Goal: Information Seeking & Learning: Learn about a topic

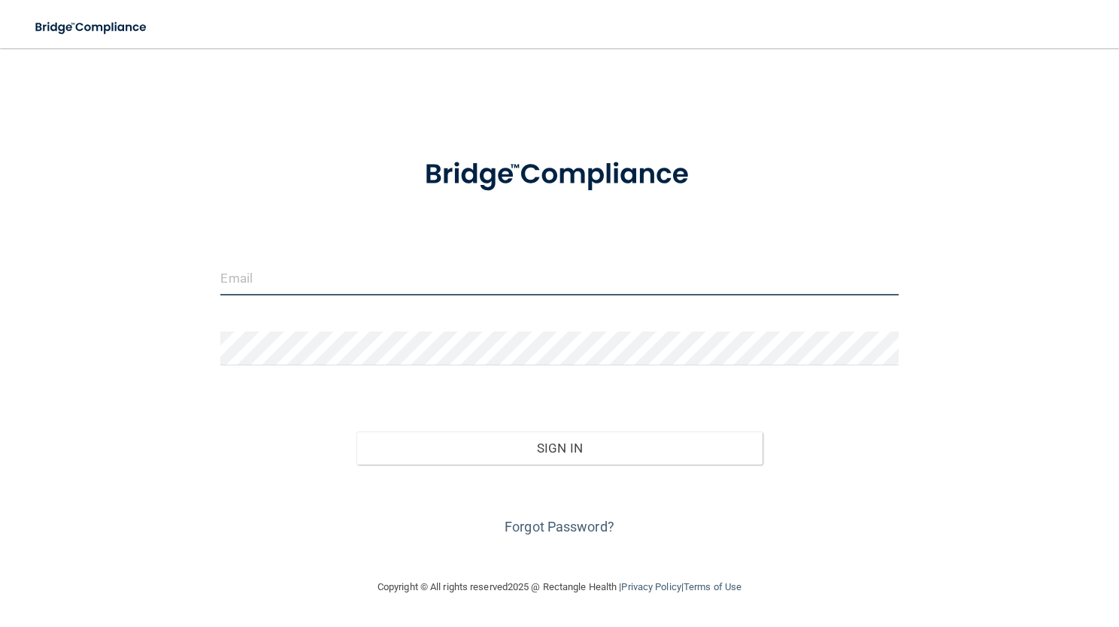
click at [490, 292] on input "email" at bounding box center [559, 279] width 678 height 34
type input "[EMAIL_ADDRESS][DOMAIN_NAME]"
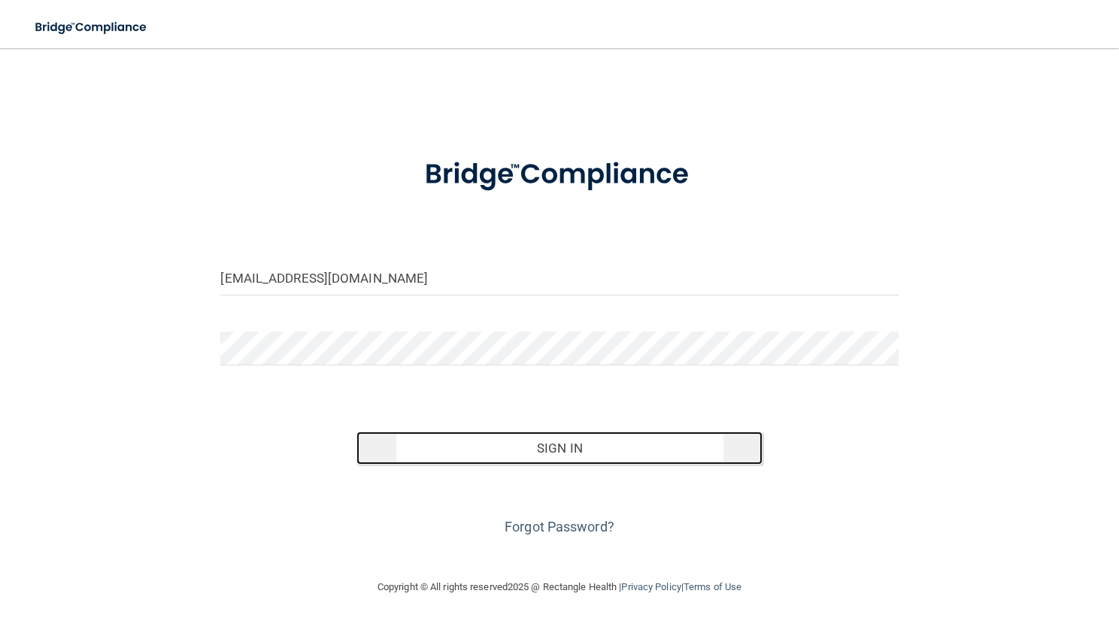
click at [509, 441] on button "Sign In" at bounding box center [560, 448] width 407 height 33
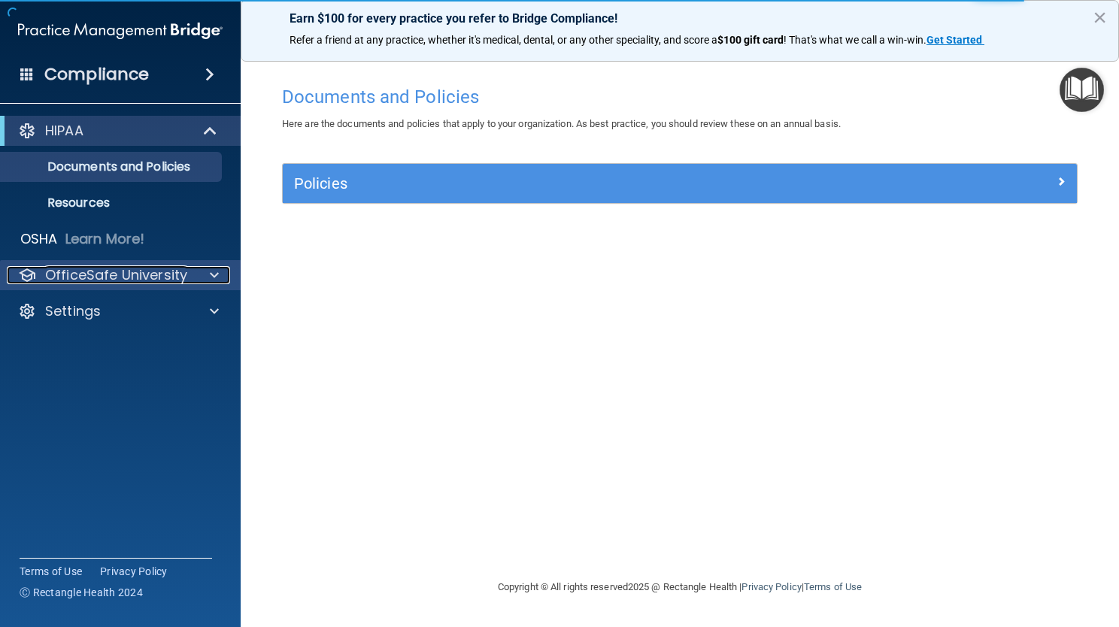
click at [153, 272] on p "OfficeSafe University" at bounding box center [116, 275] width 142 height 18
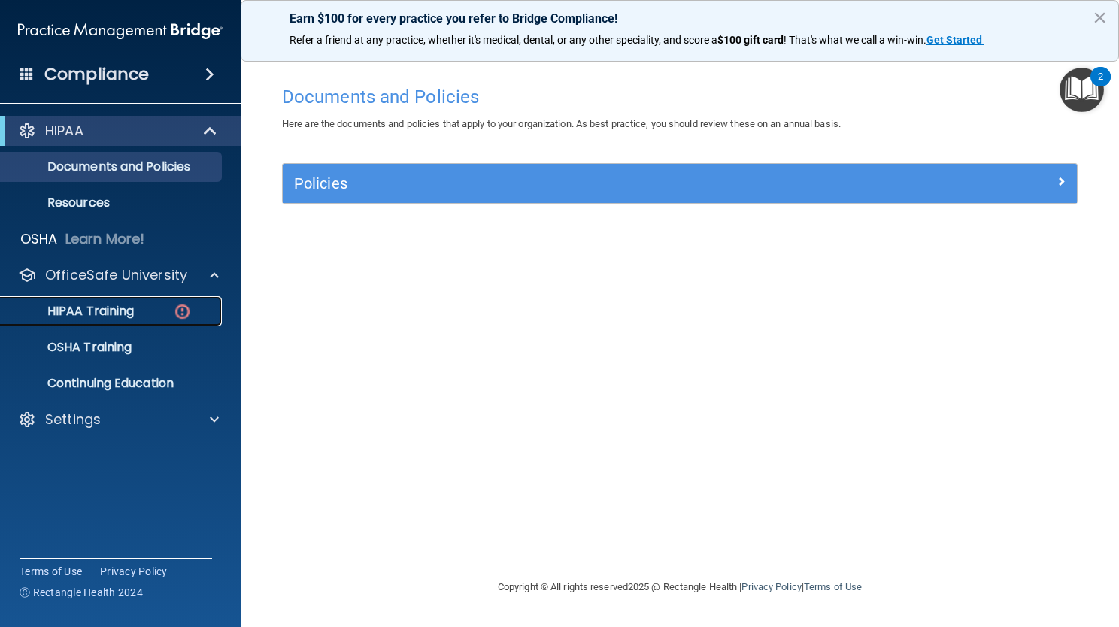
click at [141, 314] on div "HIPAA Training" at bounding box center [112, 311] width 205 height 15
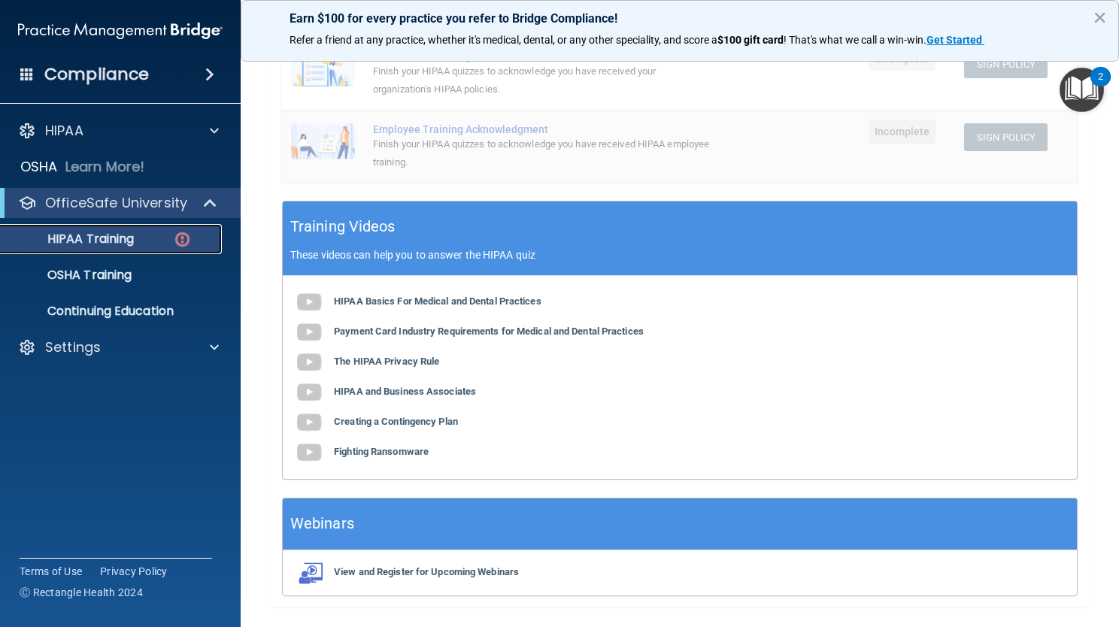
scroll to position [427, 0]
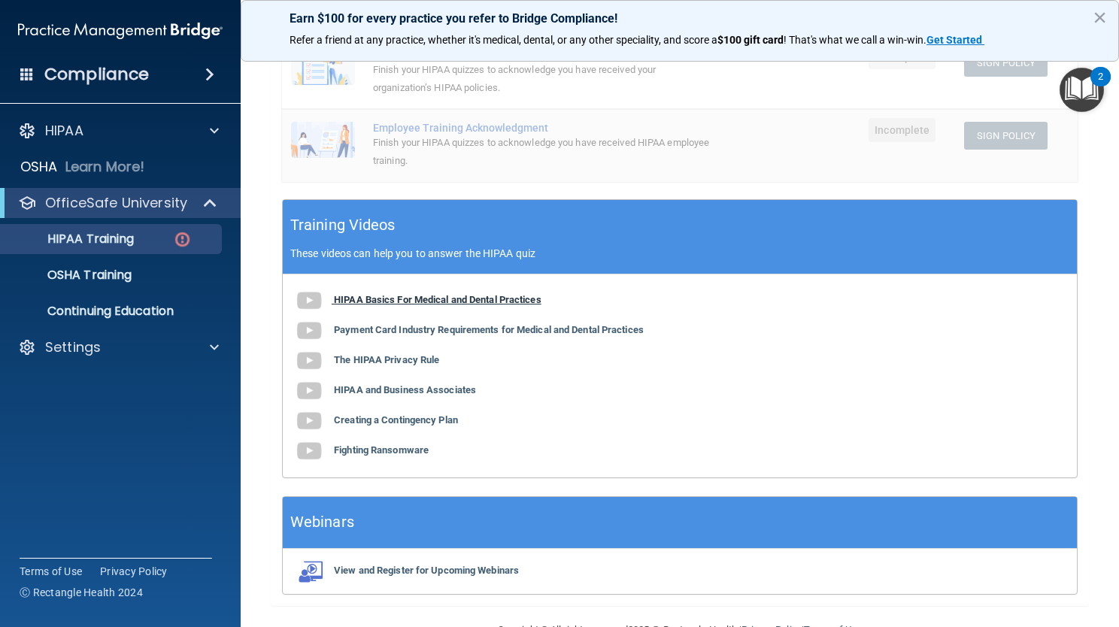
click at [314, 305] on img at bounding box center [309, 301] width 30 height 30
click at [499, 327] on b "Payment Card Industry Requirements for Medical and Dental Practices" at bounding box center [489, 329] width 310 height 11
click at [373, 356] on b "The HIPAA Privacy Rule" at bounding box center [386, 359] width 105 height 11
click at [429, 392] on b "HIPAA and Business Associates" at bounding box center [405, 389] width 142 height 11
click at [393, 423] on b "Creating a Contingency Plan" at bounding box center [396, 420] width 124 height 11
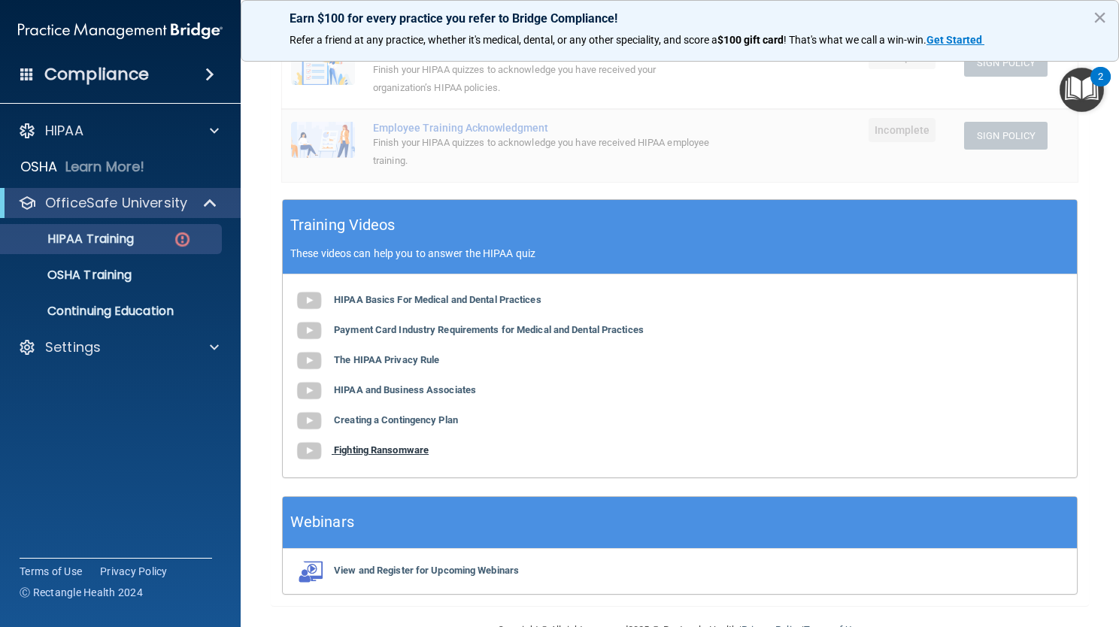
click at [400, 451] on b "Fighting Ransomware" at bounding box center [381, 450] width 95 height 11
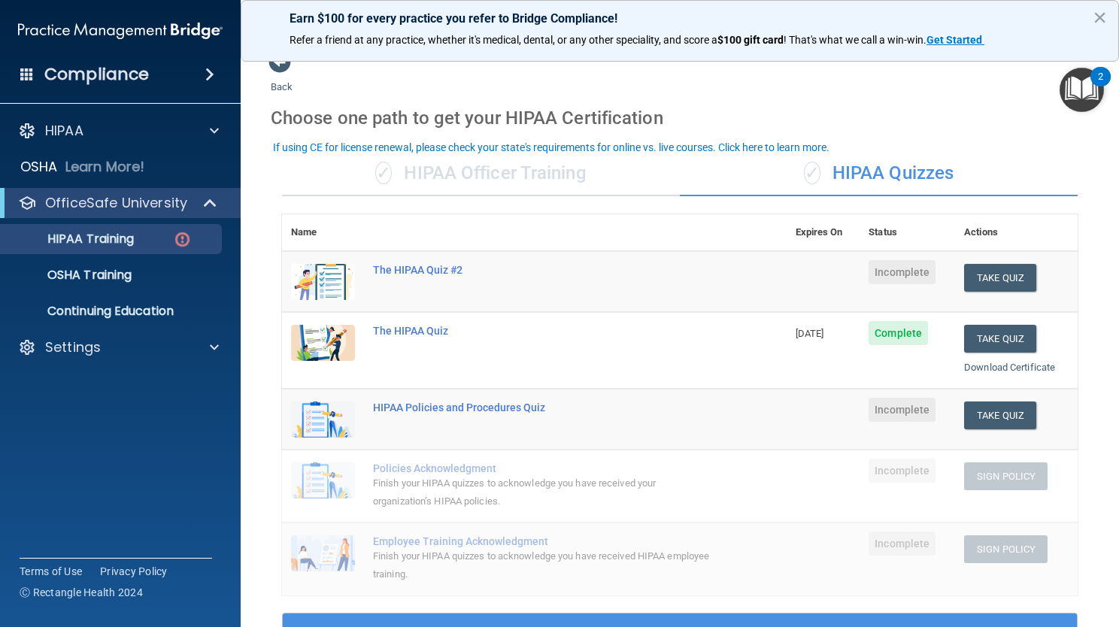
scroll to position [0, 0]
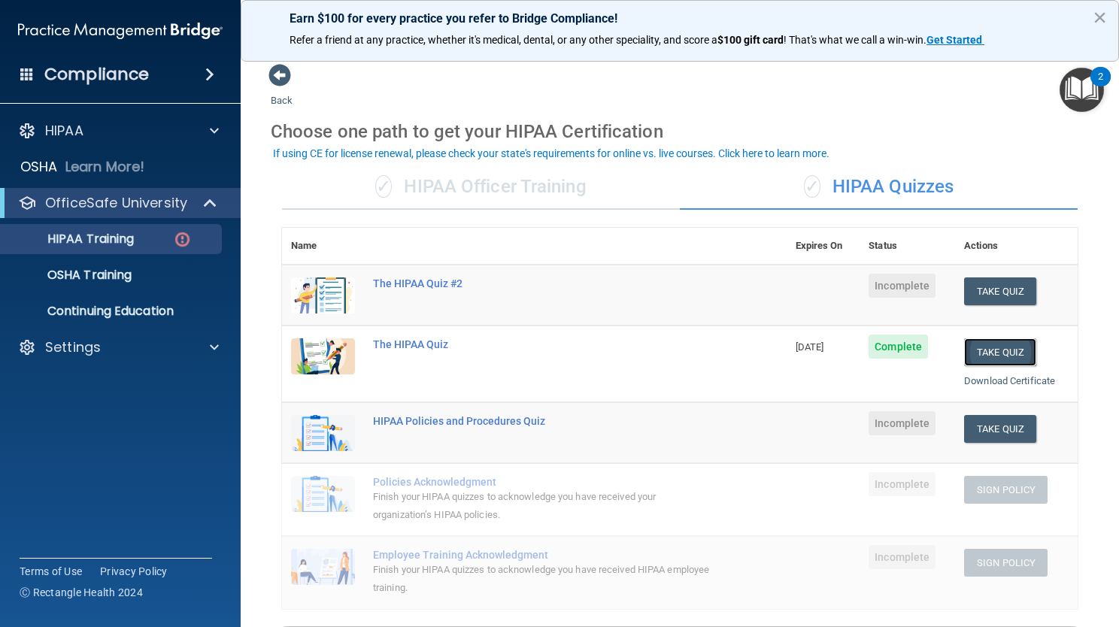
click at [1018, 356] on button "Take Quiz" at bounding box center [1000, 353] width 72 height 28
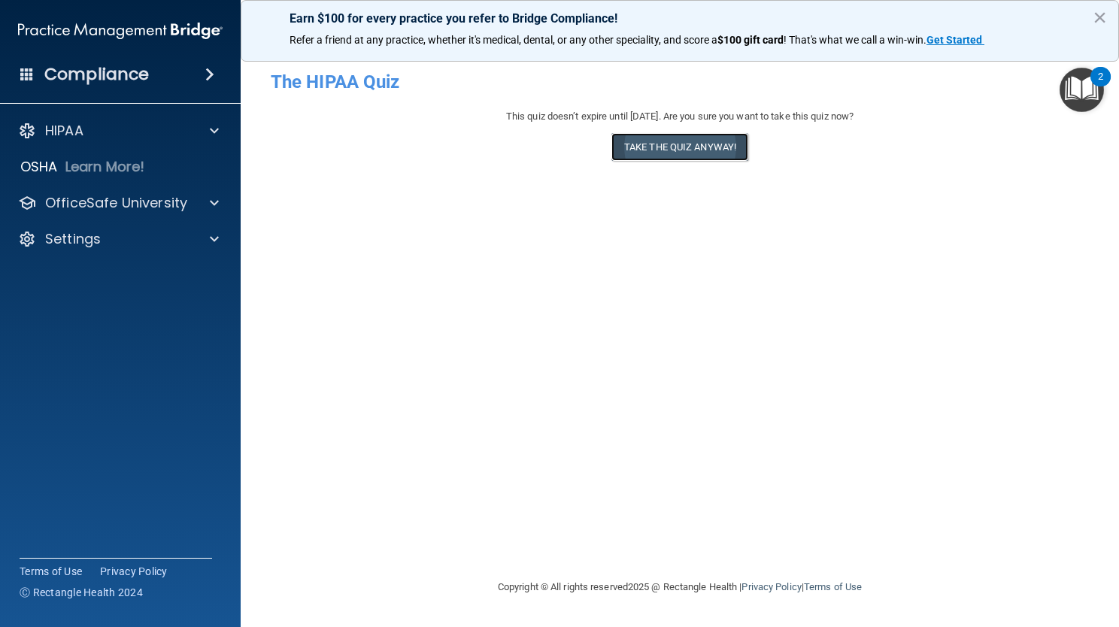
click at [707, 146] on button "Take the quiz anyway!" at bounding box center [680, 147] width 137 height 28
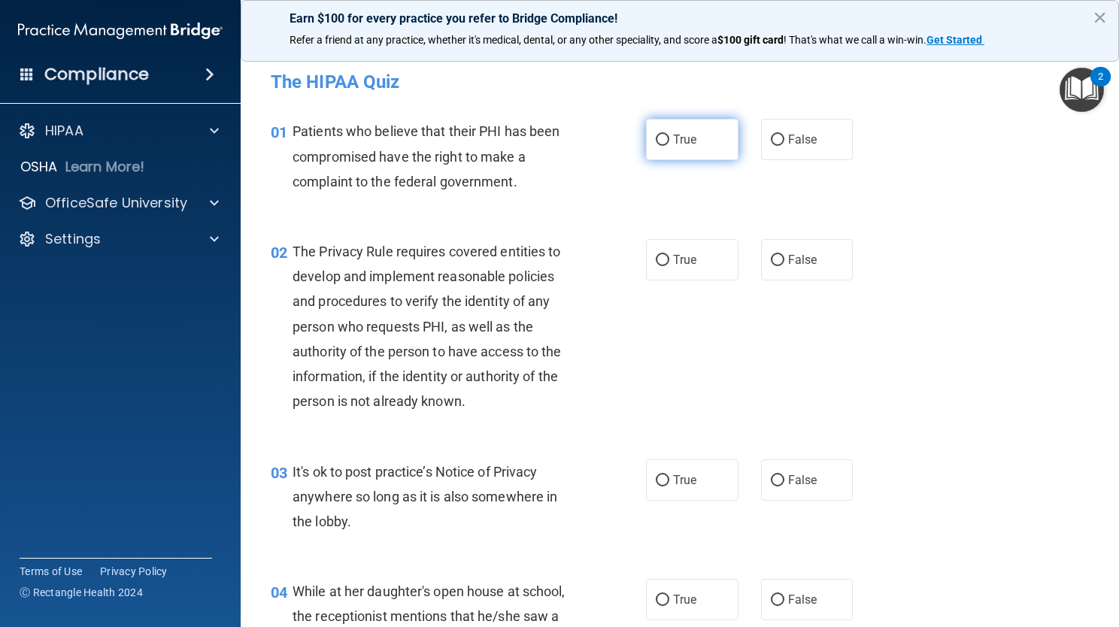
click at [689, 131] on label "True" at bounding box center [692, 139] width 93 height 41
click at [670, 135] on input "True" at bounding box center [663, 140] width 14 height 11
radio input "true"
click at [664, 264] on label "True" at bounding box center [692, 259] width 93 height 41
click at [664, 264] on input "True" at bounding box center [663, 260] width 14 height 11
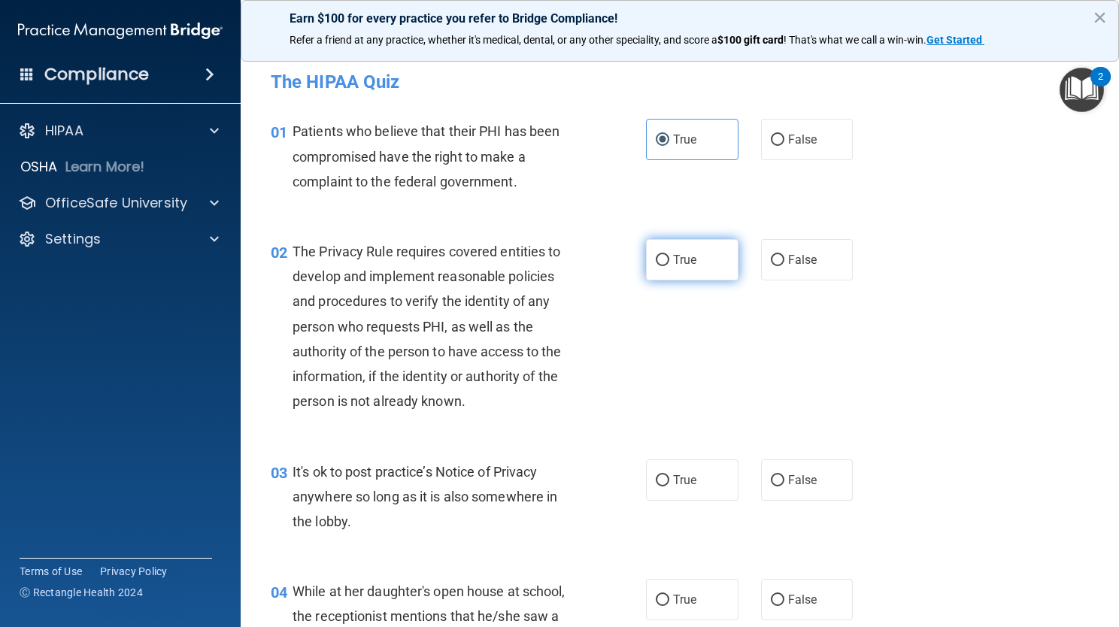
radio input "true"
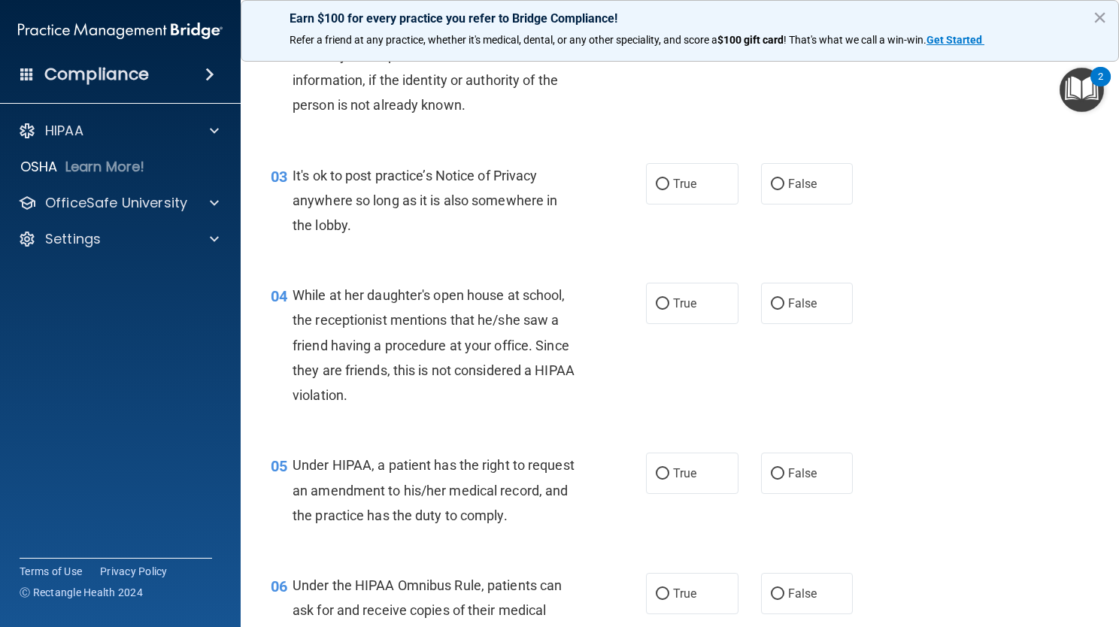
scroll to position [301, 0]
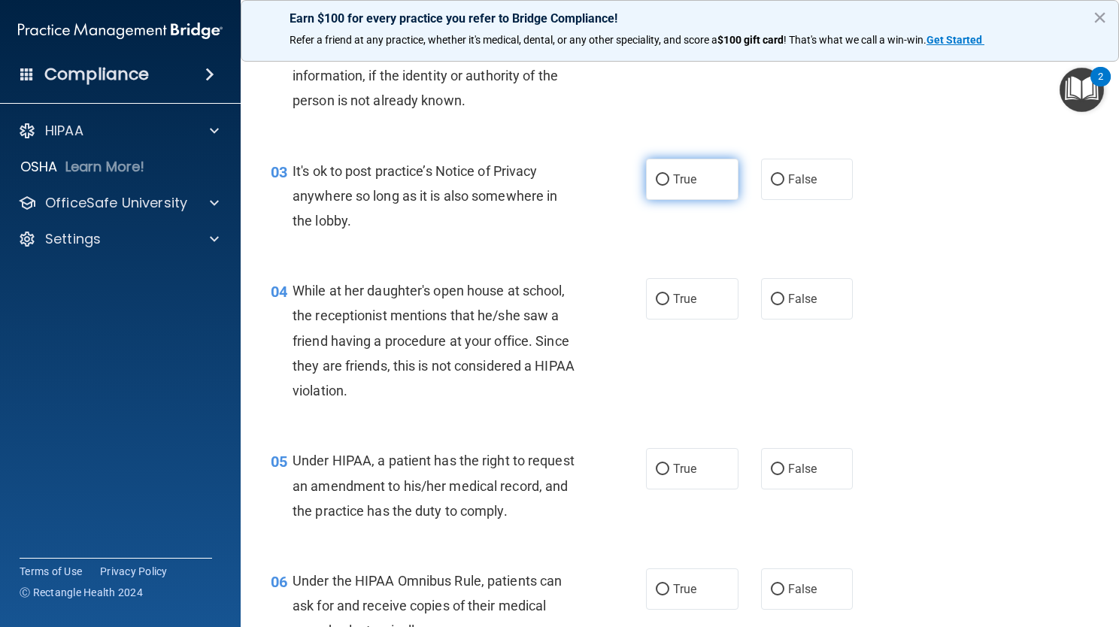
click at [689, 182] on span "True" at bounding box center [684, 179] width 23 height 14
click at [670, 182] on input "True" at bounding box center [663, 180] width 14 height 11
radio input "true"
click at [785, 307] on label "False" at bounding box center [807, 298] width 93 height 41
click at [785, 305] on input "False" at bounding box center [778, 299] width 14 height 11
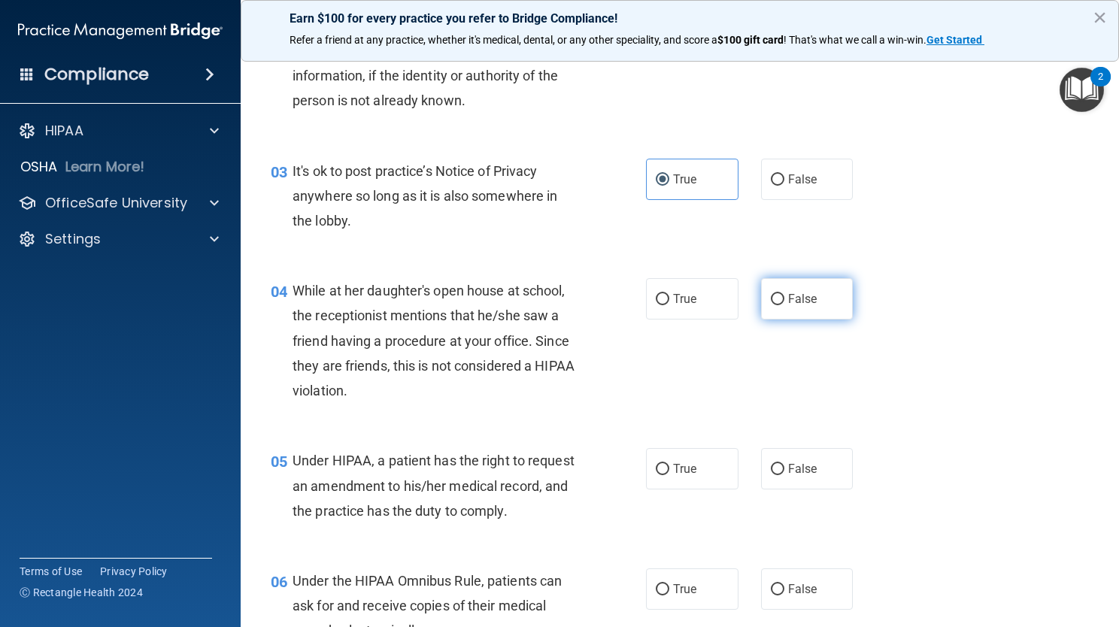
radio input "true"
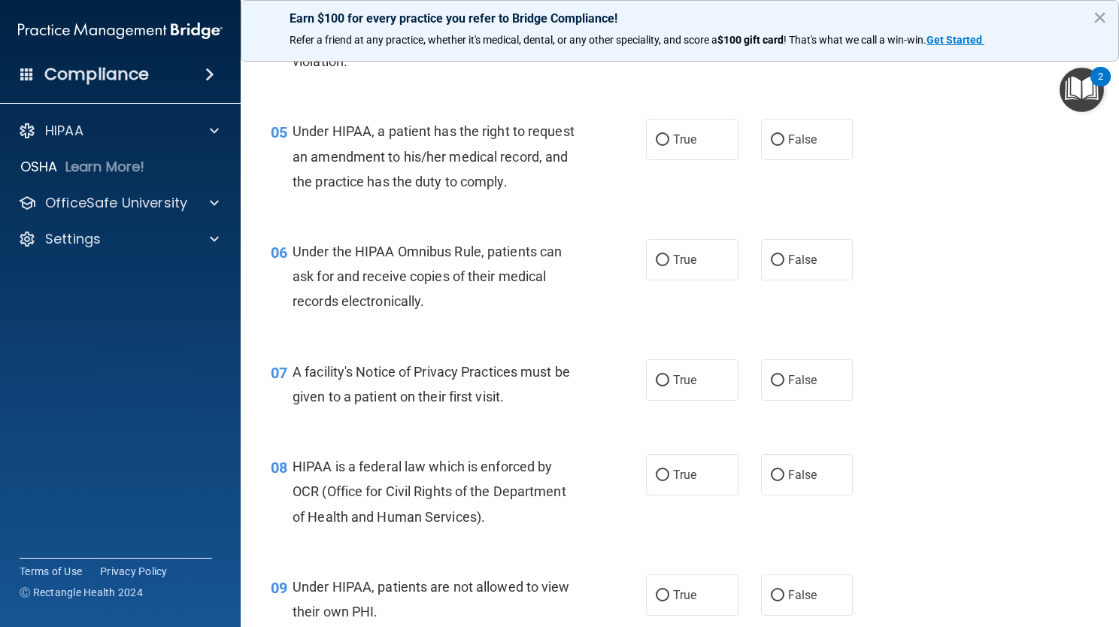
scroll to position [644, 0]
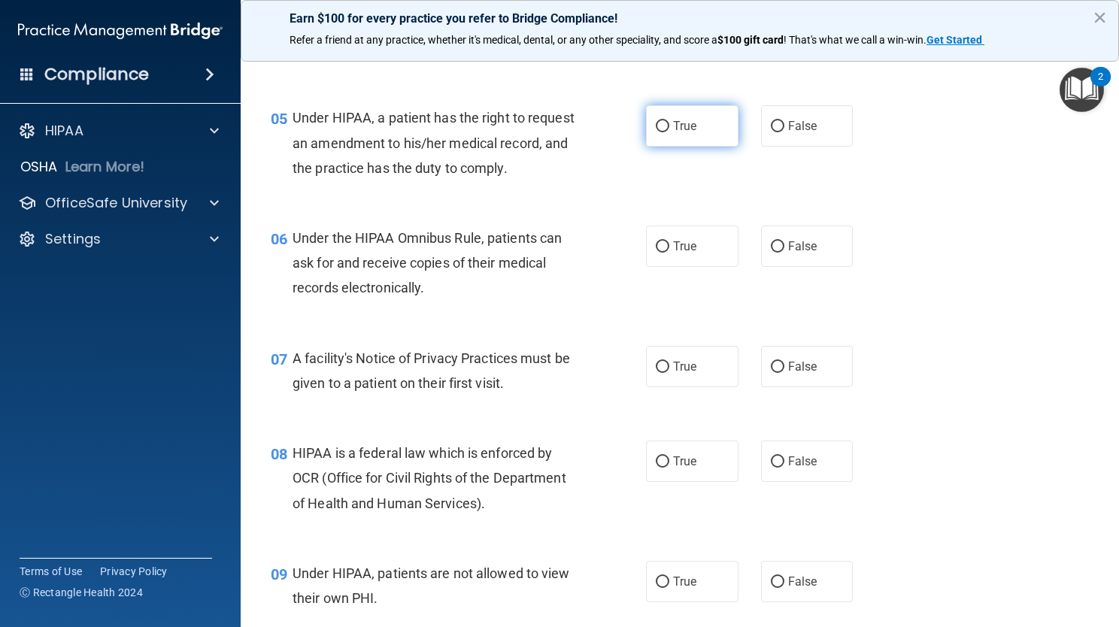
click at [673, 137] on label "True" at bounding box center [692, 125] width 93 height 41
click at [670, 132] on input "True" at bounding box center [663, 126] width 14 height 11
radio input "true"
click at [662, 254] on label "True" at bounding box center [692, 246] width 93 height 41
click at [662, 253] on input "True" at bounding box center [663, 246] width 14 height 11
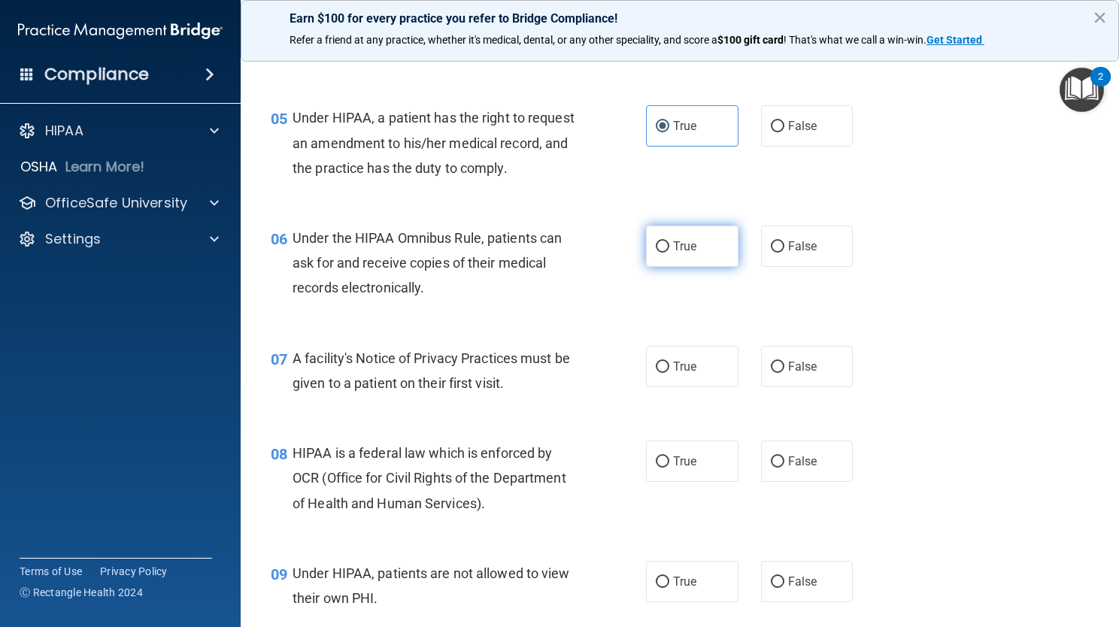
radio input "true"
click at [690, 357] on label "True" at bounding box center [692, 366] width 93 height 41
click at [670, 362] on input "True" at bounding box center [663, 367] width 14 height 11
radio input "true"
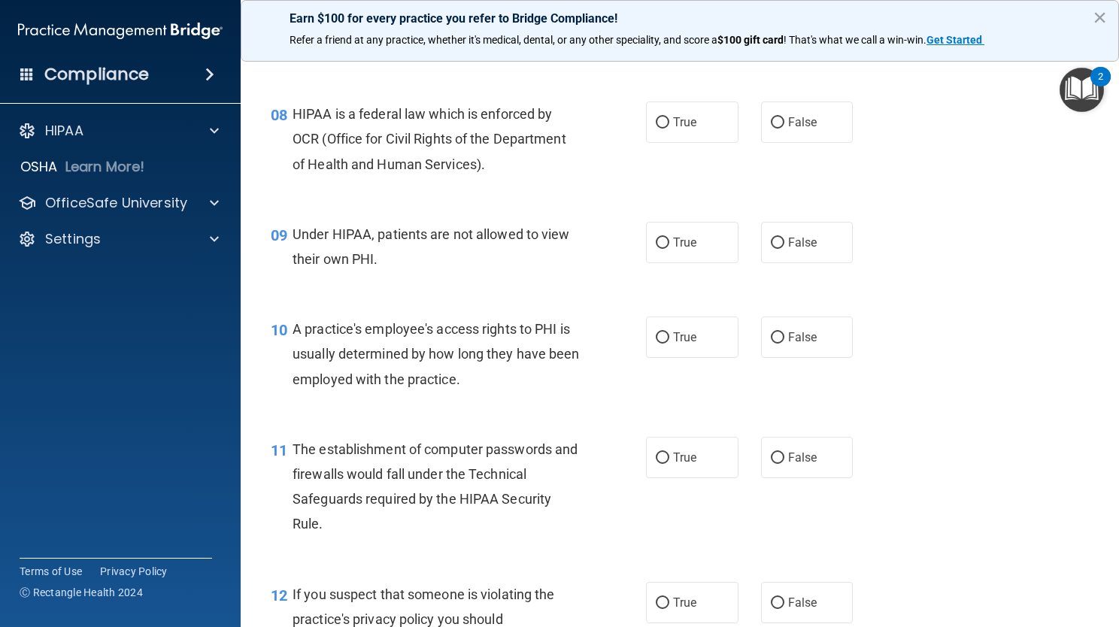
scroll to position [955, 0]
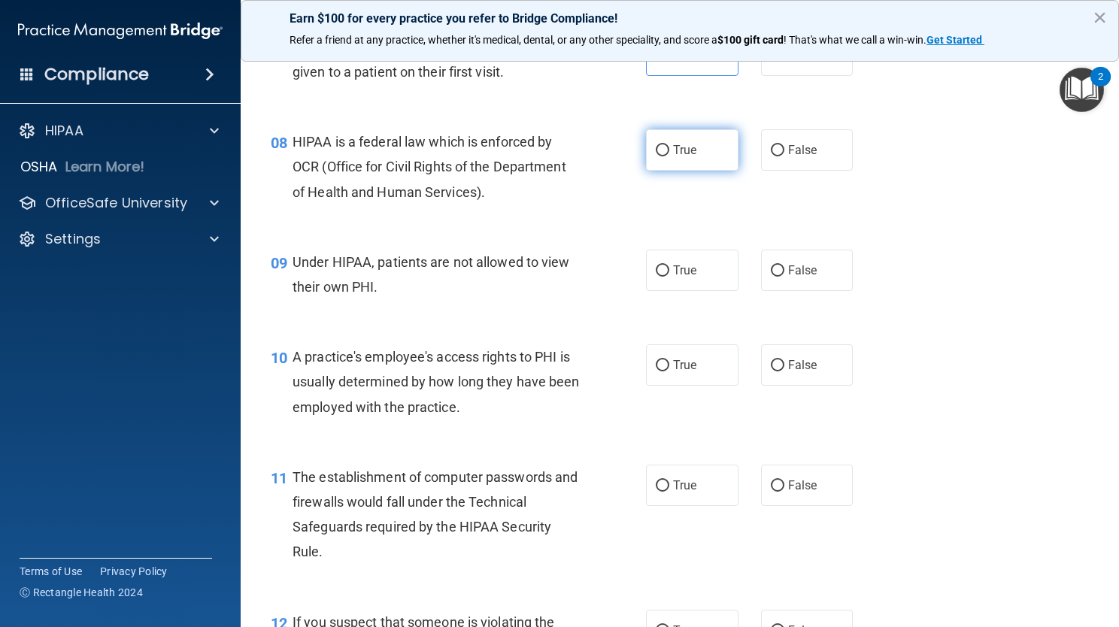
click at [719, 151] on label "True" at bounding box center [692, 149] width 93 height 41
click at [670, 151] on input "True" at bounding box center [663, 150] width 14 height 11
radio input "true"
click at [680, 268] on span "True" at bounding box center [684, 270] width 23 height 14
click at [670, 268] on input "True" at bounding box center [663, 271] width 14 height 11
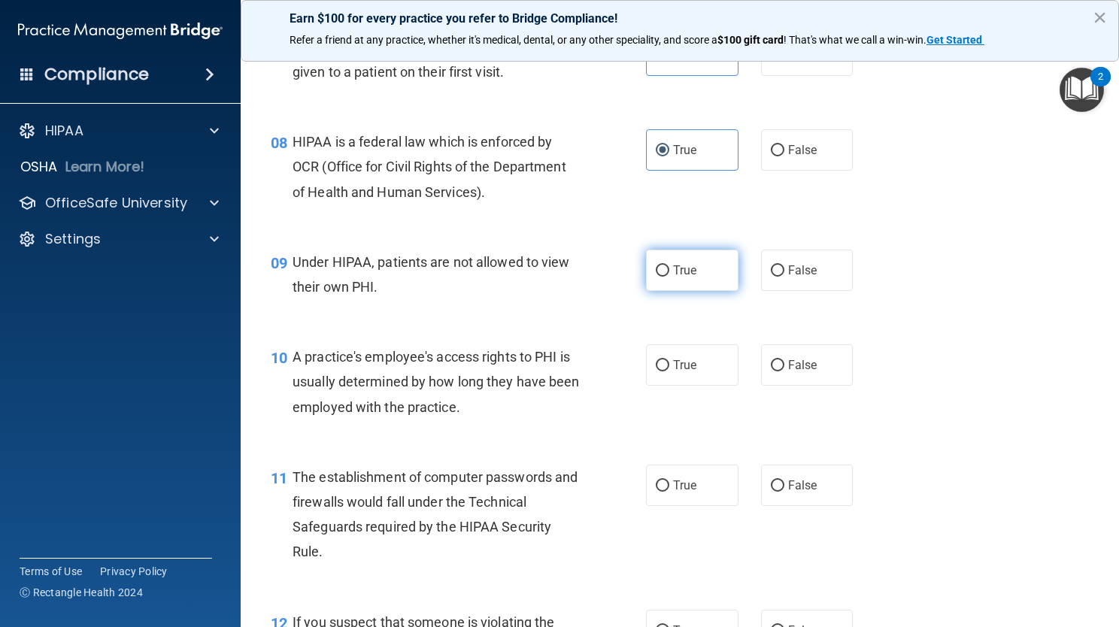
radio input "true"
click at [803, 356] on label "False" at bounding box center [807, 365] width 93 height 41
click at [785, 360] on input "False" at bounding box center [778, 365] width 14 height 11
radio input "true"
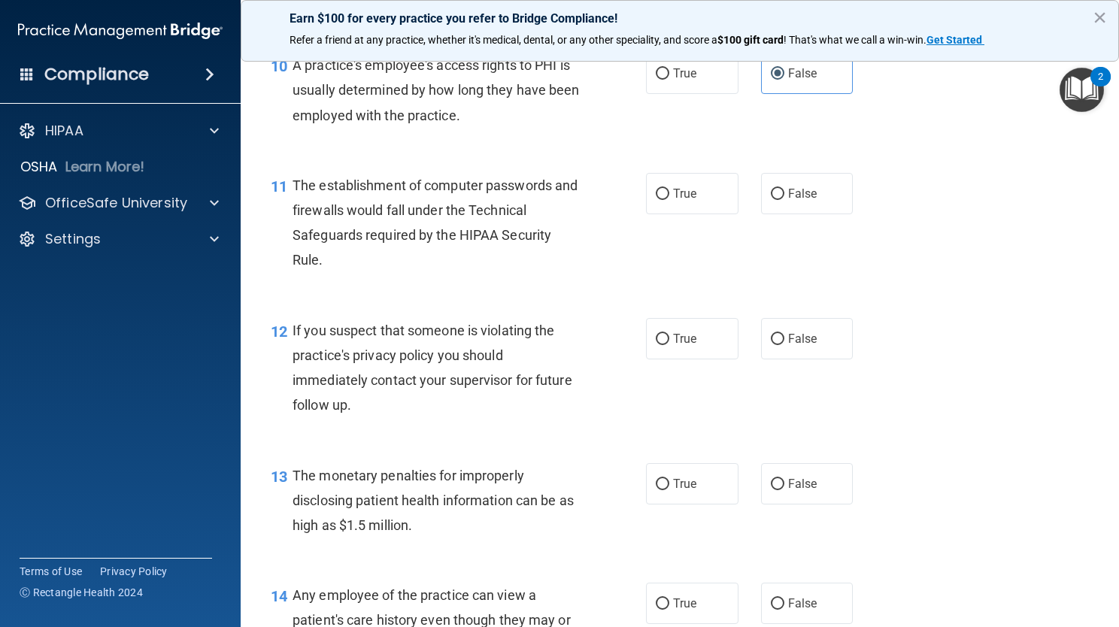
scroll to position [1266, 0]
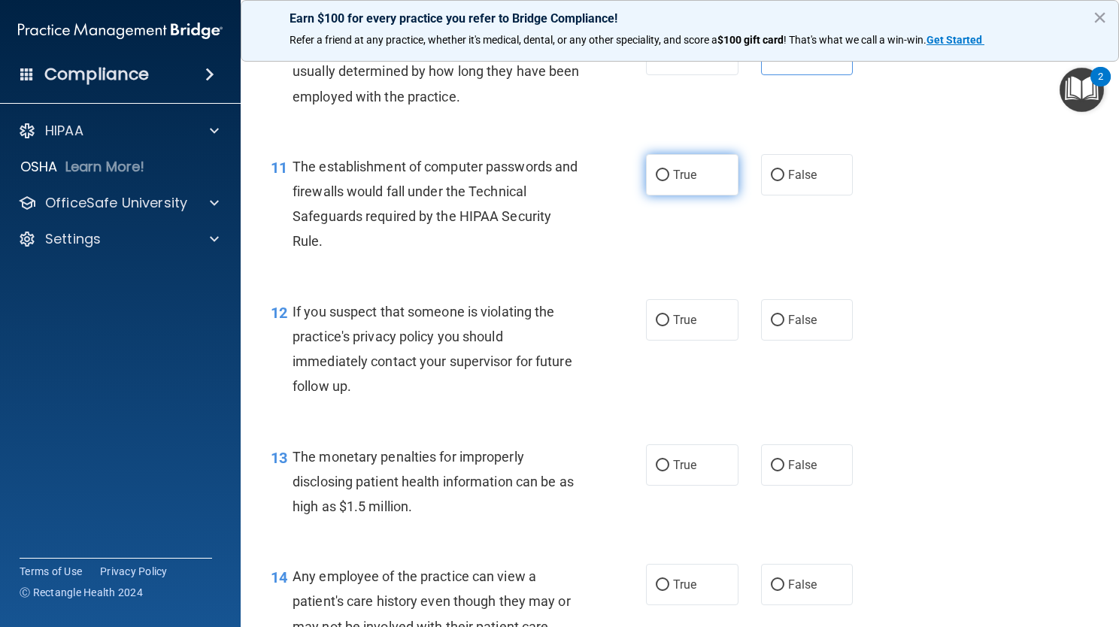
click at [655, 182] on label "True" at bounding box center [692, 174] width 93 height 41
click at [656, 181] on input "True" at bounding box center [663, 175] width 14 height 11
radio input "true"
click at [707, 306] on label "True" at bounding box center [692, 319] width 93 height 41
click at [670, 315] on input "True" at bounding box center [663, 320] width 14 height 11
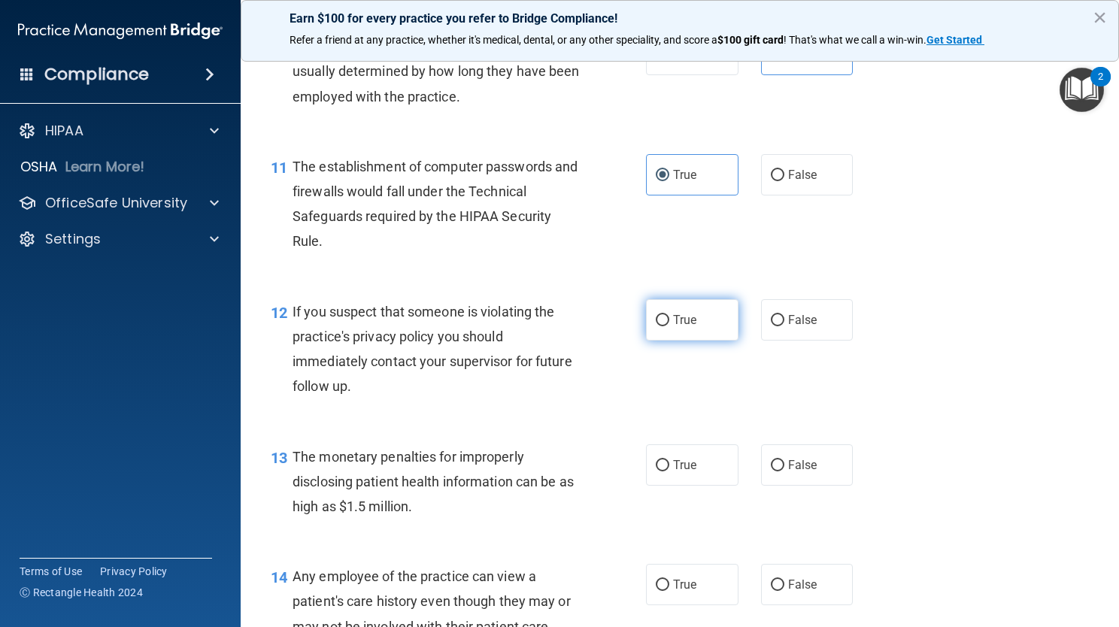
radio input "true"
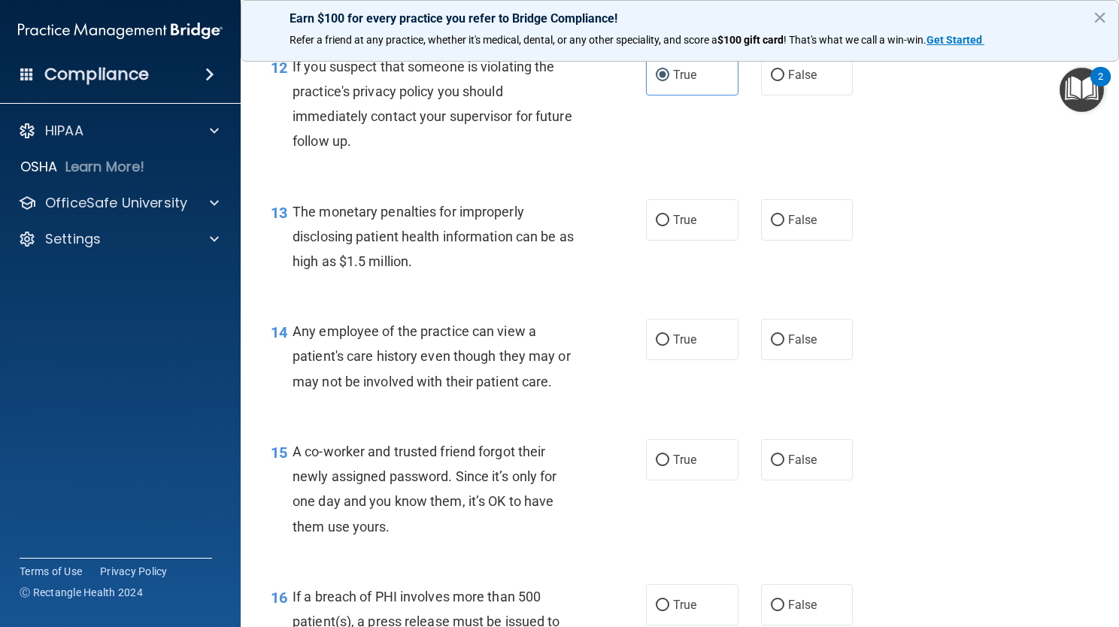
scroll to position [1596, 0]
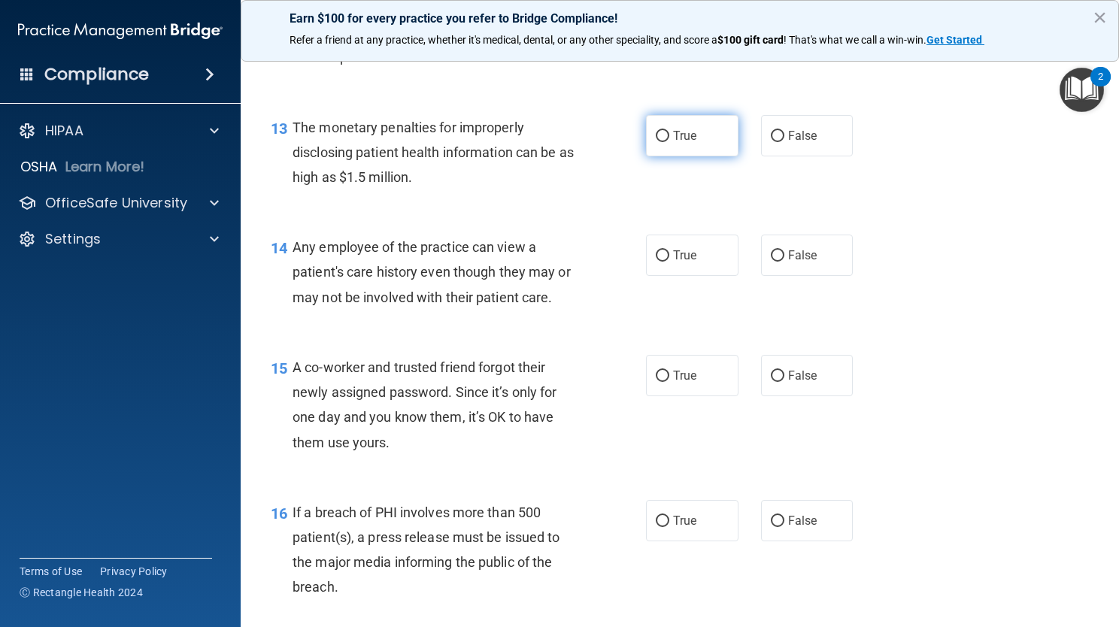
click at [682, 131] on span "True" at bounding box center [684, 136] width 23 height 14
click at [670, 131] on input "True" at bounding box center [663, 136] width 14 height 11
radio input "true"
click at [815, 256] on label "False" at bounding box center [807, 255] width 93 height 41
click at [785, 256] on input "False" at bounding box center [778, 256] width 14 height 11
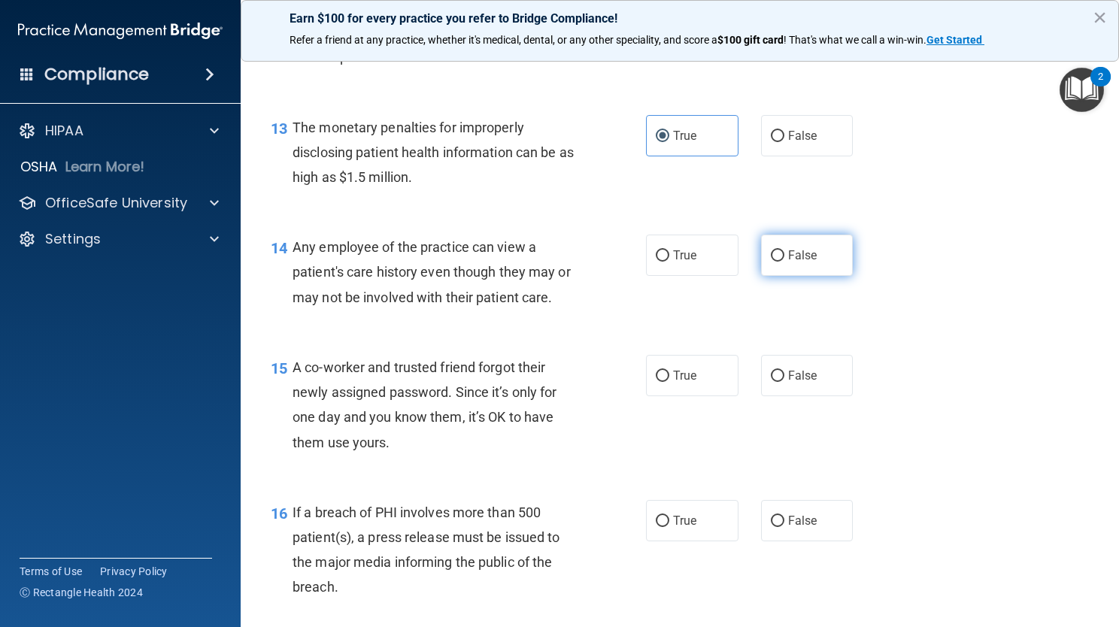
radio input "true"
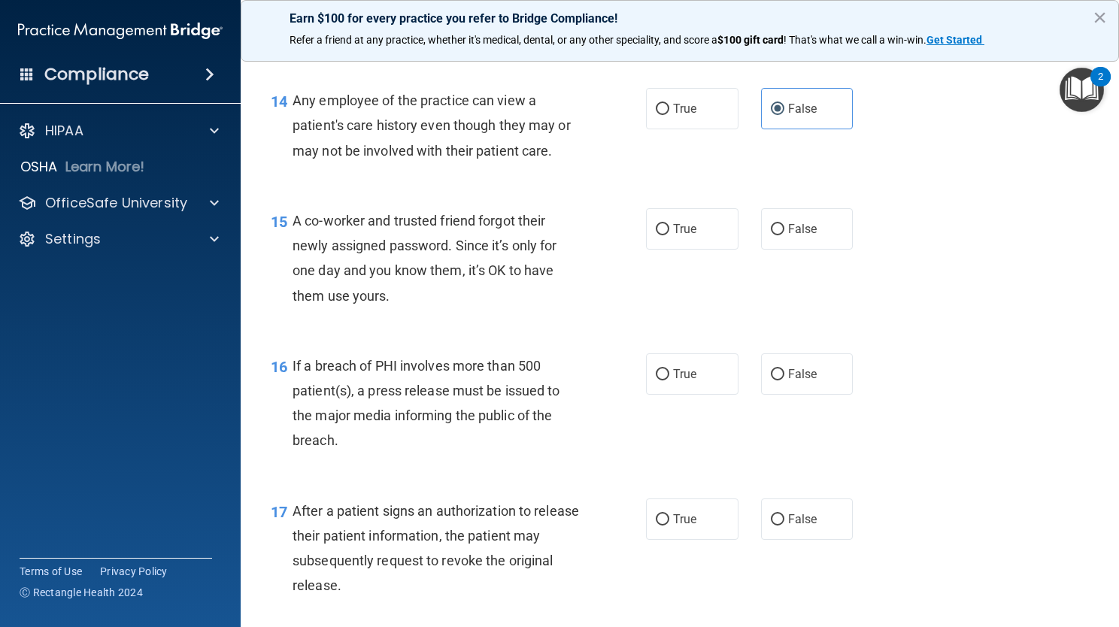
scroll to position [1752, 0]
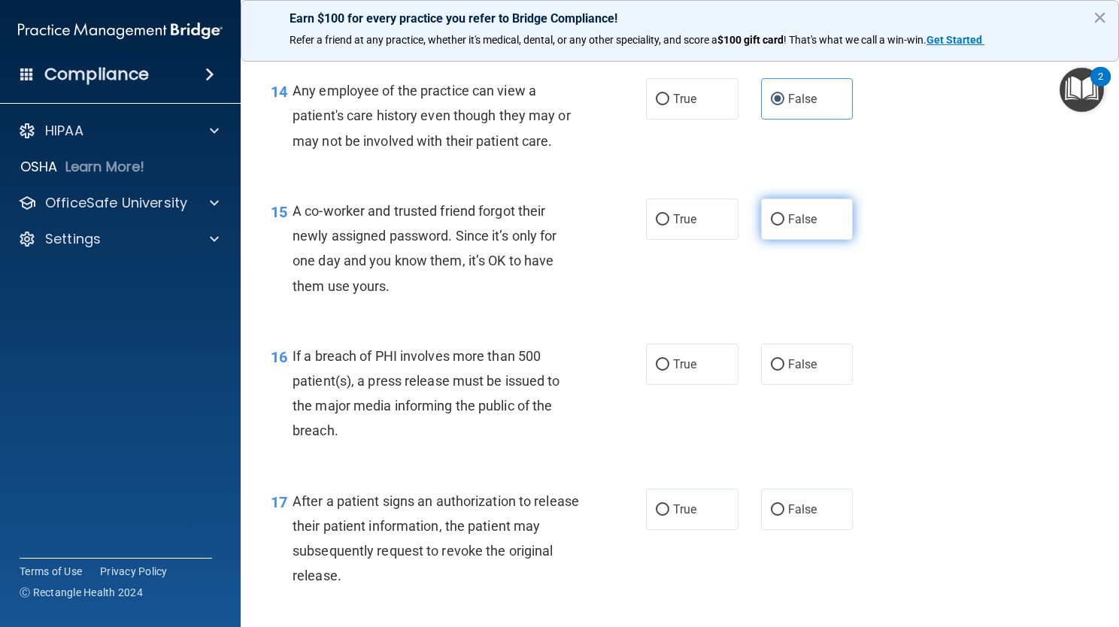
click at [812, 220] on label "False" at bounding box center [807, 219] width 93 height 41
click at [785, 220] on input "False" at bounding box center [778, 219] width 14 height 11
radio input "true"
click at [790, 370] on span "False" at bounding box center [802, 364] width 29 height 14
click at [785, 370] on input "False" at bounding box center [778, 365] width 14 height 11
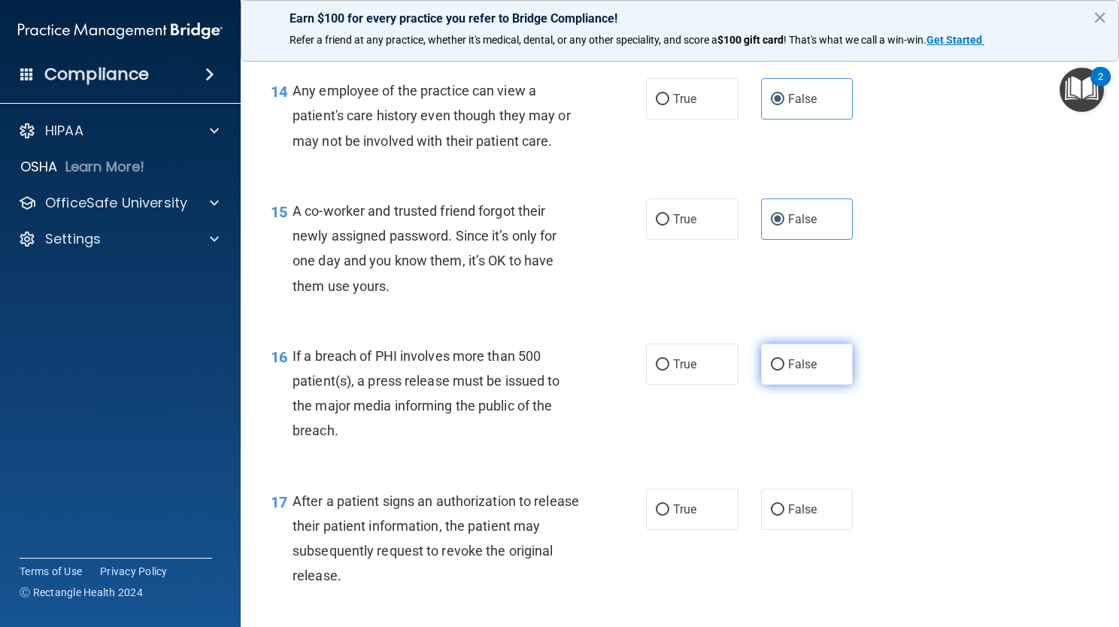
radio input "true"
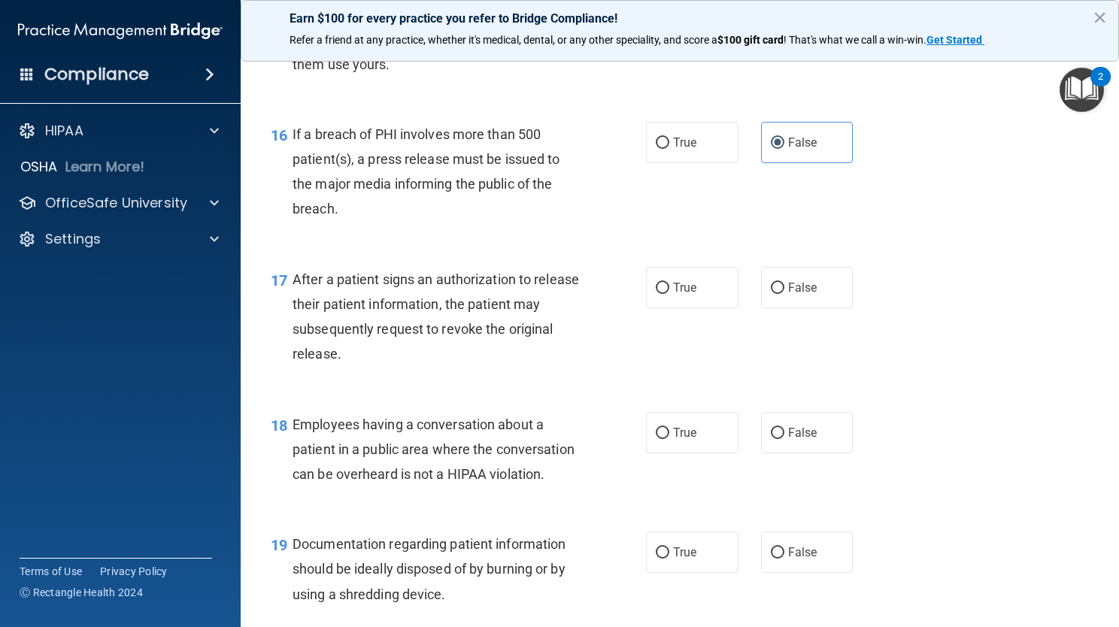
scroll to position [1979, 0]
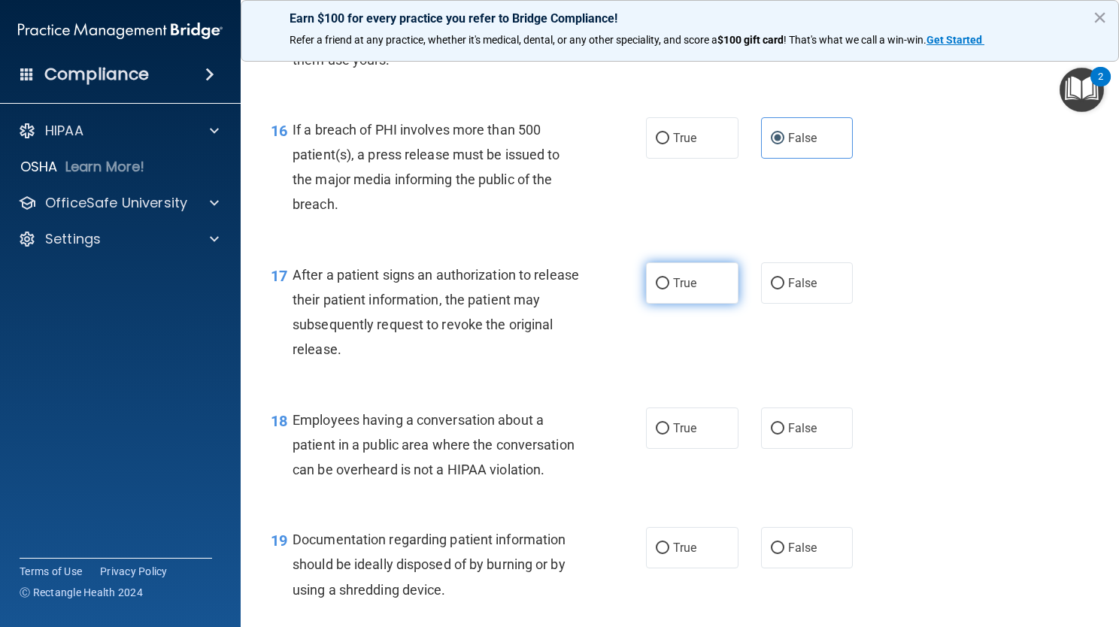
click at [679, 295] on label "True" at bounding box center [692, 283] width 93 height 41
click at [670, 290] on input "True" at bounding box center [663, 283] width 14 height 11
radio input "true"
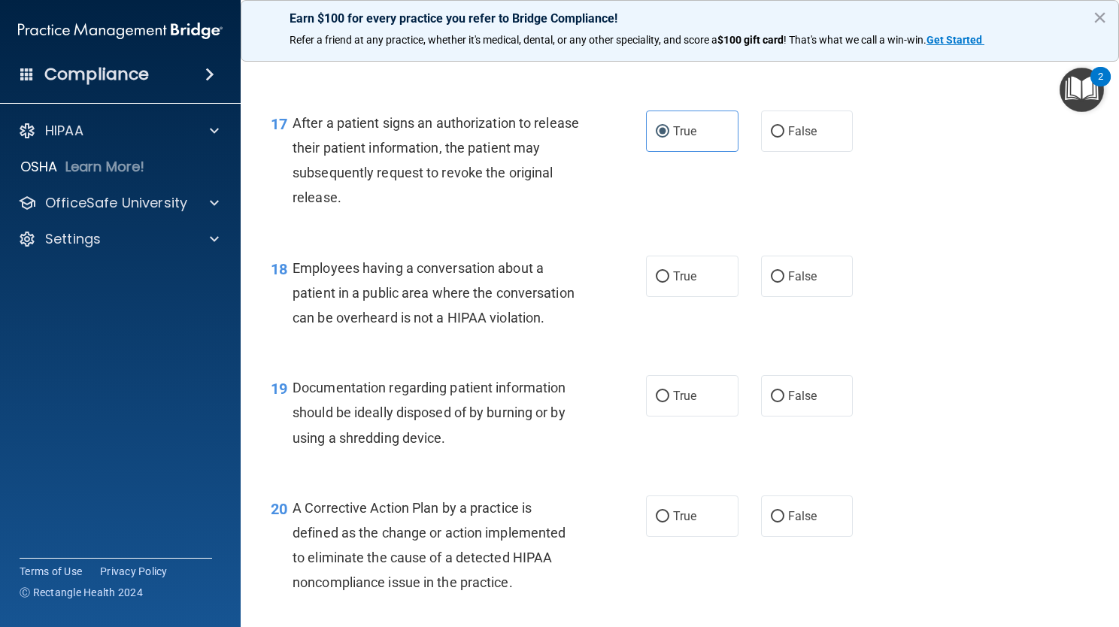
scroll to position [2140, 0]
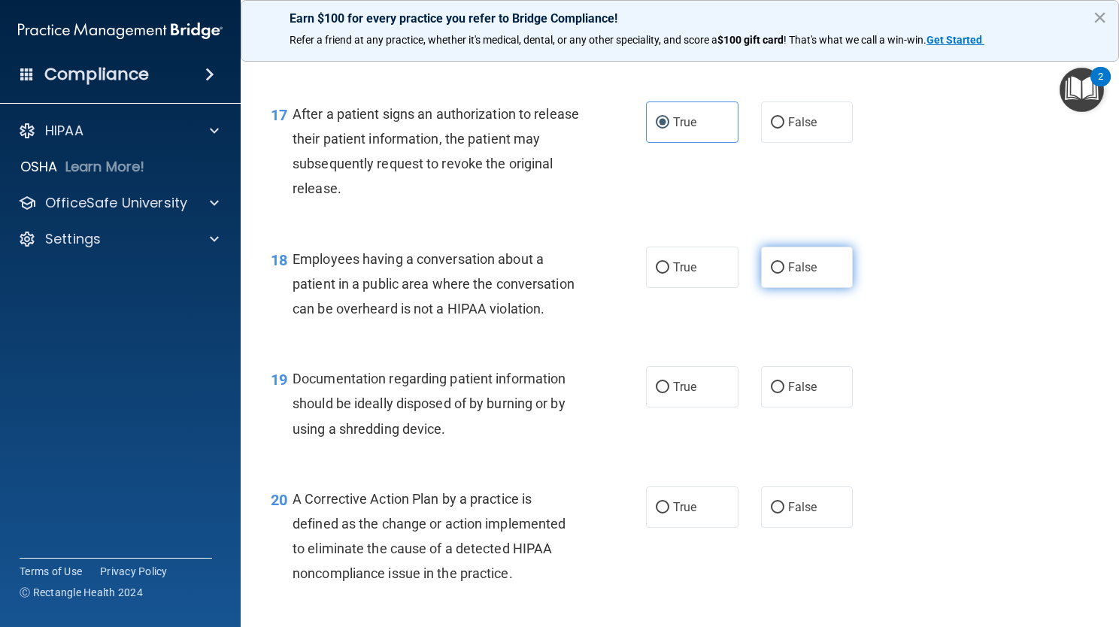
click at [788, 260] on span "False" at bounding box center [802, 267] width 29 height 14
click at [785, 263] on input "False" at bounding box center [778, 268] width 14 height 11
radio input "true"
click at [695, 408] on label "True" at bounding box center [692, 386] width 93 height 41
click at [670, 393] on input "True" at bounding box center [663, 387] width 14 height 11
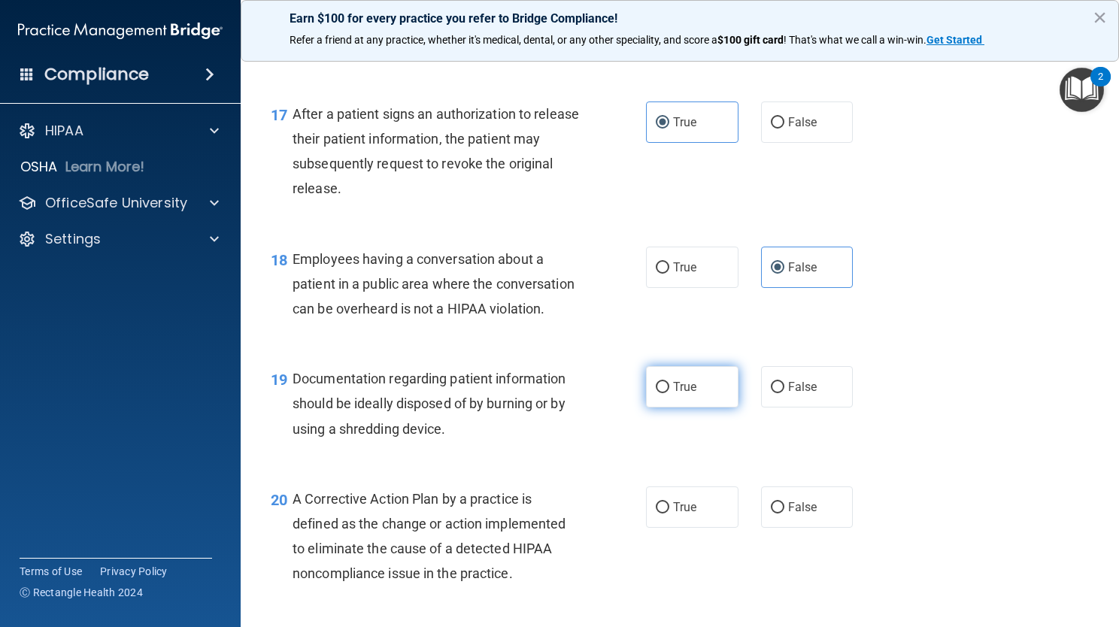
radio input "true"
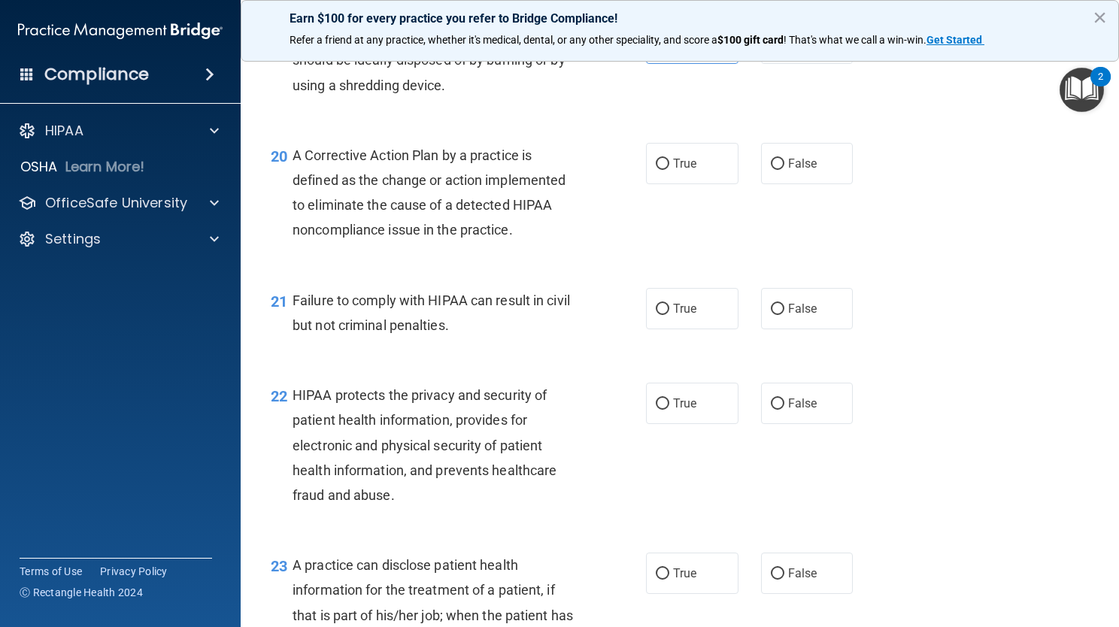
scroll to position [2489, 0]
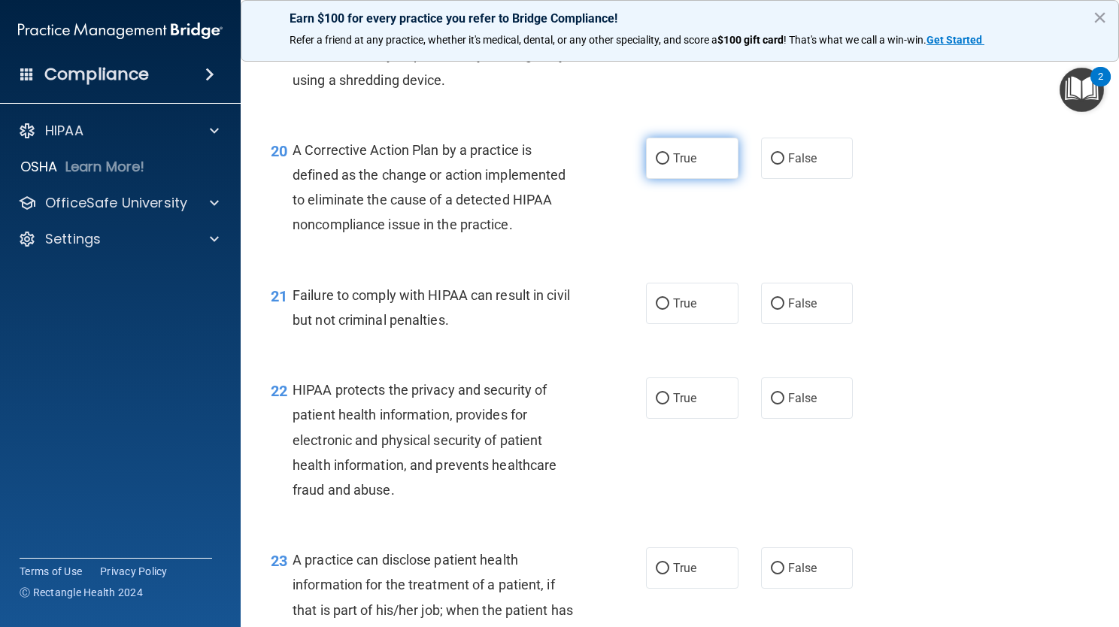
click at [676, 166] on span "True" at bounding box center [684, 158] width 23 height 14
click at [670, 165] on input "True" at bounding box center [663, 158] width 14 height 11
radio input "true"
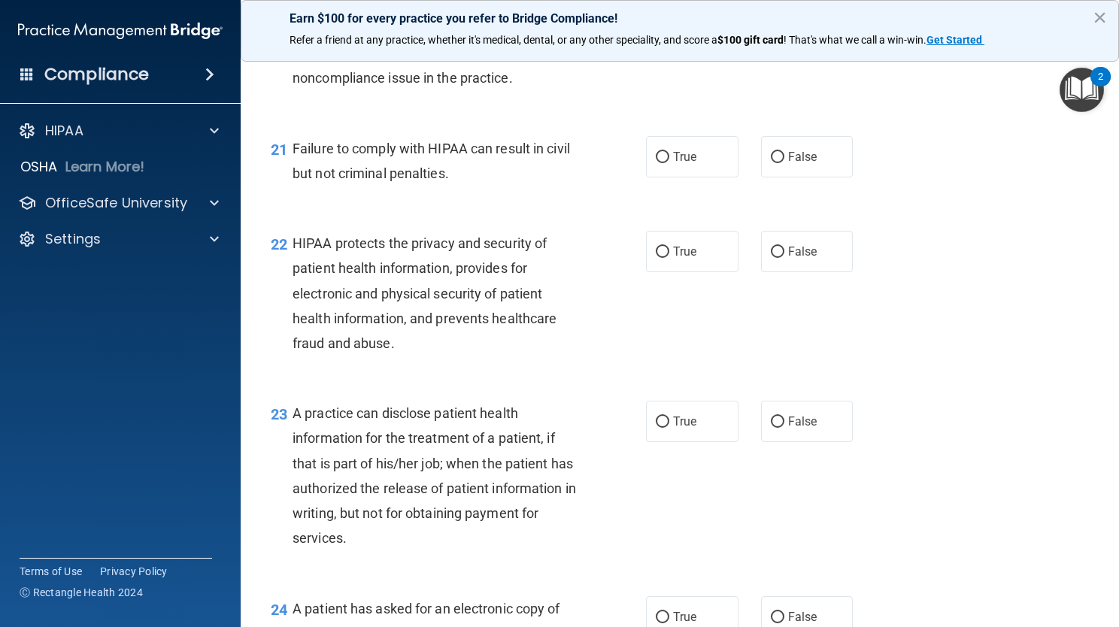
scroll to position [2649, 0]
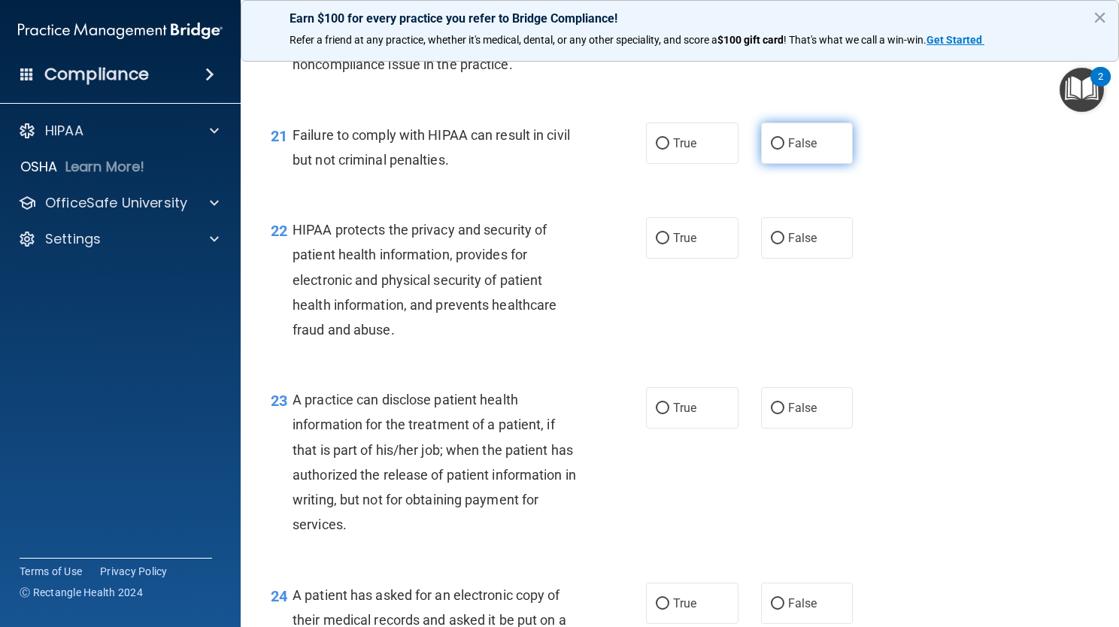
click at [788, 164] on label "False" at bounding box center [807, 143] width 93 height 41
click at [785, 150] on input "False" at bounding box center [778, 143] width 14 height 11
radio input "true"
click at [671, 259] on label "True" at bounding box center [692, 237] width 93 height 41
click at [670, 245] on input "True" at bounding box center [663, 238] width 14 height 11
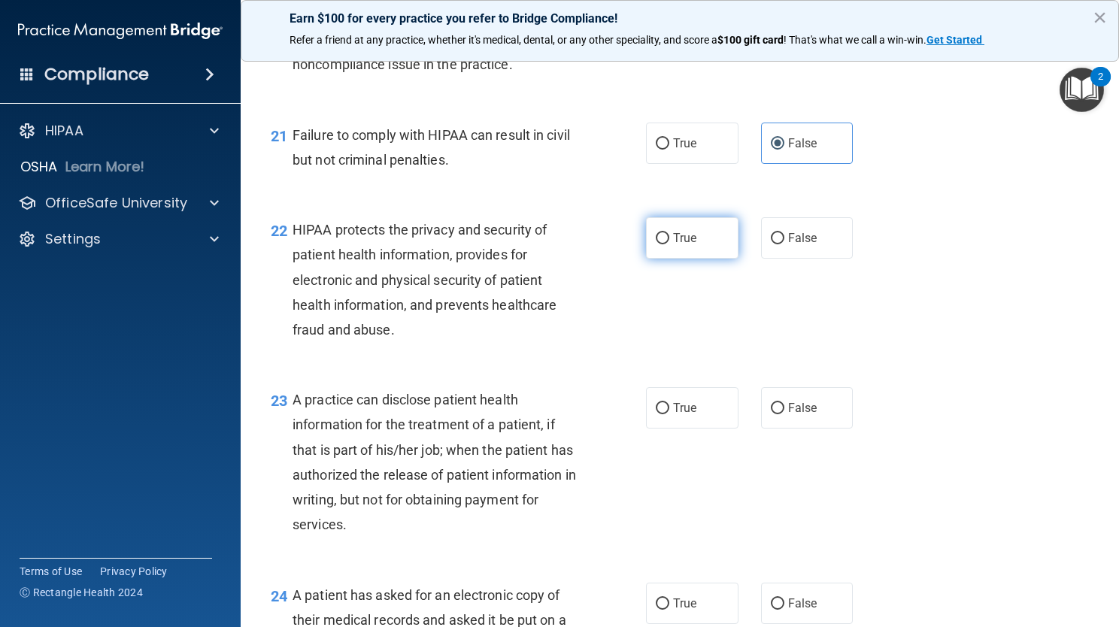
radio input "true"
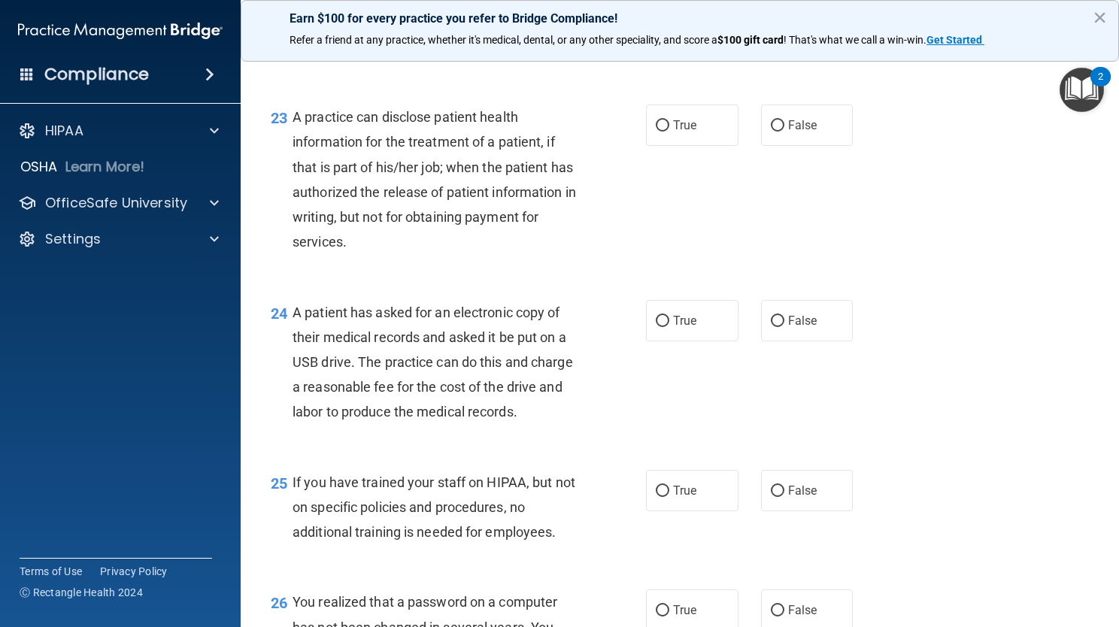
scroll to position [2951, 0]
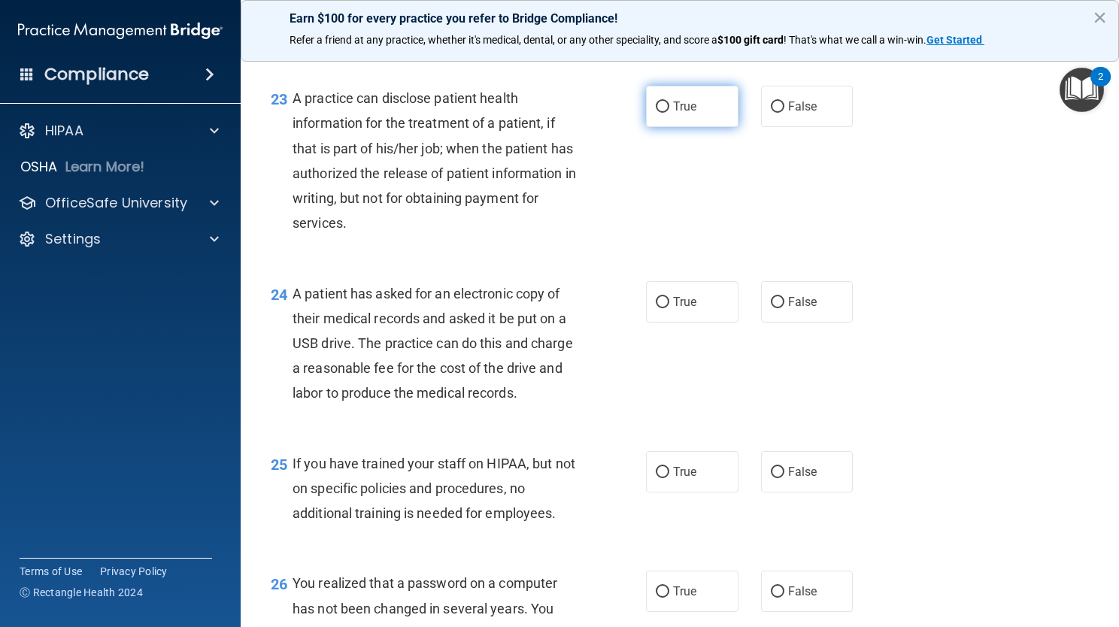
click at [676, 114] on span "True" at bounding box center [684, 106] width 23 height 14
click at [670, 113] on input "True" at bounding box center [663, 107] width 14 height 11
radio input "true"
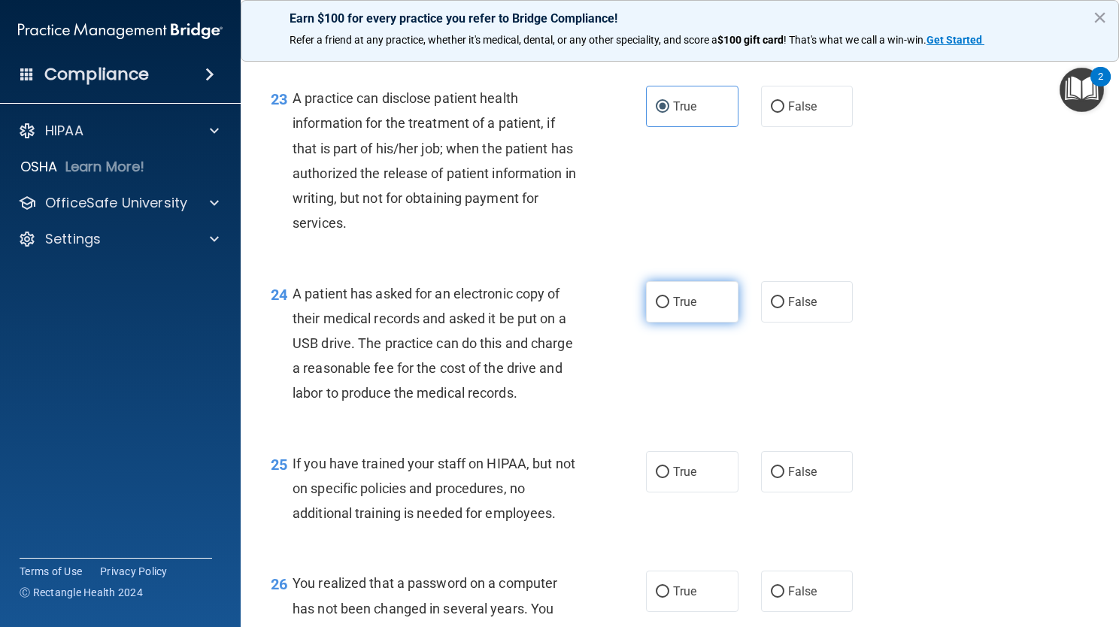
click at [666, 323] on label "True" at bounding box center [692, 301] width 93 height 41
click at [666, 308] on input "True" at bounding box center [663, 302] width 14 height 11
radio input "true"
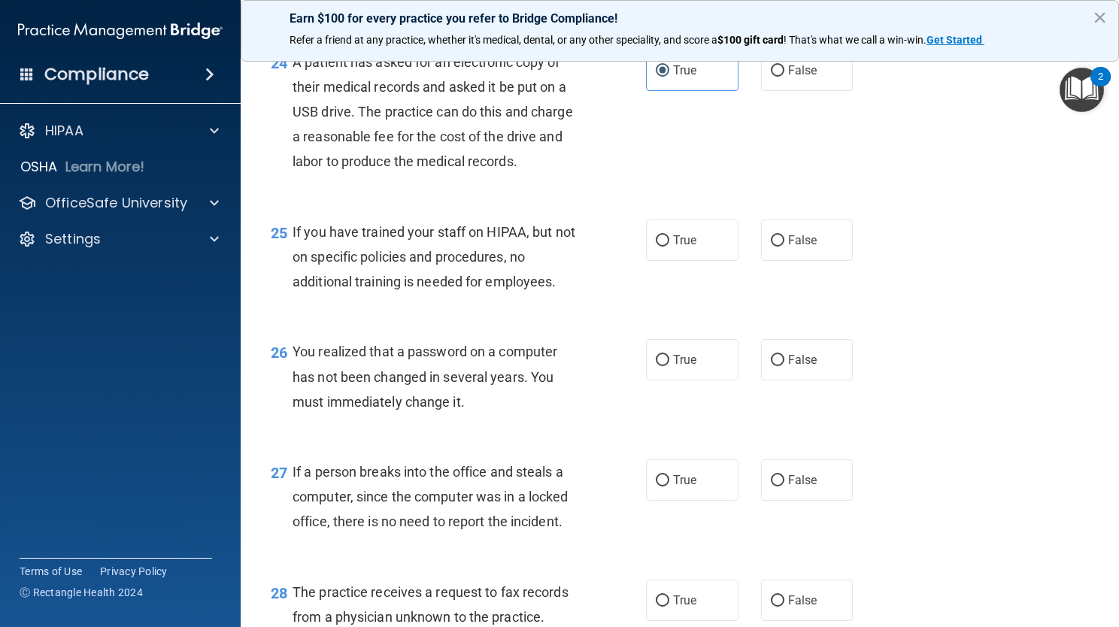
scroll to position [3187, 0]
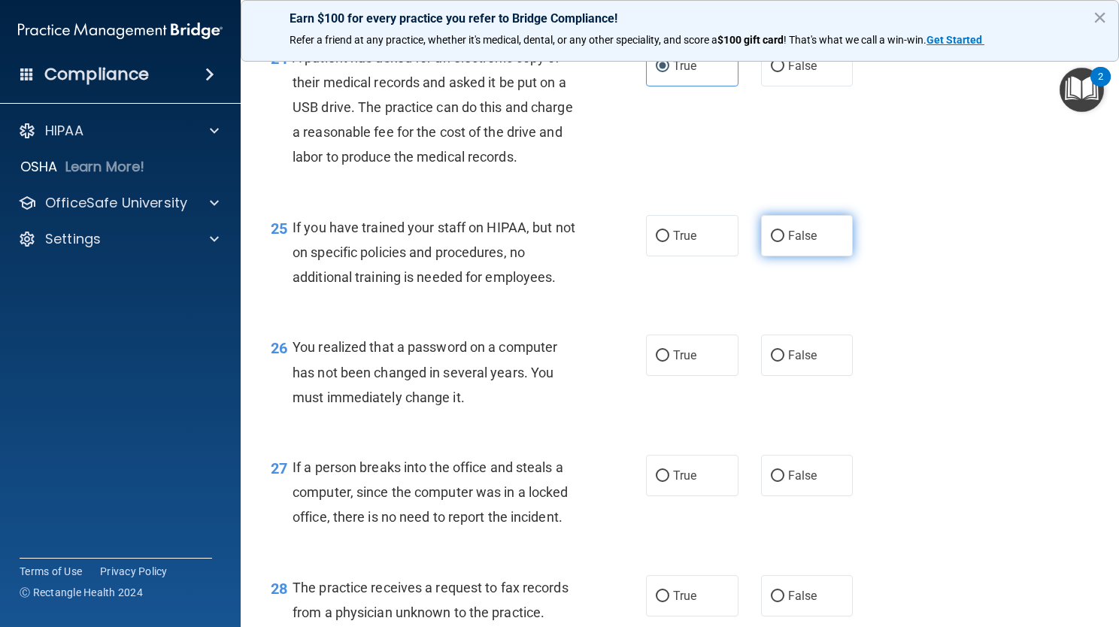
click at [797, 243] on span "False" at bounding box center [802, 236] width 29 height 14
click at [785, 242] on input "False" at bounding box center [778, 236] width 14 height 11
radio input "true"
click at [697, 376] on label "True" at bounding box center [692, 355] width 93 height 41
click at [670, 362] on input "True" at bounding box center [663, 356] width 14 height 11
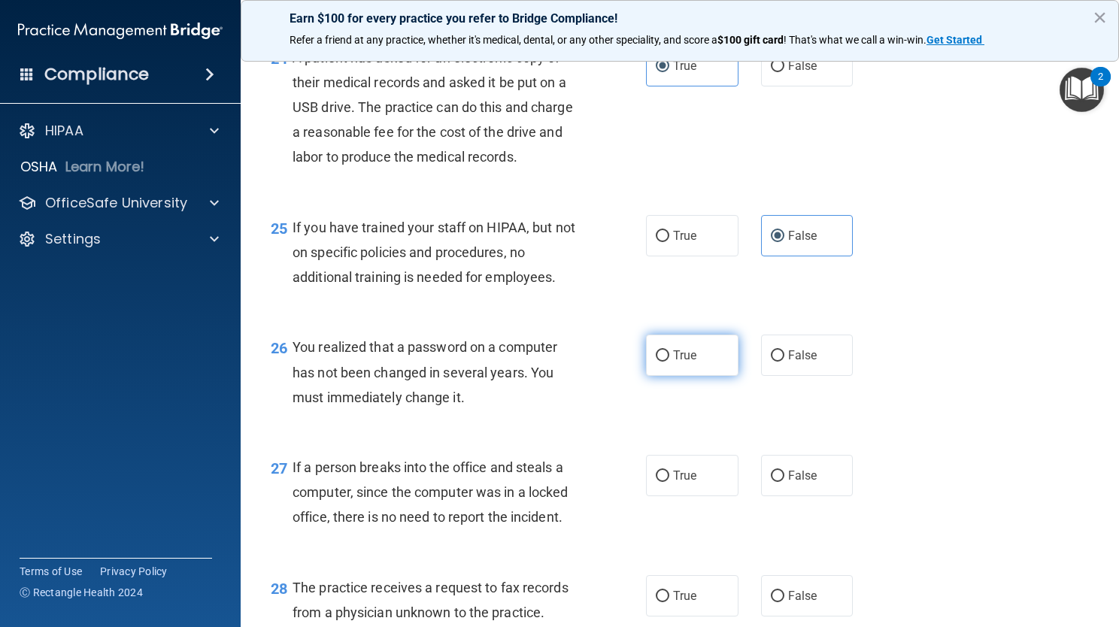
radio input "true"
click at [798, 497] on label "False" at bounding box center [807, 475] width 93 height 41
click at [785, 482] on input "False" at bounding box center [778, 476] width 14 height 11
radio input "true"
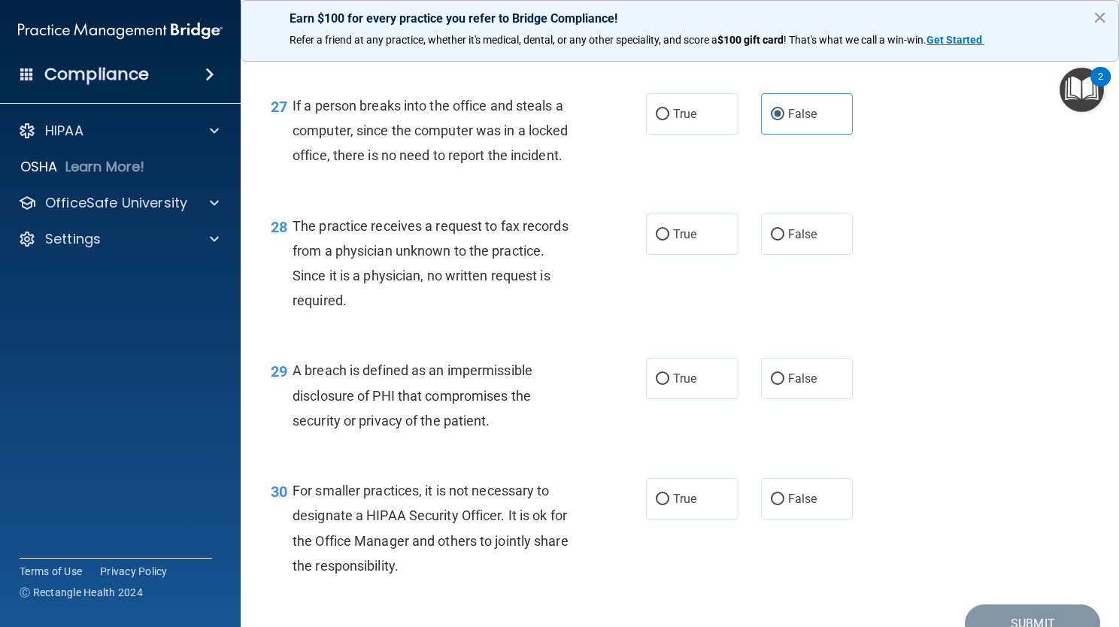
scroll to position [3554, 0]
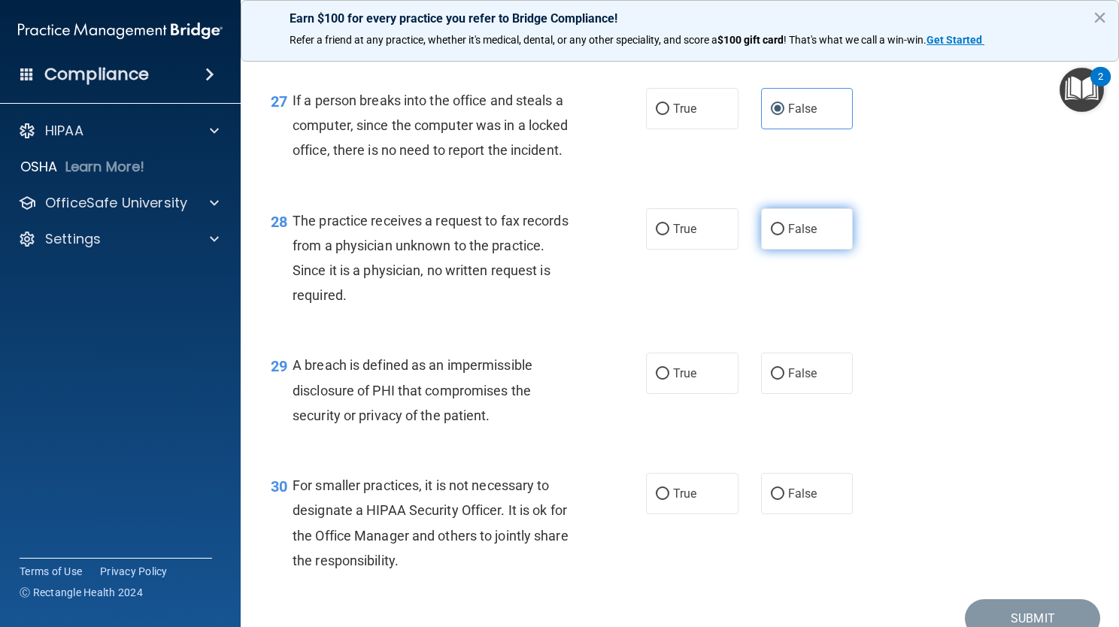
click at [800, 250] on label "False" at bounding box center [807, 228] width 93 height 41
click at [785, 235] on input "False" at bounding box center [778, 229] width 14 height 11
radio input "true"
click at [685, 394] on label "True" at bounding box center [692, 373] width 93 height 41
click at [670, 380] on input "True" at bounding box center [663, 374] width 14 height 11
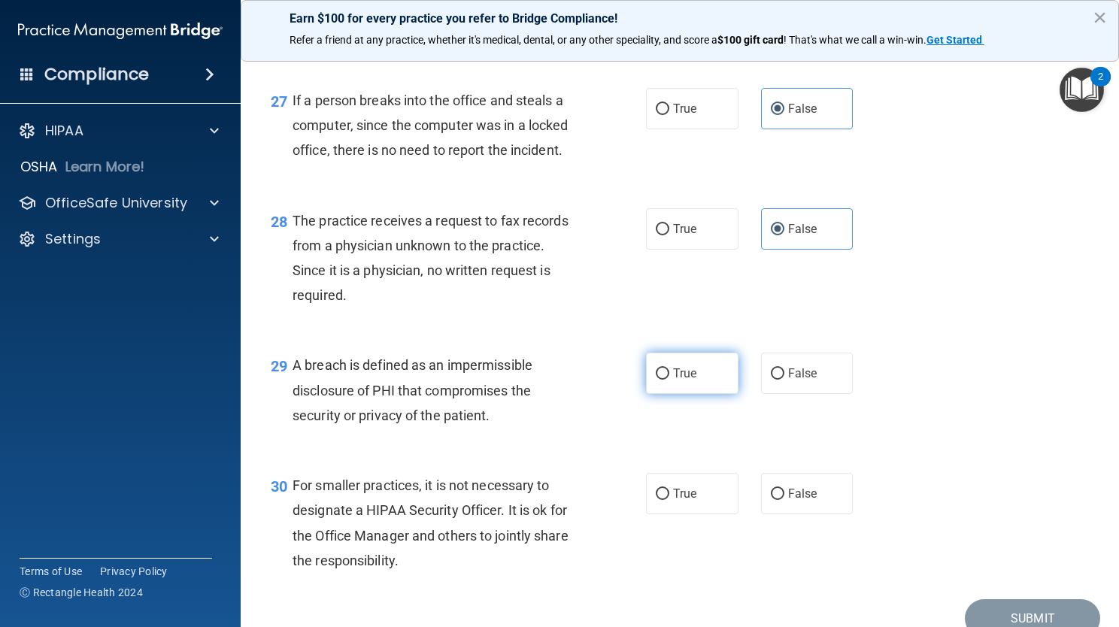
radio input "true"
click at [797, 502] on label "False" at bounding box center [807, 493] width 93 height 41
click at [785, 500] on input "False" at bounding box center [778, 494] width 14 height 11
radio input "true"
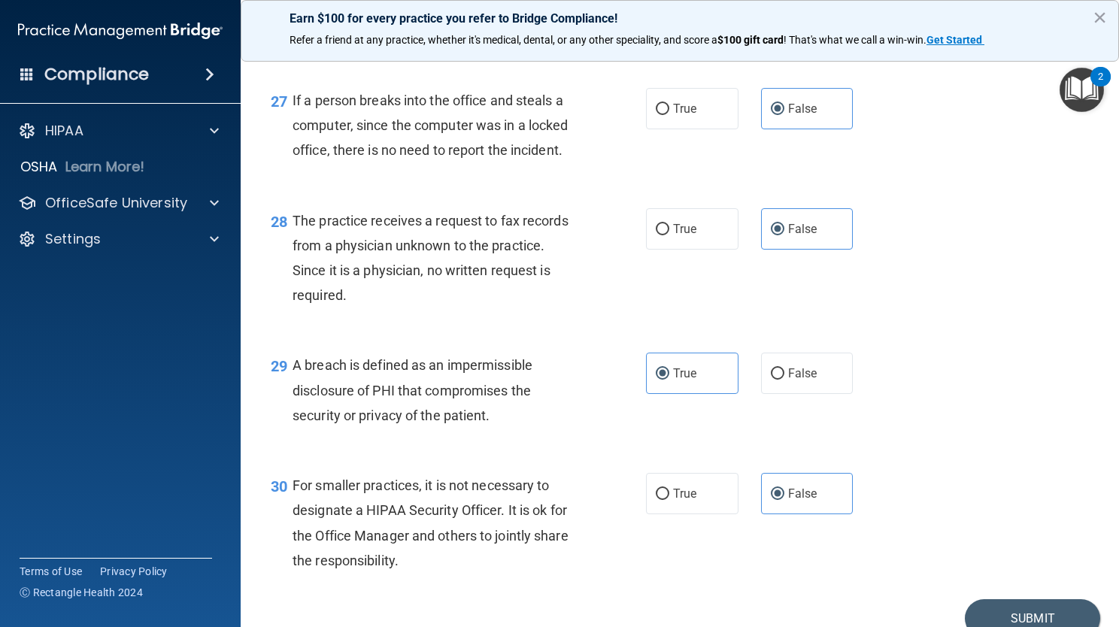
scroll to position [3650, 0]
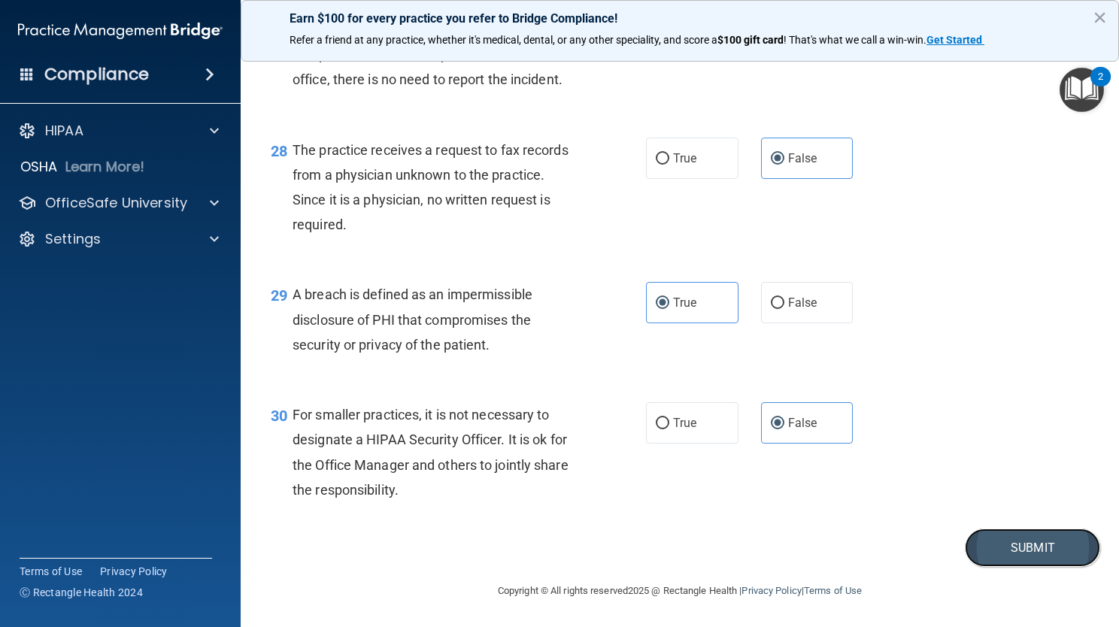
click at [1025, 545] on button "Submit" at bounding box center [1032, 548] width 135 height 38
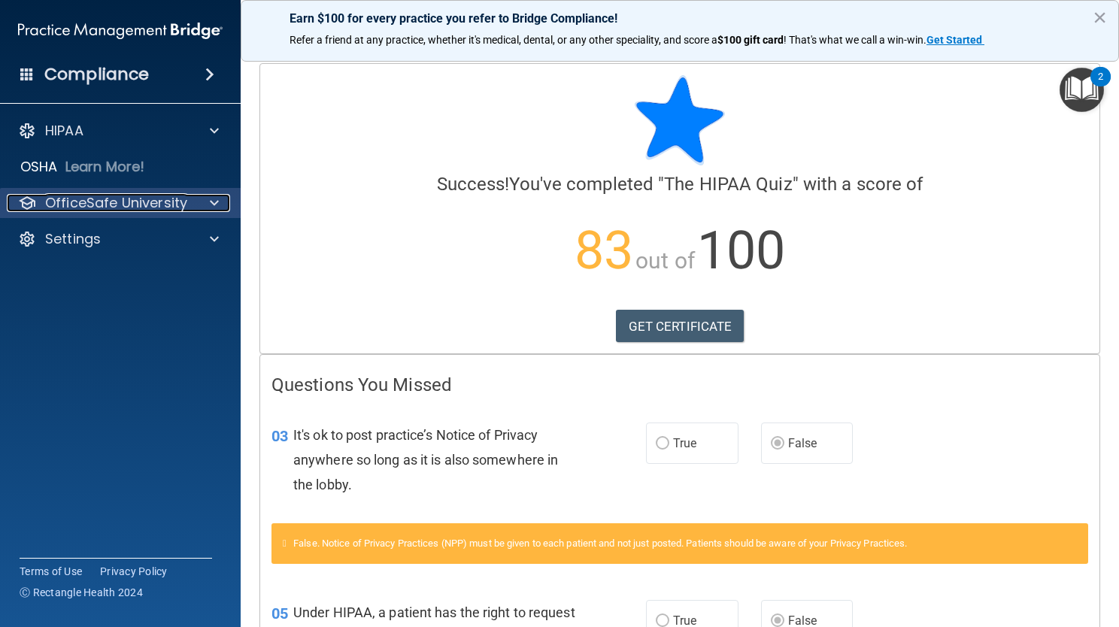
click at [217, 199] on span at bounding box center [214, 203] width 9 height 18
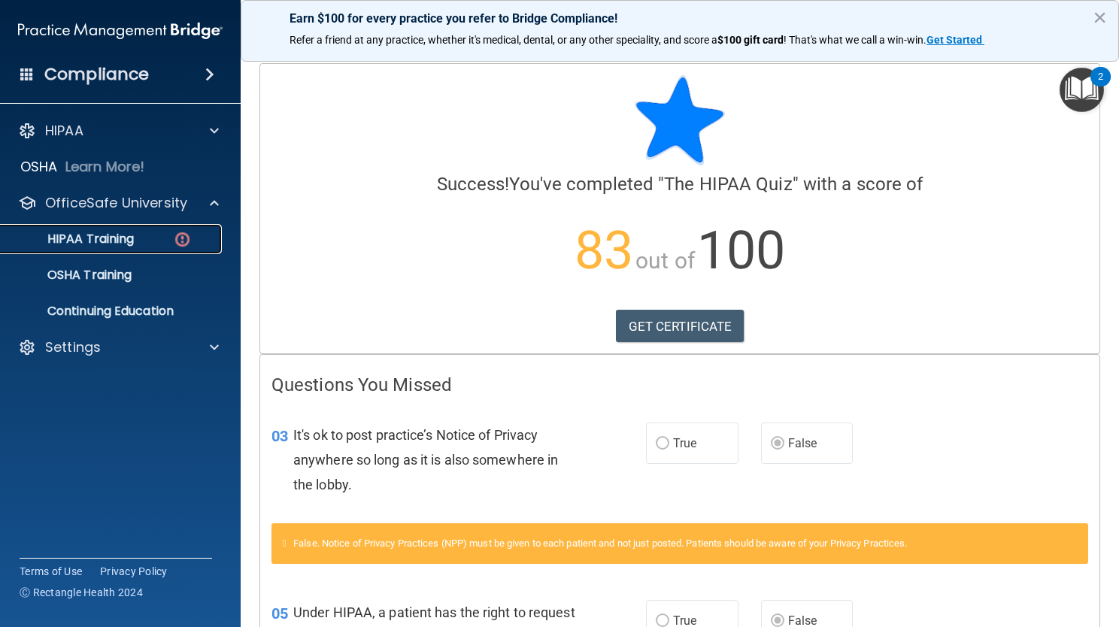
click at [111, 229] on link "HIPAA Training" at bounding box center [103, 239] width 237 height 30
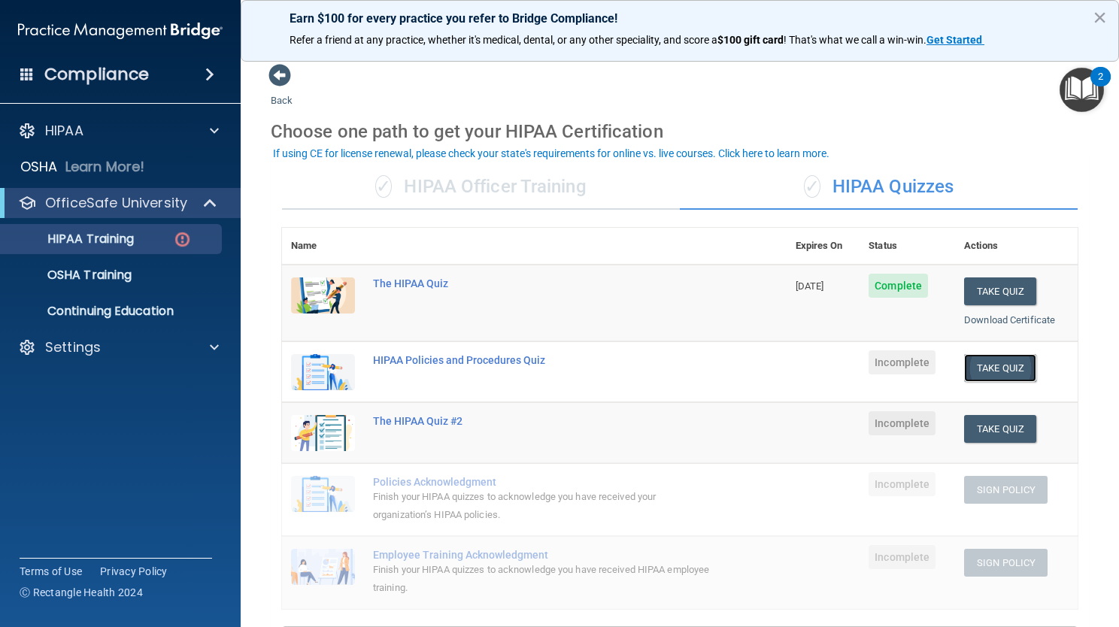
click at [1013, 374] on button "Take Quiz" at bounding box center [1000, 368] width 72 height 28
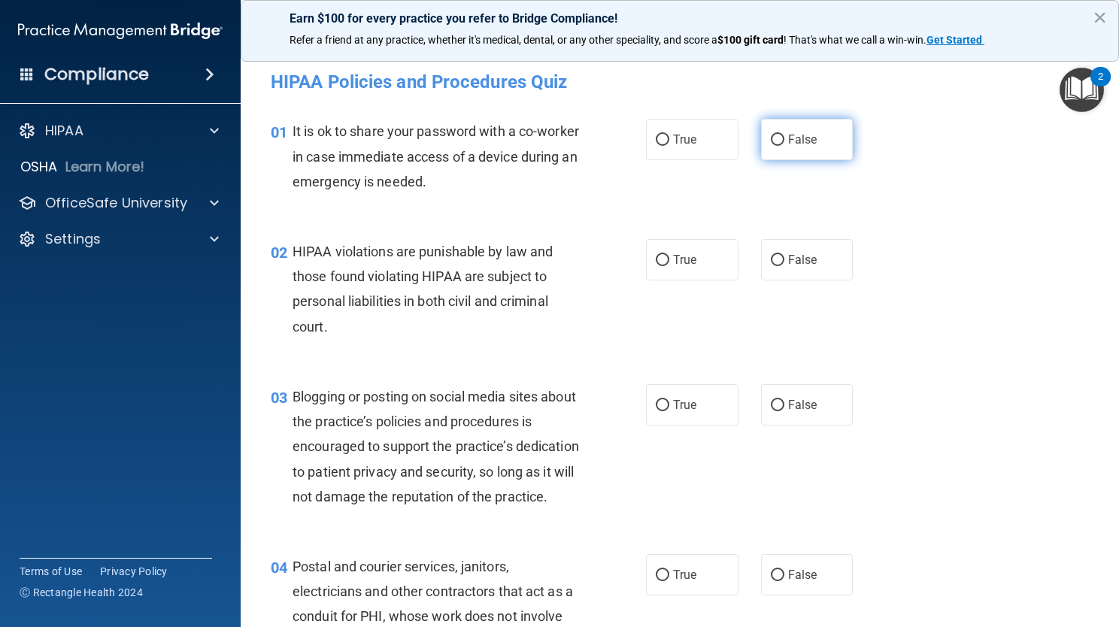
click at [797, 138] on span "False" at bounding box center [802, 139] width 29 height 14
click at [785, 138] on input "False" at bounding box center [778, 140] width 14 height 11
radio input "true"
click at [693, 258] on label "True" at bounding box center [692, 259] width 93 height 41
click at [670, 258] on input "True" at bounding box center [663, 260] width 14 height 11
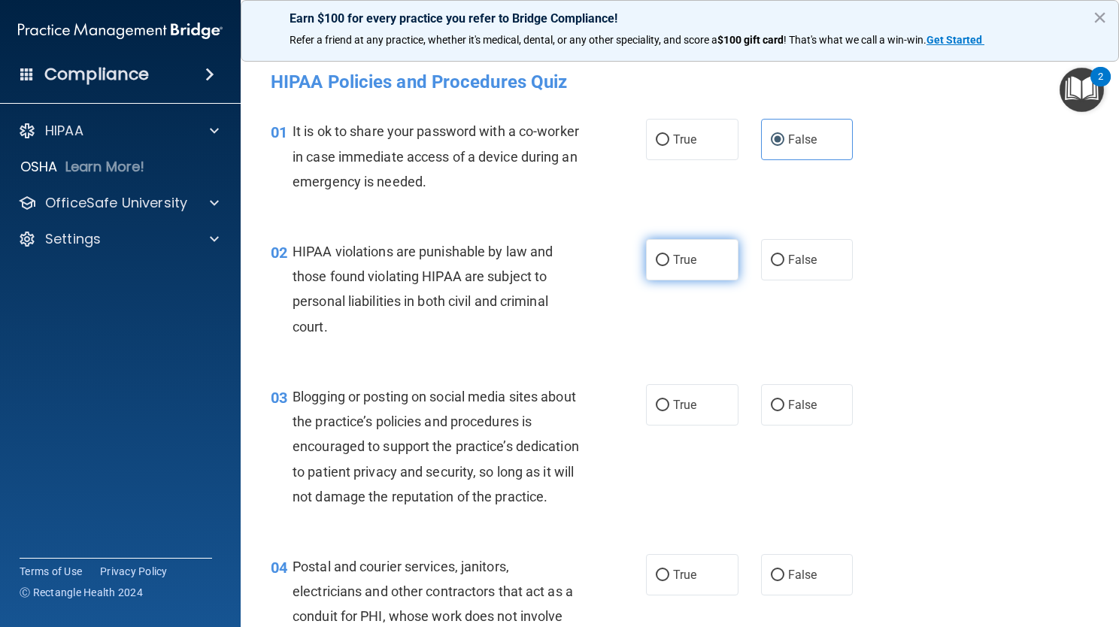
radio input "true"
click at [686, 416] on label "True" at bounding box center [692, 404] width 93 height 41
click at [670, 412] on input "True" at bounding box center [663, 405] width 14 height 11
radio input "true"
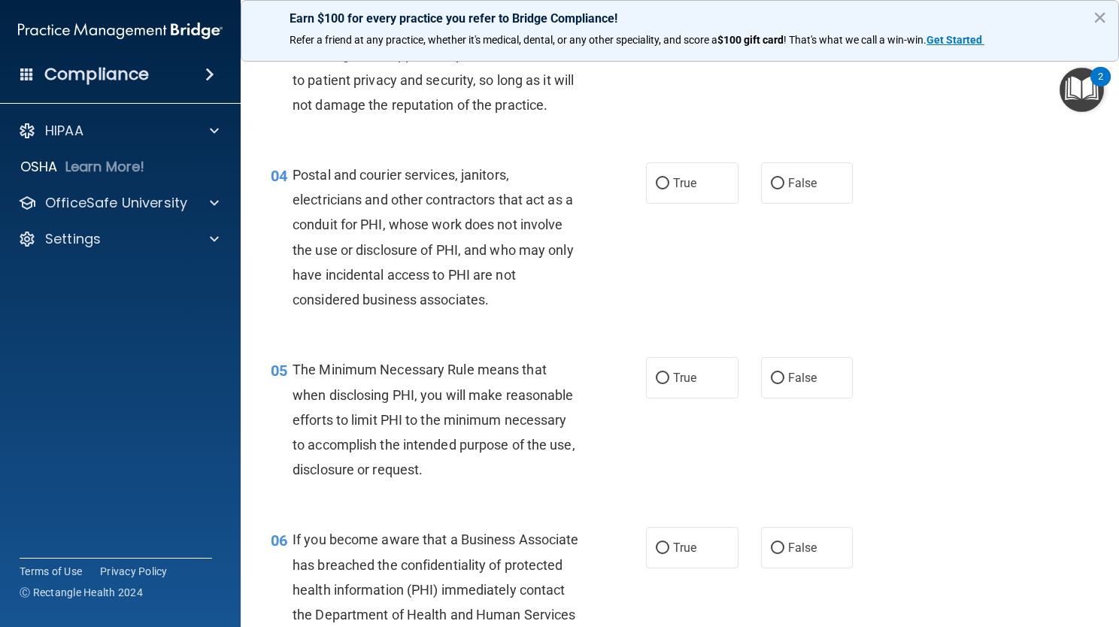
scroll to position [422, 0]
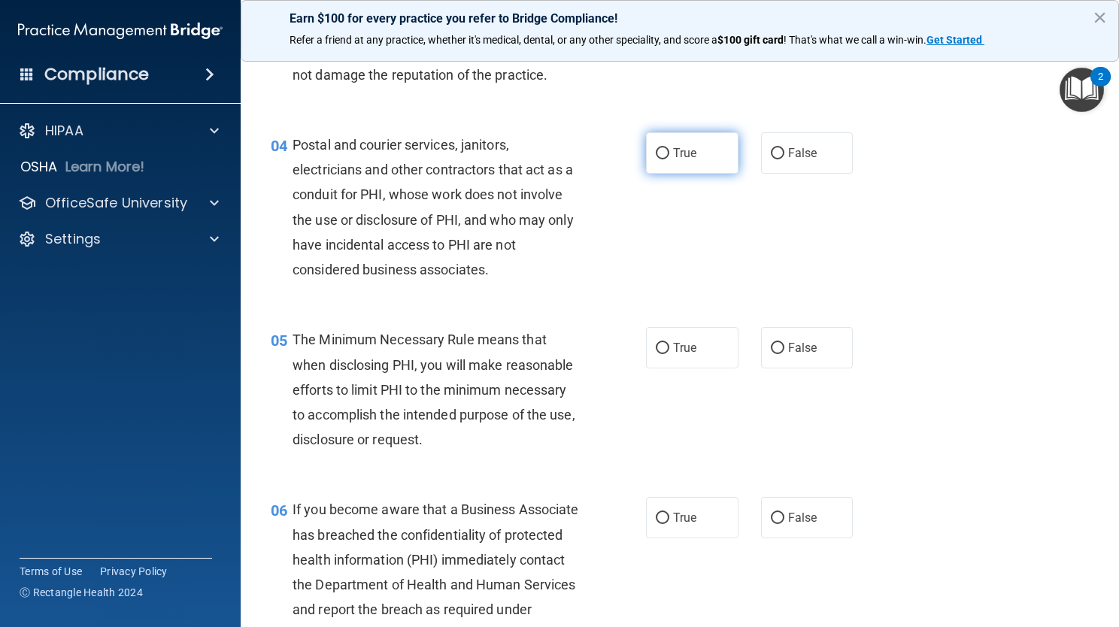
click at [687, 163] on label "True" at bounding box center [692, 152] width 93 height 41
click at [670, 159] on input "True" at bounding box center [663, 153] width 14 height 11
radio input "true"
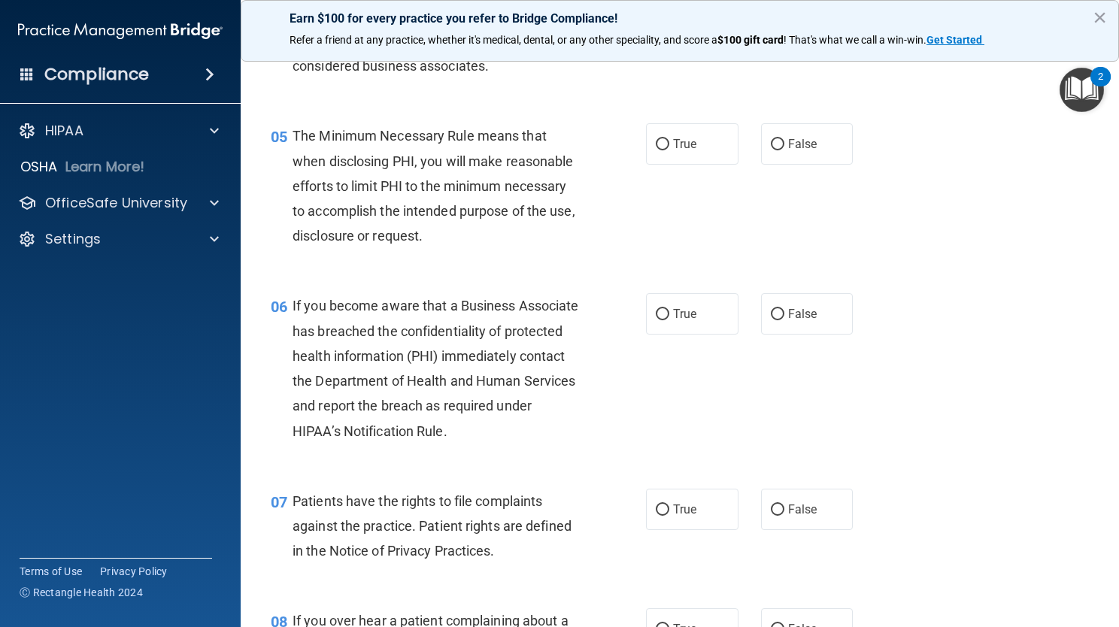
scroll to position [636, 0]
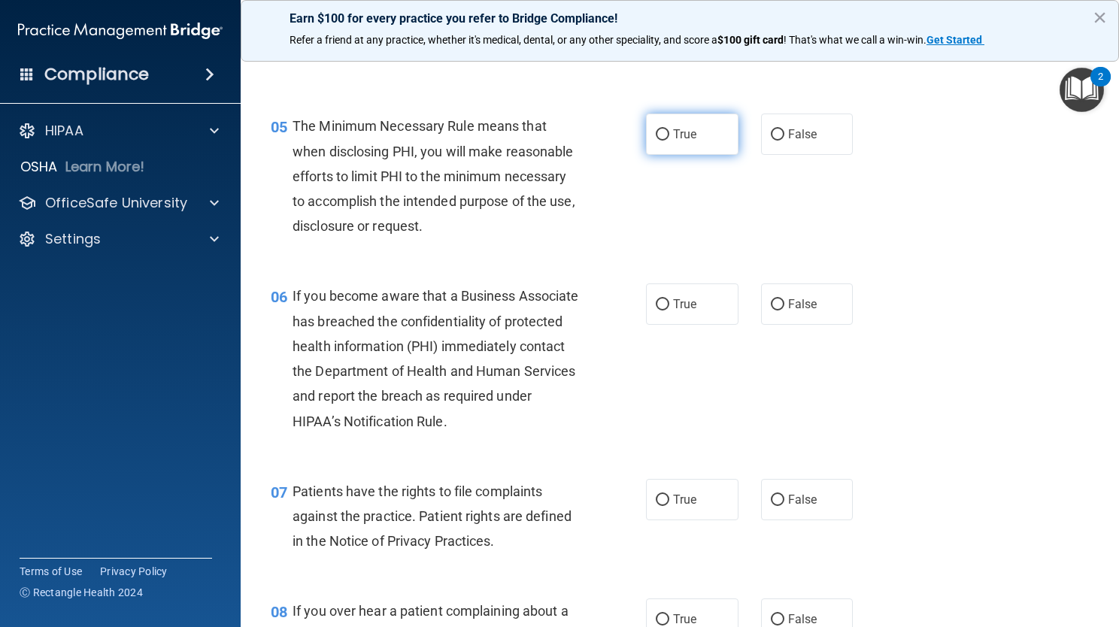
click at [683, 141] on span "True" at bounding box center [684, 134] width 23 height 14
click at [670, 141] on input "True" at bounding box center [663, 134] width 14 height 11
radio input "true"
click at [677, 311] on span "True" at bounding box center [684, 304] width 23 height 14
click at [670, 311] on input "True" at bounding box center [663, 304] width 14 height 11
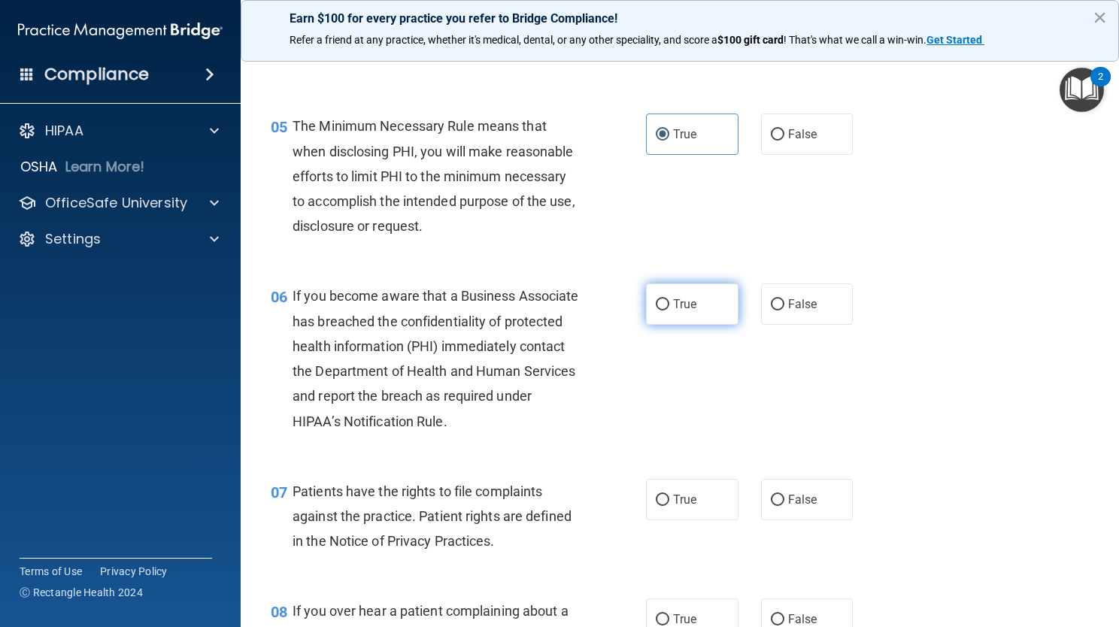
radio input "true"
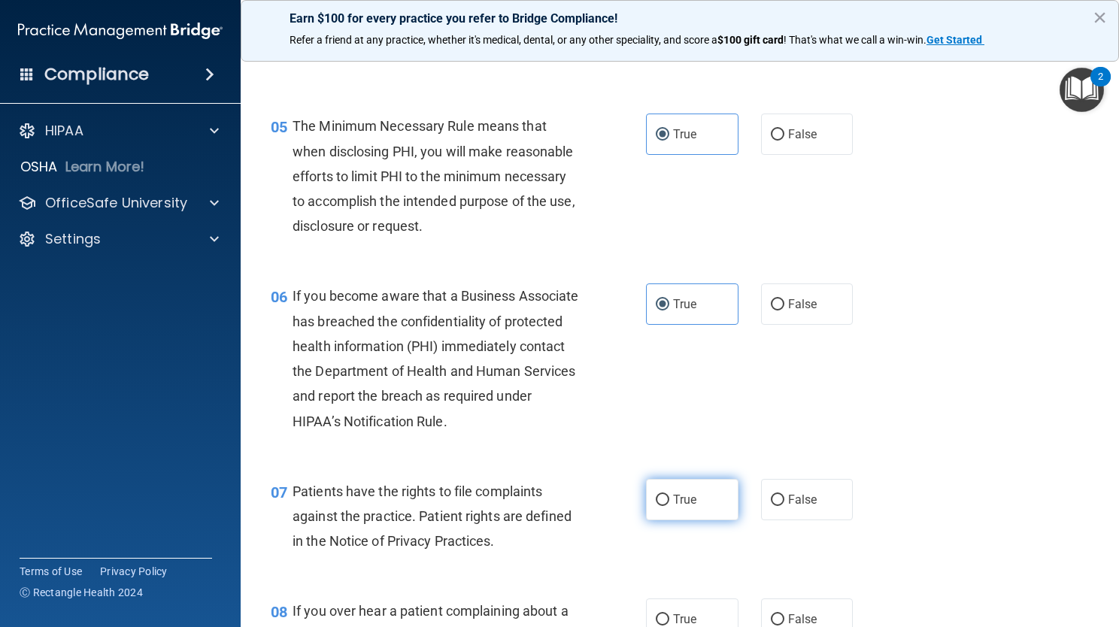
click at [664, 521] on label "True" at bounding box center [692, 499] width 93 height 41
click at [664, 506] on input "True" at bounding box center [663, 500] width 14 height 11
radio input "true"
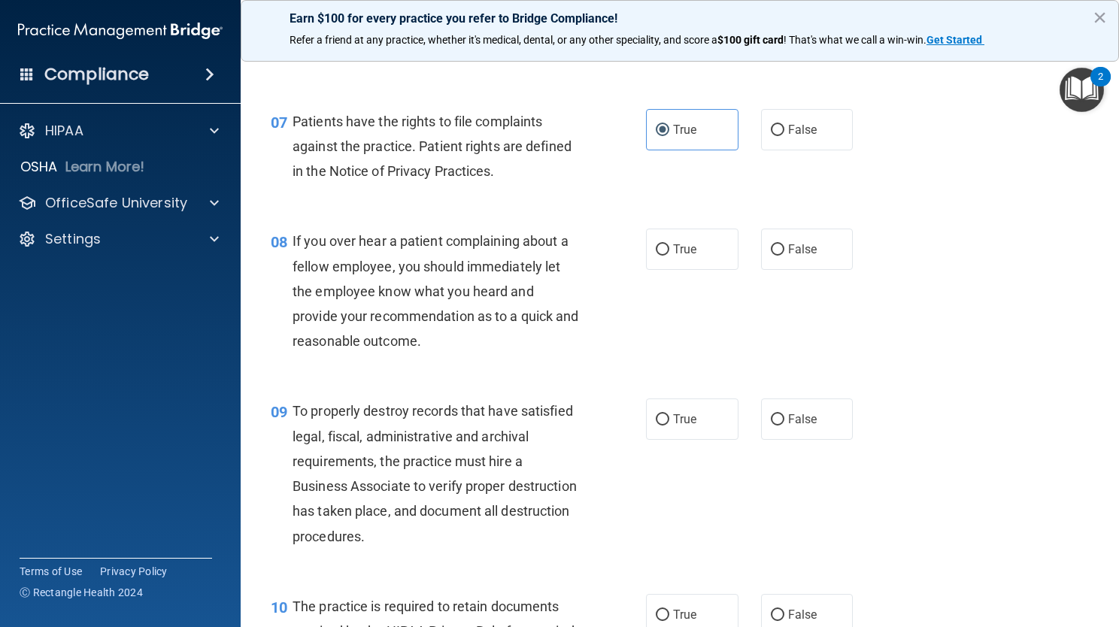
scroll to position [1011, 0]
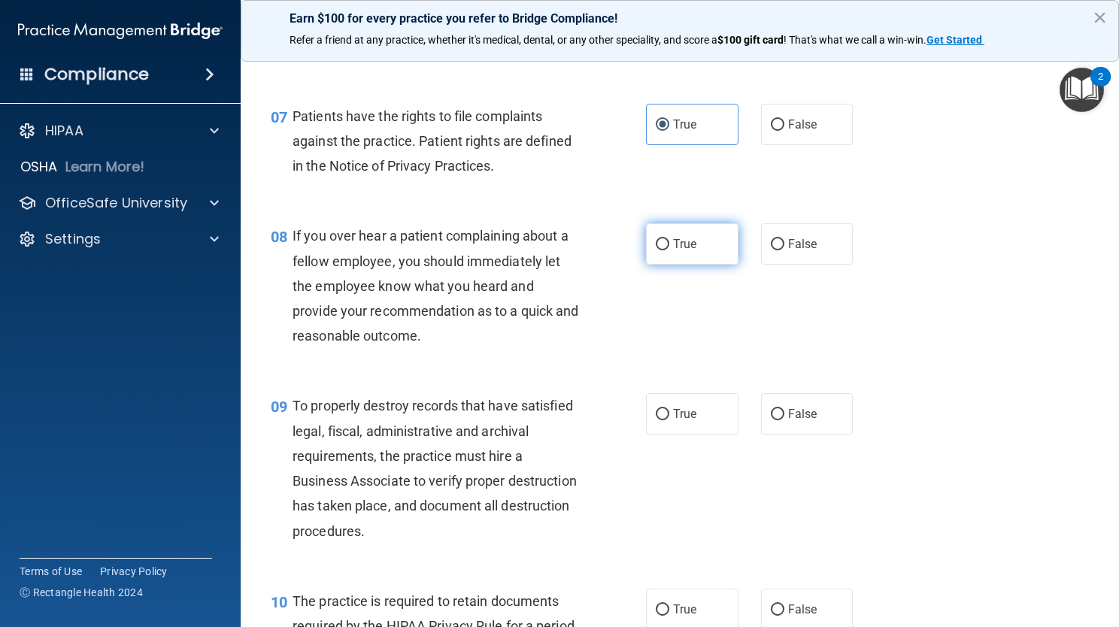
click at [704, 265] on label "True" at bounding box center [692, 243] width 93 height 41
click at [670, 251] on input "True" at bounding box center [663, 244] width 14 height 11
radio input "true"
click at [681, 435] on label "True" at bounding box center [692, 413] width 93 height 41
click at [670, 421] on input "True" at bounding box center [663, 414] width 14 height 11
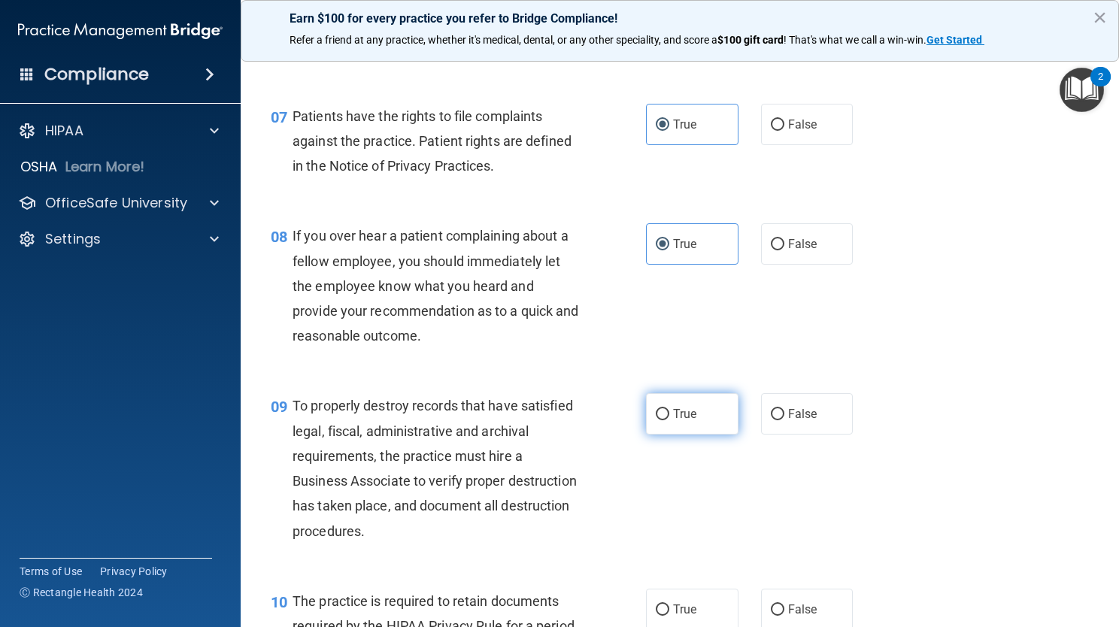
radio input "true"
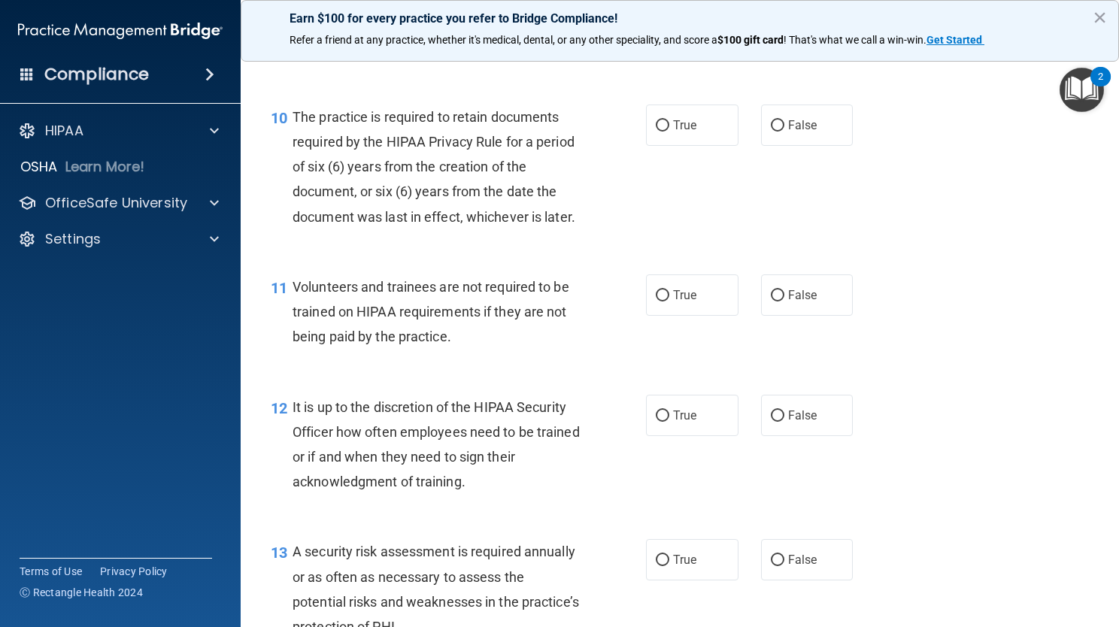
scroll to position [1502, 0]
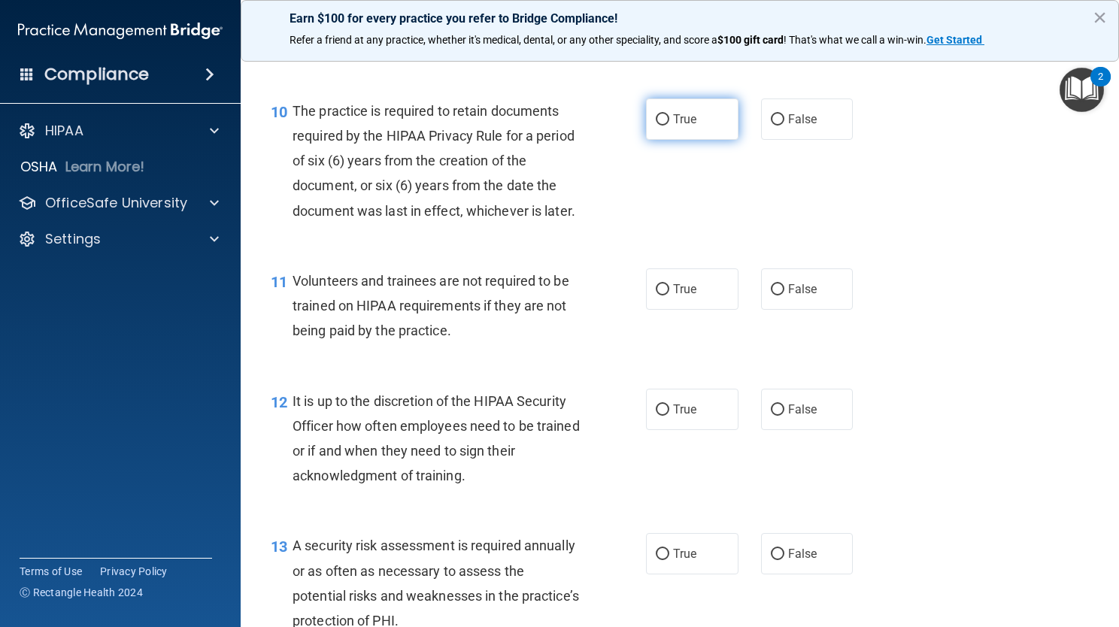
click at [706, 140] on label "True" at bounding box center [692, 119] width 93 height 41
click at [670, 126] on input "True" at bounding box center [663, 119] width 14 height 11
radio input "true"
click at [789, 310] on label "False" at bounding box center [807, 289] width 93 height 41
click at [785, 296] on input "False" at bounding box center [778, 289] width 14 height 11
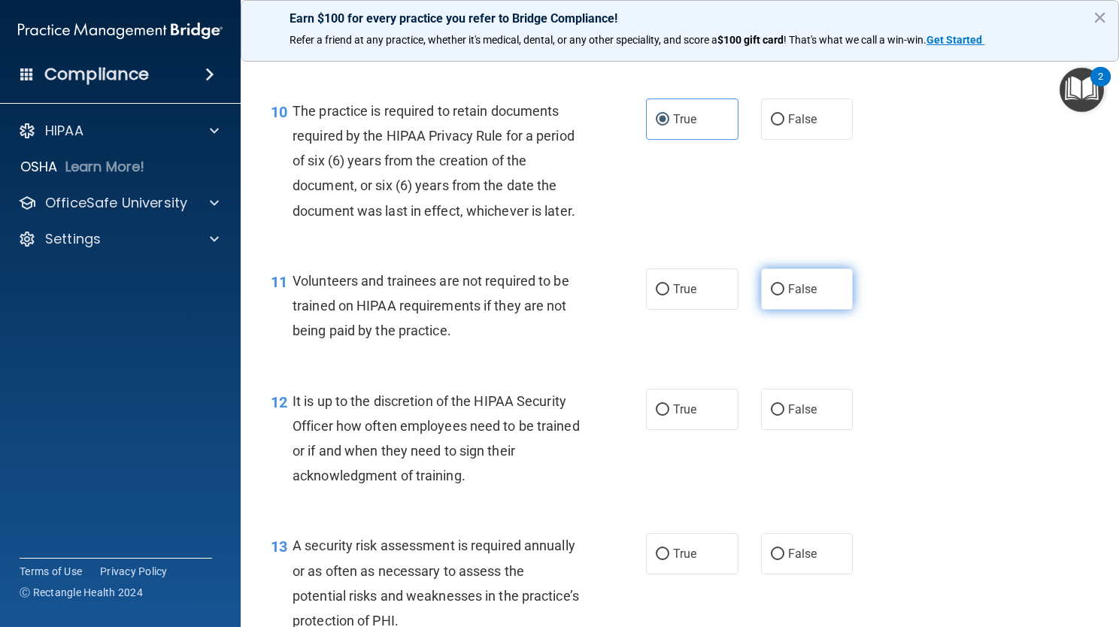
radio input "true"
click at [822, 430] on label "False" at bounding box center [807, 409] width 93 height 41
click at [785, 416] on input "False" at bounding box center [778, 410] width 14 height 11
radio input "true"
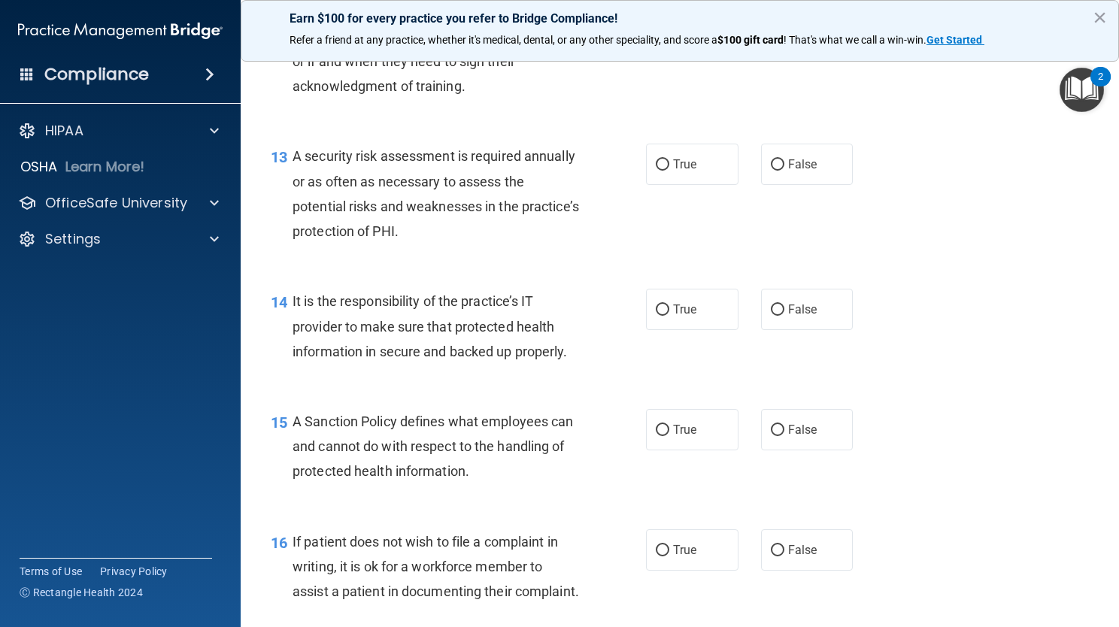
scroll to position [1982, 0]
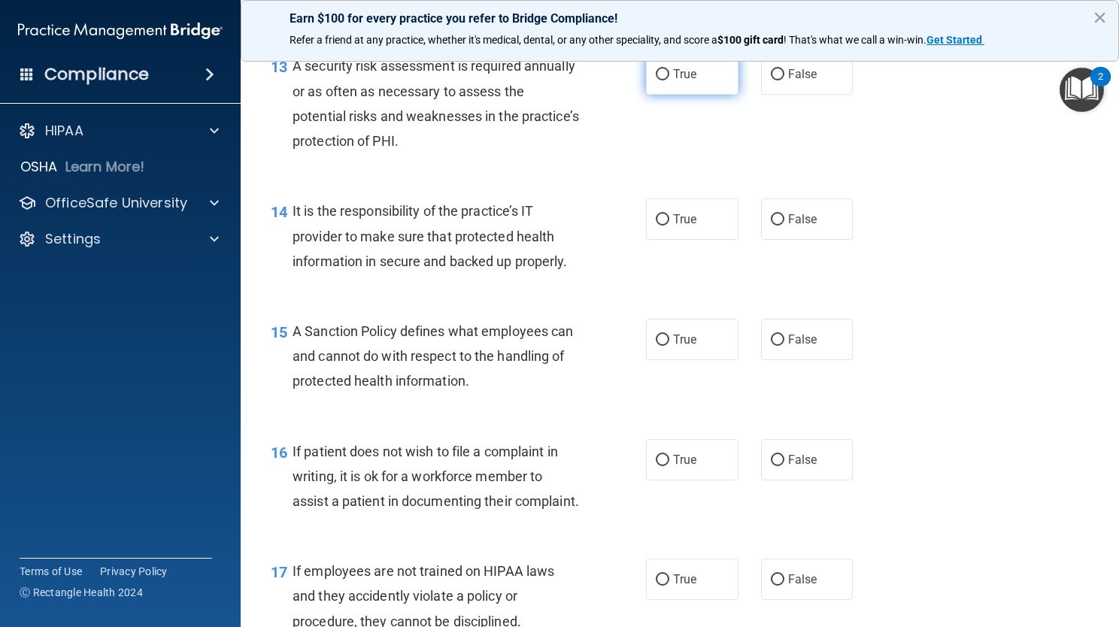
click at [690, 95] on label "True" at bounding box center [692, 73] width 93 height 41
click at [670, 80] on input "True" at bounding box center [663, 74] width 14 height 11
radio input "true"
click at [692, 240] on label "True" at bounding box center [692, 219] width 93 height 41
click at [670, 226] on input "True" at bounding box center [663, 219] width 14 height 11
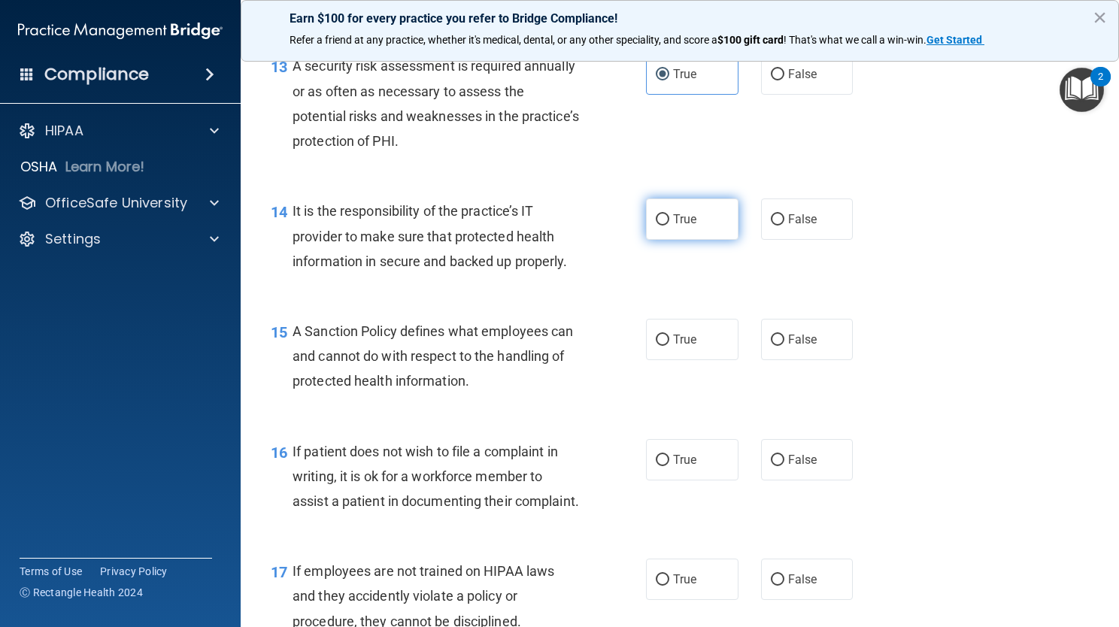
radio input "true"
click at [711, 360] on label "True" at bounding box center [692, 339] width 93 height 41
click at [670, 346] on input "True" at bounding box center [663, 340] width 14 height 11
radio input "true"
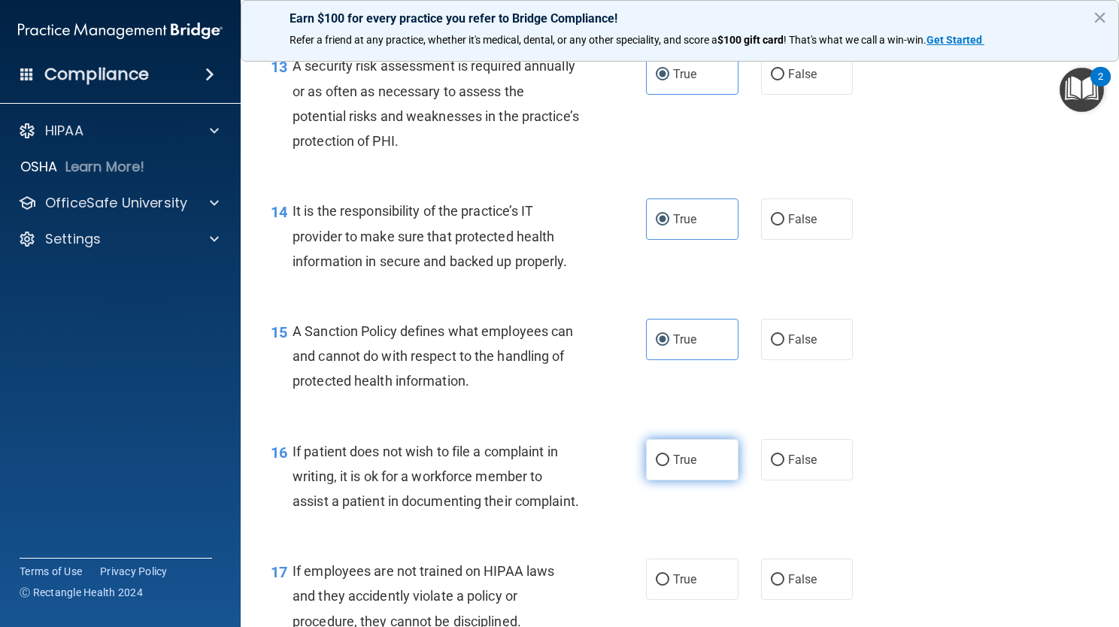
click at [699, 481] on label "True" at bounding box center [692, 459] width 93 height 41
click at [670, 466] on input "True" at bounding box center [663, 460] width 14 height 11
radio input "true"
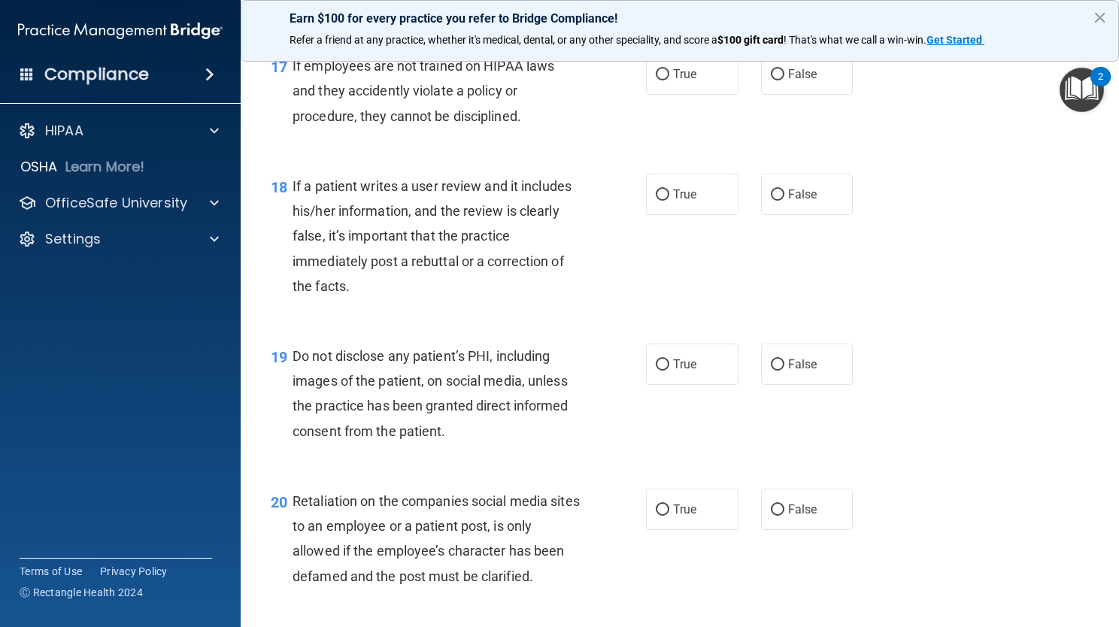
scroll to position [2483, 0]
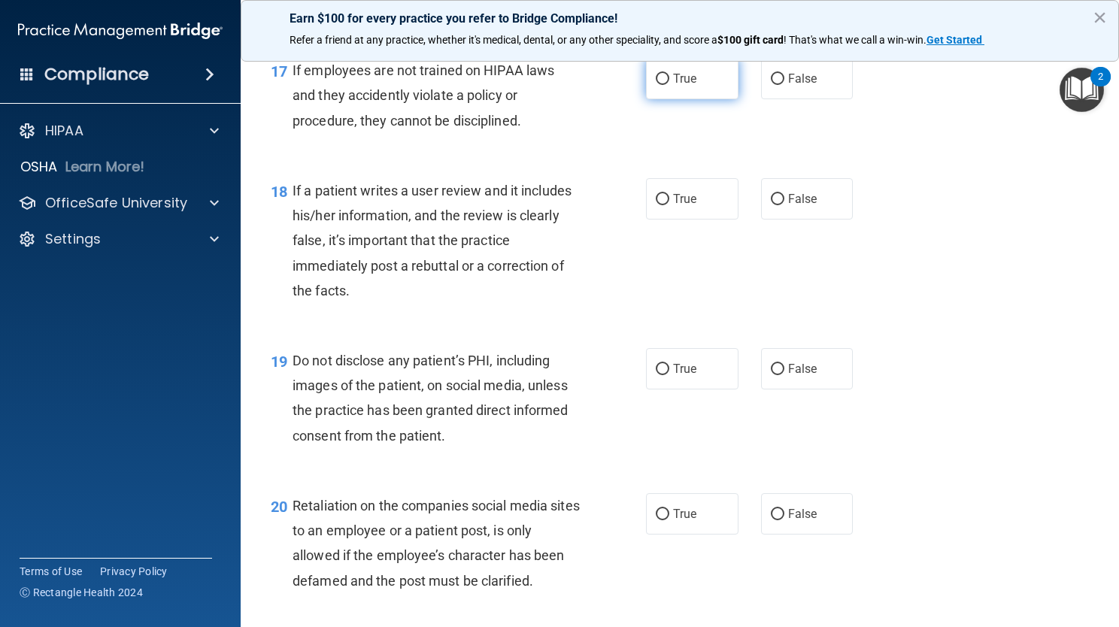
click at [706, 99] on label "True" at bounding box center [692, 78] width 93 height 41
click at [670, 85] on input "True" at bounding box center [663, 79] width 14 height 11
radio input "true"
click at [809, 220] on label "False" at bounding box center [807, 198] width 93 height 41
click at [785, 205] on input "False" at bounding box center [778, 199] width 14 height 11
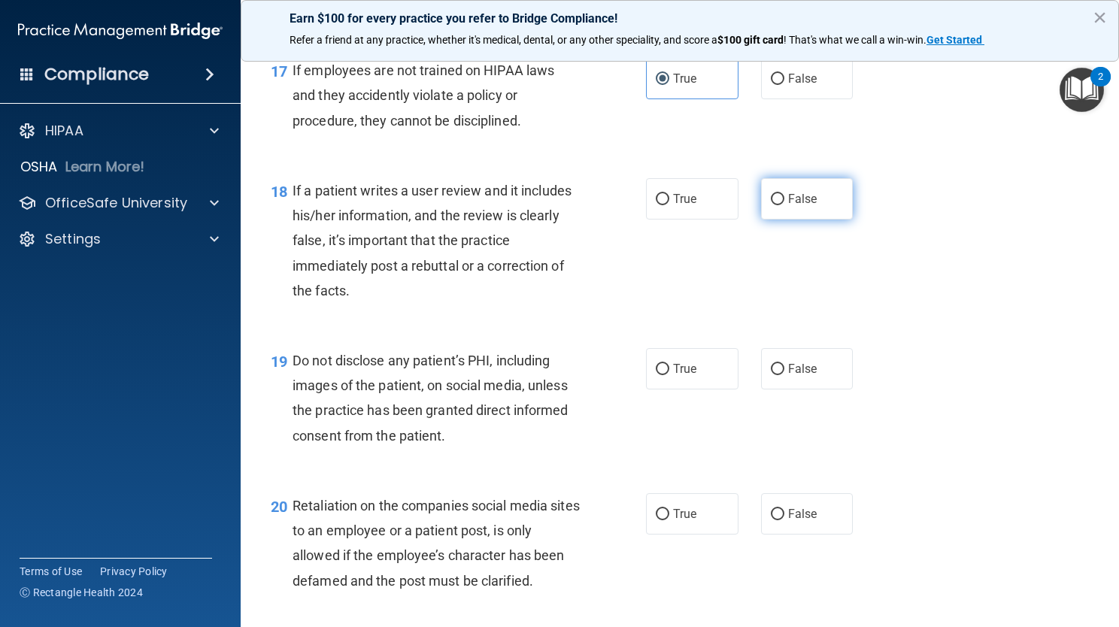
radio input "true"
click at [685, 376] on span "True" at bounding box center [684, 369] width 23 height 14
click at [670, 375] on input "True" at bounding box center [663, 369] width 14 height 11
radio input "true"
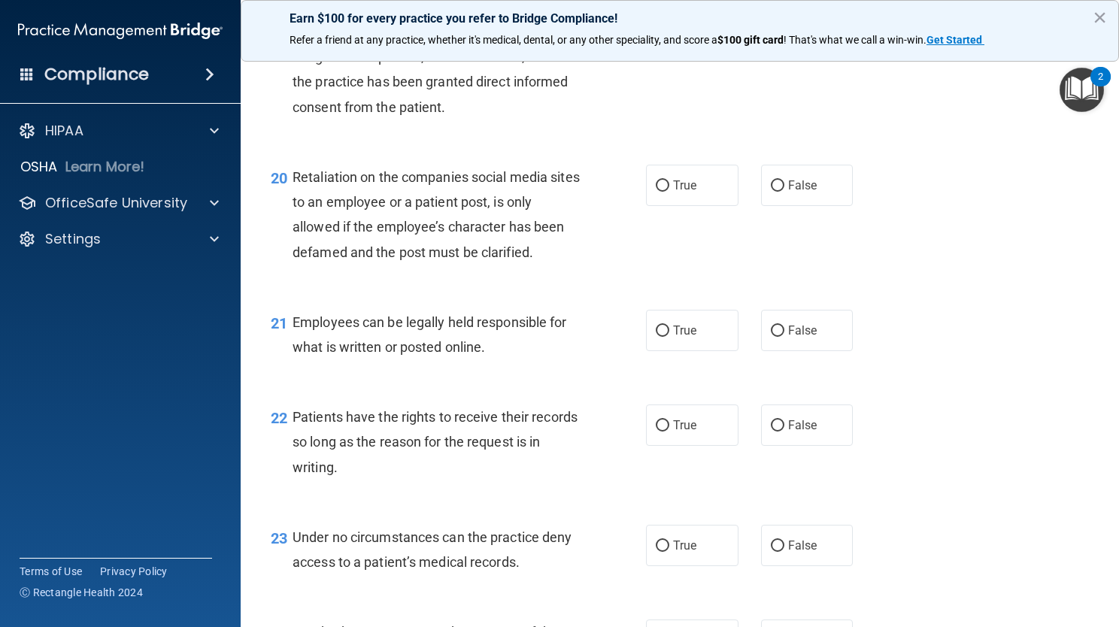
scroll to position [2817, 0]
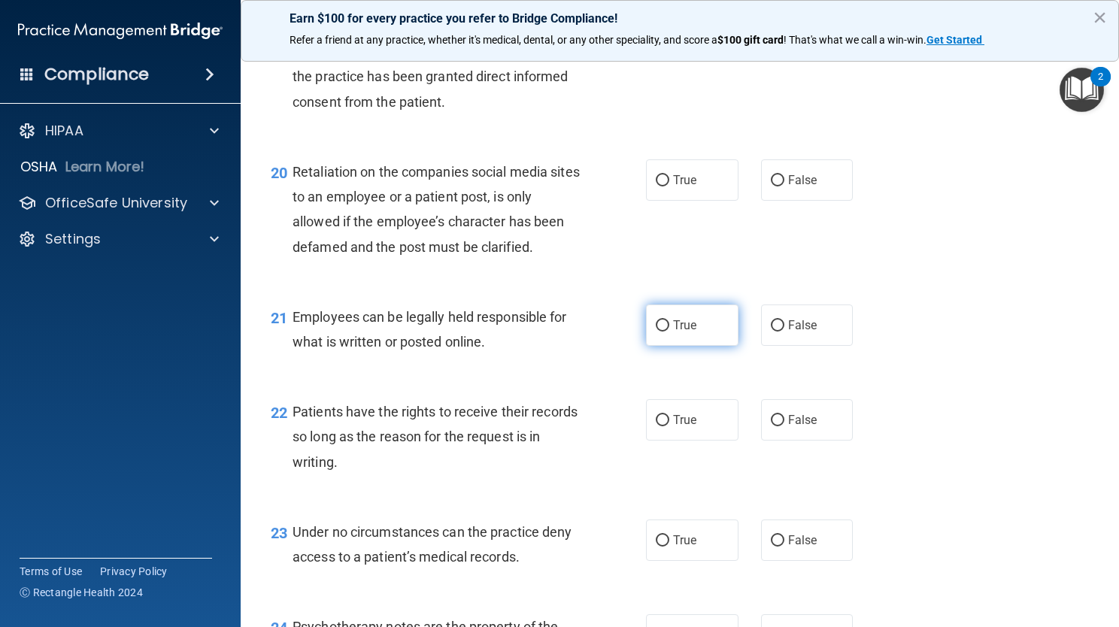
click at [701, 346] on label "True" at bounding box center [692, 325] width 93 height 41
click at [670, 332] on input "True" at bounding box center [663, 325] width 14 height 11
radio input "true"
click at [691, 427] on span "True" at bounding box center [684, 420] width 23 height 14
click at [670, 427] on input "True" at bounding box center [663, 420] width 14 height 11
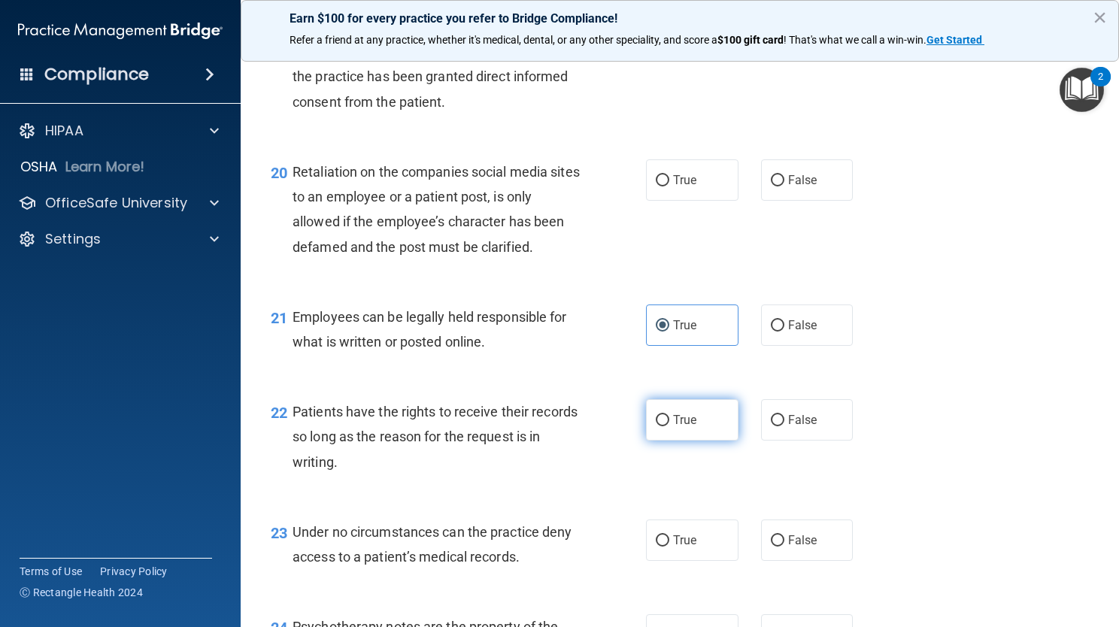
radio input "true"
drag, startPoint x: 1112, startPoint y: 435, endPoint x: 983, endPoint y: 594, distance: 205.4
click at [983, 594] on div "23 Under no circumstances can the practice deny access to a patient’s medical r…" at bounding box center [680, 548] width 841 height 95
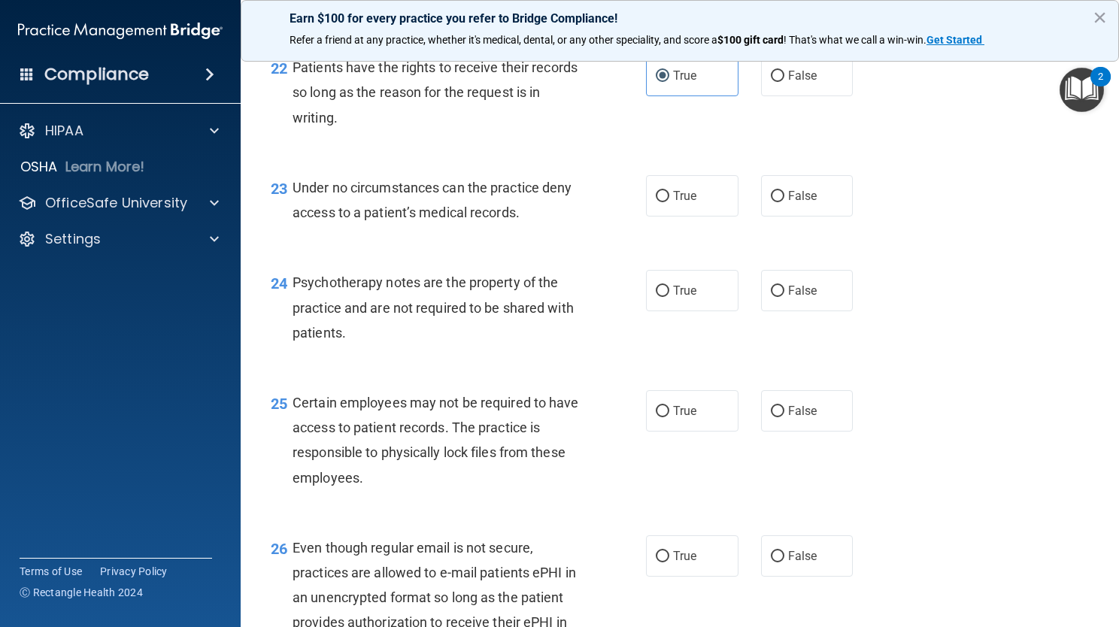
scroll to position [3172, 0]
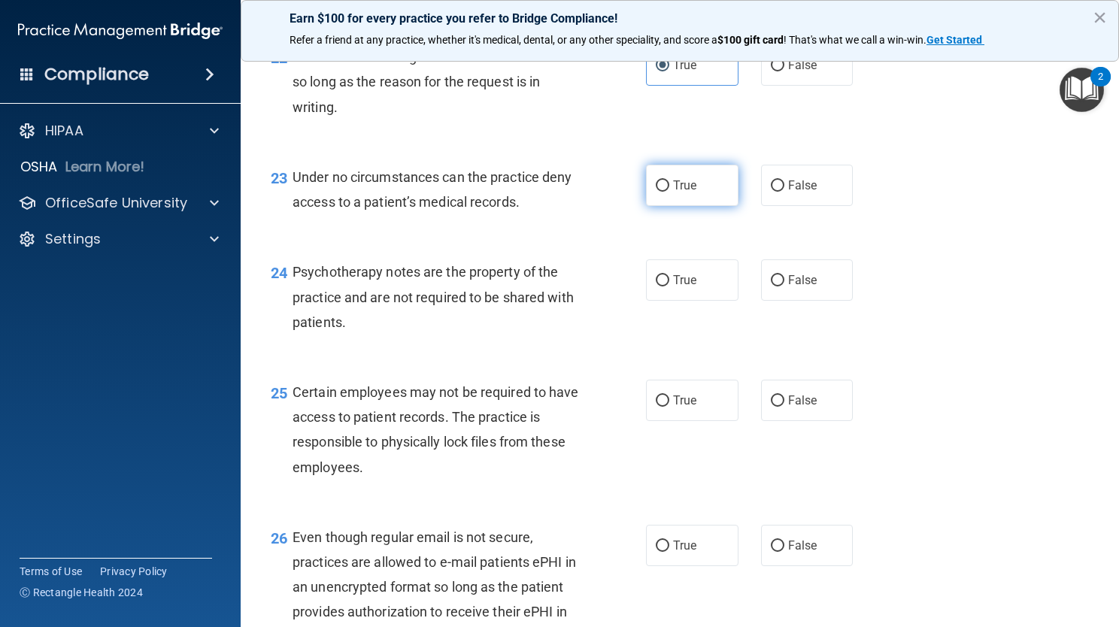
click at [698, 206] on label "True" at bounding box center [692, 185] width 93 height 41
click at [670, 192] on input "True" at bounding box center [663, 186] width 14 height 11
radio input "true"
click at [788, 287] on span "False" at bounding box center [802, 280] width 29 height 14
click at [781, 287] on input "False" at bounding box center [778, 280] width 14 height 11
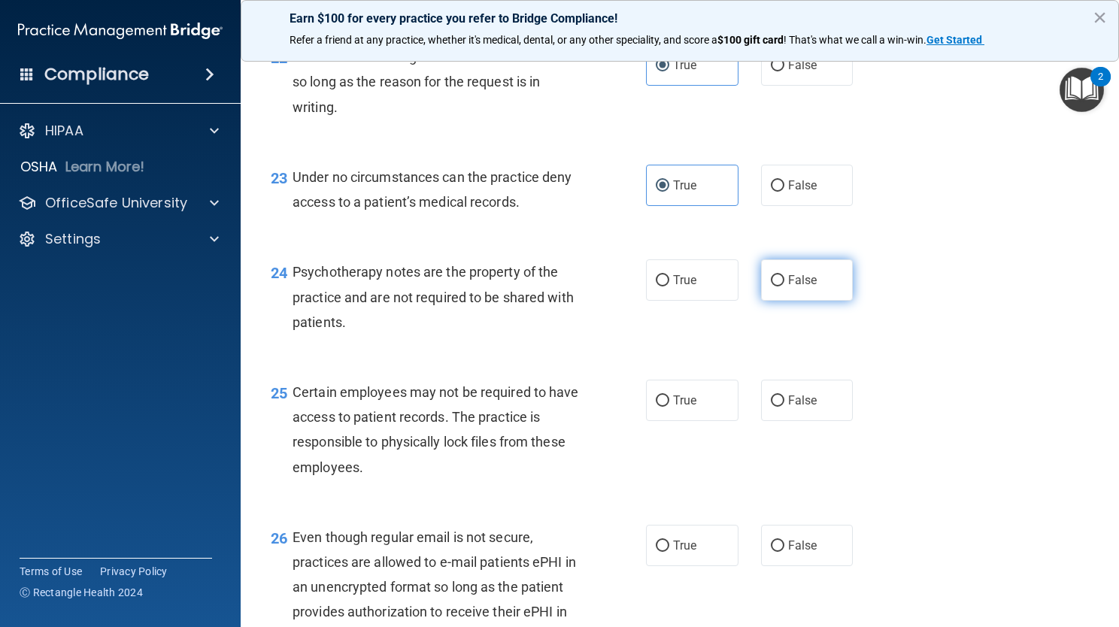
radio input "true"
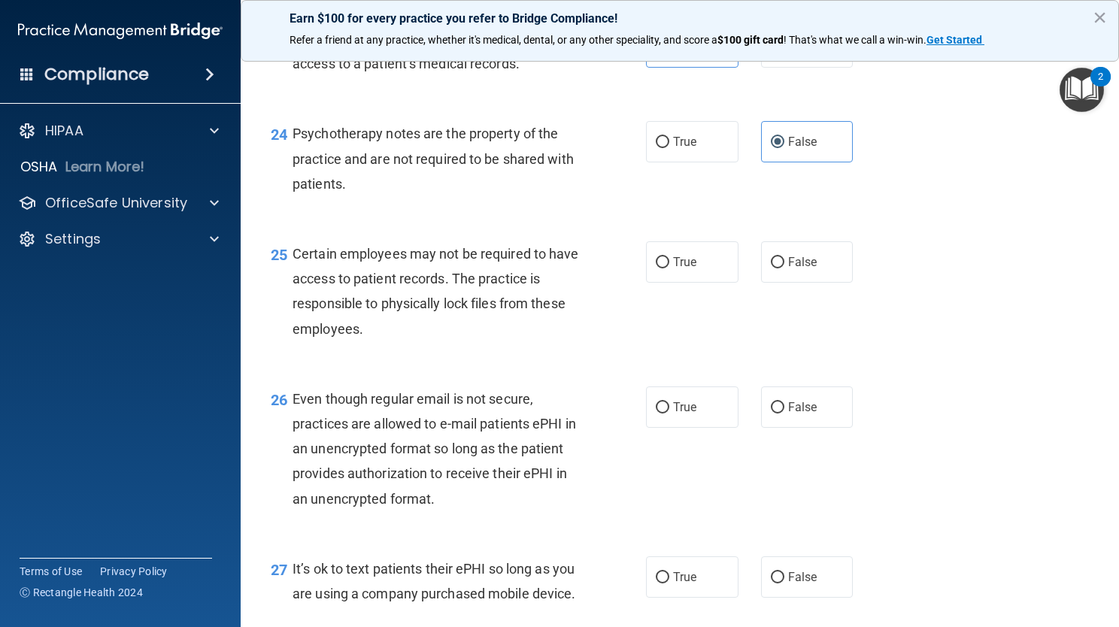
scroll to position [3401, 0]
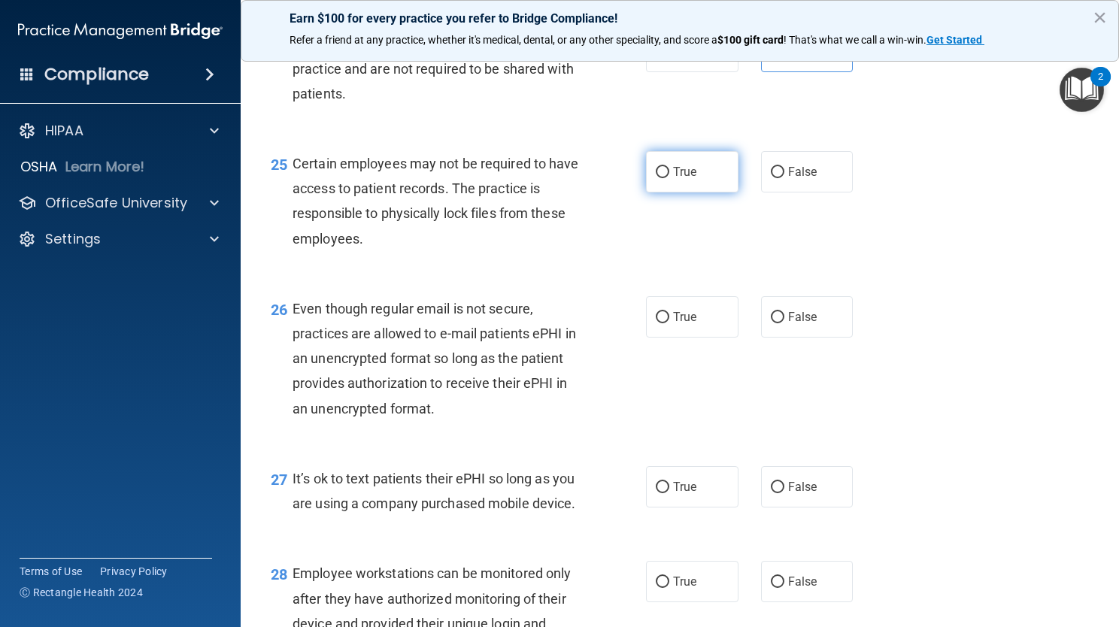
click at [696, 193] on label "True" at bounding box center [692, 171] width 93 height 41
click at [670, 178] on input "True" at bounding box center [663, 172] width 14 height 11
radio input "true"
click at [804, 324] on span "False" at bounding box center [802, 317] width 29 height 14
click at [785, 324] on input "False" at bounding box center [778, 317] width 14 height 11
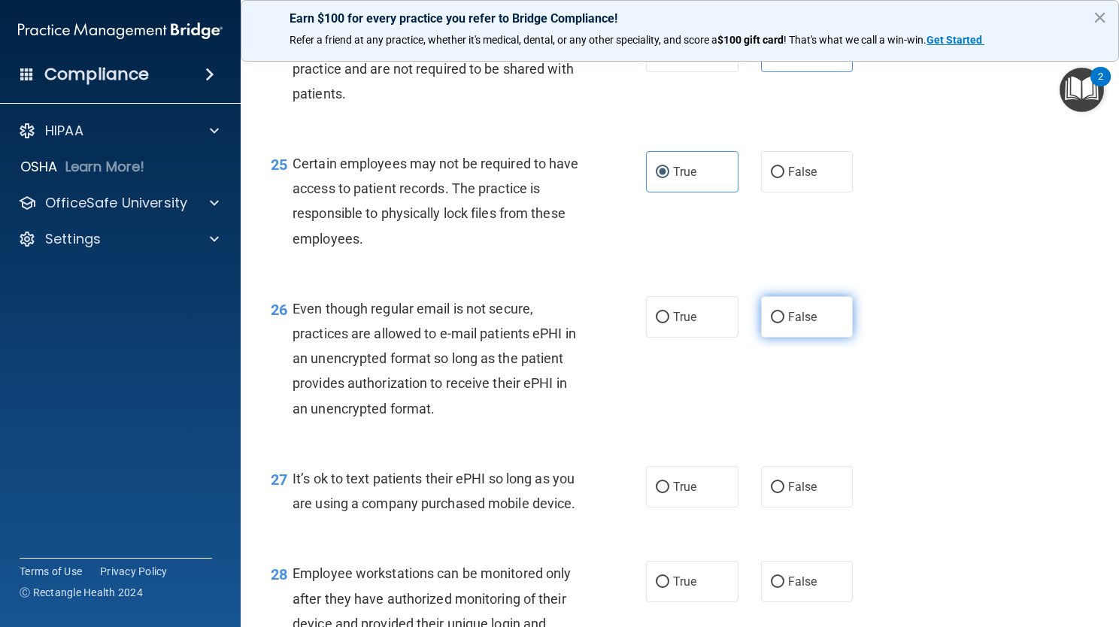
radio input "true"
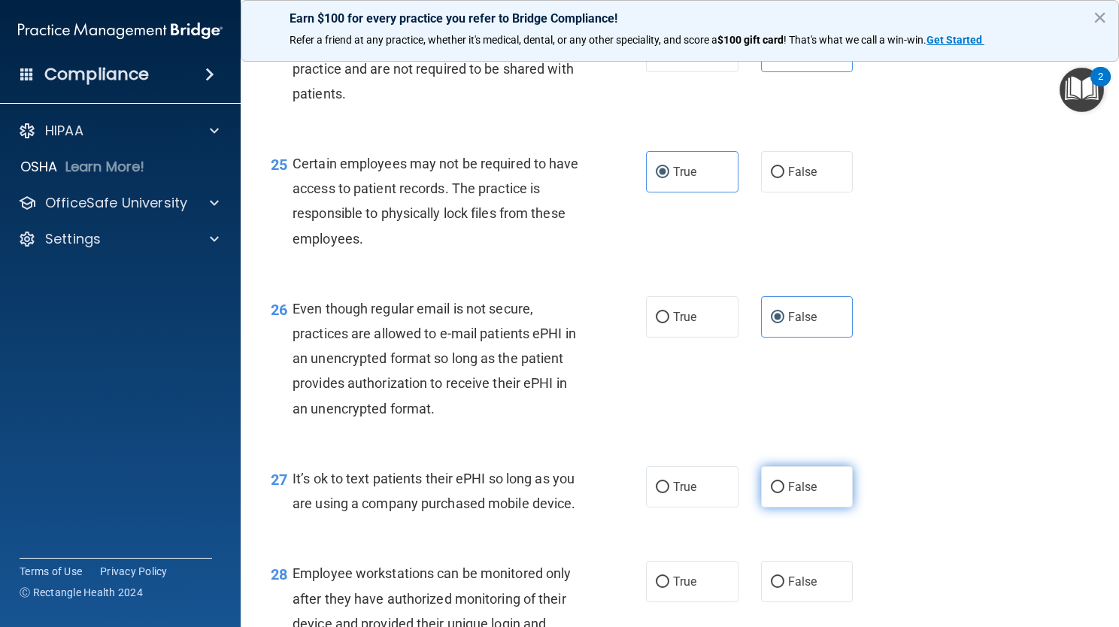
click at [809, 508] on label "False" at bounding box center [807, 486] width 93 height 41
click at [785, 494] on input "False" at bounding box center [778, 487] width 14 height 11
radio input "true"
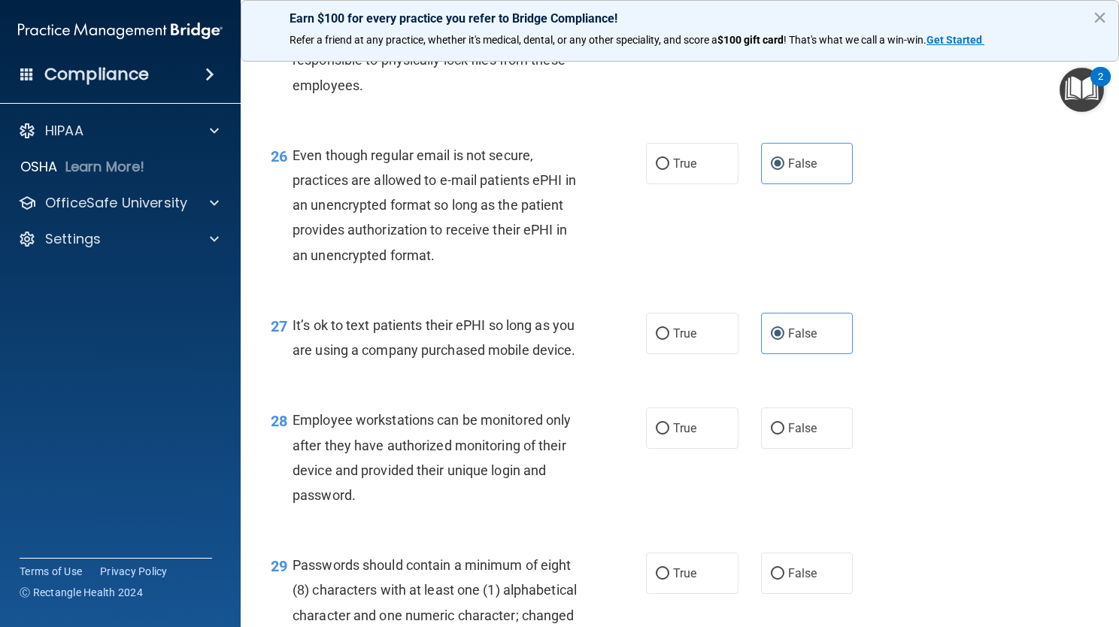
scroll to position [3639, 0]
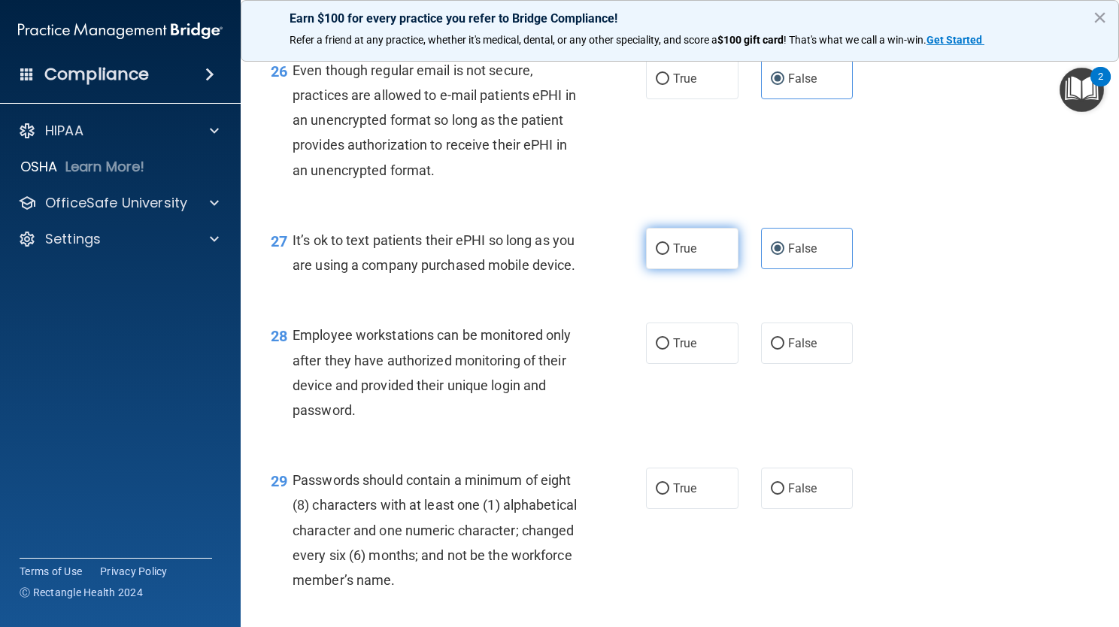
click at [657, 255] on input "True" at bounding box center [663, 249] width 14 height 11
radio input "true"
radio input "false"
click at [706, 364] on label "True" at bounding box center [692, 343] width 93 height 41
click at [670, 350] on input "True" at bounding box center [663, 344] width 14 height 11
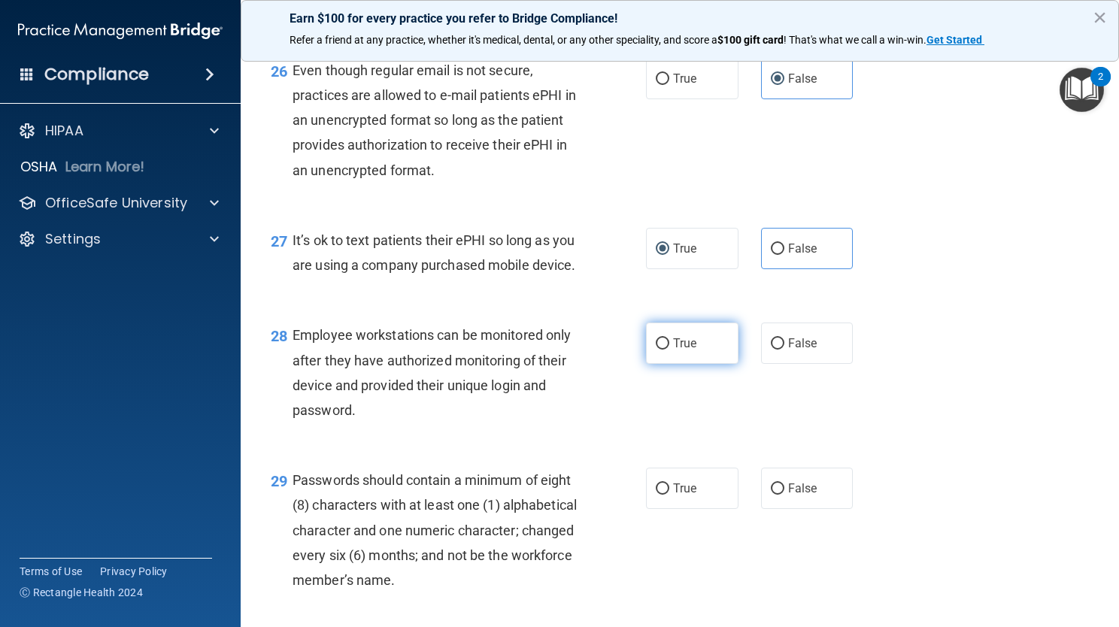
radio input "true"
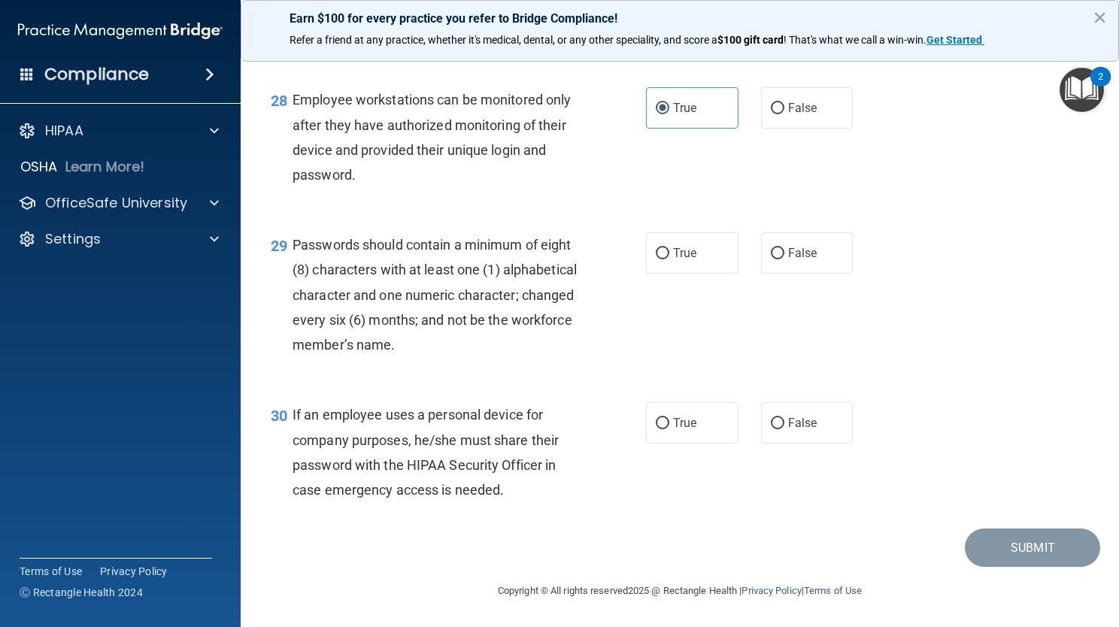
scroll to position [3953, 0]
click at [701, 266] on label "True" at bounding box center [692, 252] width 93 height 41
click at [670, 260] on input "True" at bounding box center [663, 253] width 14 height 11
radio input "true"
click at [688, 435] on label "True" at bounding box center [692, 422] width 93 height 41
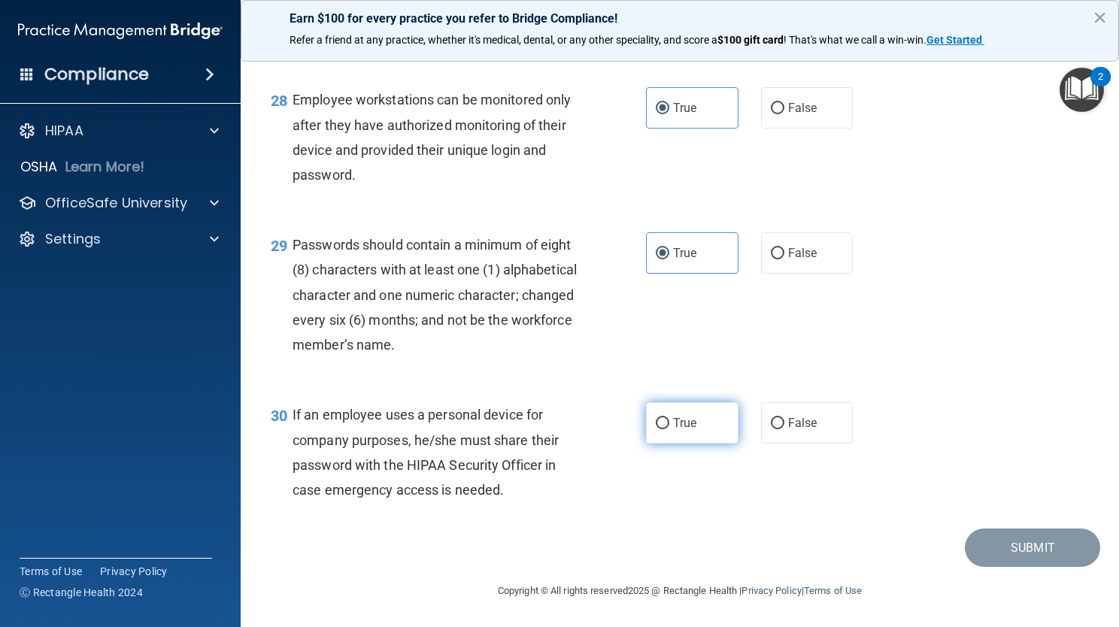
click at [670, 430] on input "True" at bounding box center [663, 423] width 14 height 11
radio input "true"
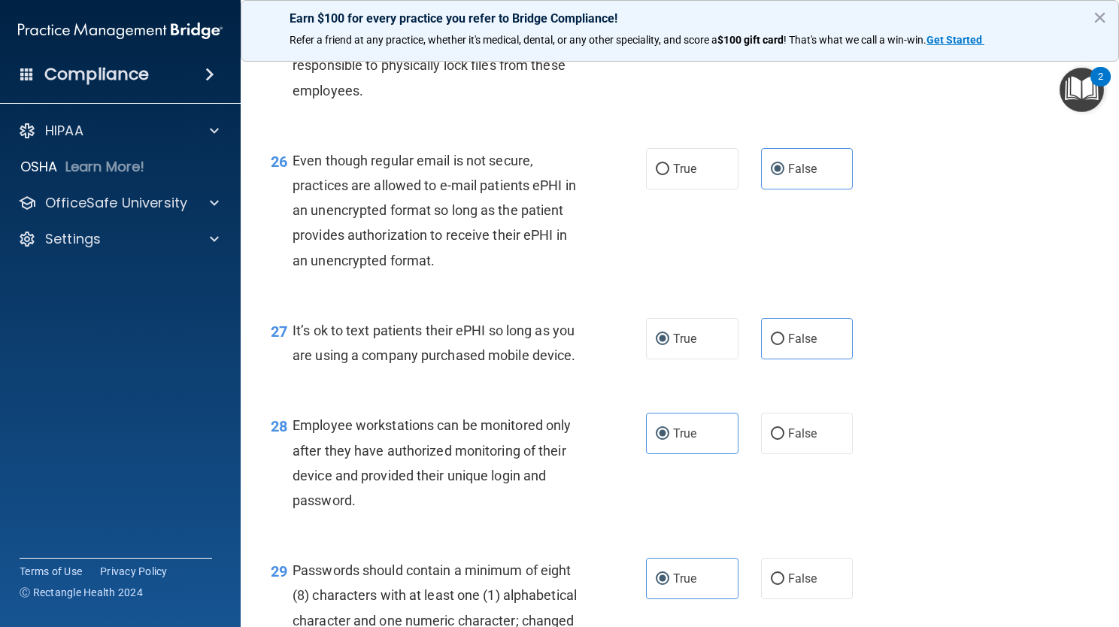
scroll to position [3974, 0]
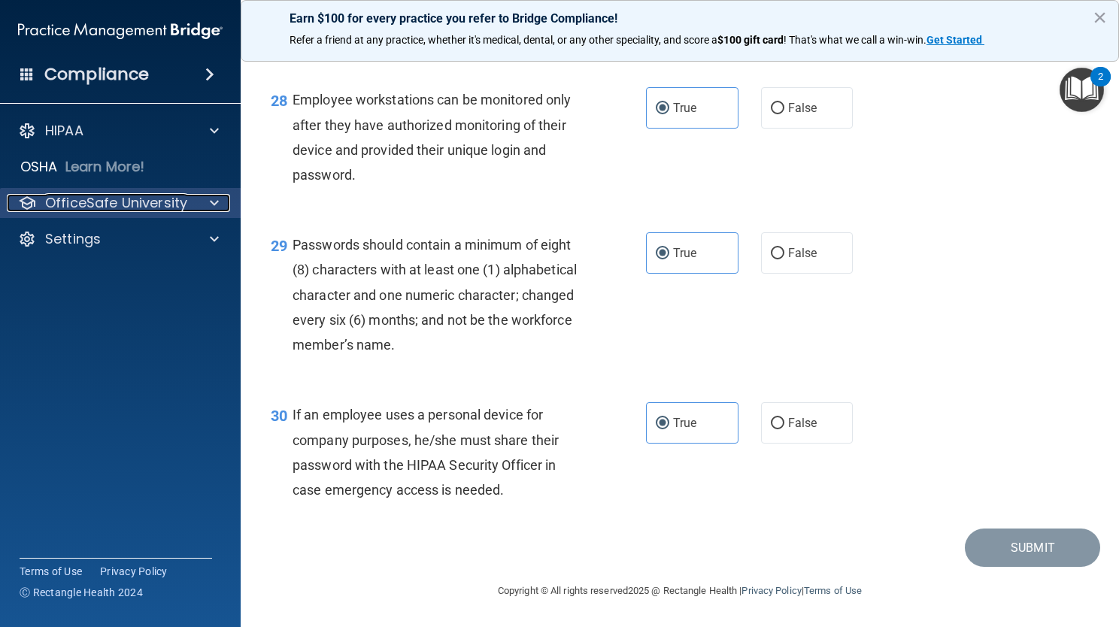
click at [129, 194] on p "OfficeSafe University" at bounding box center [116, 203] width 142 height 18
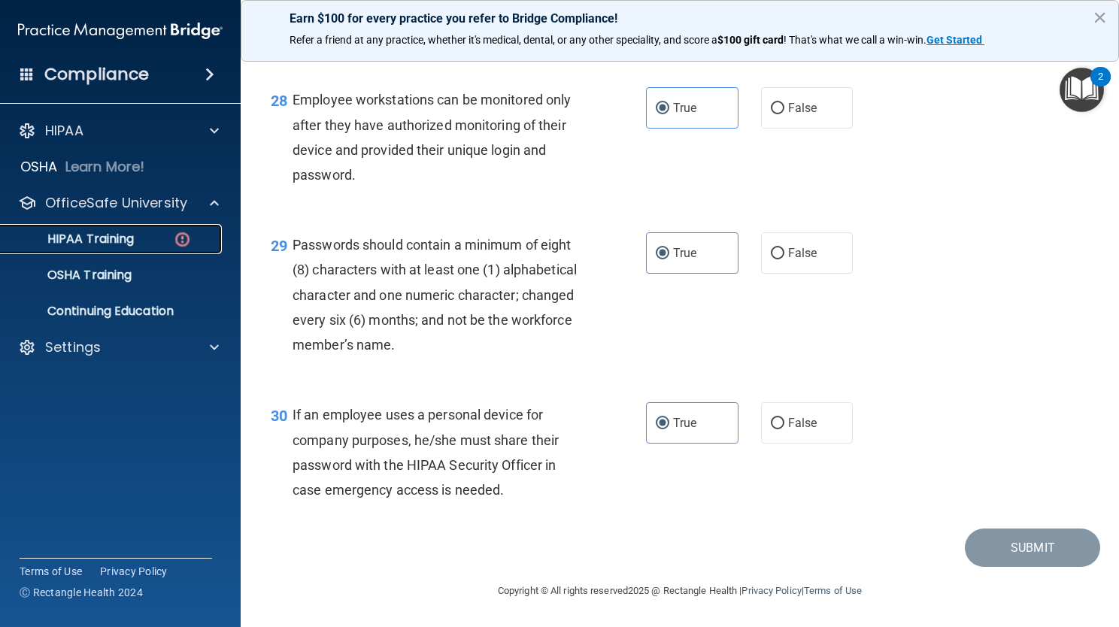
click at [160, 248] on link "HIPAA Training" at bounding box center [103, 239] width 237 height 30
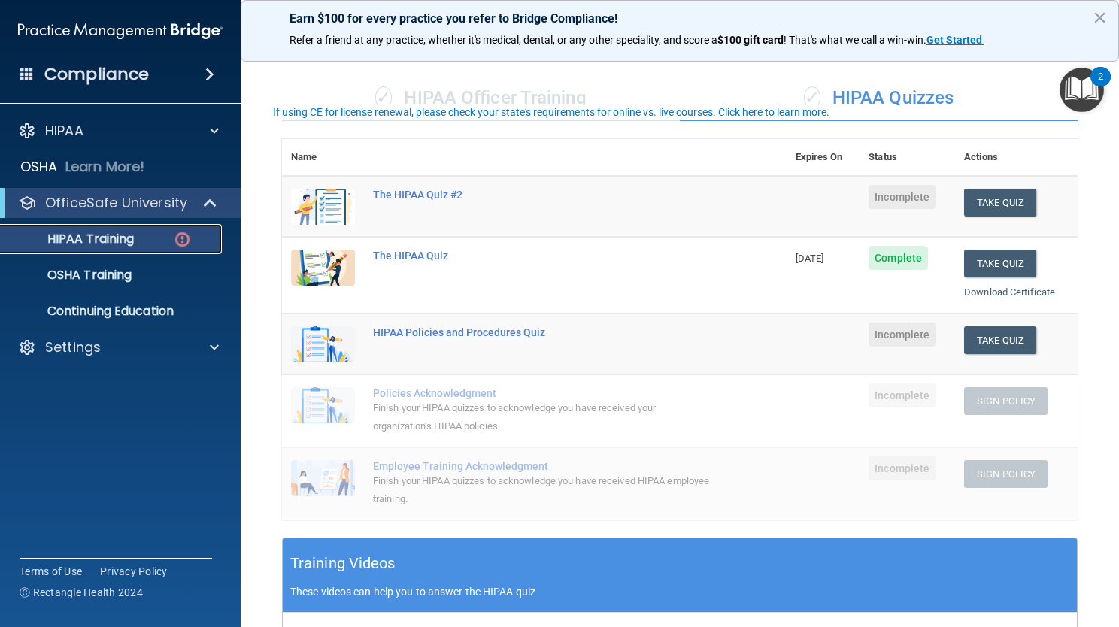
scroll to position [41, 0]
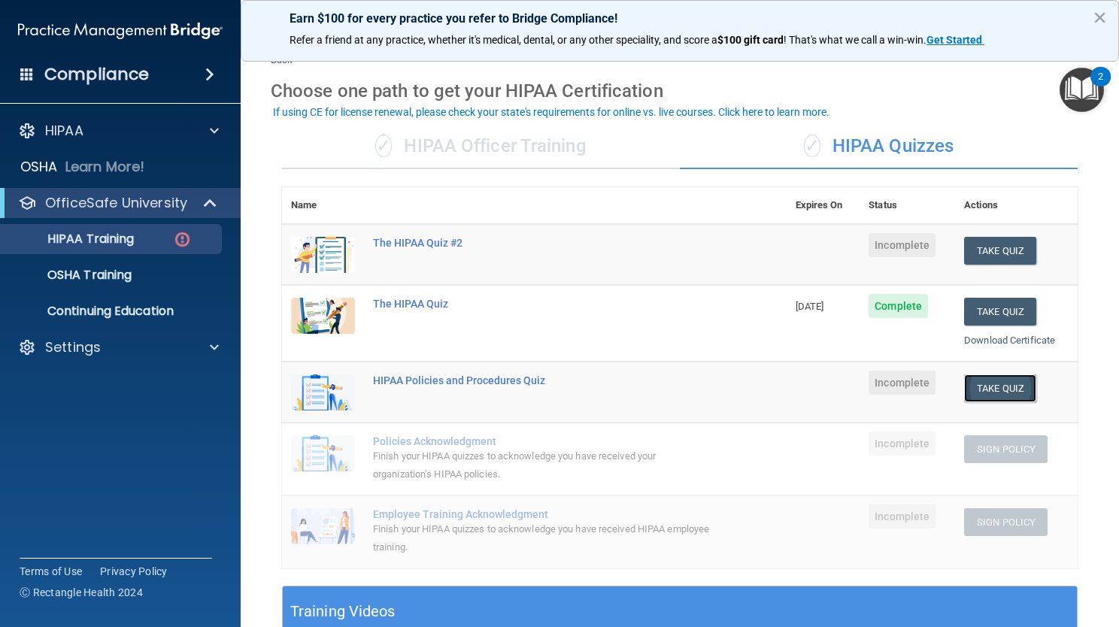
click at [1011, 380] on button "Take Quiz" at bounding box center [1000, 389] width 72 height 28
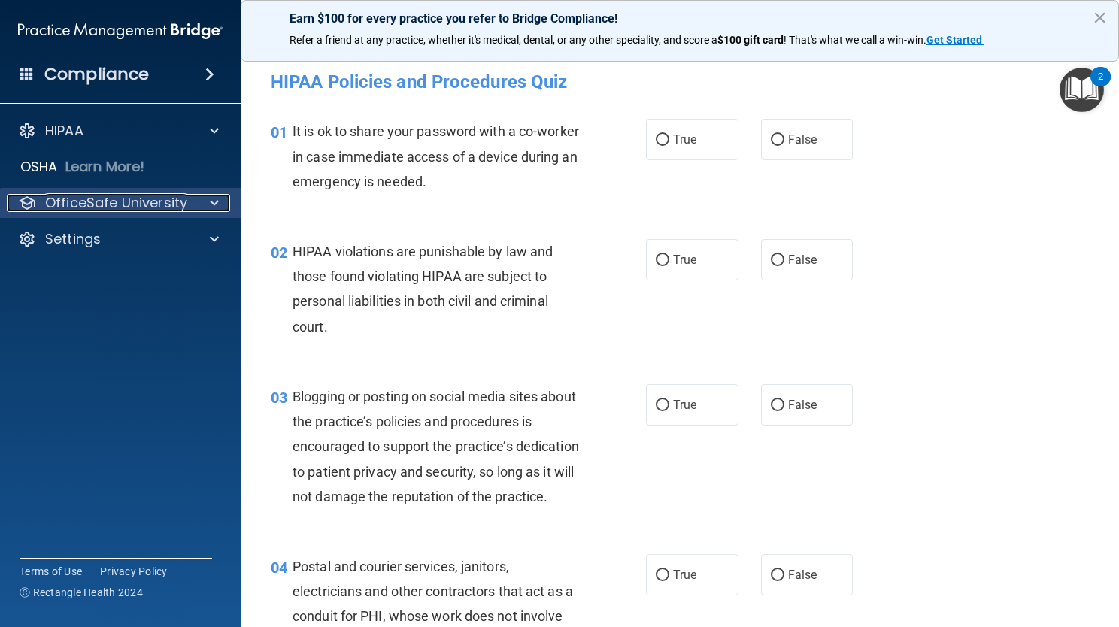
click at [214, 205] on span at bounding box center [214, 203] width 9 height 18
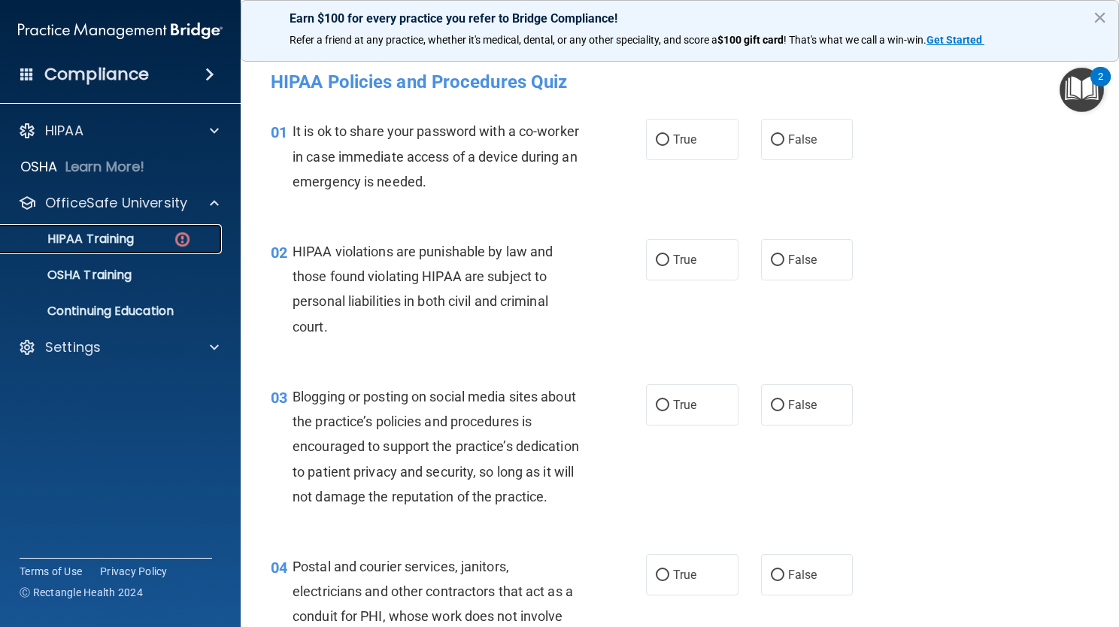
click at [111, 226] on link "HIPAA Training" at bounding box center [103, 239] width 237 height 30
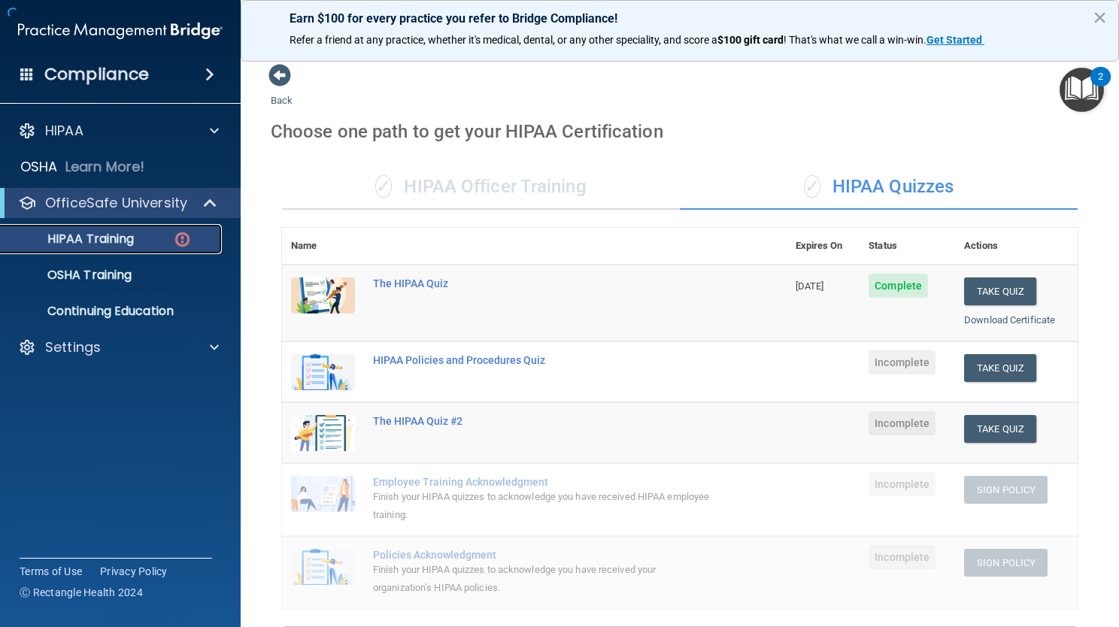
click at [114, 237] on p "HIPAA Training" at bounding box center [72, 239] width 124 height 15
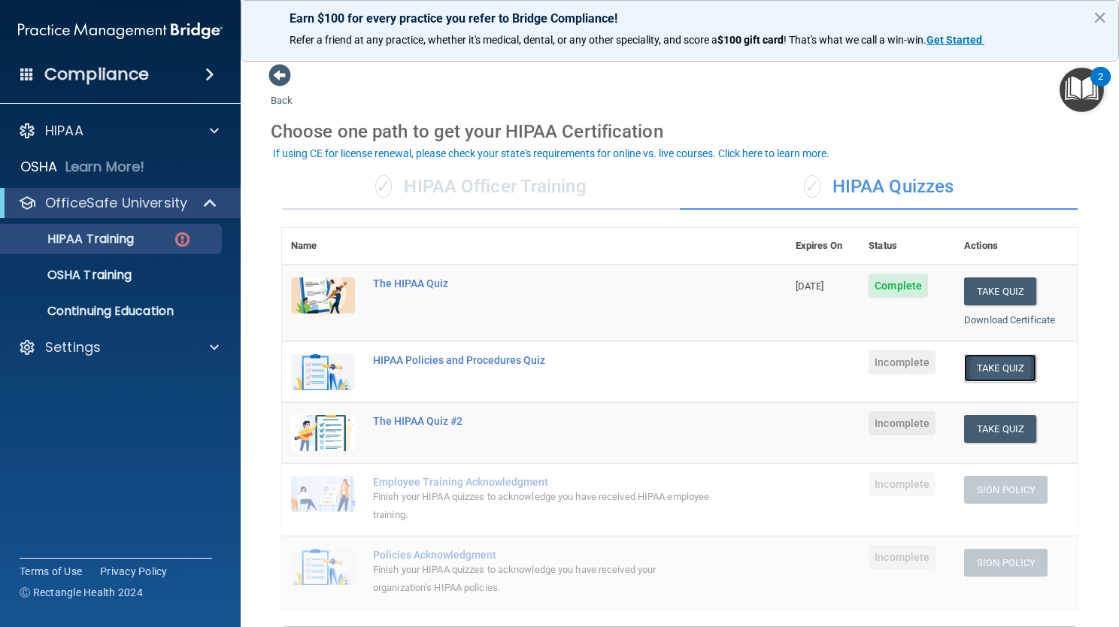
click at [1006, 358] on button "Take Quiz" at bounding box center [1000, 368] width 72 height 28
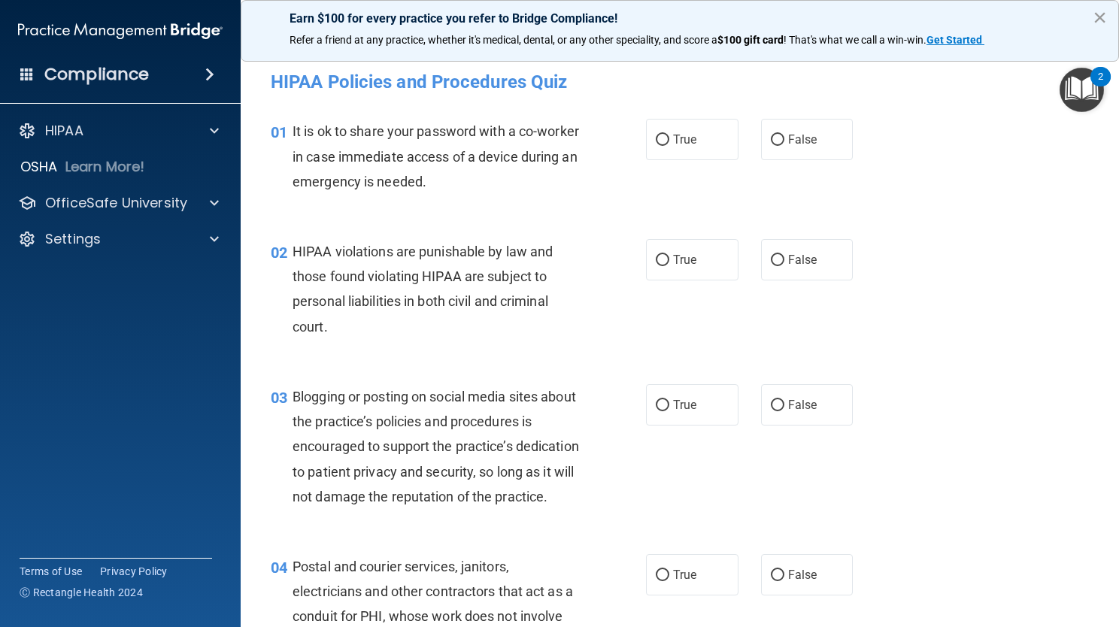
click at [1104, 19] on button "×" at bounding box center [1100, 17] width 14 height 24
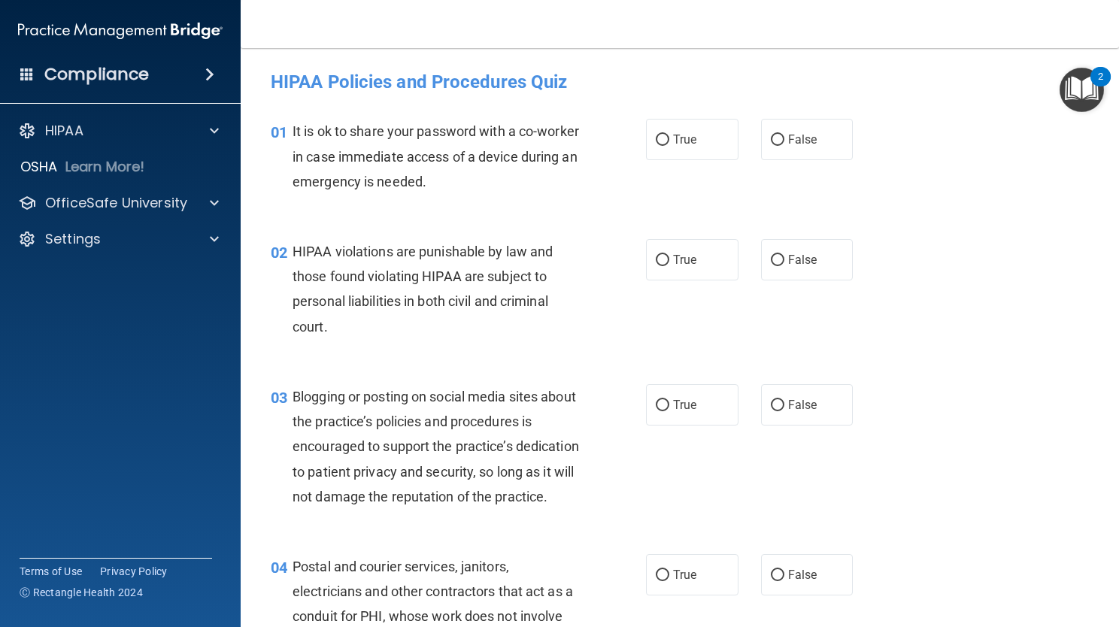
click at [1086, 97] on img "Open Resource Center, 2 new notifications" at bounding box center [1082, 90] width 44 height 44
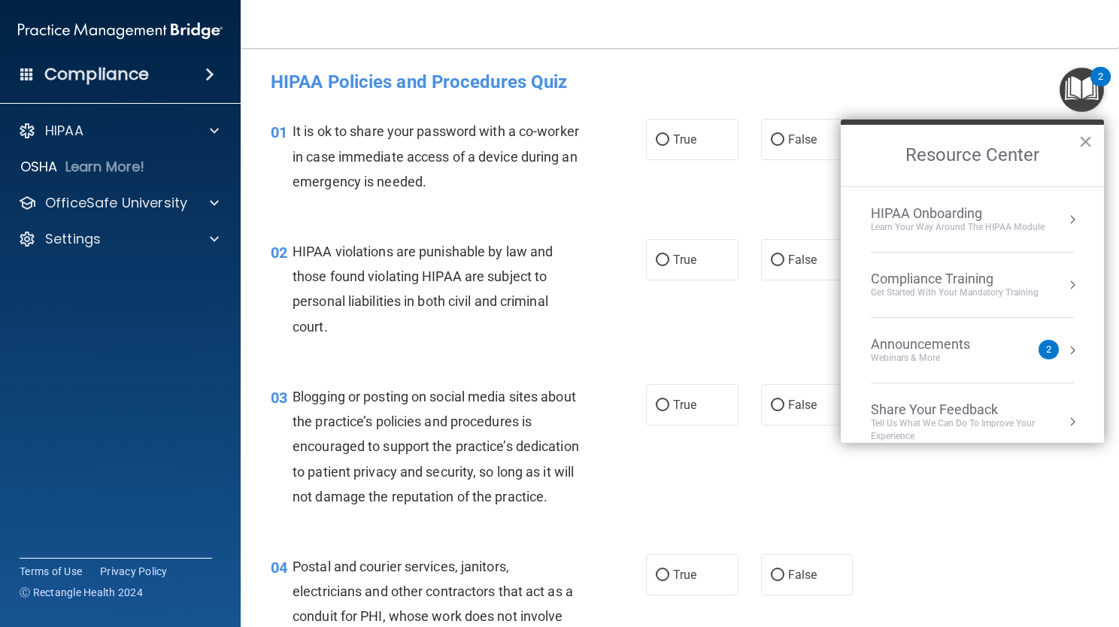
click at [914, 347] on div "Announcements" at bounding box center [935, 344] width 129 height 17
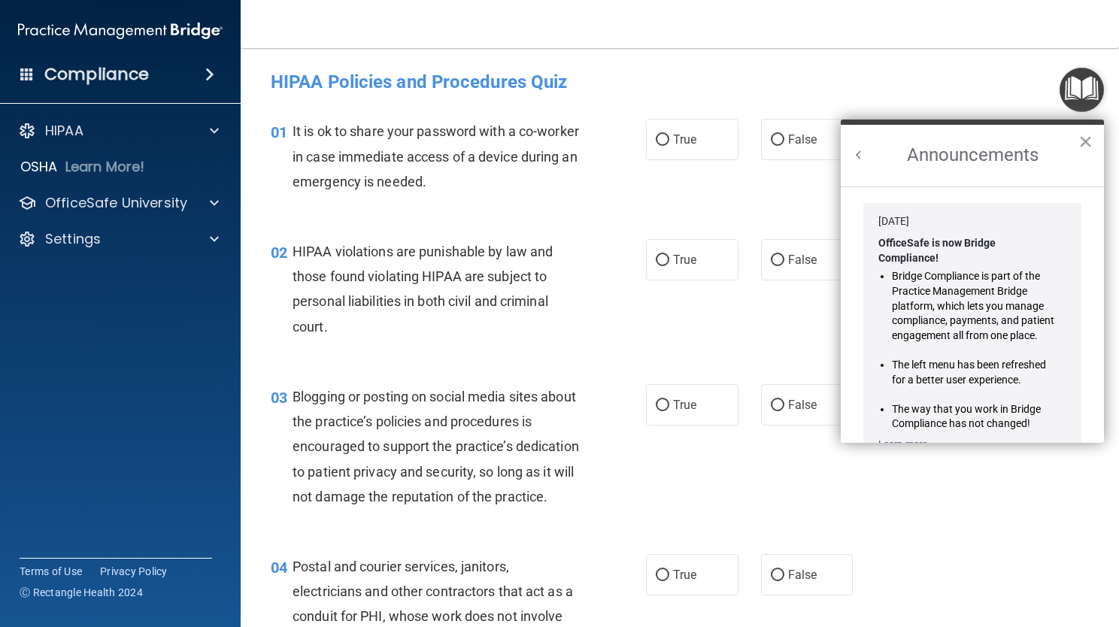
click at [1088, 141] on button "×" at bounding box center [1086, 141] width 14 height 24
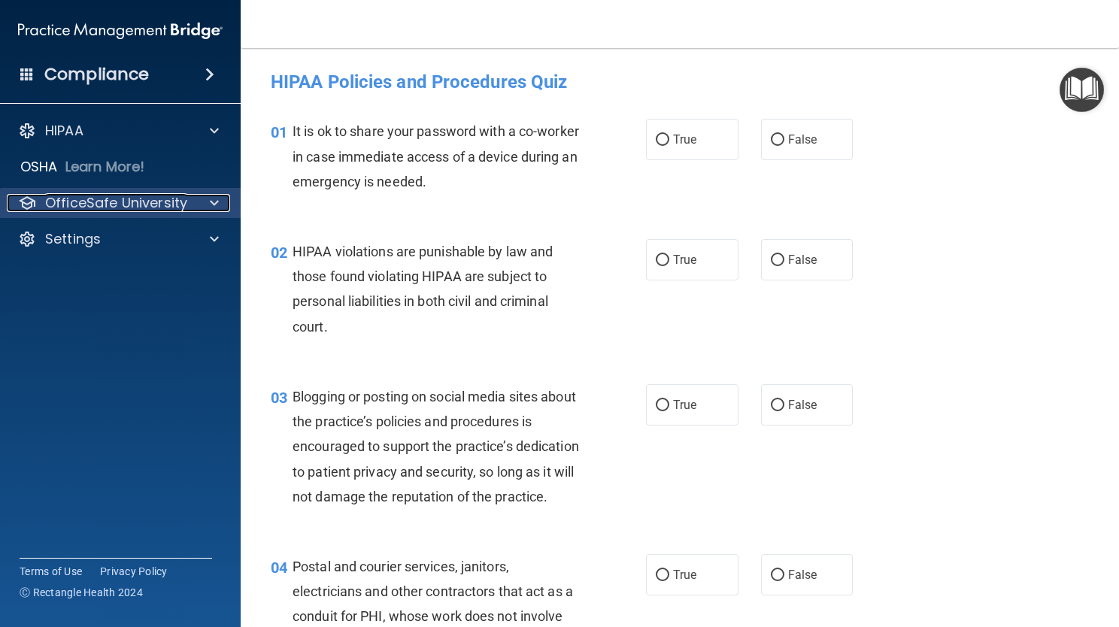
click at [181, 200] on p "OfficeSafe University" at bounding box center [116, 203] width 142 height 18
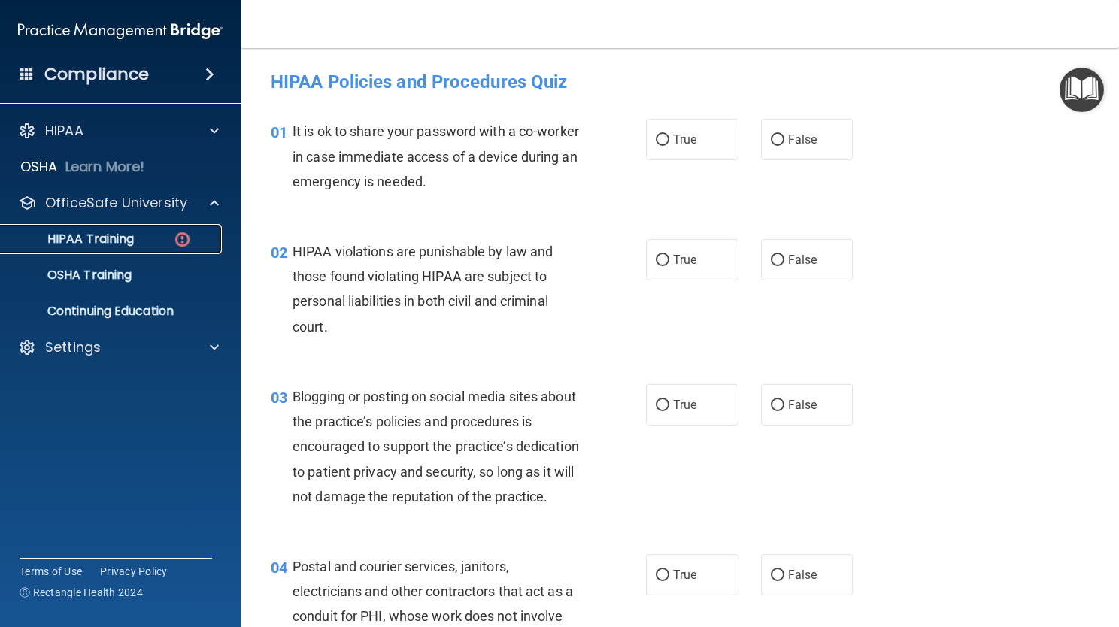
click at [116, 238] on p "HIPAA Training" at bounding box center [72, 239] width 124 height 15
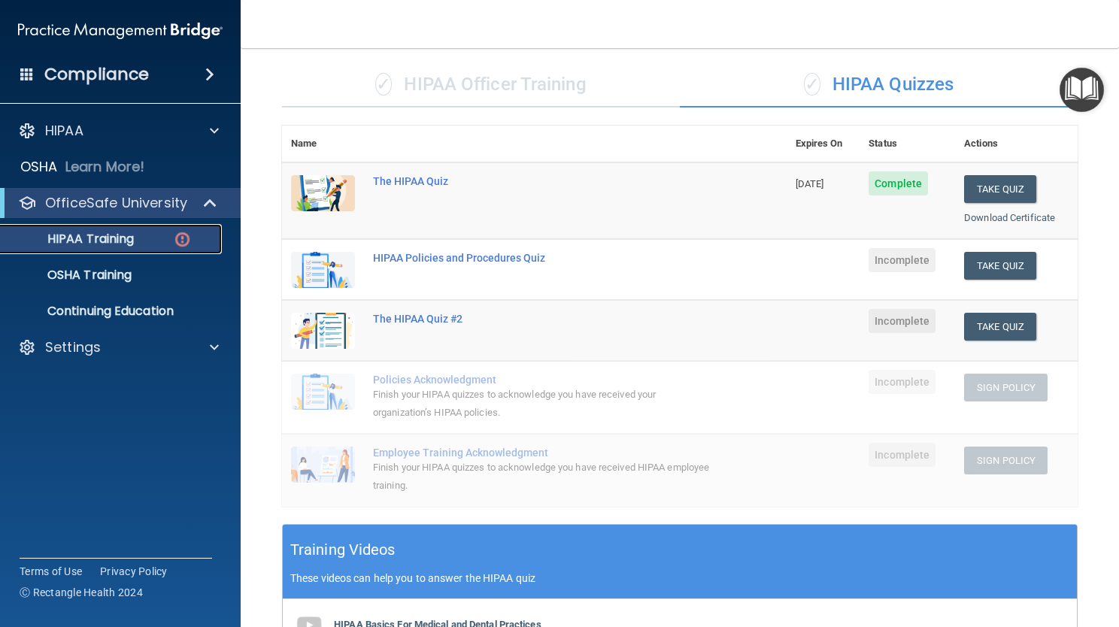
scroll to position [27, 0]
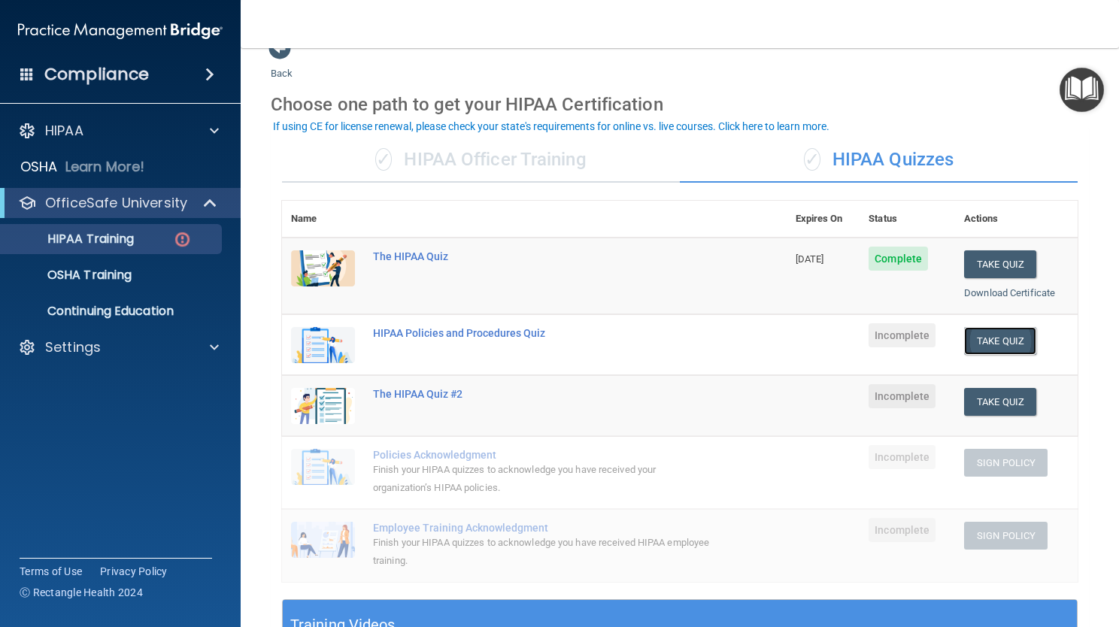
click at [1005, 339] on button "Take Quiz" at bounding box center [1000, 341] width 72 height 28
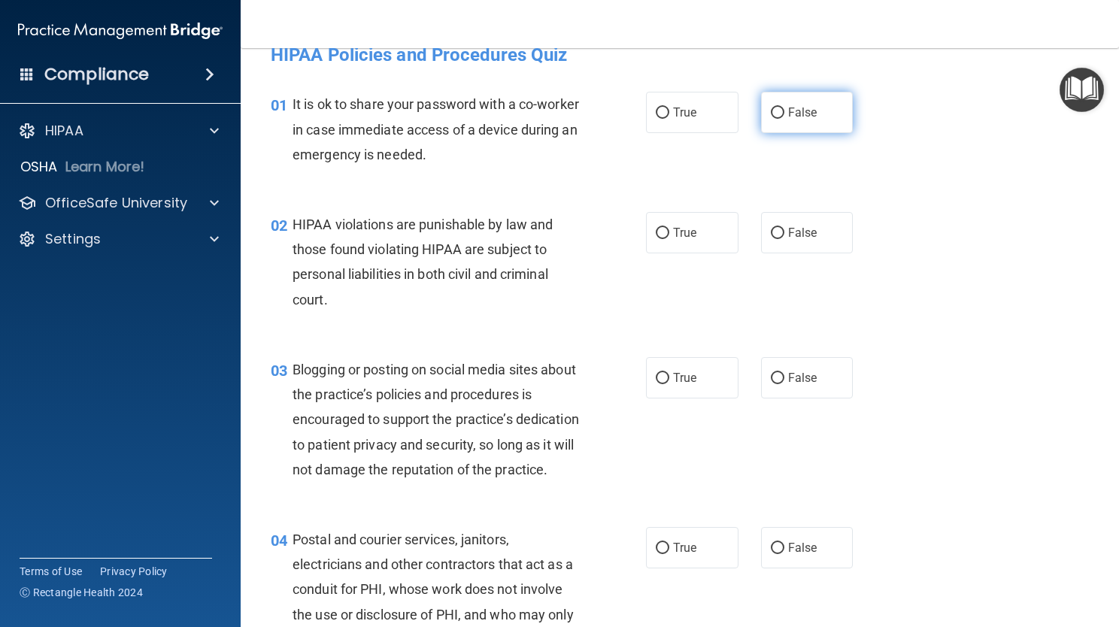
click at [800, 126] on label "False" at bounding box center [807, 112] width 93 height 41
click at [785, 119] on input "False" at bounding box center [778, 113] width 14 height 11
radio input "true"
click at [659, 233] on input "True" at bounding box center [663, 233] width 14 height 11
radio input "true"
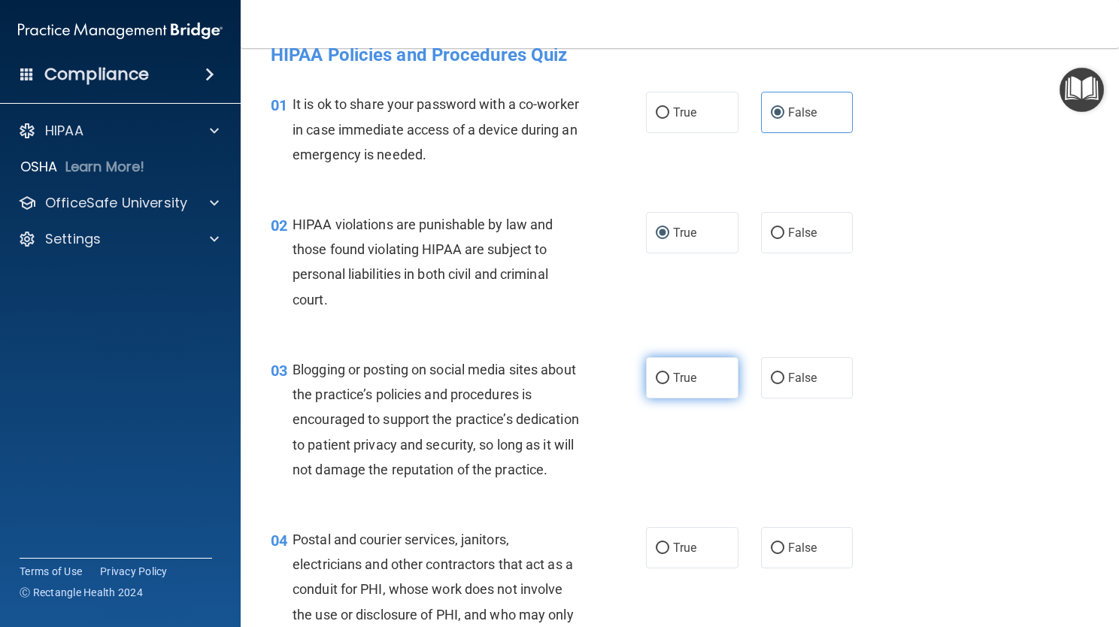
click at [695, 395] on label "True" at bounding box center [692, 377] width 93 height 41
click at [670, 384] on input "True" at bounding box center [663, 378] width 14 height 11
radio input "true"
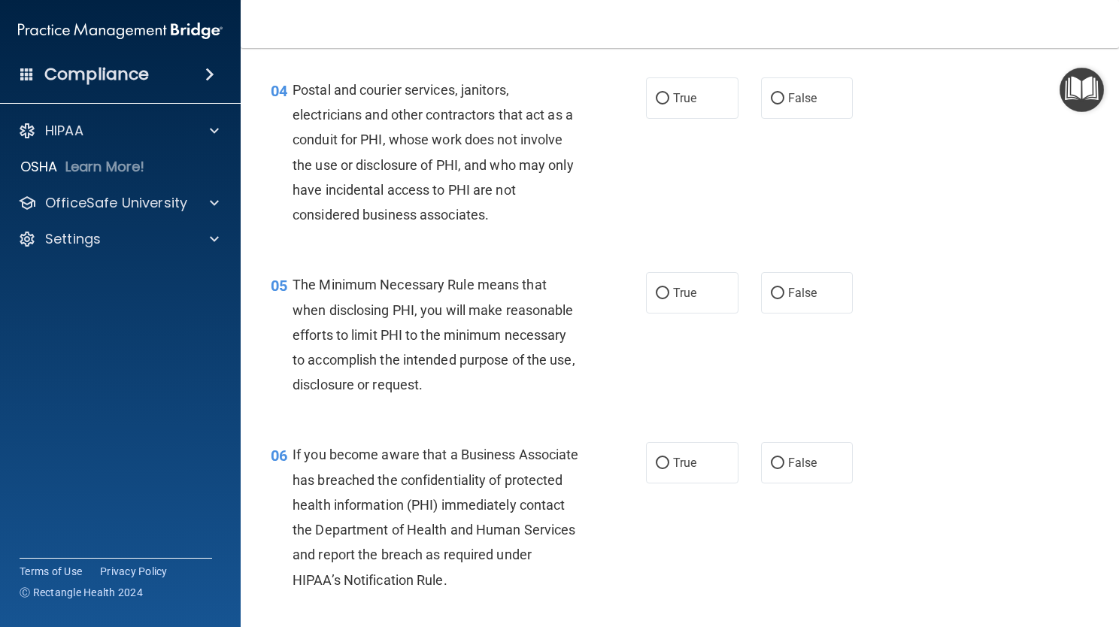
scroll to position [481, 0]
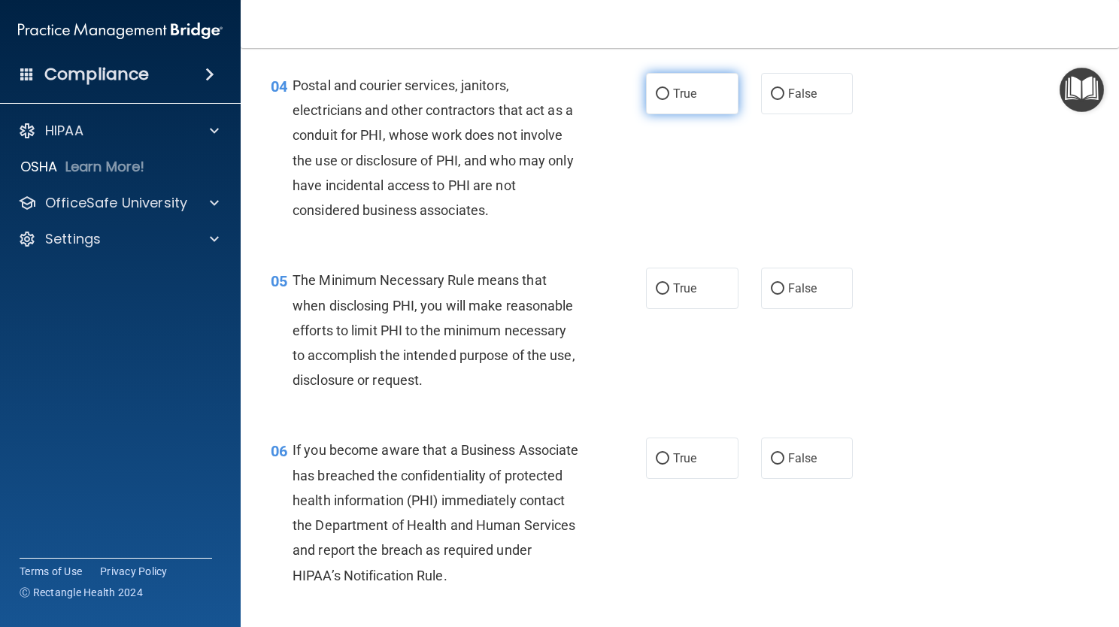
click at [700, 114] on label "True" at bounding box center [692, 93] width 93 height 41
click at [670, 100] on input "True" at bounding box center [663, 94] width 14 height 11
radio input "true"
click at [649, 301] on label "True" at bounding box center [692, 288] width 93 height 41
click at [656, 295] on input "True" at bounding box center [663, 289] width 14 height 11
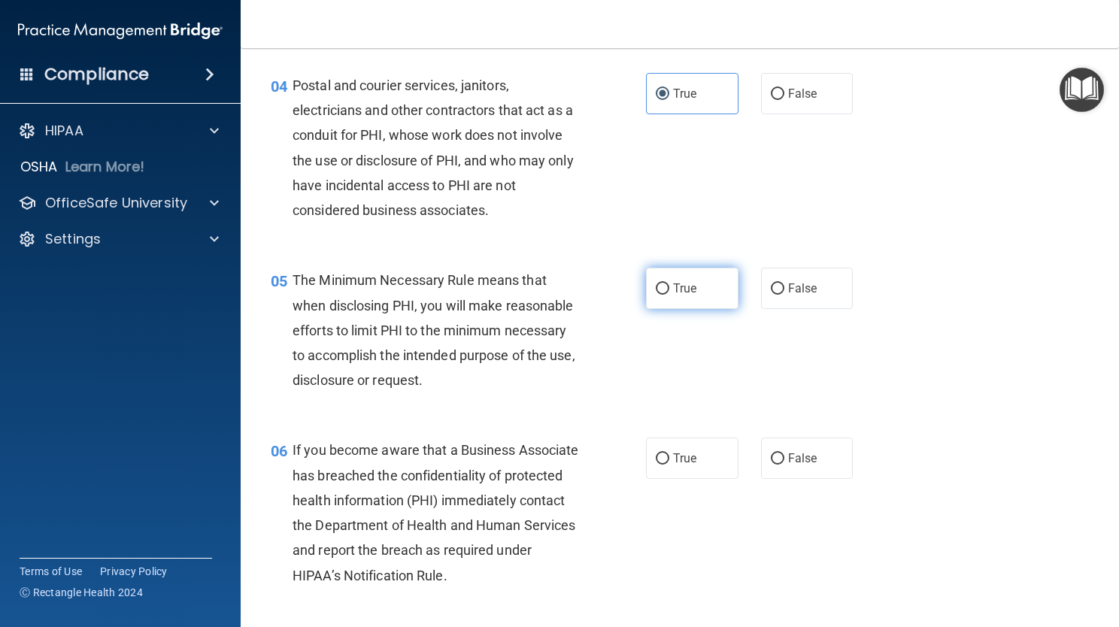
radio input "true"
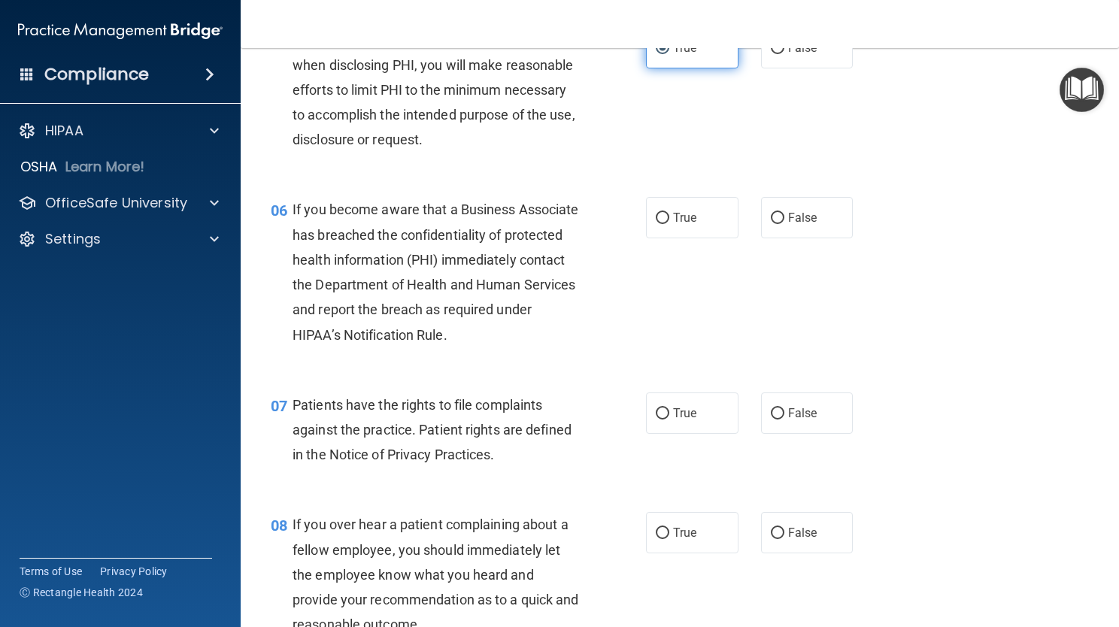
scroll to position [752, 0]
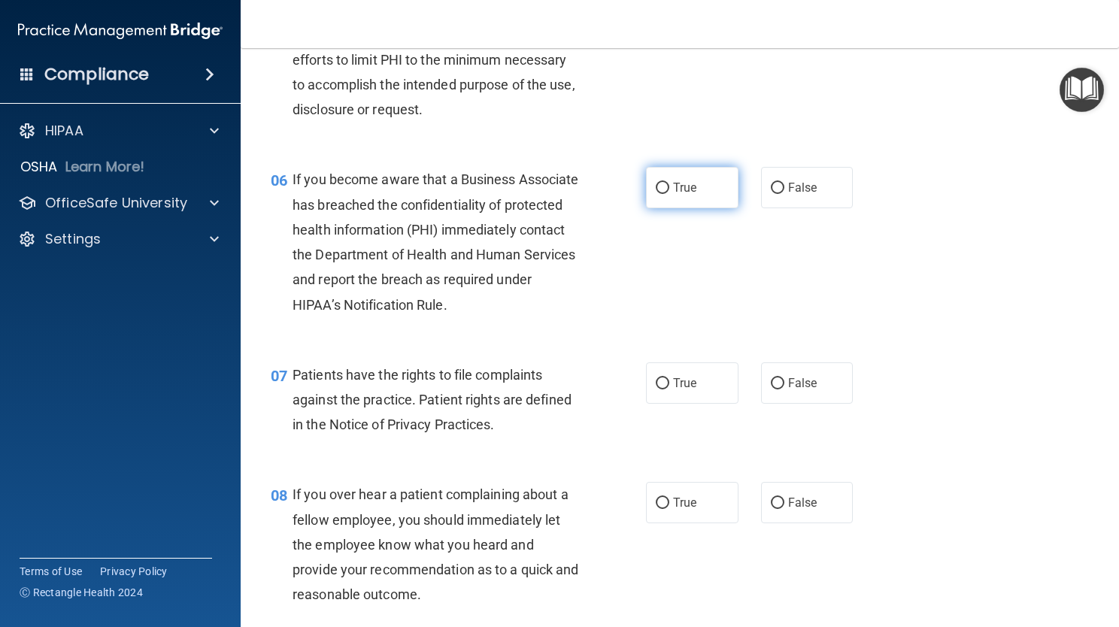
click at [701, 208] on label "True" at bounding box center [692, 187] width 93 height 41
click at [670, 194] on input "True" at bounding box center [663, 188] width 14 height 11
radio input "true"
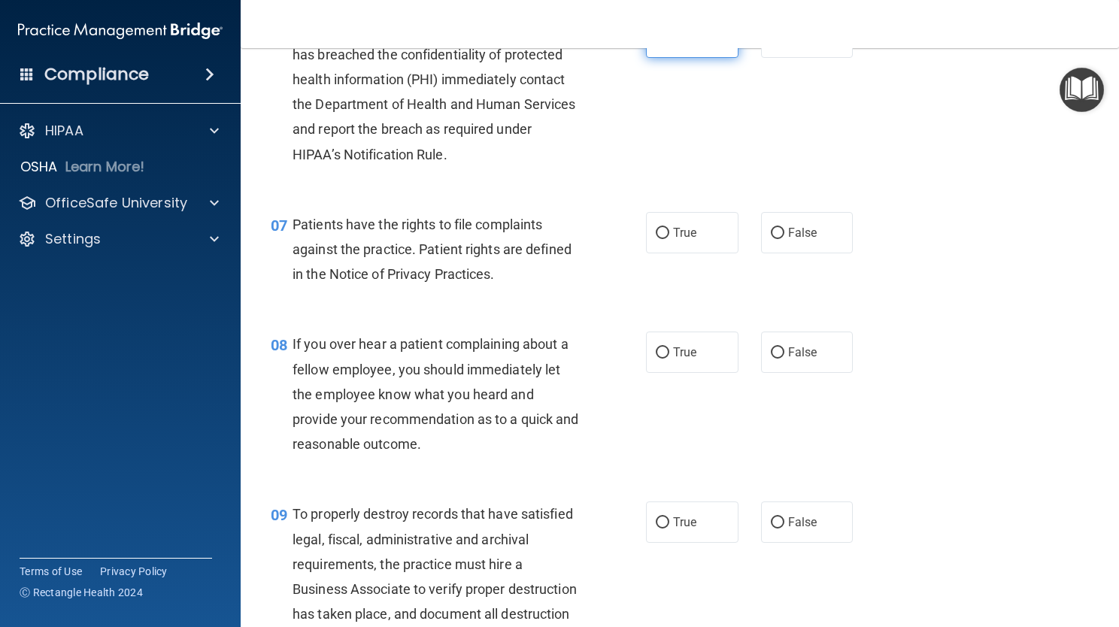
scroll to position [933, 0]
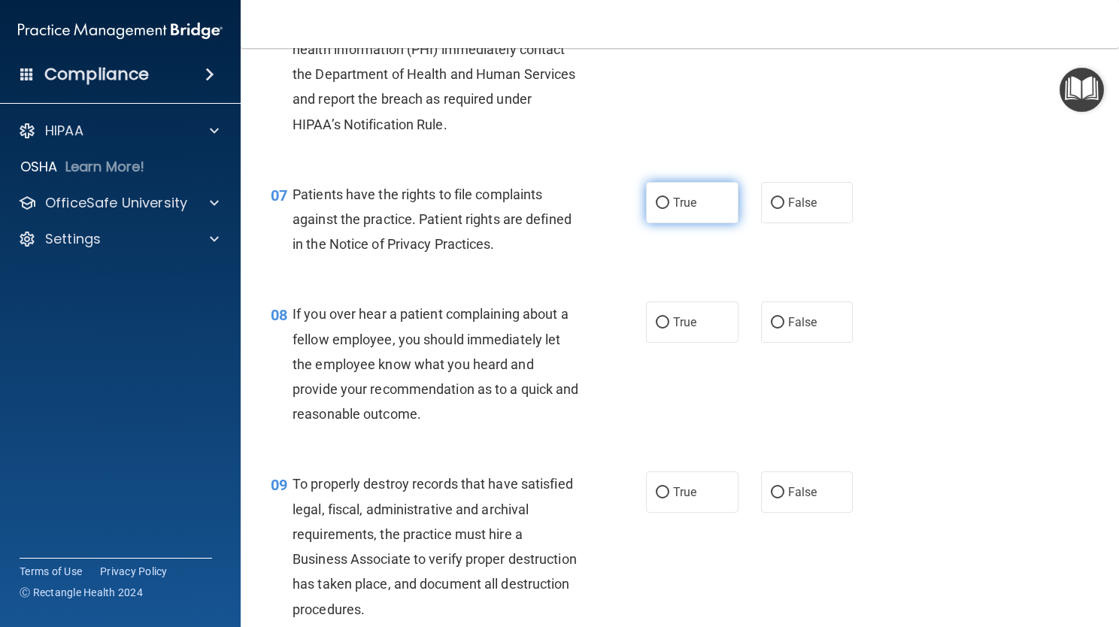
click at [691, 223] on label "True" at bounding box center [692, 202] width 93 height 41
click at [670, 209] on input "True" at bounding box center [663, 203] width 14 height 11
radio input "true"
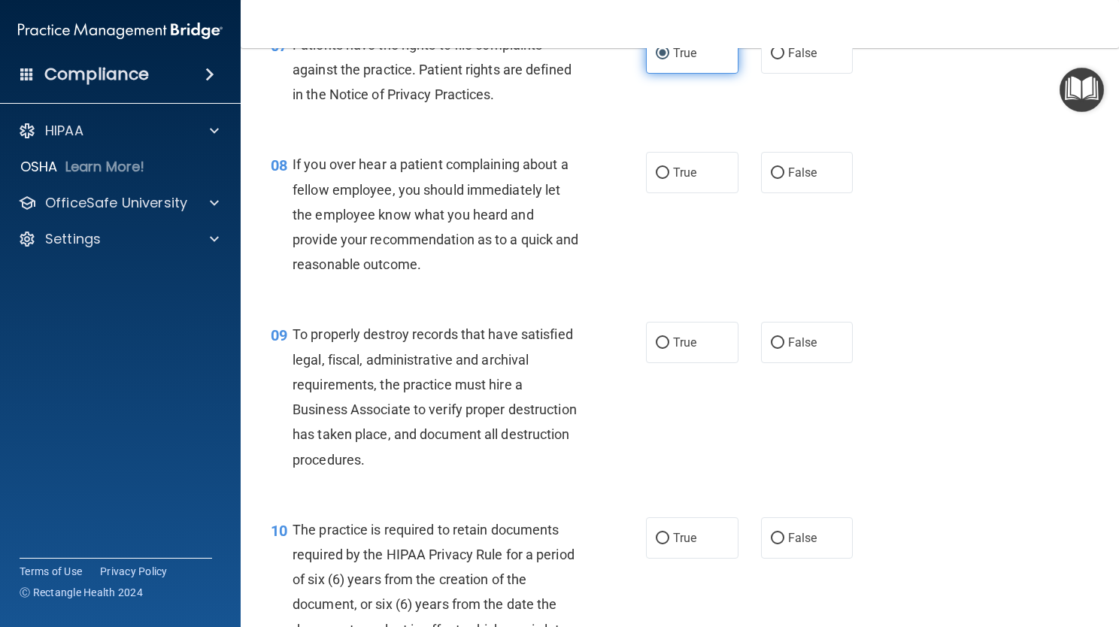
scroll to position [1083, 0]
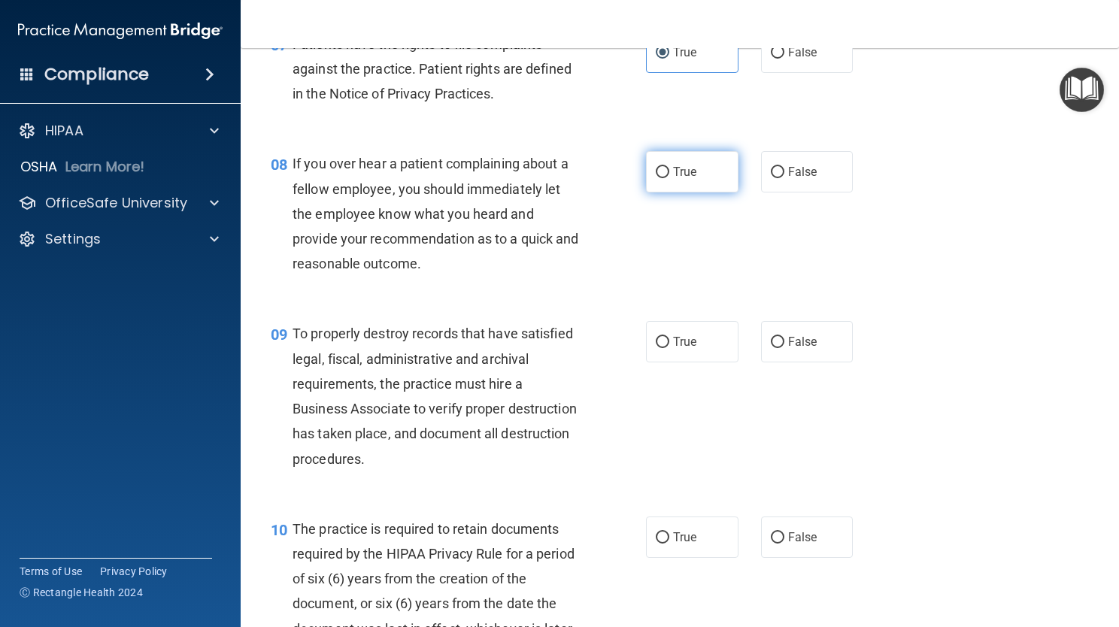
click at [656, 178] on input "True" at bounding box center [663, 172] width 14 height 11
radio input "true"
click at [797, 350] on label "False" at bounding box center [807, 341] width 93 height 41
click at [785, 348] on input "False" at bounding box center [778, 342] width 14 height 11
radio input "true"
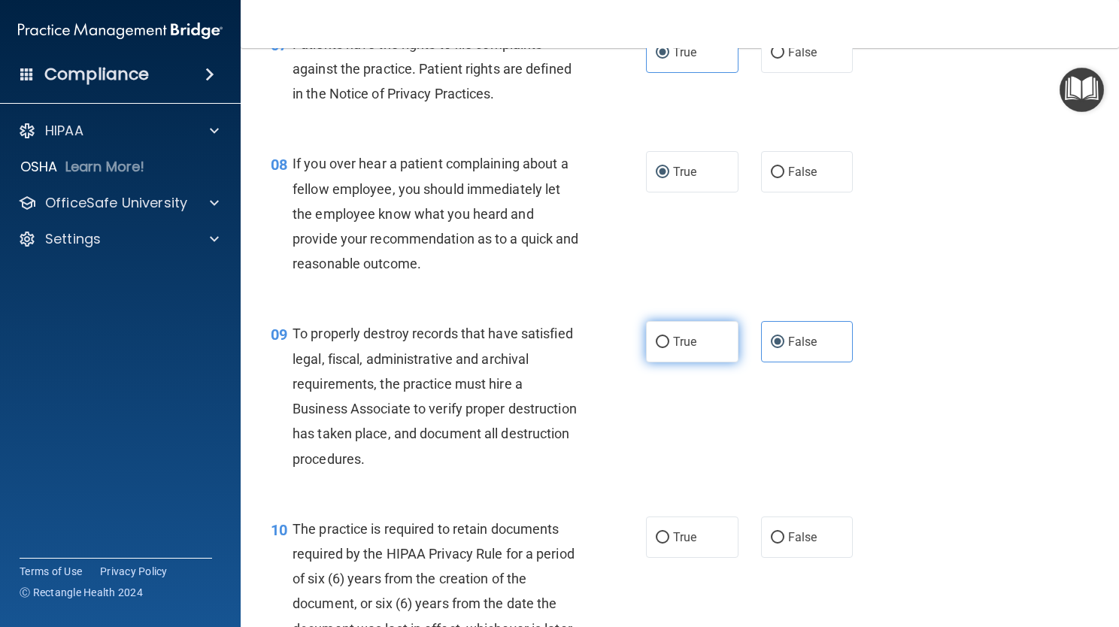
click at [702, 363] on label "True" at bounding box center [692, 341] width 93 height 41
click at [670, 348] on input "True" at bounding box center [663, 342] width 14 height 11
radio input "true"
radio input "false"
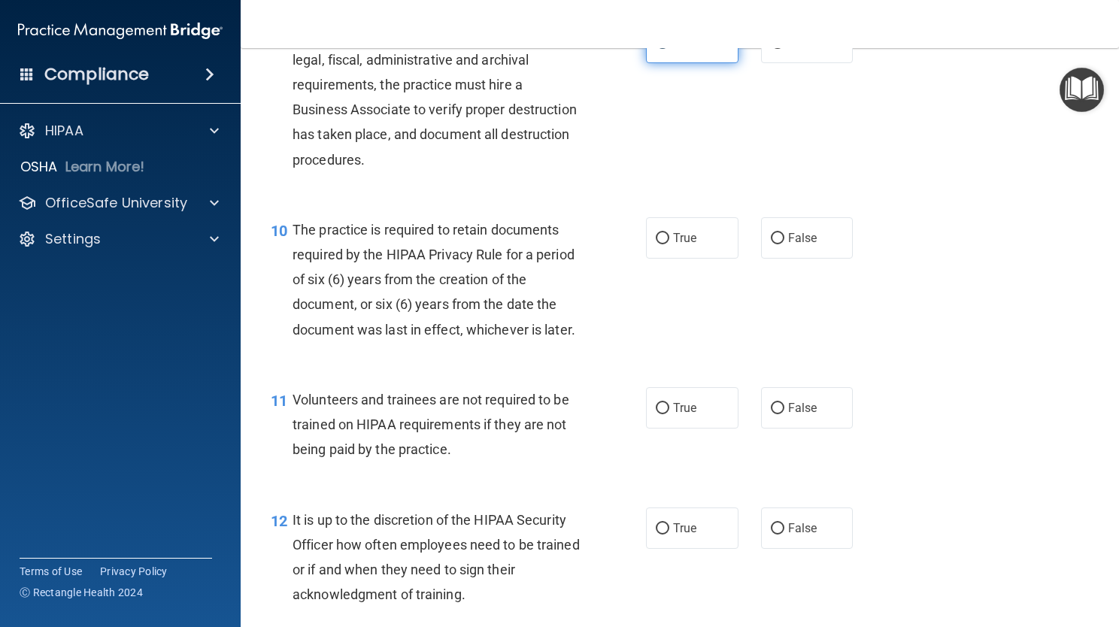
scroll to position [1384, 0]
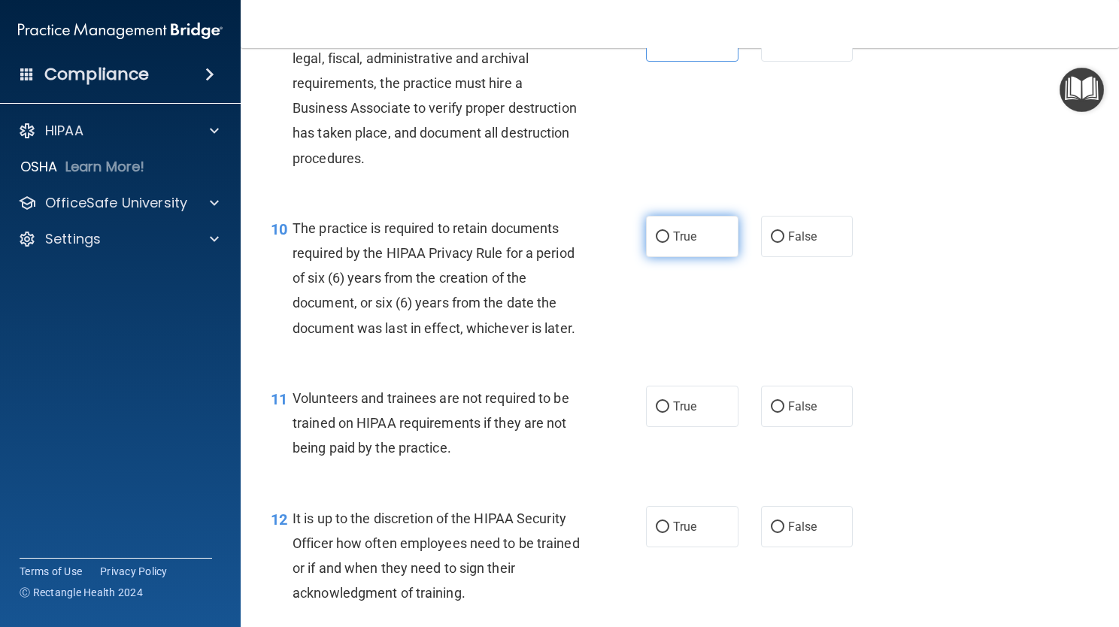
click at [700, 257] on label "True" at bounding box center [692, 236] width 93 height 41
click at [670, 243] on input "True" at bounding box center [663, 237] width 14 height 11
radio input "true"
click at [788, 427] on label "False" at bounding box center [807, 406] width 93 height 41
click at [785, 413] on input "False" at bounding box center [778, 407] width 14 height 11
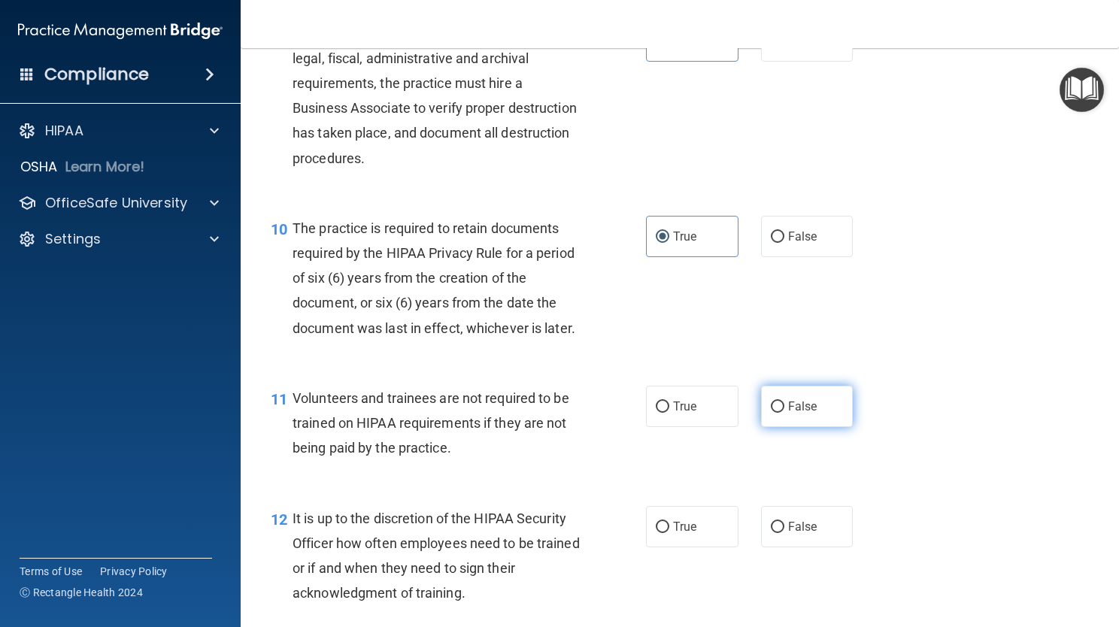
radio input "true"
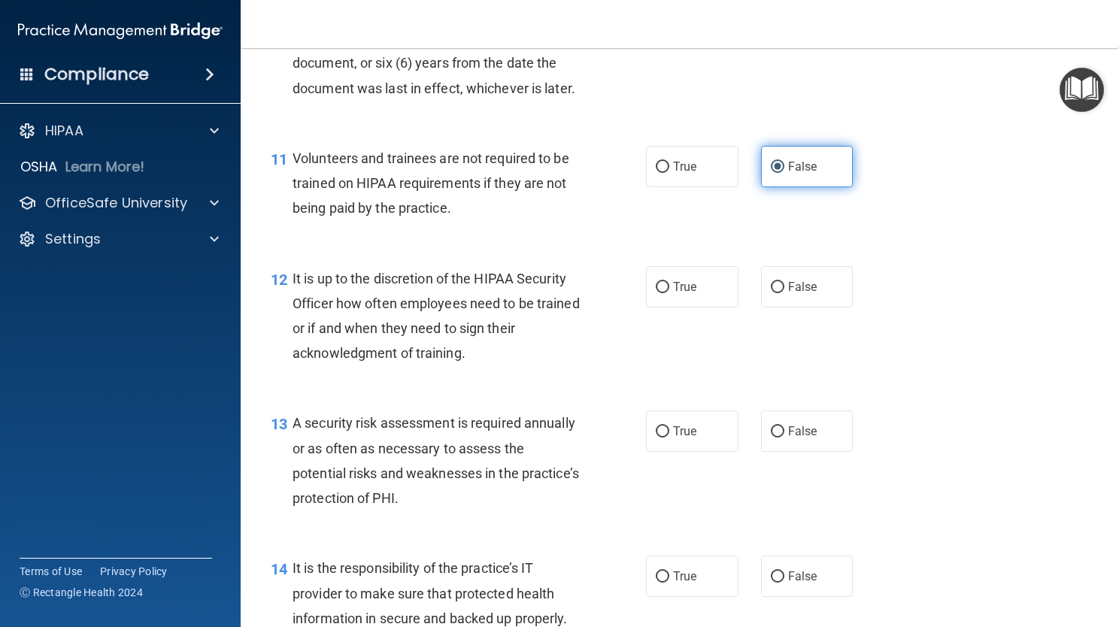
scroll to position [1625, 0]
click at [791, 293] on span "False" at bounding box center [802, 286] width 29 height 14
click at [785, 293] on input "False" at bounding box center [778, 286] width 14 height 11
radio input "true"
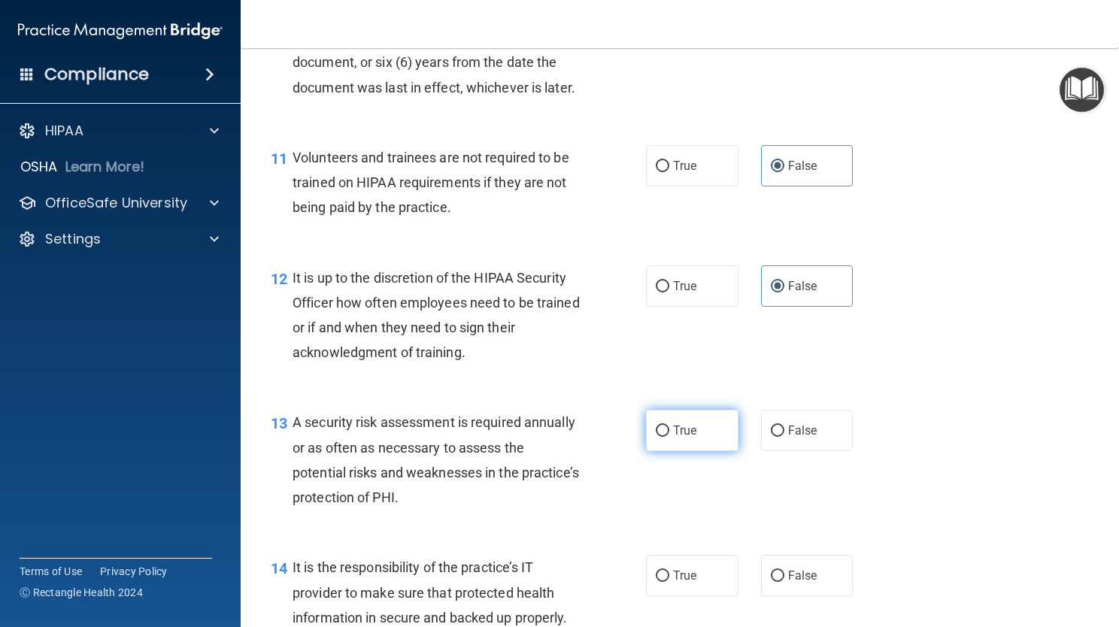
click at [646, 451] on label "True" at bounding box center [692, 430] width 93 height 41
click at [656, 437] on input "True" at bounding box center [663, 431] width 14 height 11
radio input "true"
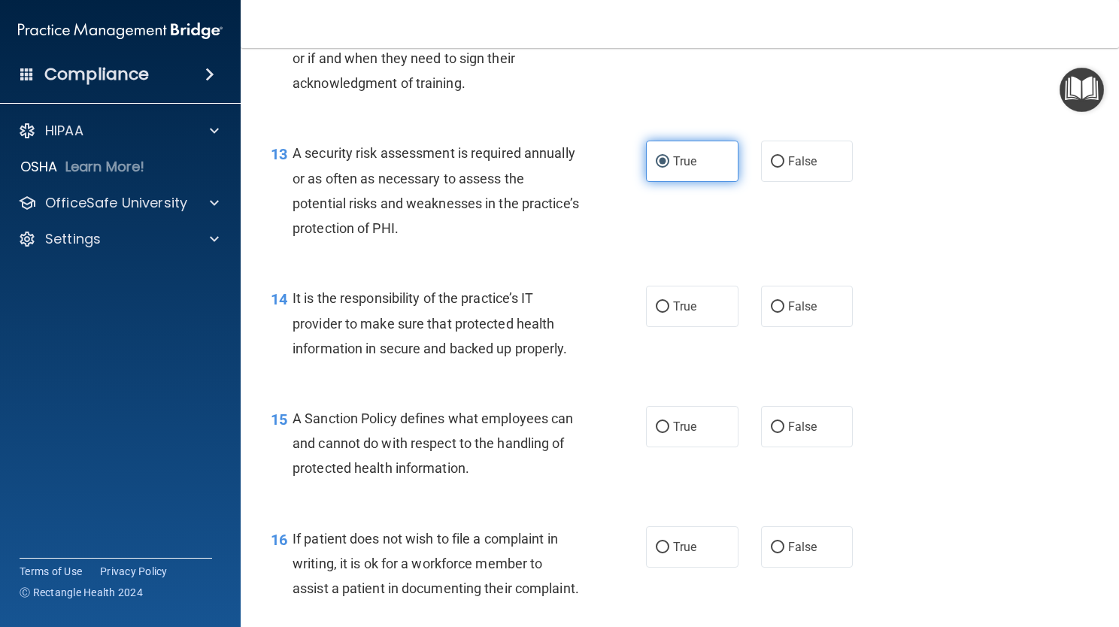
scroll to position [1896, 0]
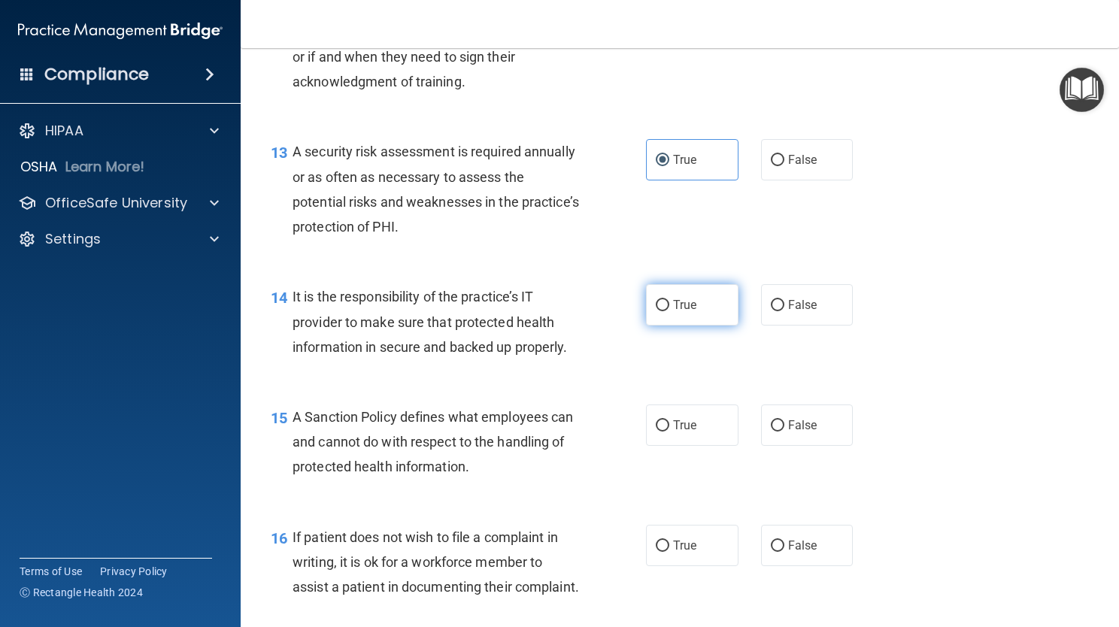
click at [666, 326] on label "True" at bounding box center [692, 304] width 93 height 41
click at [666, 311] on input "True" at bounding box center [663, 305] width 14 height 11
radio input "true"
click at [683, 433] on span "True" at bounding box center [684, 425] width 23 height 14
click at [670, 432] on input "True" at bounding box center [663, 426] width 14 height 11
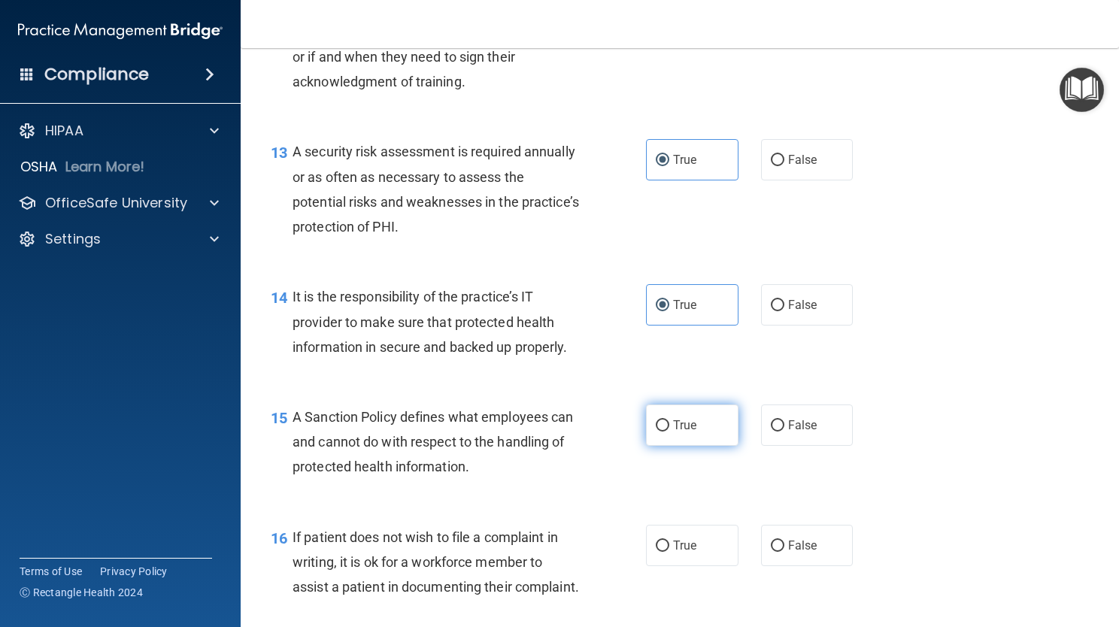
radio input "true"
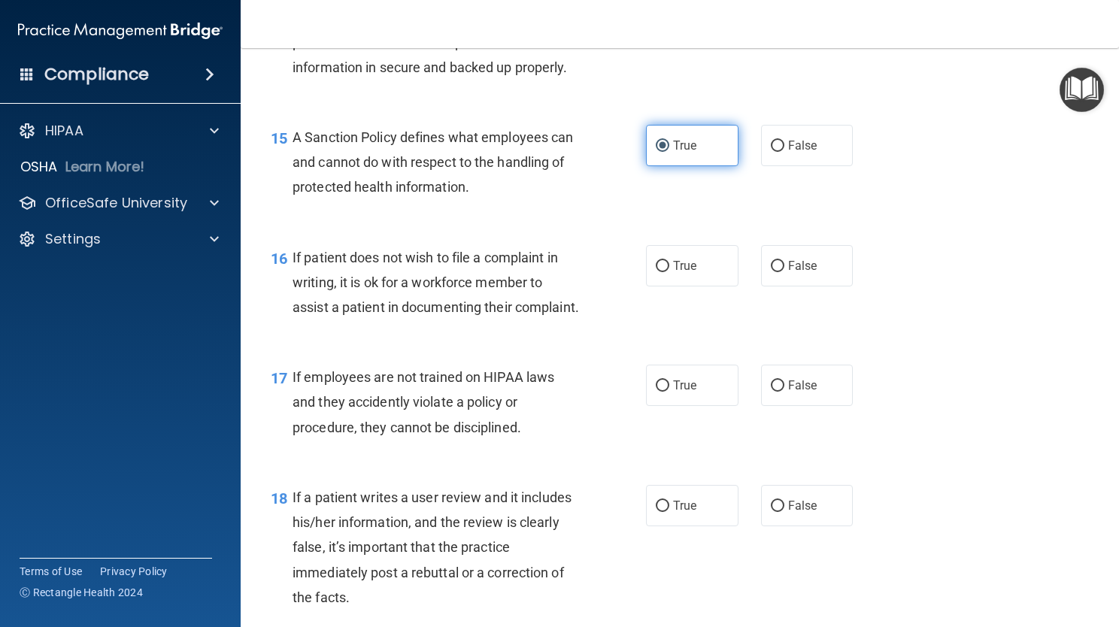
scroll to position [2197, 0]
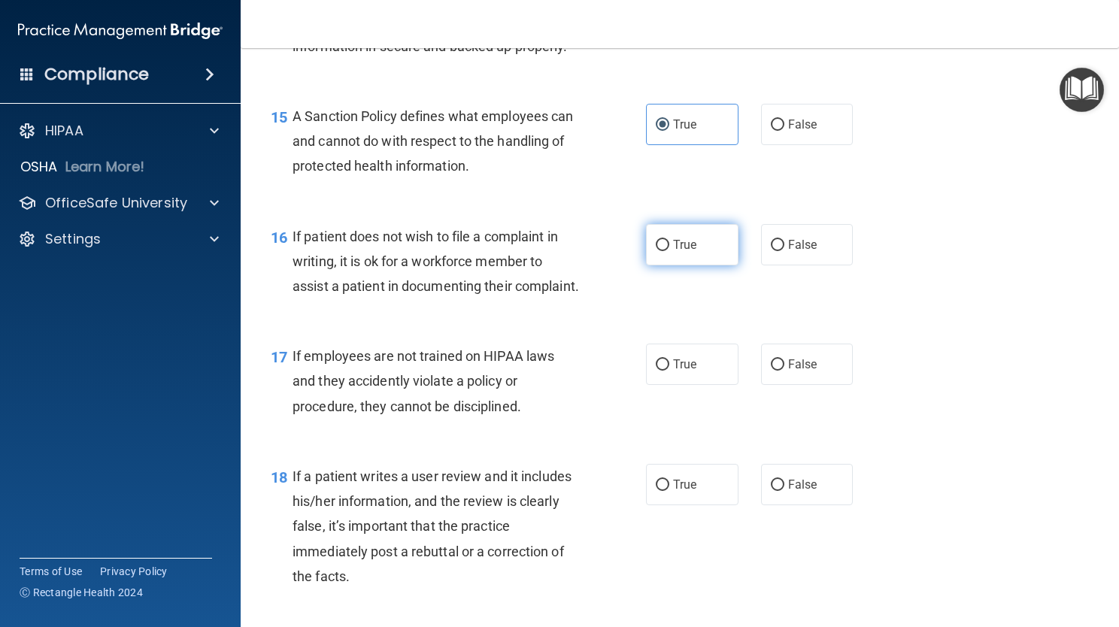
click at [710, 266] on label "True" at bounding box center [692, 244] width 93 height 41
click at [670, 251] on input "True" at bounding box center [663, 245] width 14 height 11
radio input "true"
click at [822, 385] on label "False" at bounding box center [807, 364] width 93 height 41
click at [785, 371] on input "False" at bounding box center [778, 365] width 14 height 11
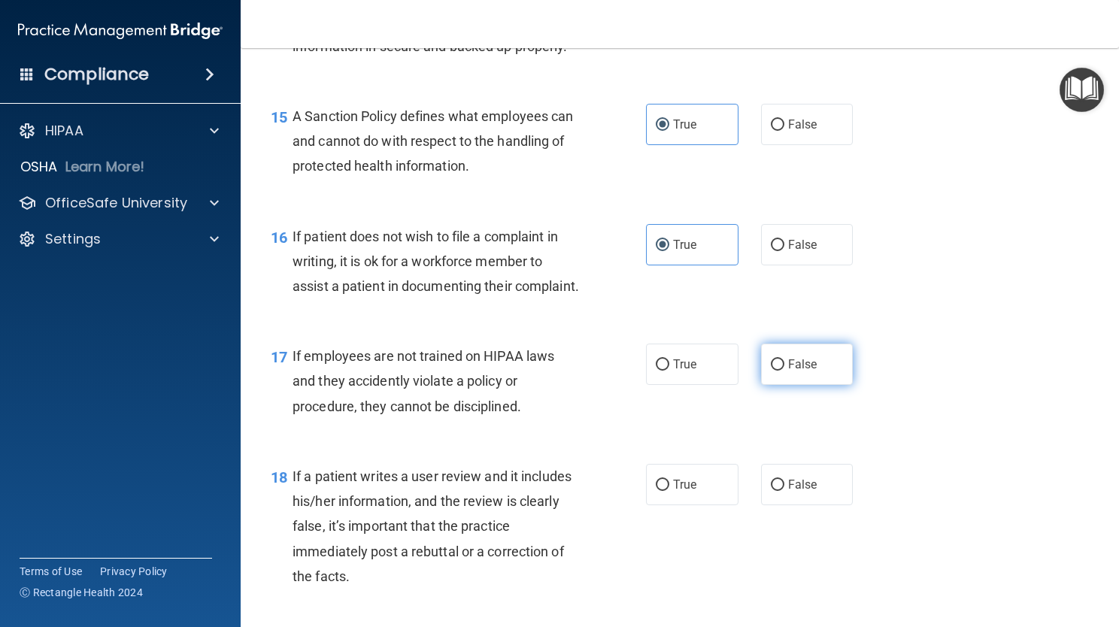
radio input "true"
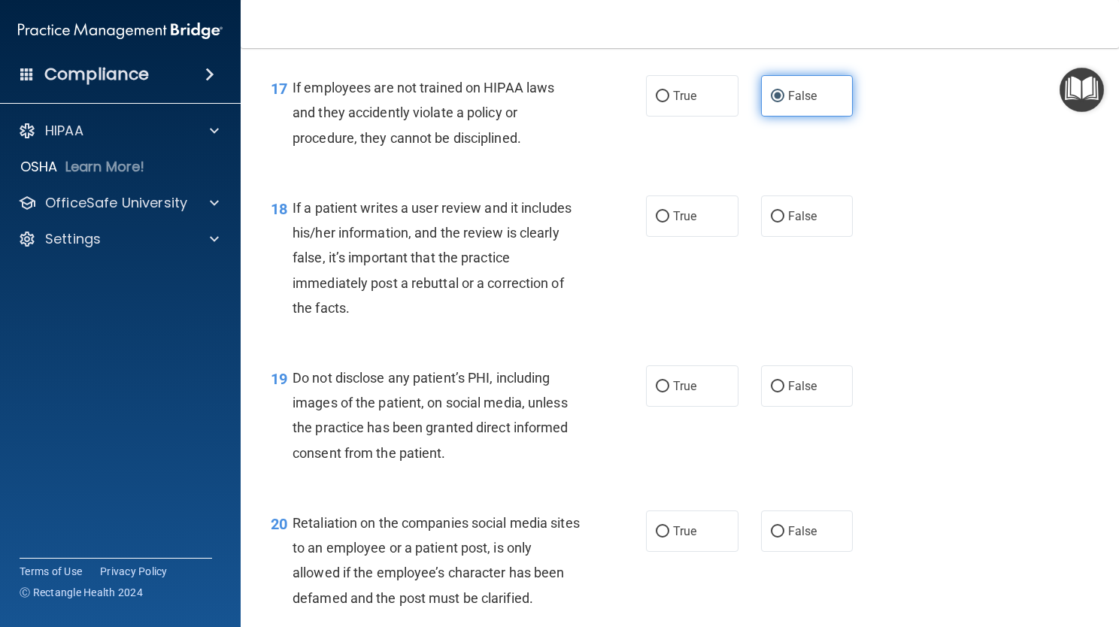
scroll to position [2468, 0]
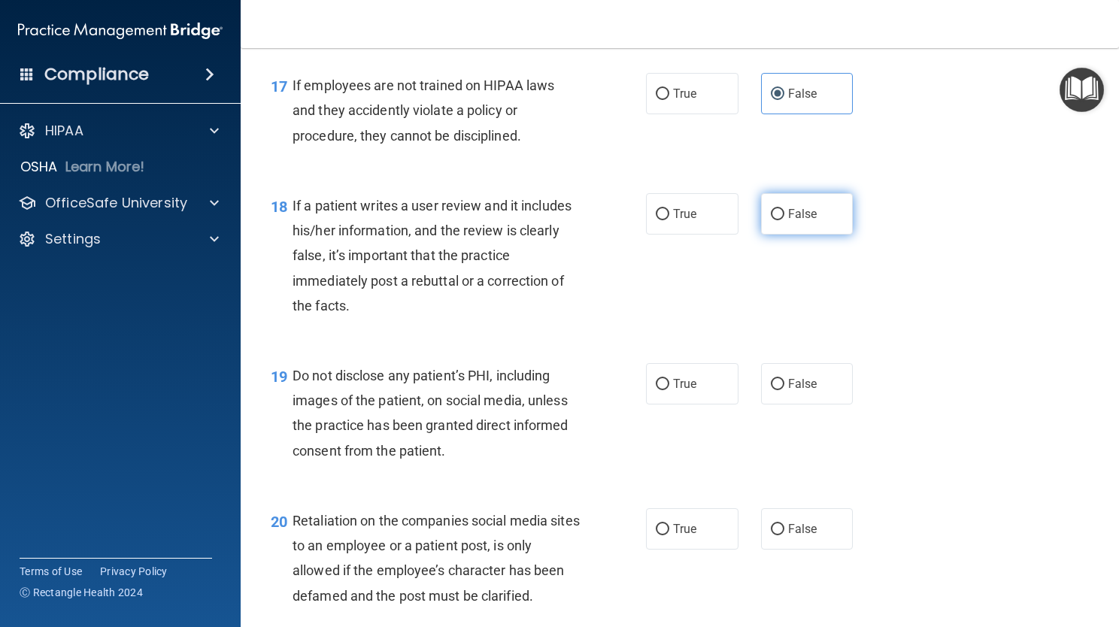
click at [776, 235] on label "False" at bounding box center [807, 213] width 93 height 41
click at [776, 220] on input "False" at bounding box center [778, 214] width 14 height 11
radio input "true"
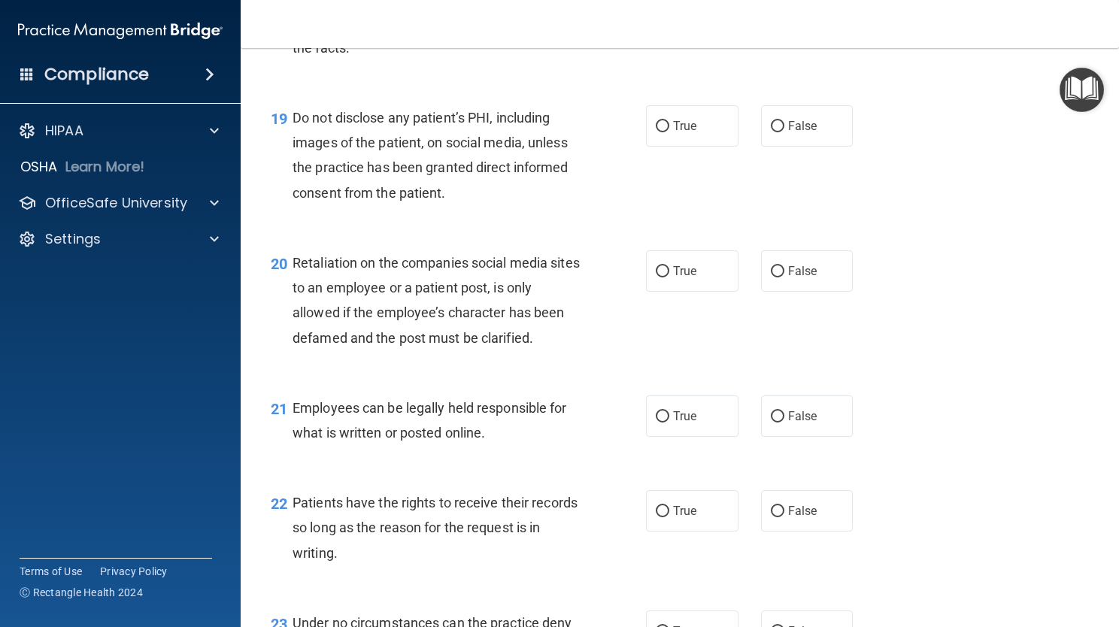
scroll to position [2738, 0]
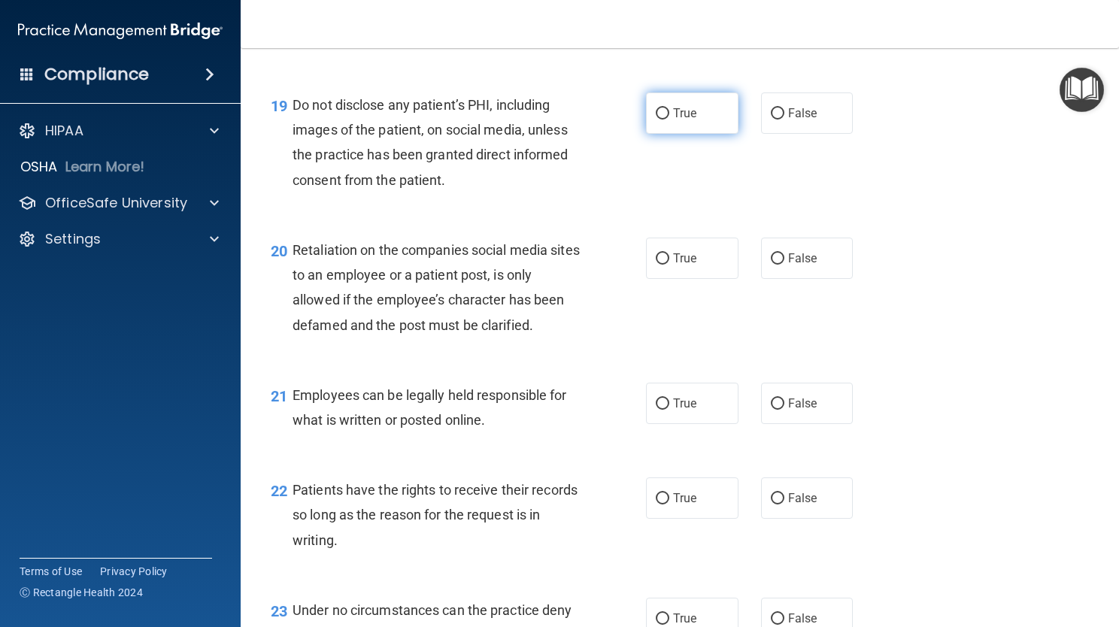
click at [668, 134] on label "True" at bounding box center [692, 113] width 93 height 41
click at [668, 120] on input "True" at bounding box center [663, 113] width 14 height 11
radio input "true"
click at [807, 279] on label "False" at bounding box center [807, 258] width 93 height 41
click at [785, 265] on input "False" at bounding box center [778, 259] width 14 height 11
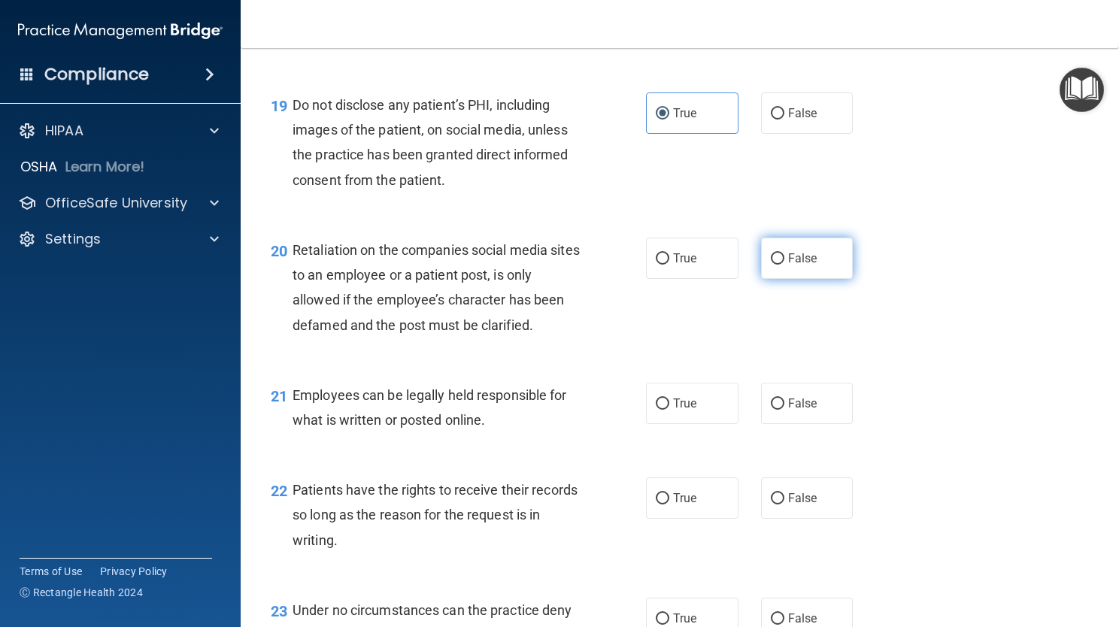
radio input "true"
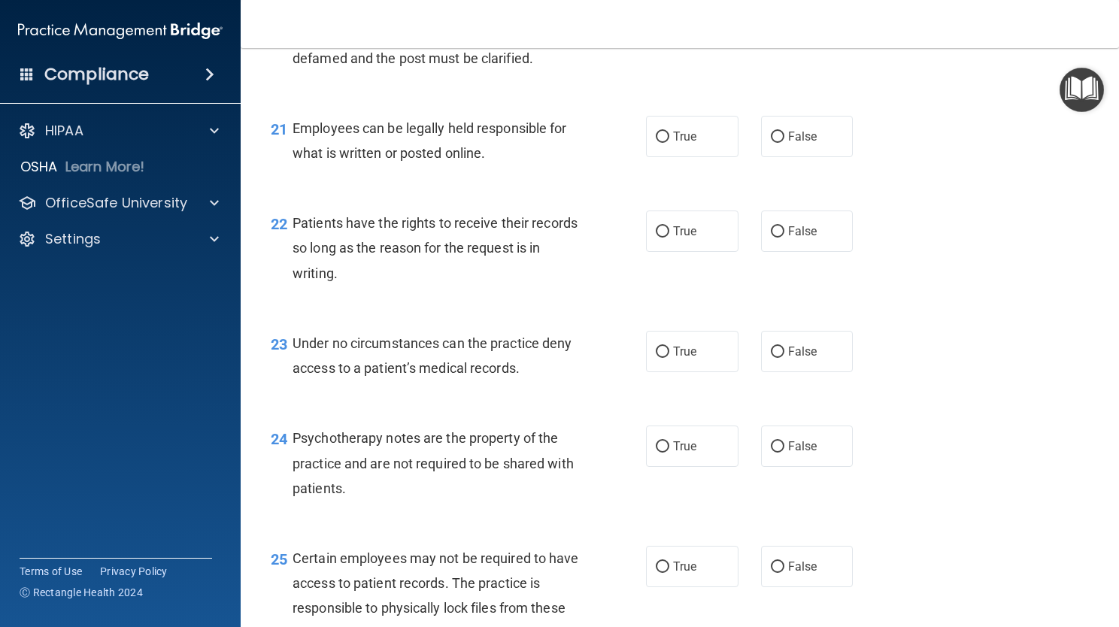
scroll to position [3009, 0]
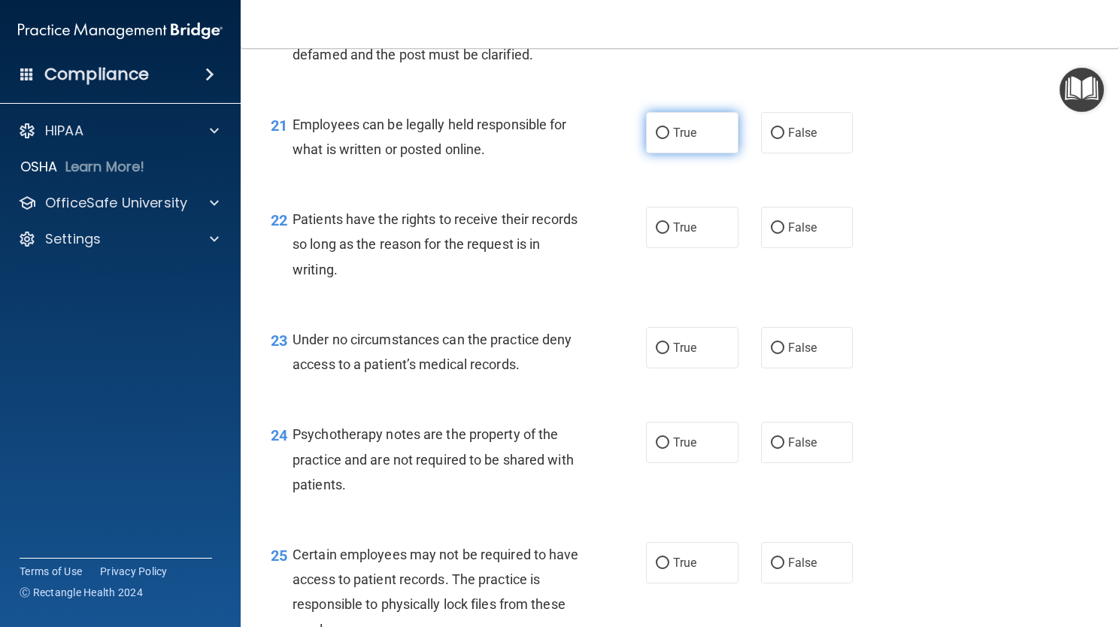
click at [649, 153] on label "True" at bounding box center [692, 132] width 93 height 41
click at [656, 139] on input "True" at bounding box center [663, 133] width 14 height 11
radio input "true"
click at [673, 235] on span "True" at bounding box center [684, 227] width 23 height 14
click at [670, 234] on input "True" at bounding box center [663, 228] width 14 height 11
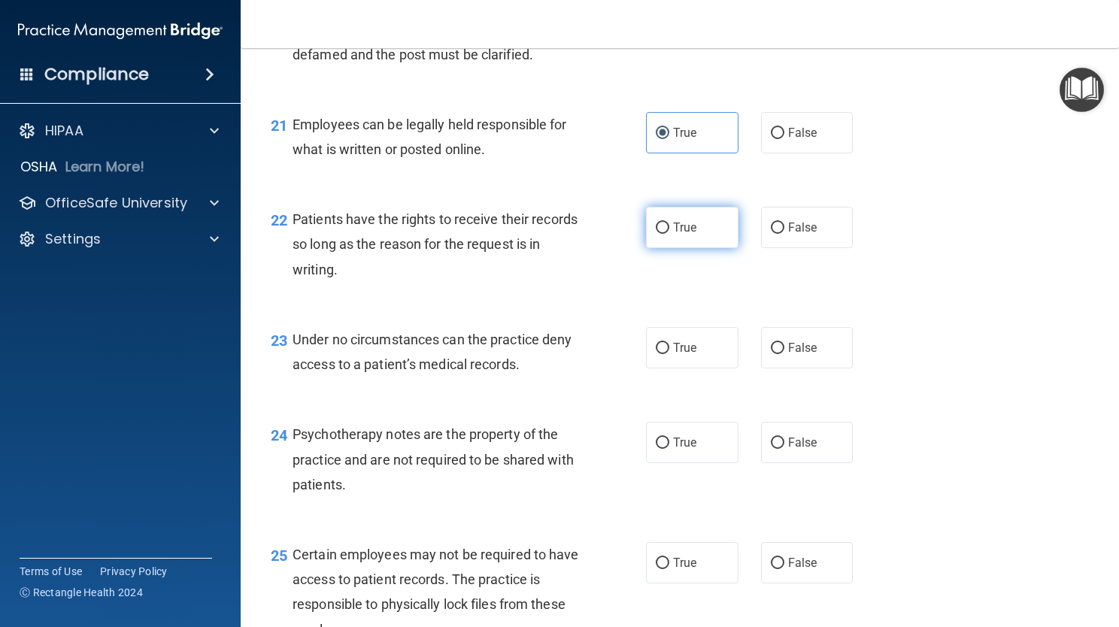
radio input "true"
click at [688, 355] on span "True" at bounding box center [684, 348] width 23 height 14
click at [670, 354] on input "True" at bounding box center [663, 348] width 14 height 11
radio input "true"
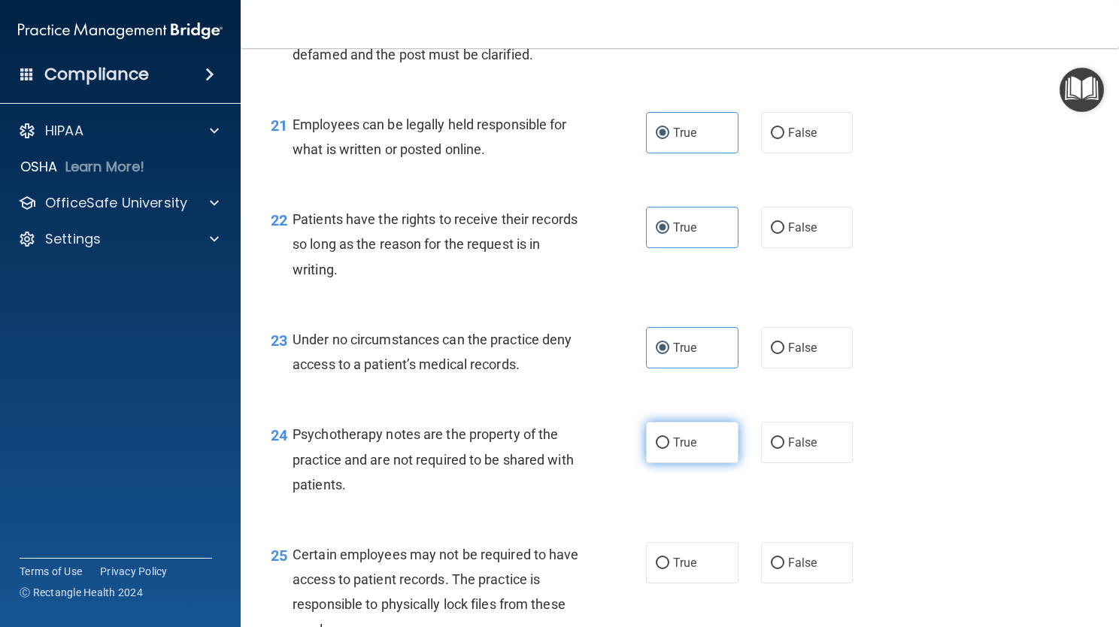
click at [704, 463] on label "True" at bounding box center [692, 442] width 93 height 41
click at [670, 449] on input "True" at bounding box center [663, 443] width 14 height 11
radio input "true"
click at [774, 449] on input "False" at bounding box center [778, 443] width 14 height 11
radio input "true"
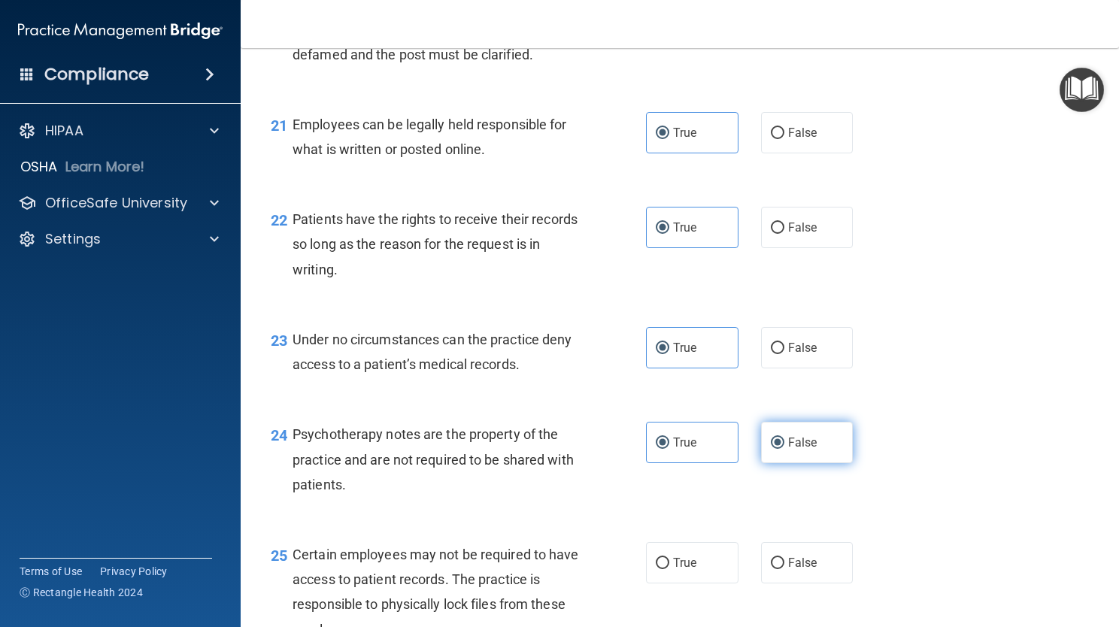
radio input "false"
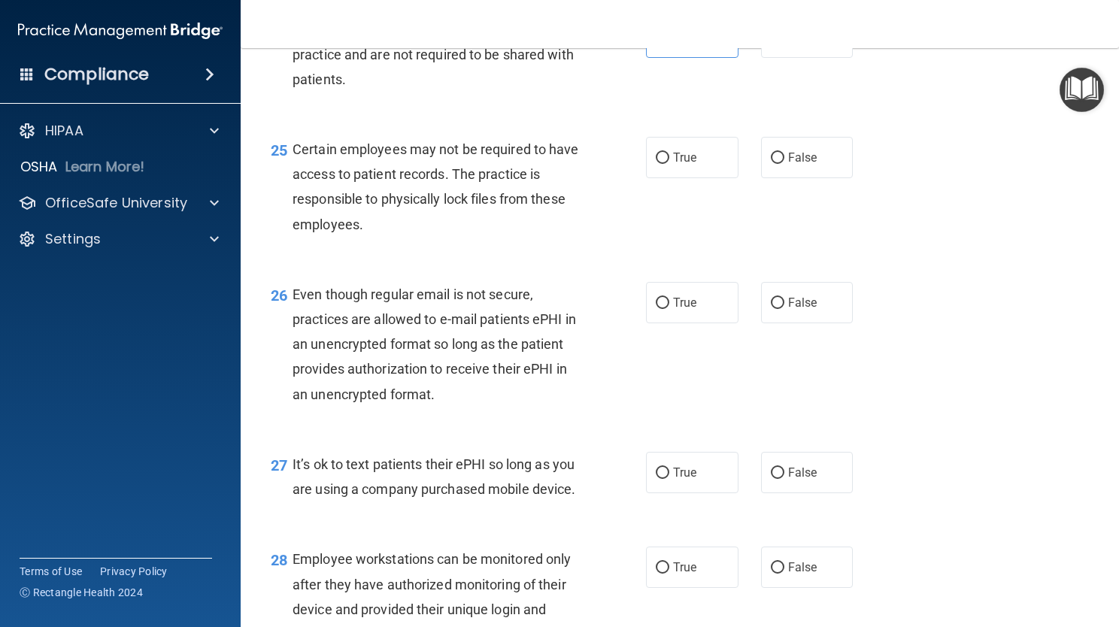
scroll to position [3476, 0]
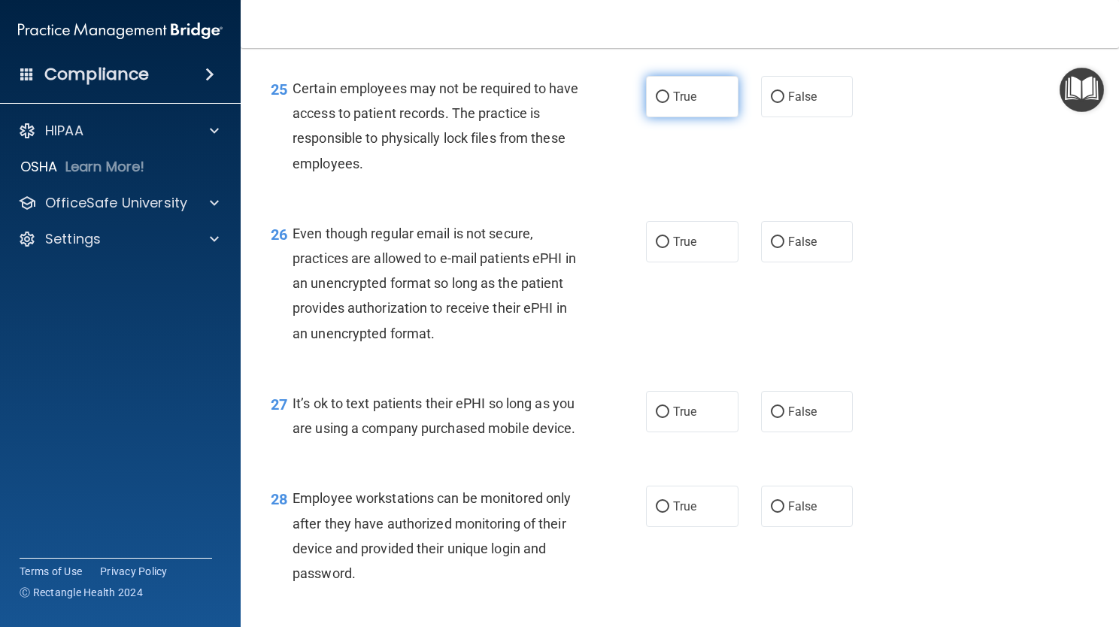
click at [707, 117] on label "True" at bounding box center [692, 96] width 93 height 41
click at [670, 103] on input "True" at bounding box center [663, 97] width 14 height 11
radio input "true"
click at [798, 249] on span "False" at bounding box center [802, 242] width 29 height 14
click at [785, 248] on input "False" at bounding box center [778, 242] width 14 height 11
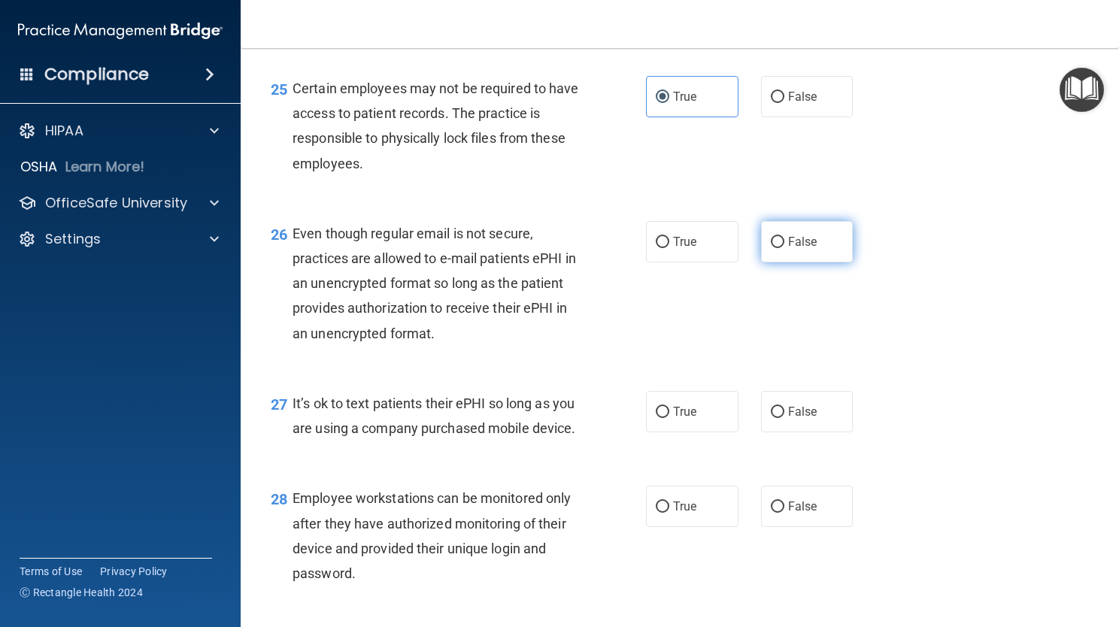
radio input "true"
click at [677, 433] on label "True" at bounding box center [692, 411] width 93 height 41
click at [670, 418] on input "True" at bounding box center [663, 412] width 14 height 11
radio input "true"
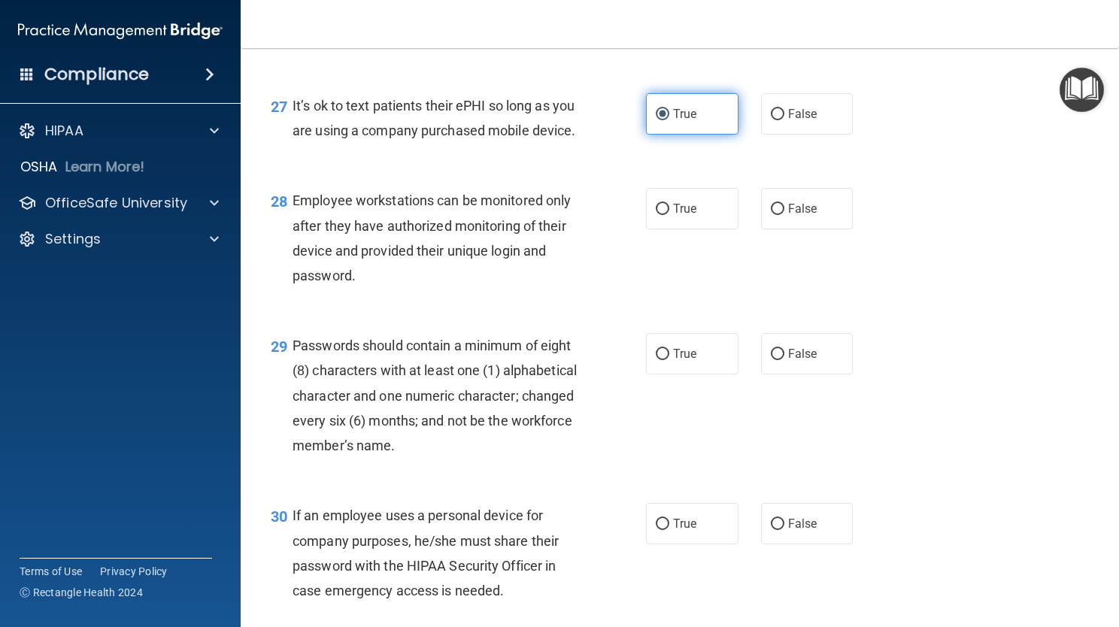
scroll to position [3777, 0]
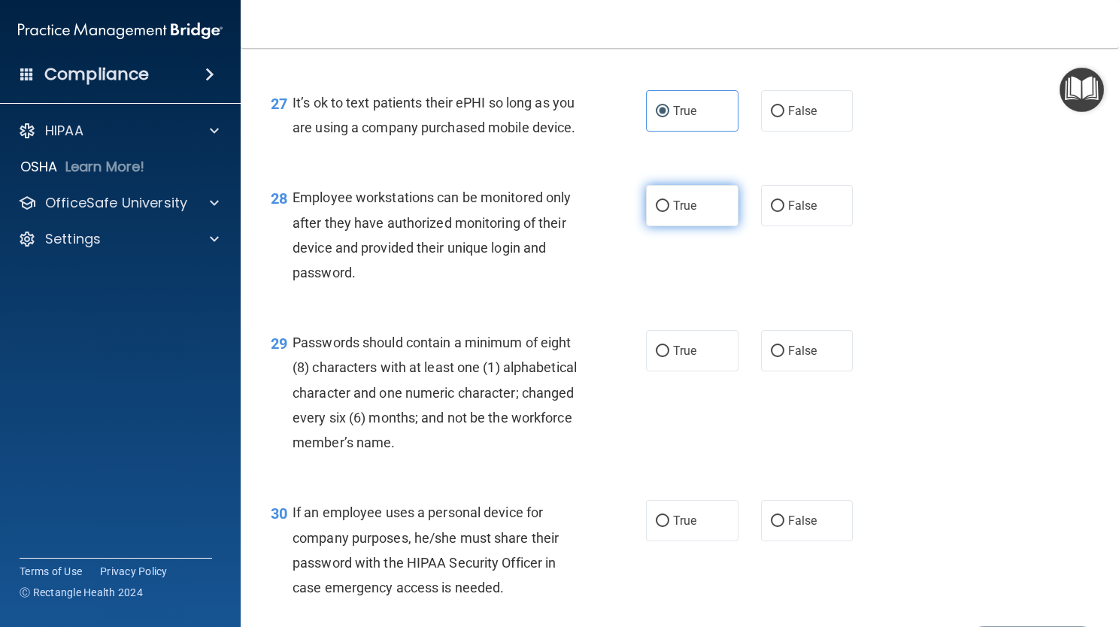
click at [710, 226] on label "True" at bounding box center [692, 205] width 93 height 41
click at [670, 212] on input "True" at bounding box center [663, 206] width 14 height 11
radio input "true"
click at [701, 372] on label "True" at bounding box center [692, 350] width 93 height 41
click at [670, 357] on input "True" at bounding box center [663, 351] width 14 height 11
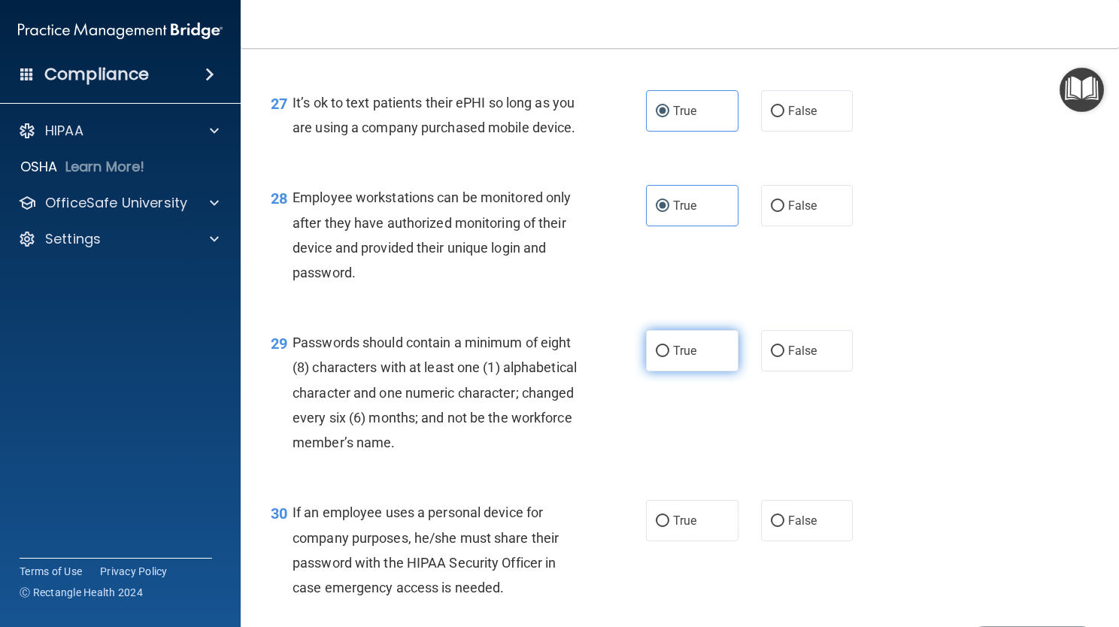
radio input "true"
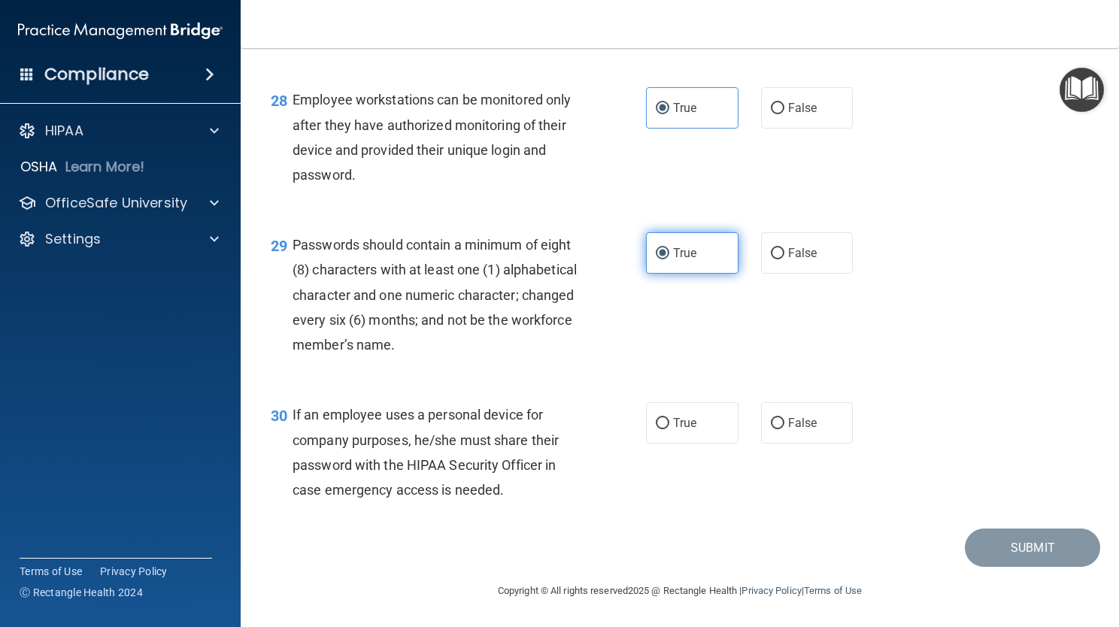
scroll to position [3974, 0]
click at [788, 420] on span "False" at bounding box center [802, 423] width 29 height 14
click at [784, 420] on input "False" at bounding box center [778, 423] width 14 height 11
radio input "true"
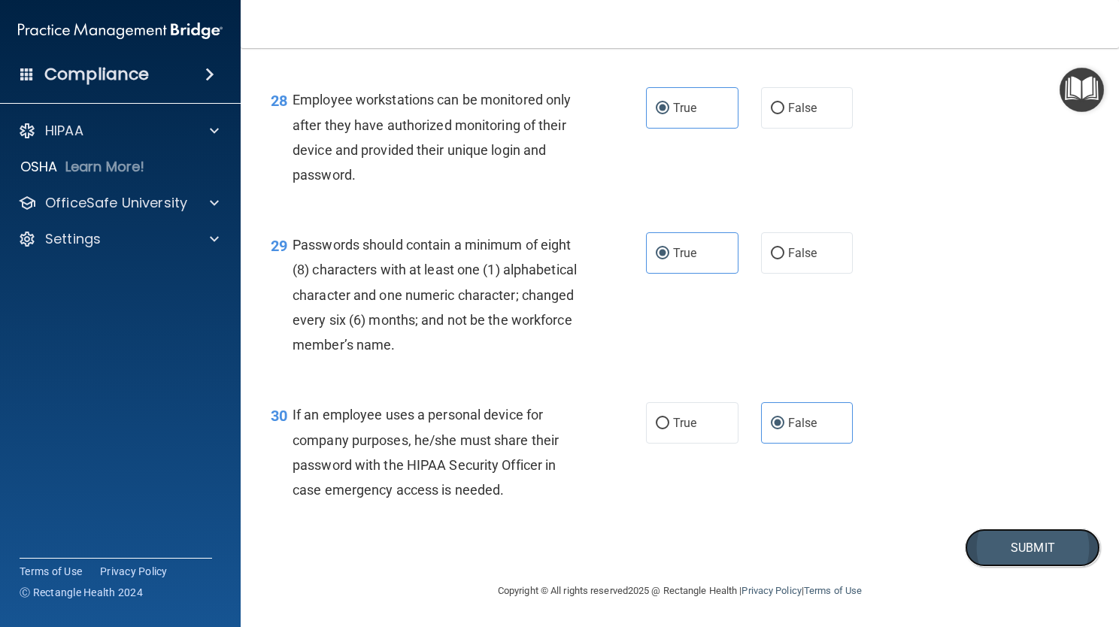
click at [1021, 551] on button "Submit" at bounding box center [1032, 548] width 135 height 38
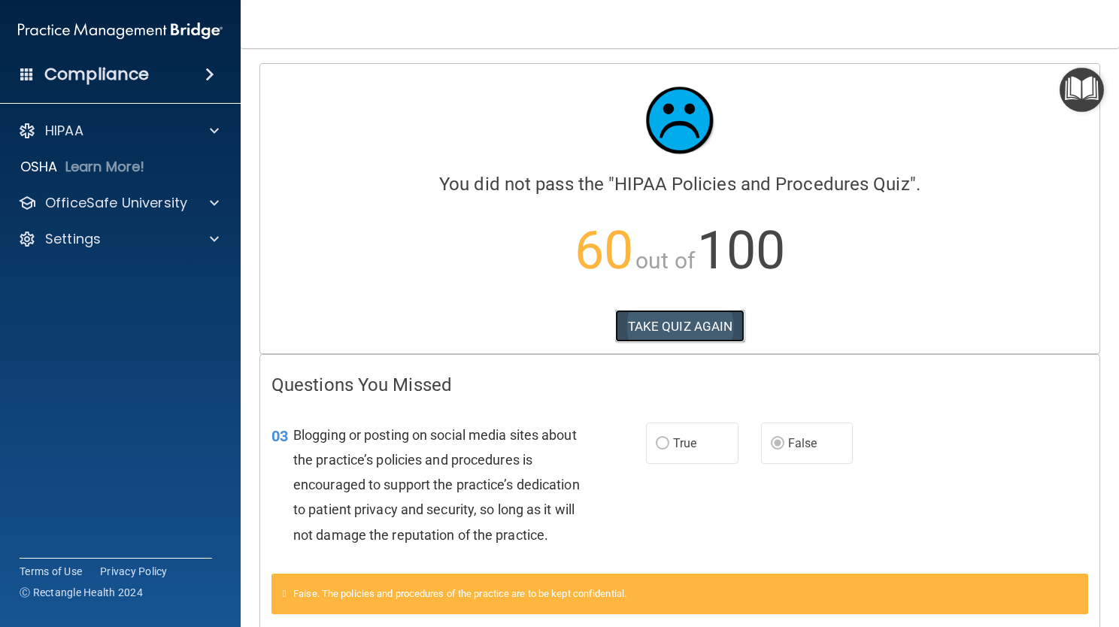
click at [655, 330] on button "TAKE QUIZ AGAIN" at bounding box center [680, 326] width 130 height 33
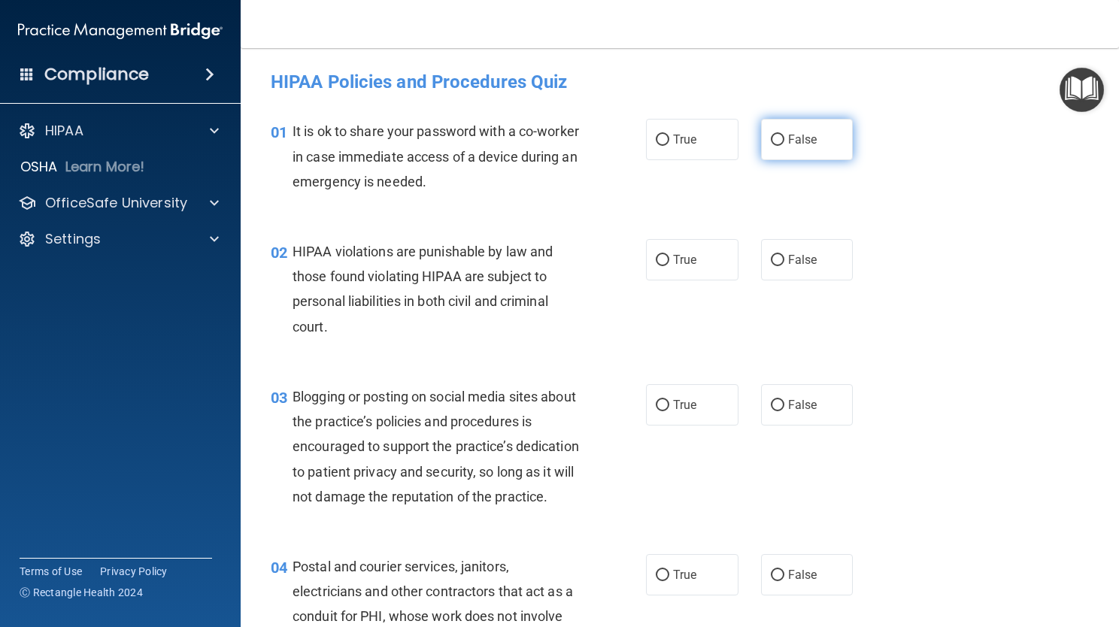
click at [796, 140] on span "False" at bounding box center [802, 139] width 29 height 14
click at [785, 140] on input "False" at bounding box center [778, 140] width 14 height 11
radio input "true"
click at [723, 272] on label "True" at bounding box center [692, 259] width 93 height 41
click at [670, 266] on input "True" at bounding box center [663, 260] width 14 height 11
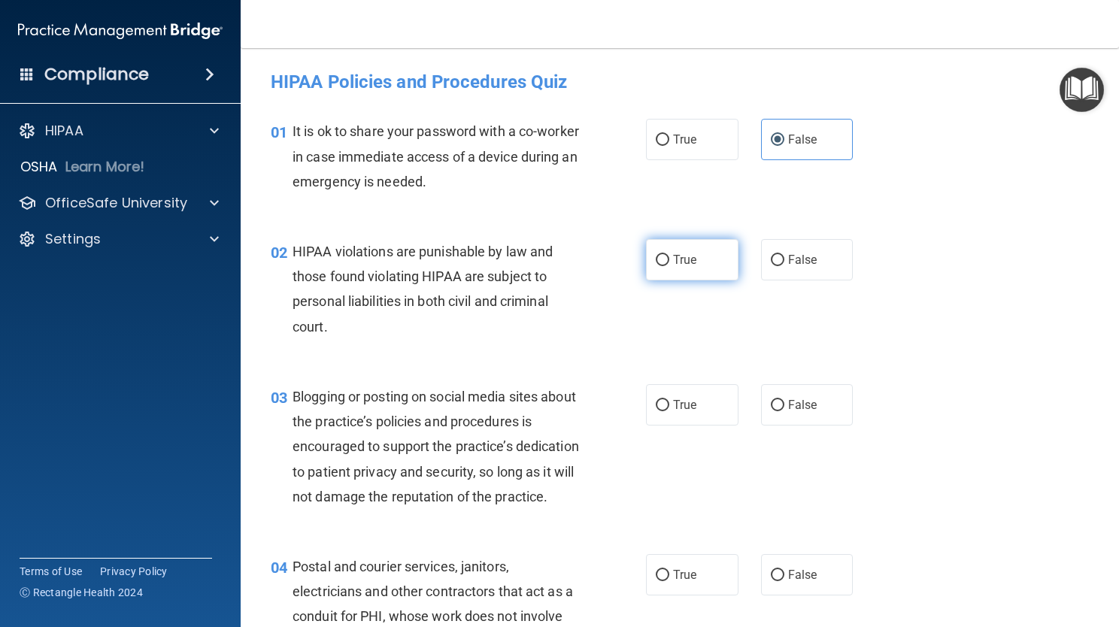
radio input "true"
click at [799, 390] on label "False" at bounding box center [807, 404] width 93 height 41
click at [785, 400] on input "False" at bounding box center [778, 405] width 14 height 11
radio input "true"
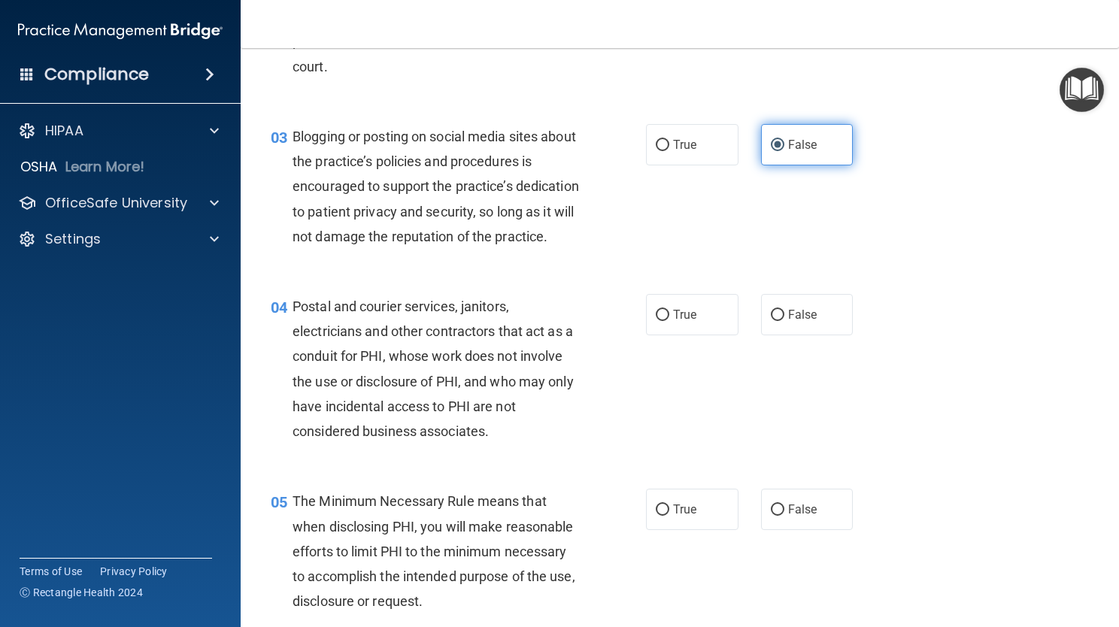
scroll to position [271, 0]
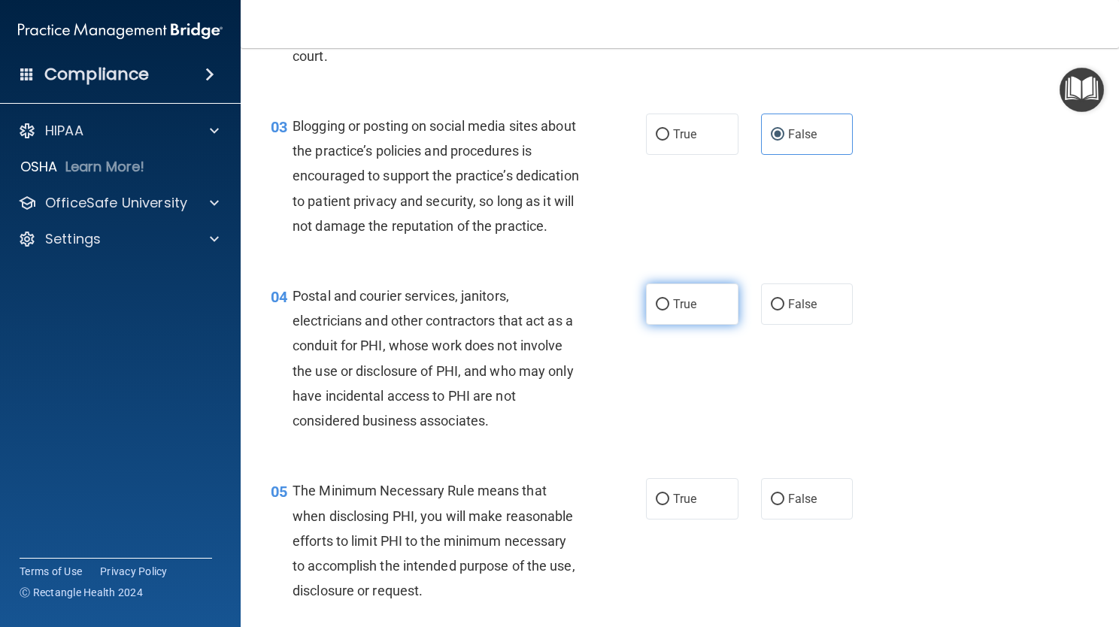
click at [646, 325] on label "True" at bounding box center [692, 304] width 93 height 41
click at [656, 311] on input "True" at bounding box center [663, 304] width 14 height 11
radio input "true"
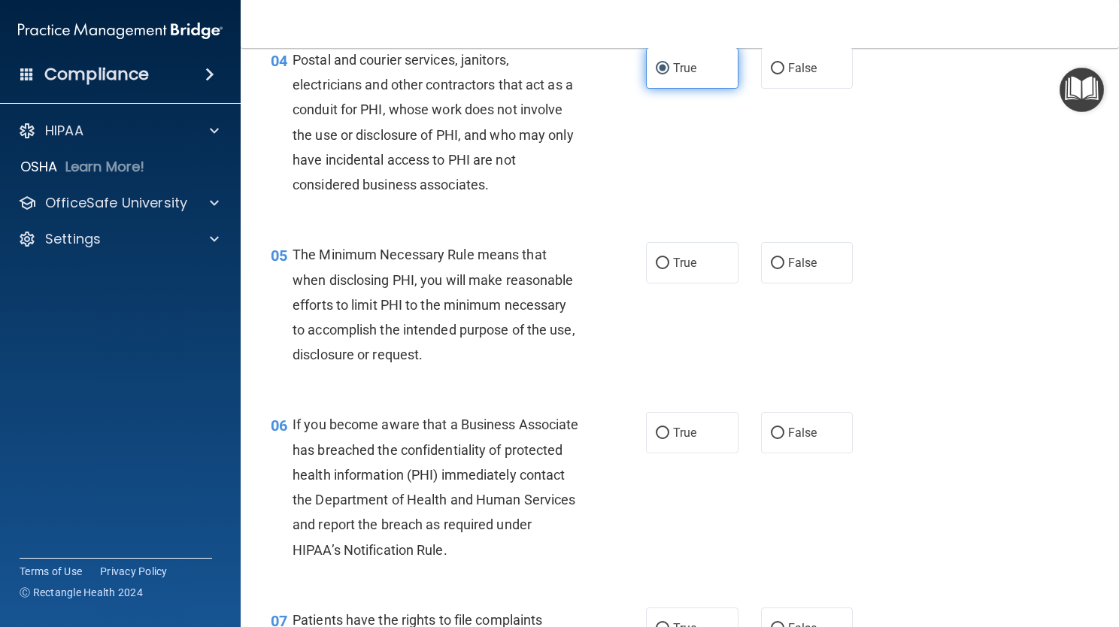
scroll to position [512, 0]
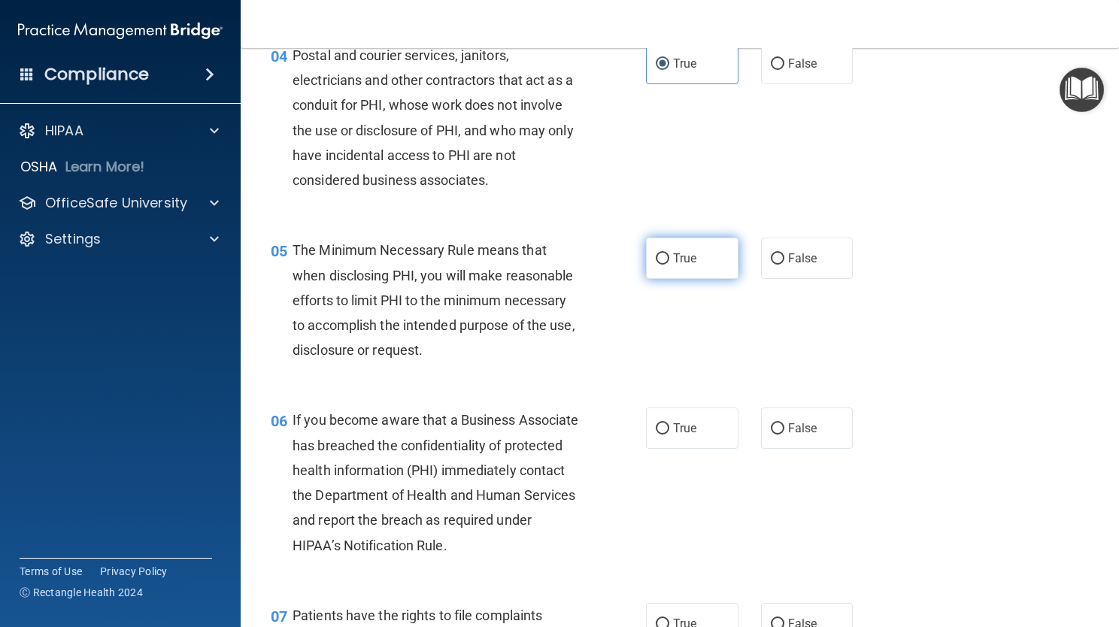
click at [661, 265] on input "True" at bounding box center [663, 259] width 14 height 11
radio input "true"
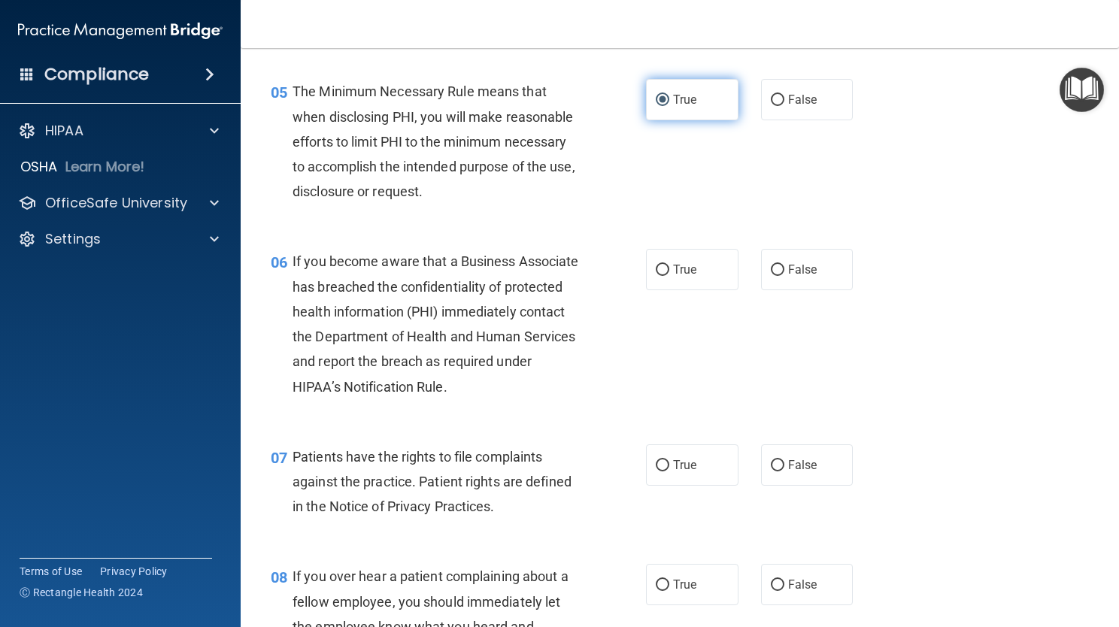
scroll to position [692, 0]
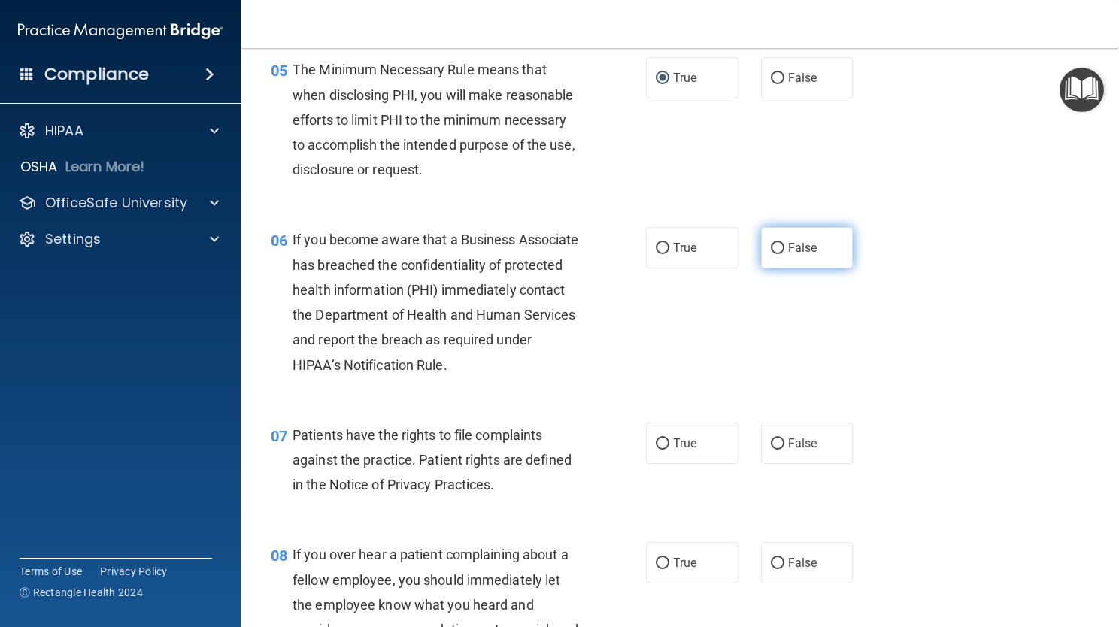
click at [771, 254] on input "False" at bounding box center [778, 248] width 14 height 11
radio input "true"
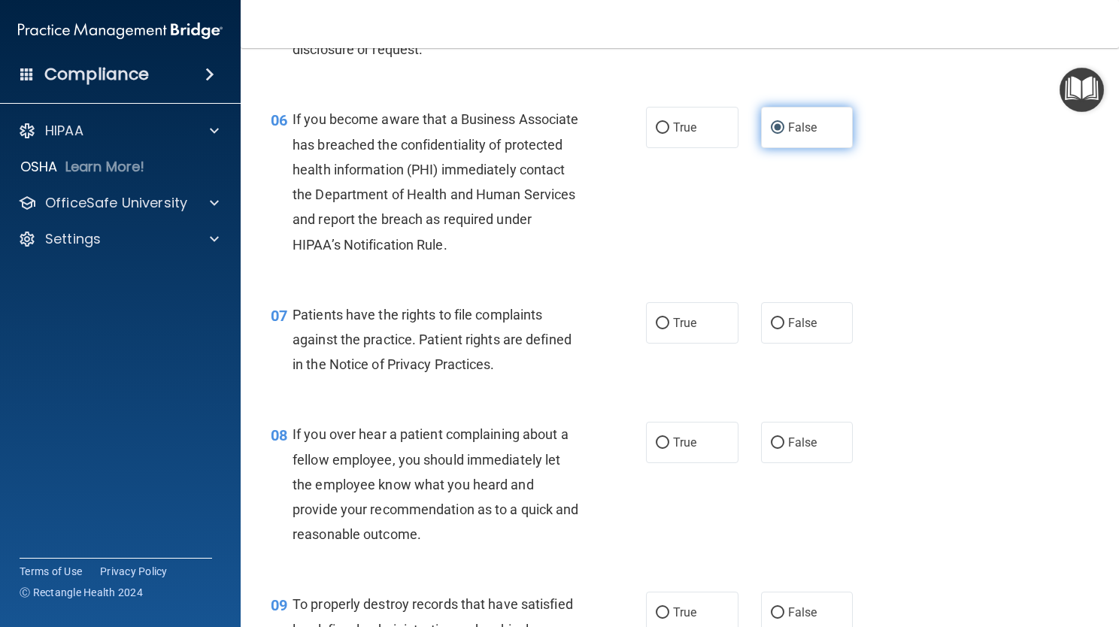
scroll to position [843, 0]
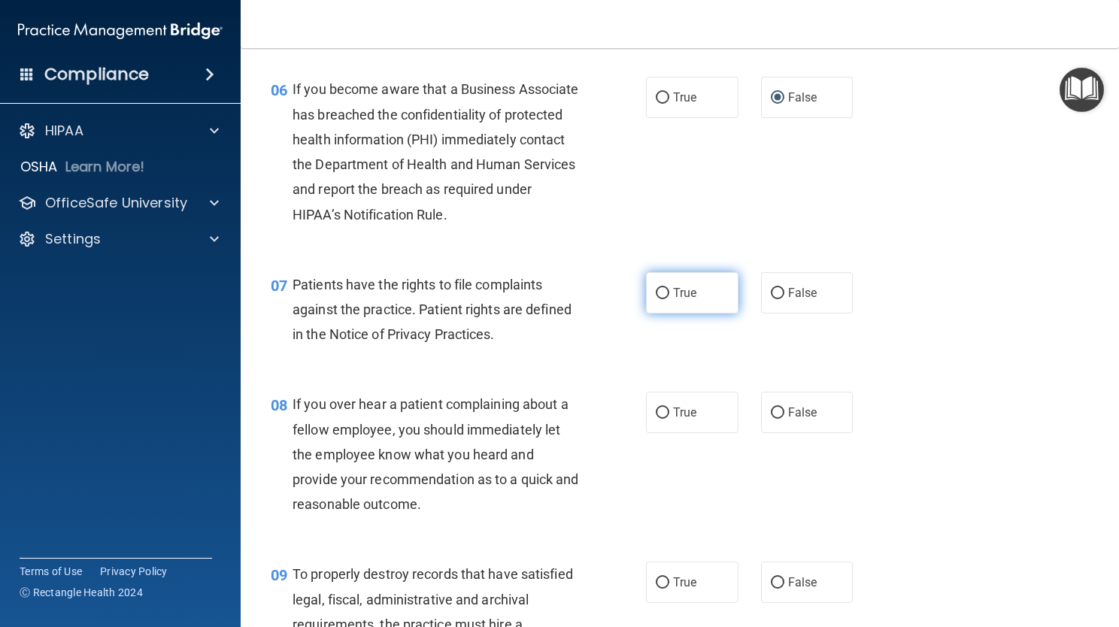
click at [661, 299] on input "True" at bounding box center [663, 293] width 14 height 11
radio input "true"
click at [788, 420] on span "False" at bounding box center [802, 413] width 29 height 14
click at [781, 419] on input "False" at bounding box center [778, 413] width 14 height 11
radio input "true"
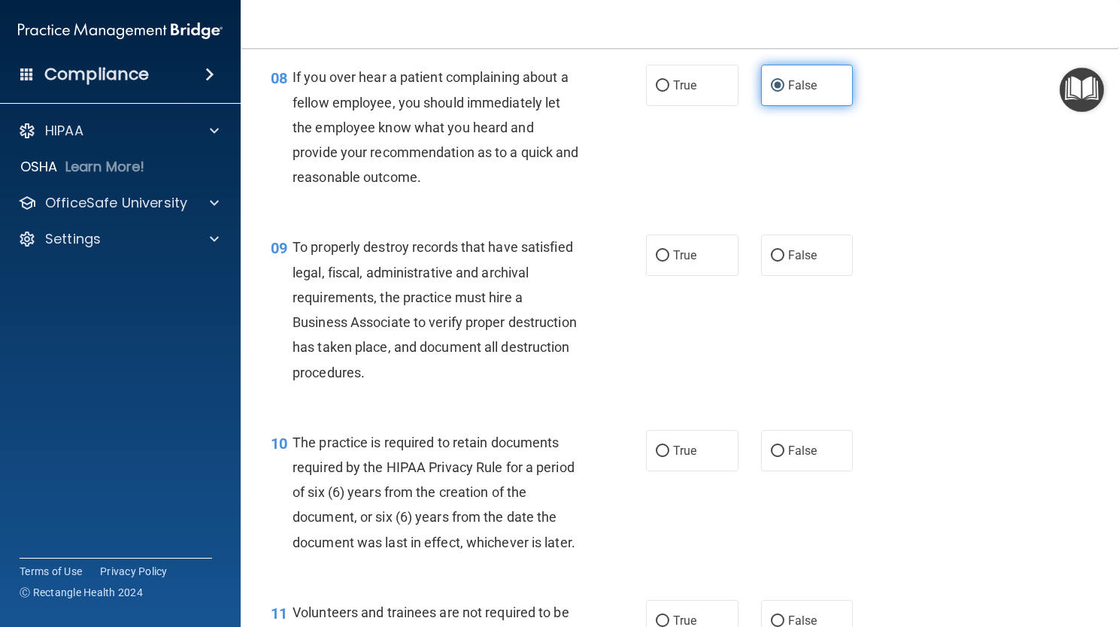
scroll to position [1174, 0]
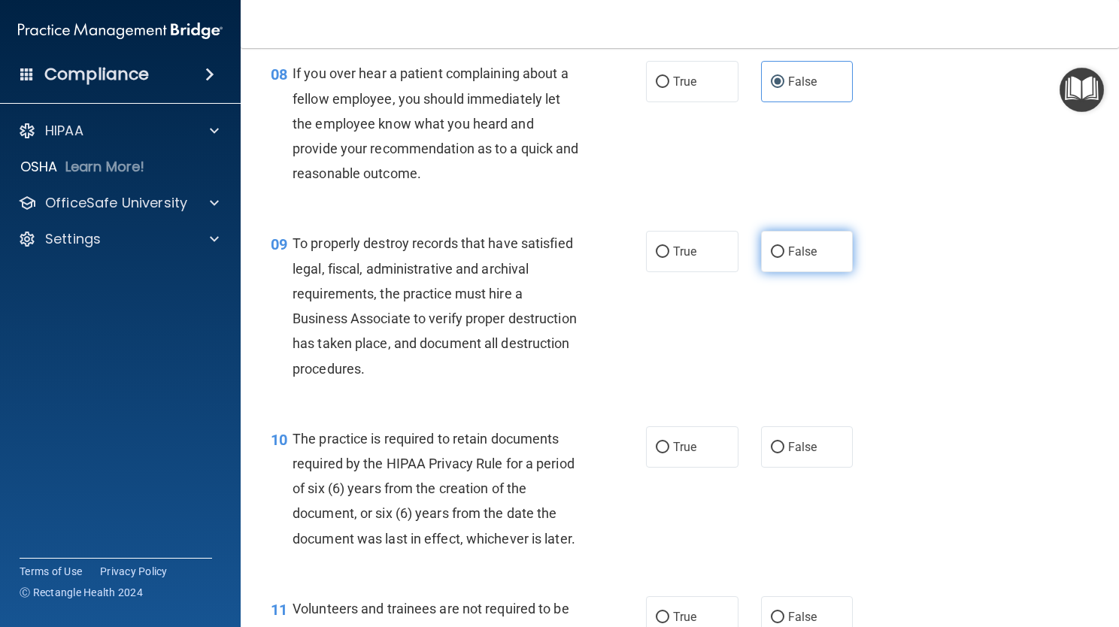
drag, startPoint x: 790, startPoint y: 274, endPoint x: 782, endPoint y: 284, distance: 12.3
click at [788, 259] on span "False" at bounding box center [802, 252] width 29 height 14
drag, startPoint x: 782, startPoint y: 284, endPoint x: 777, endPoint y: 290, distance: 8.6
click at [777, 272] on label "False" at bounding box center [807, 251] width 93 height 41
click at [777, 258] on input "False" at bounding box center [778, 252] width 14 height 11
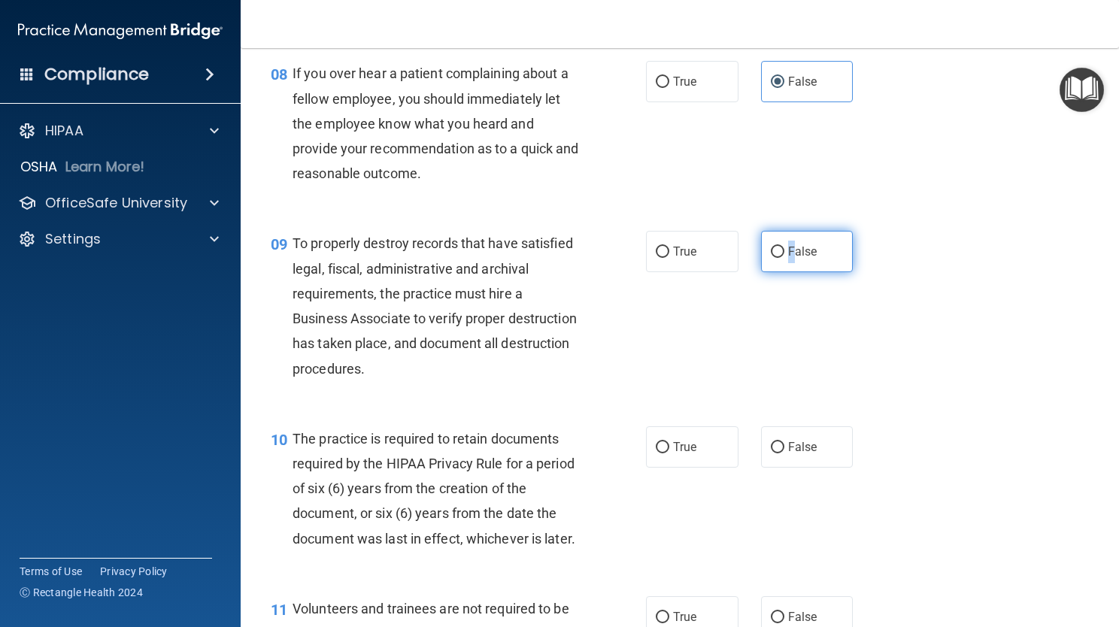
radio input "true"
click at [658, 457] on label "True" at bounding box center [692, 447] width 93 height 41
click at [658, 454] on input "True" at bounding box center [663, 447] width 14 height 11
radio input "true"
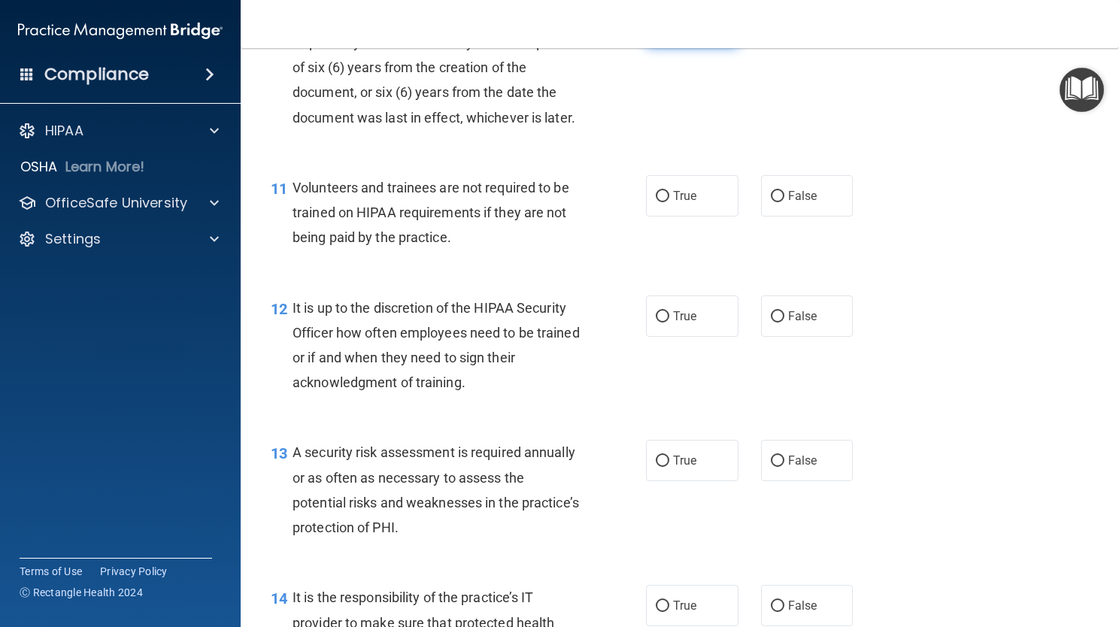
scroll to position [1625, 0]
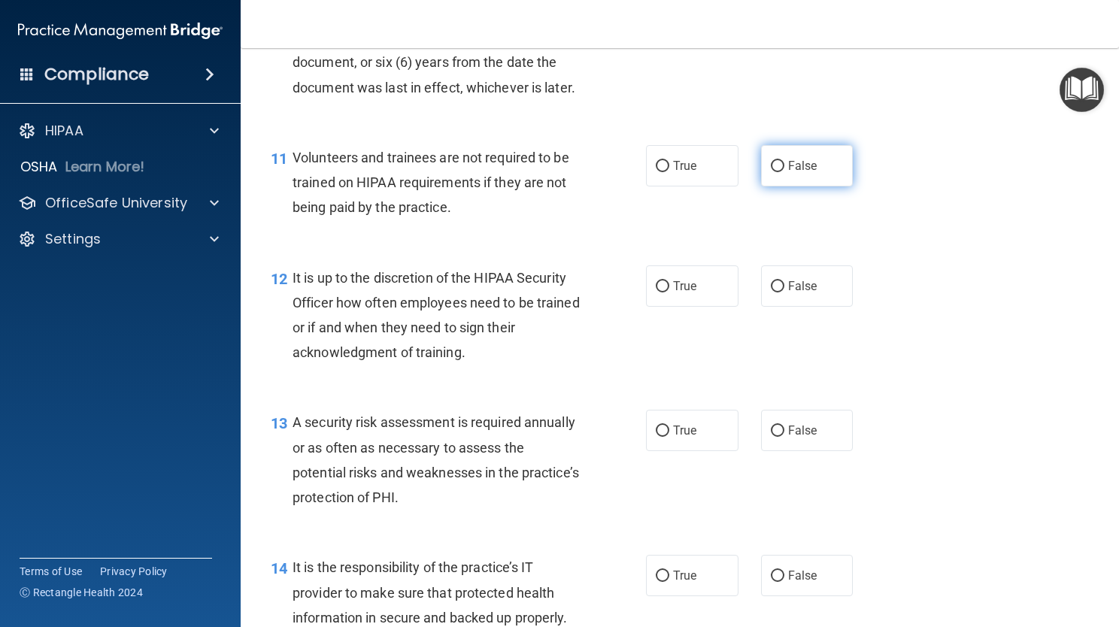
click at [797, 187] on label "False" at bounding box center [807, 165] width 93 height 41
click at [785, 172] on input "False" at bounding box center [778, 166] width 14 height 11
radio input "true"
click at [812, 307] on label "False" at bounding box center [807, 286] width 93 height 41
click at [785, 293] on input "False" at bounding box center [778, 286] width 14 height 11
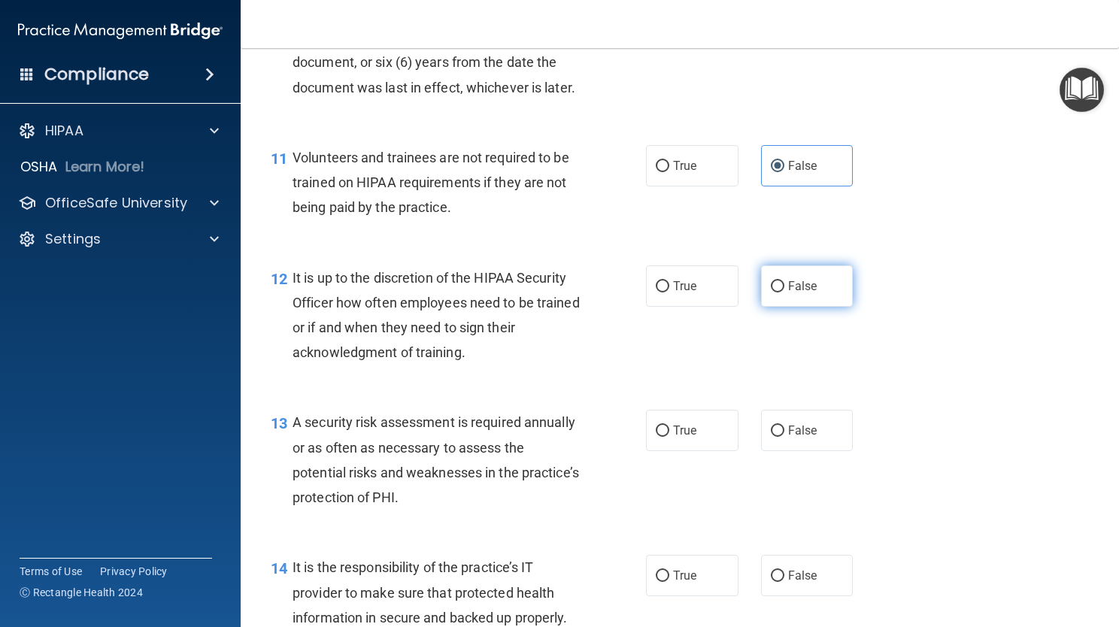
radio input "true"
click at [656, 451] on label "True" at bounding box center [692, 430] width 93 height 41
click at [656, 437] on input "True" at bounding box center [663, 431] width 14 height 11
radio input "true"
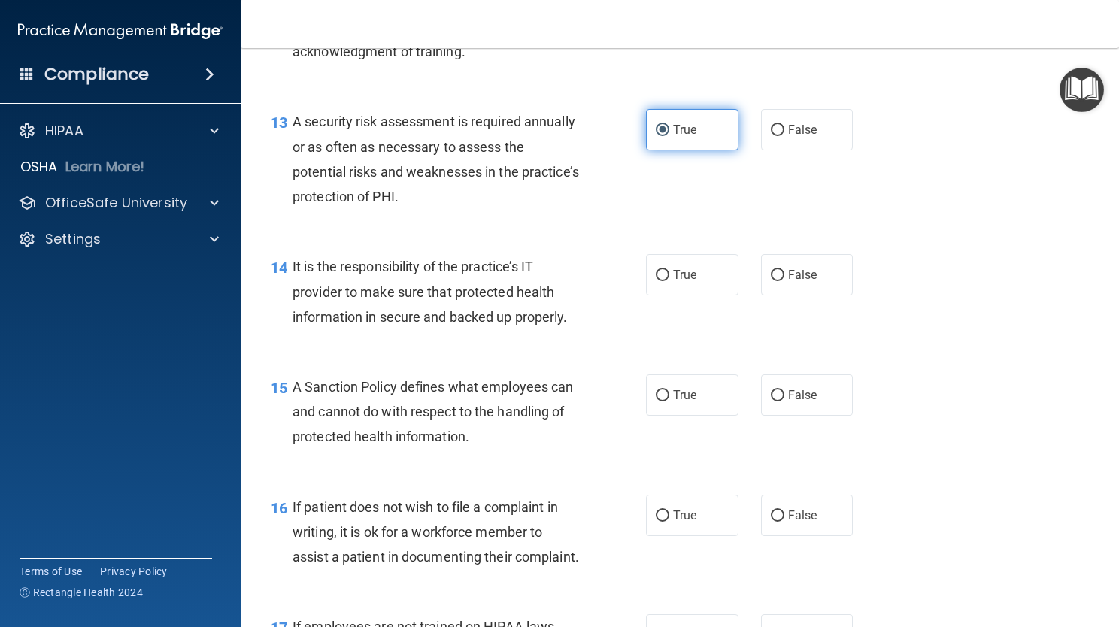
scroll to position [1956, 0]
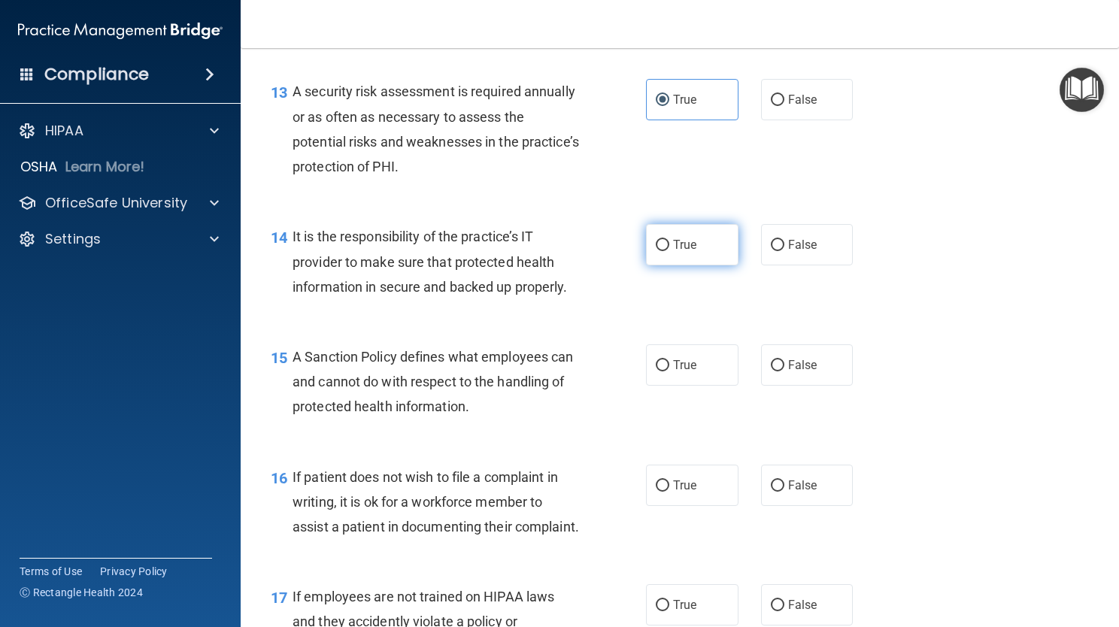
click at [690, 266] on label "True" at bounding box center [692, 244] width 93 height 41
click at [670, 251] on input "True" at bounding box center [663, 245] width 14 height 11
radio input "true"
click at [674, 372] on span "True" at bounding box center [684, 365] width 23 height 14
click at [670, 372] on input "True" at bounding box center [663, 365] width 14 height 11
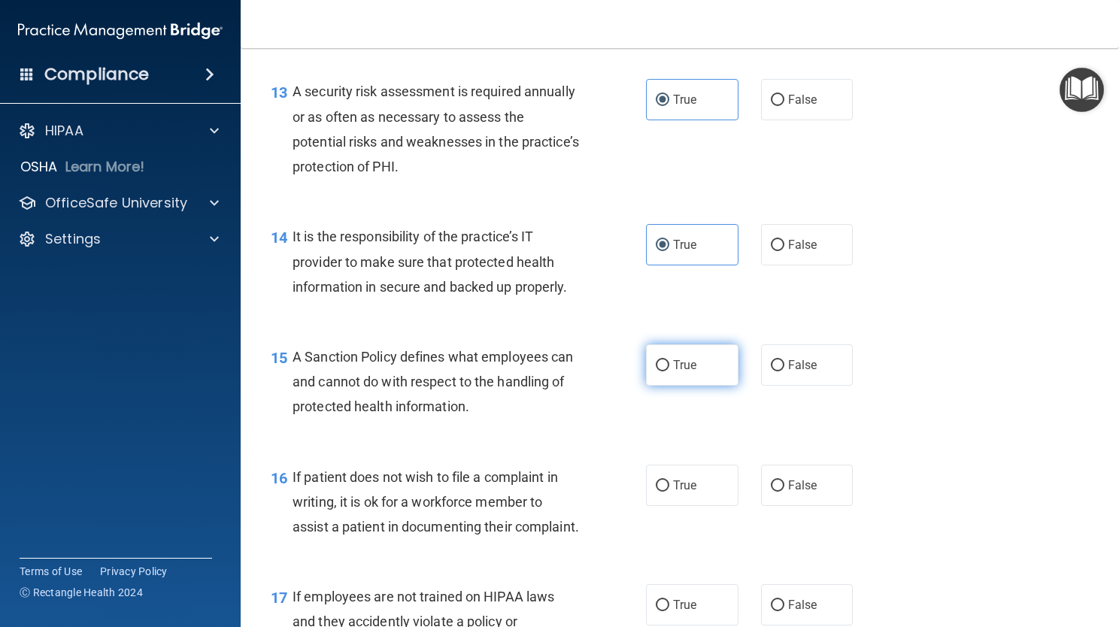
radio input "true"
click at [655, 506] on label "True" at bounding box center [692, 485] width 93 height 41
click at [656, 492] on input "True" at bounding box center [663, 486] width 14 height 11
radio input "true"
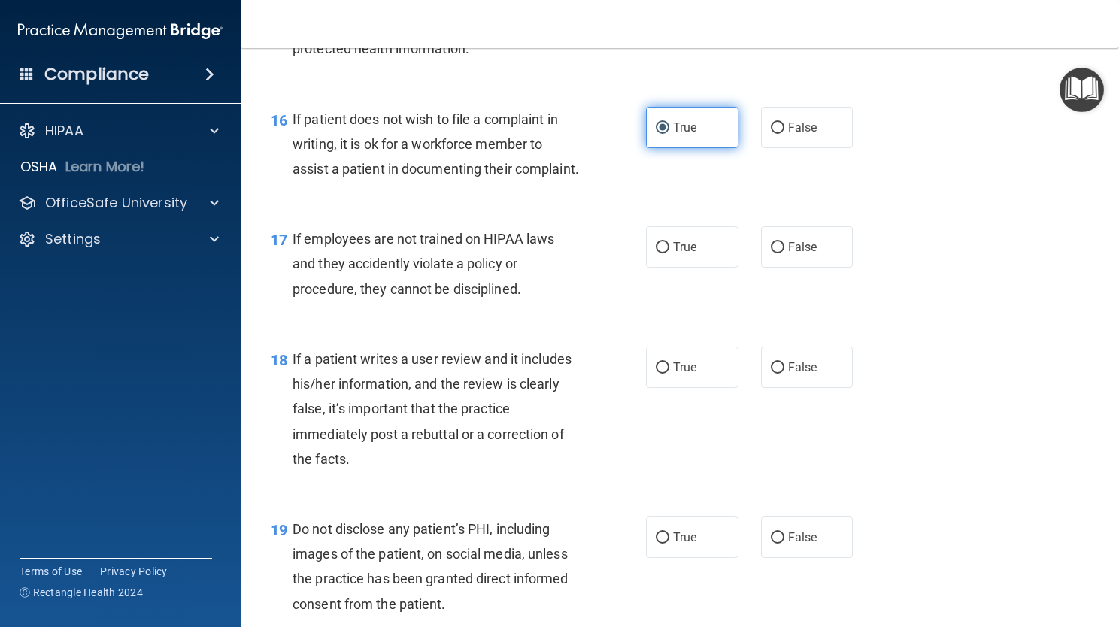
scroll to position [2317, 0]
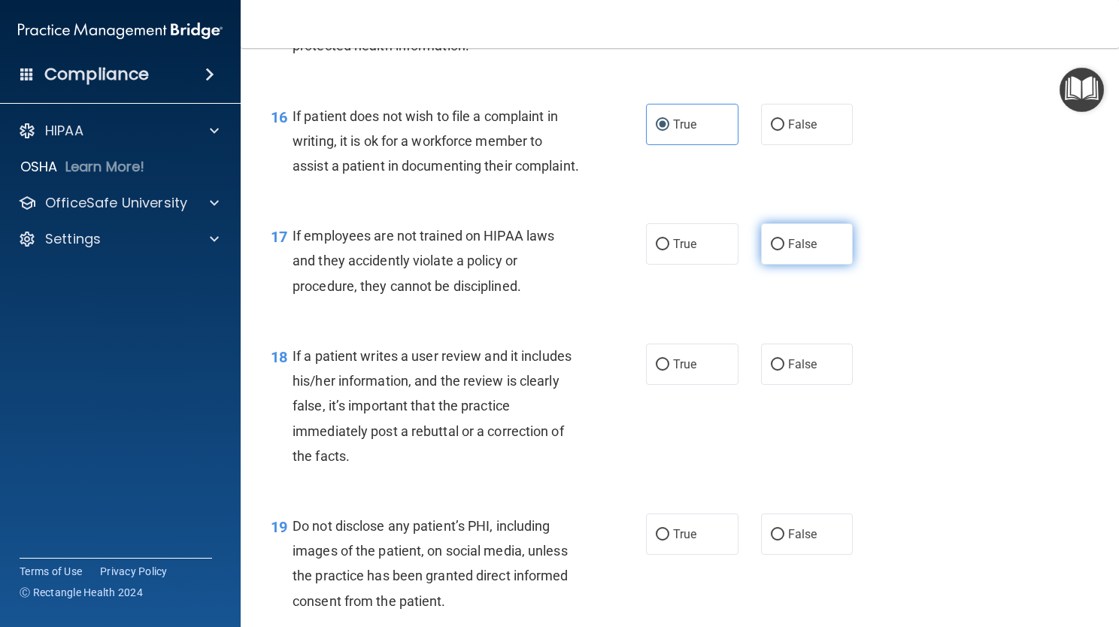
click at [807, 251] on span "False" at bounding box center [802, 244] width 29 height 14
click at [785, 251] on input "False" at bounding box center [778, 244] width 14 height 11
radio input "true"
click at [800, 372] on span "False" at bounding box center [802, 364] width 29 height 14
click at [785, 371] on input "False" at bounding box center [778, 365] width 14 height 11
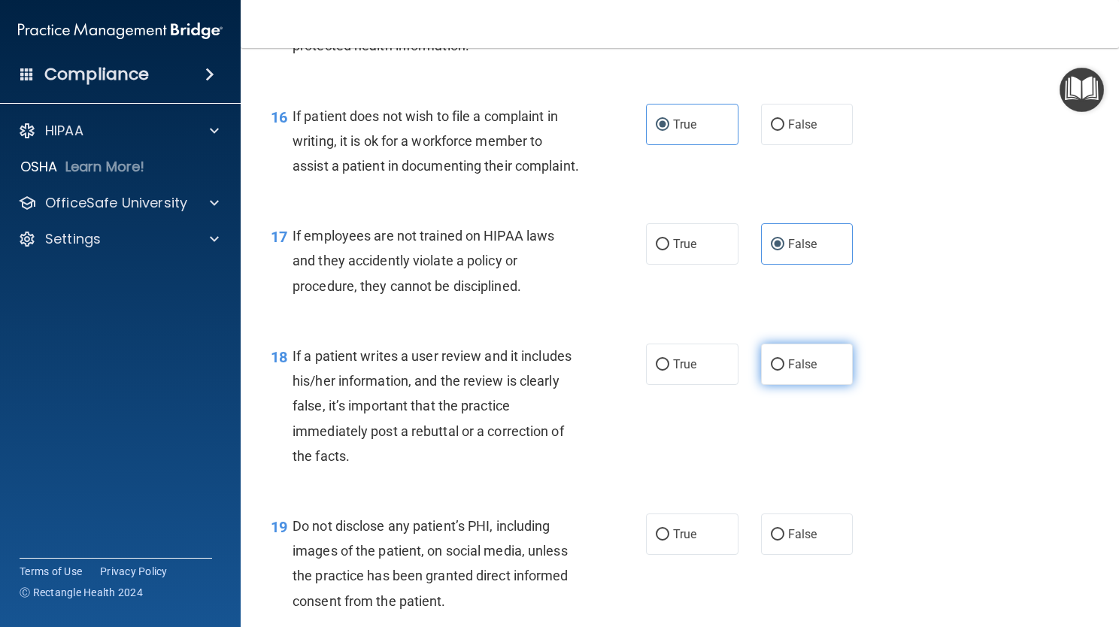
radio input "true"
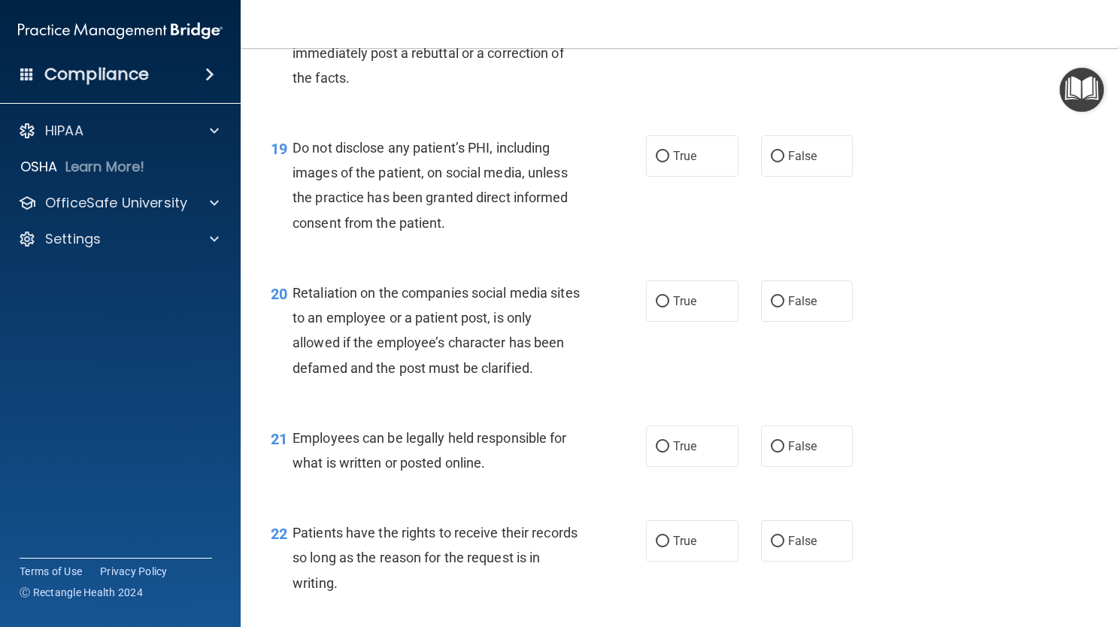
scroll to position [2708, 0]
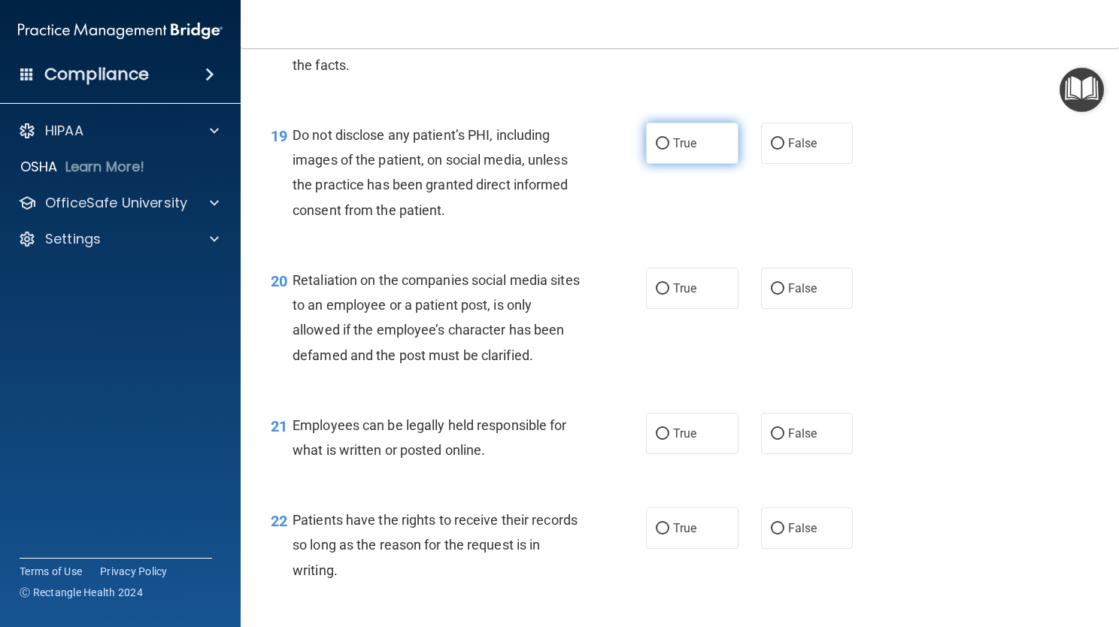
click at [682, 164] on label "True" at bounding box center [692, 143] width 93 height 41
click at [670, 150] on input "True" at bounding box center [663, 143] width 14 height 11
radio input "true"
click at [773, 295] on input "False" at bounding box center [778, 289] width 14 height 11
radio input "true"
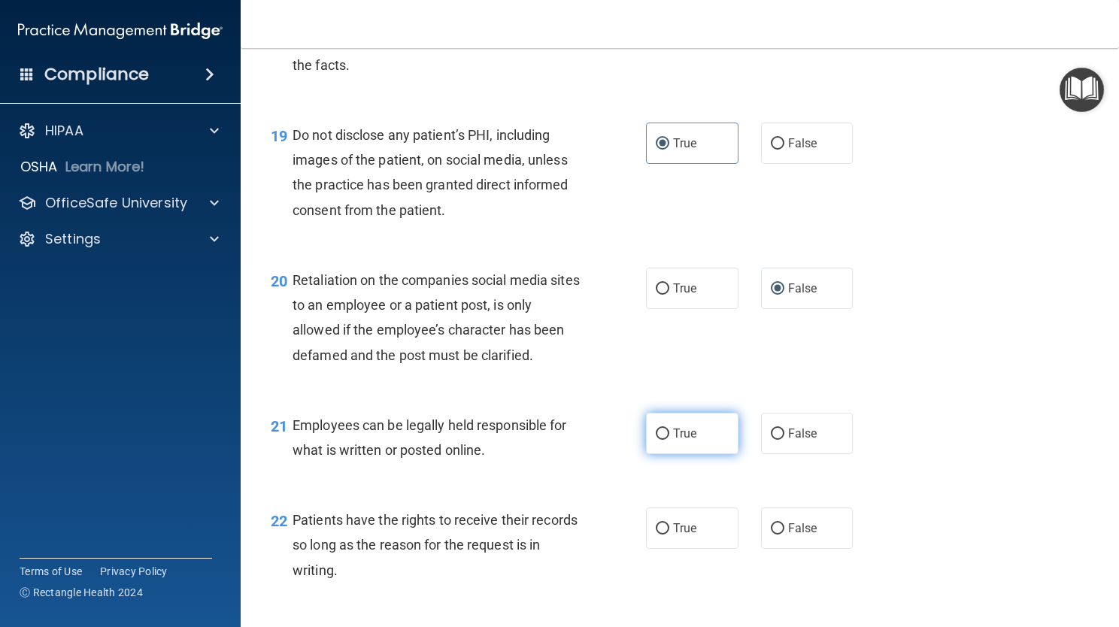
click at [666, 454] on label "True" at bounding box center [692, 433] width 93 height 41
click at [666, 440] on input "True" at bounding box center [663, 434] width 14 height 11
radio input "true"
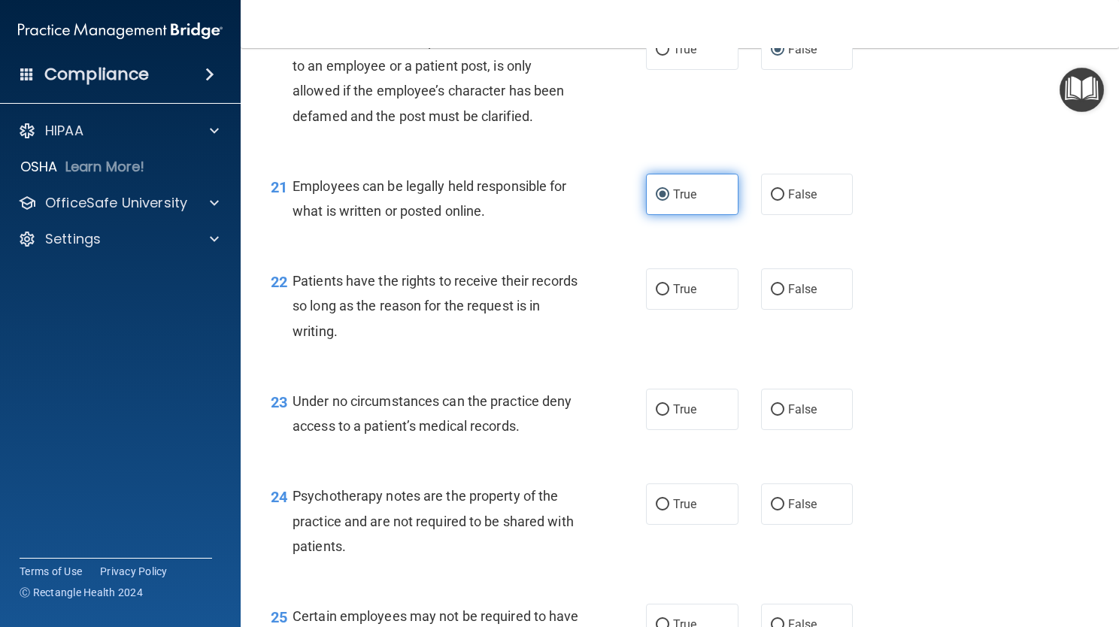
scroll to position [2949, 0]
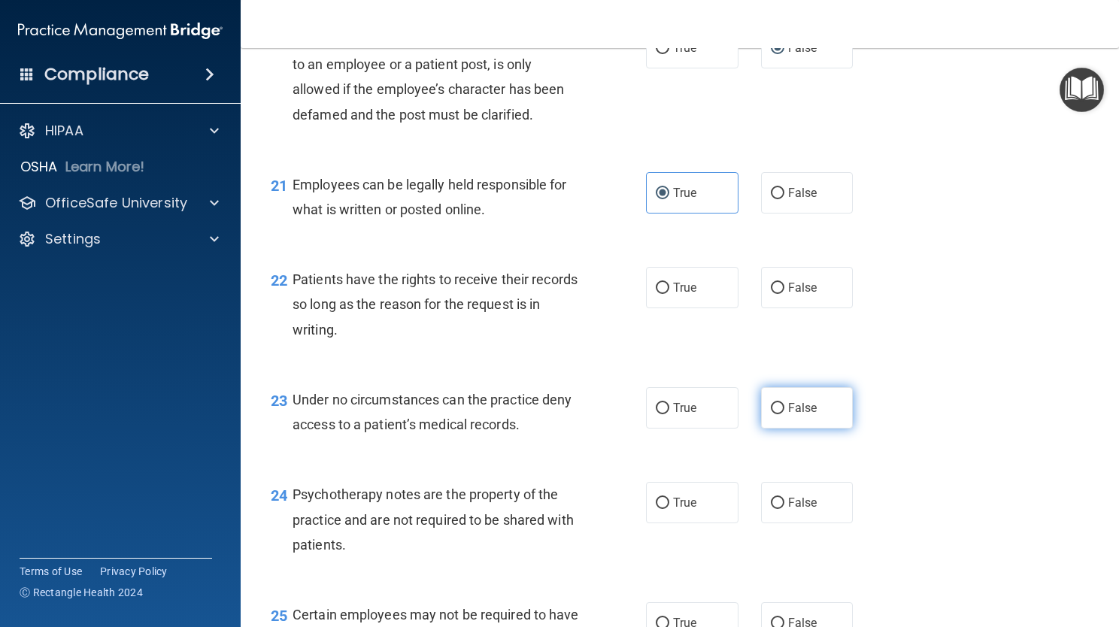
click at [761, 429] on label "False" at bounding box center [807, 407] width 93 height 41
click at [771, 415] on input "False" at bounding box center [778, 408] width 14 height 11
radio input "true"
click at [662, 308] on label "True" at bounding box center [692, 287] width 93 height 41
click at [662, 294] on input "True" at bounding box center [663, 288] width 14 height 11
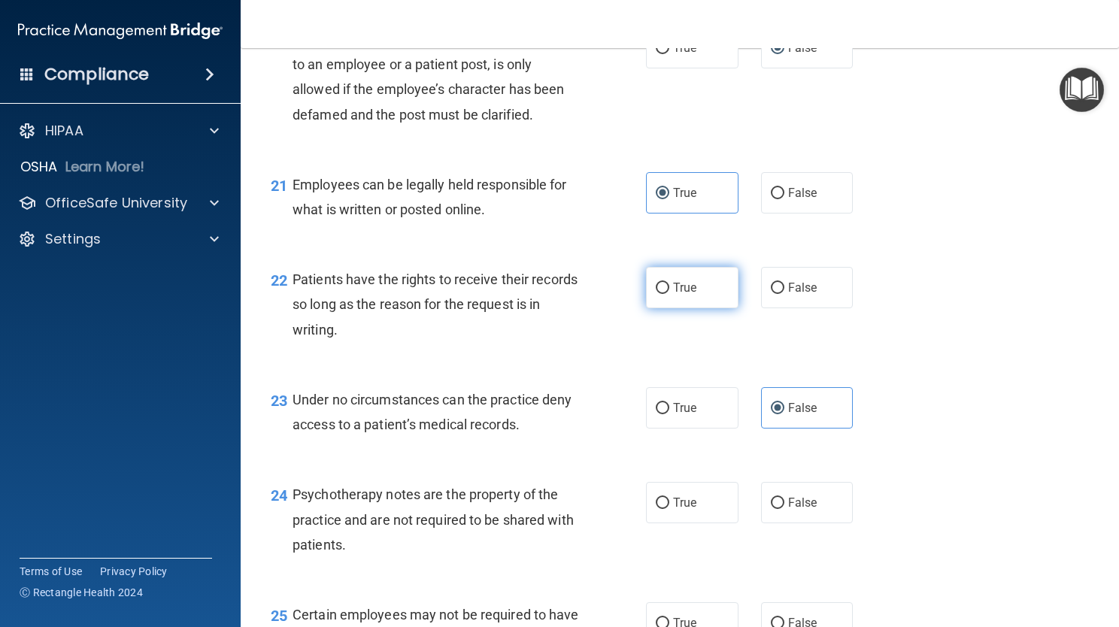
radio input "true"
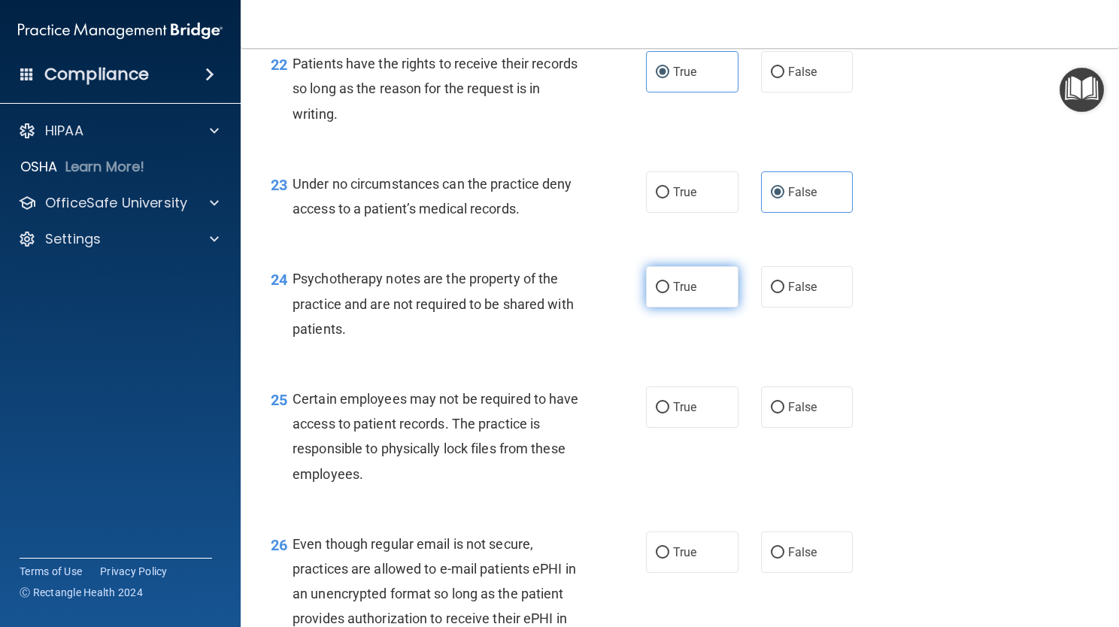
scroll to position [3190, 0]
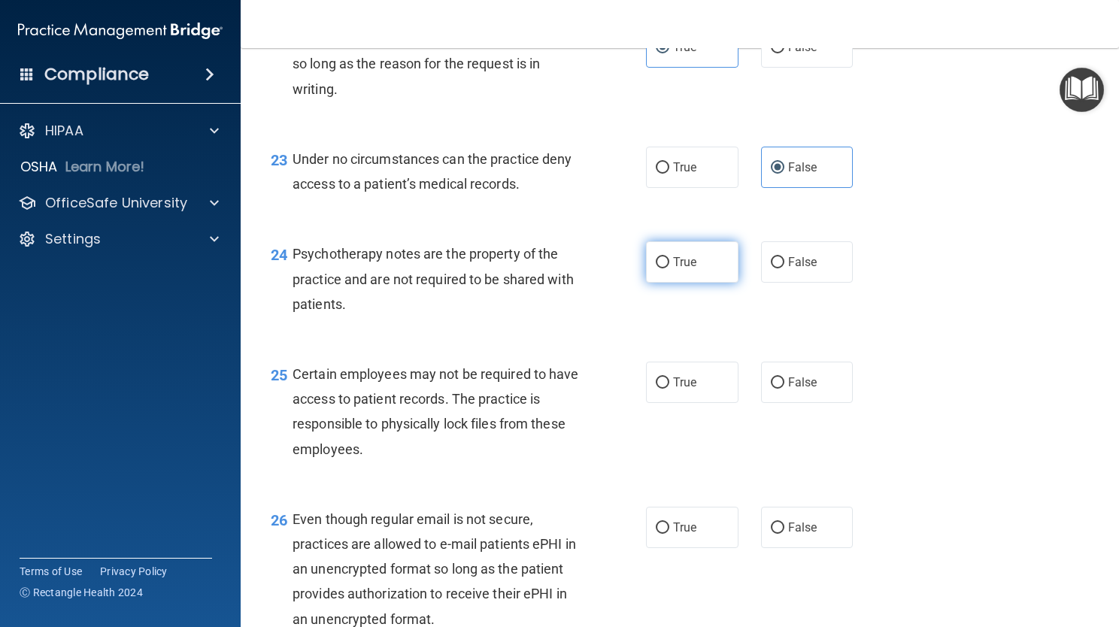
click at [695, 283] on label "True" at bounding box center [692, 261] width 93 height 41
click at [670, 269] on input "True" at bounding box center [663, 262] width 14 height 11
radio input "true"
click at [666, 403] on label "True" at bounding box center [692, 382] width 93 height 41
click at [666, 389] on input "True" at bounding box center [663, 383] width 14 height 11
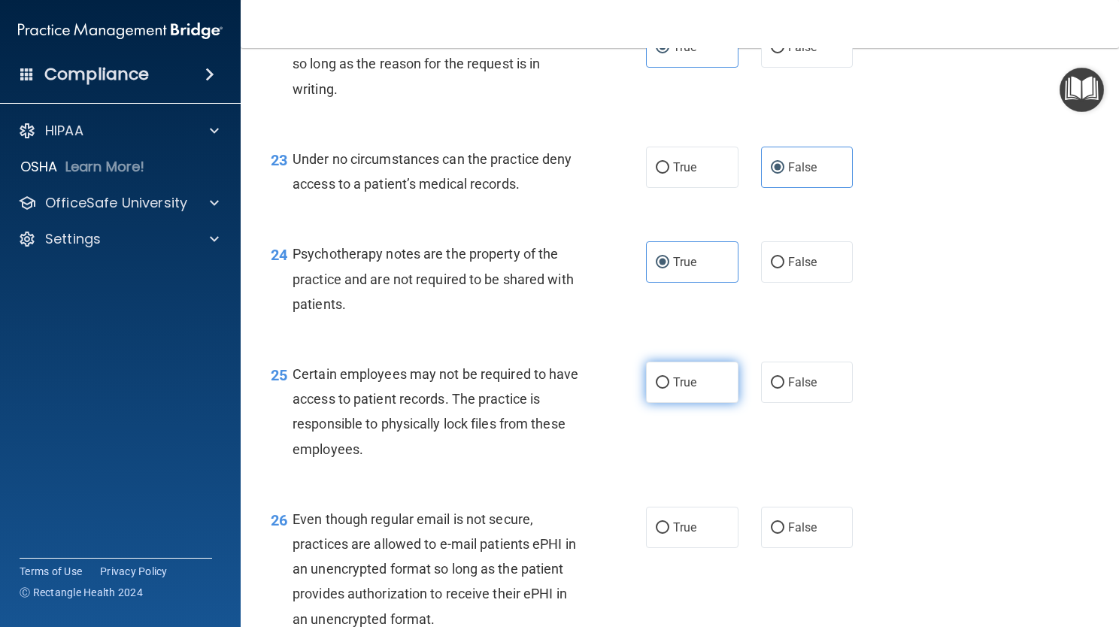
radio input "true"
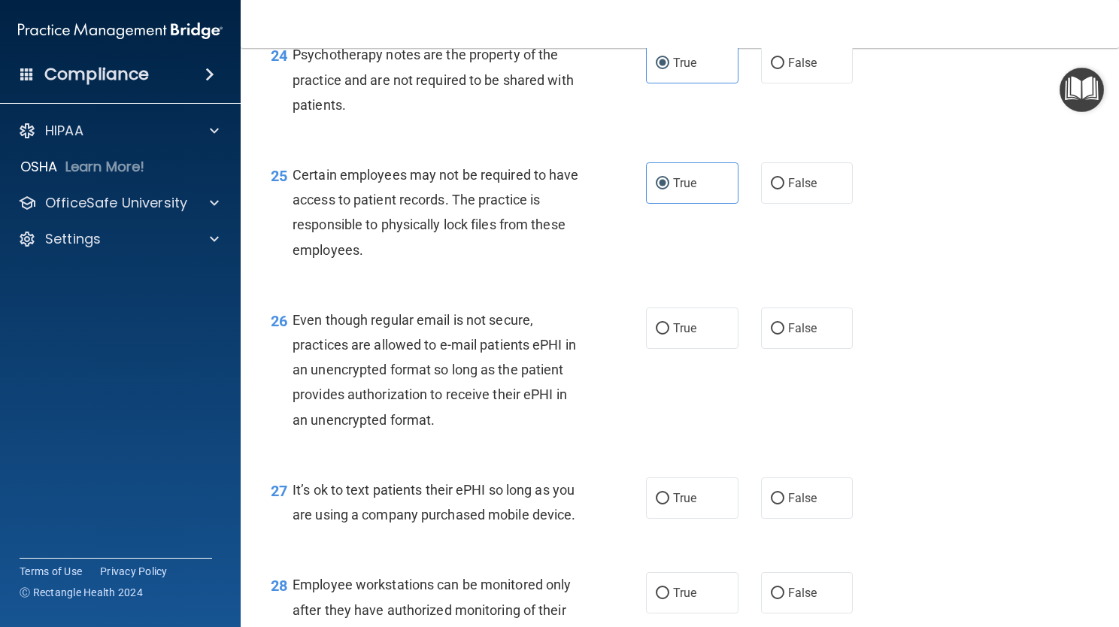
scroll to position [3401, 0]
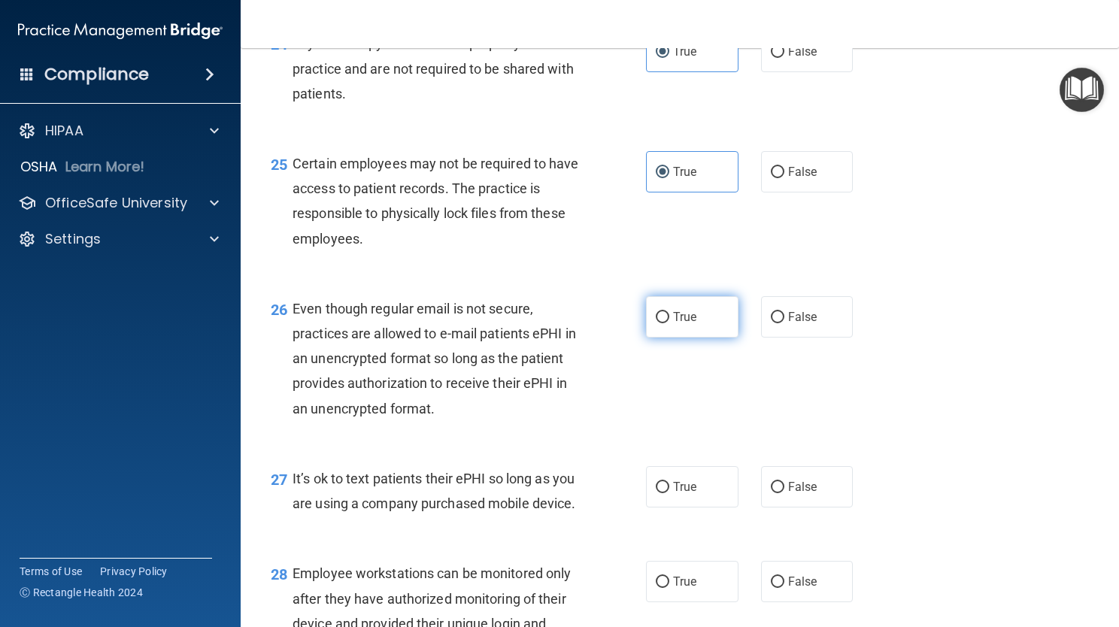
click at [697, 338] on label "True" at bounding box center [692, 316] width 93 height 41
click at [670, 324] on input "True" at bounding box center [663, 317] width 14 height 11
radio input "true"
click at [776, 508] on label "False" at bounding box center [807, 486] width 93 height 41
click at [776, 494] on input "False" at bounding box center [778, 487] width 14 height 11
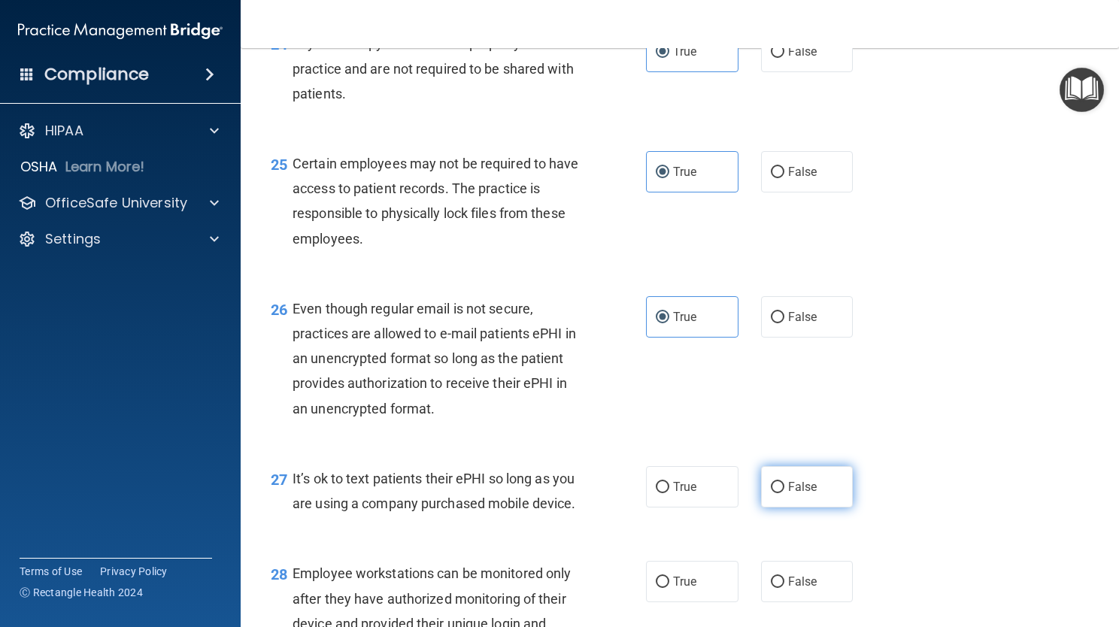
radio input "true"
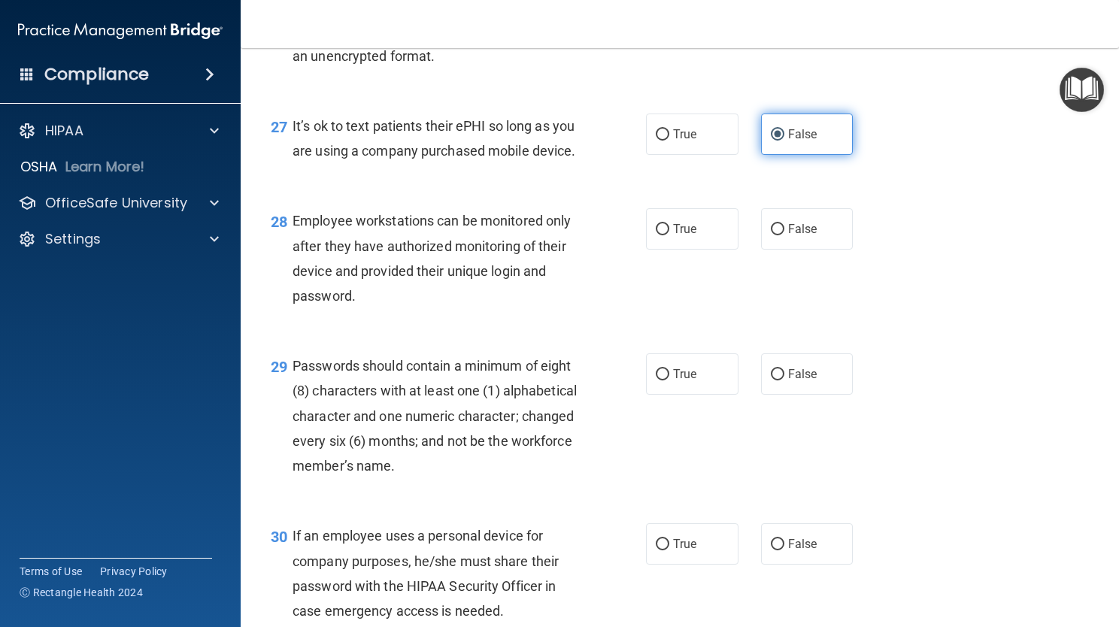
scroll to position [3762, 0]
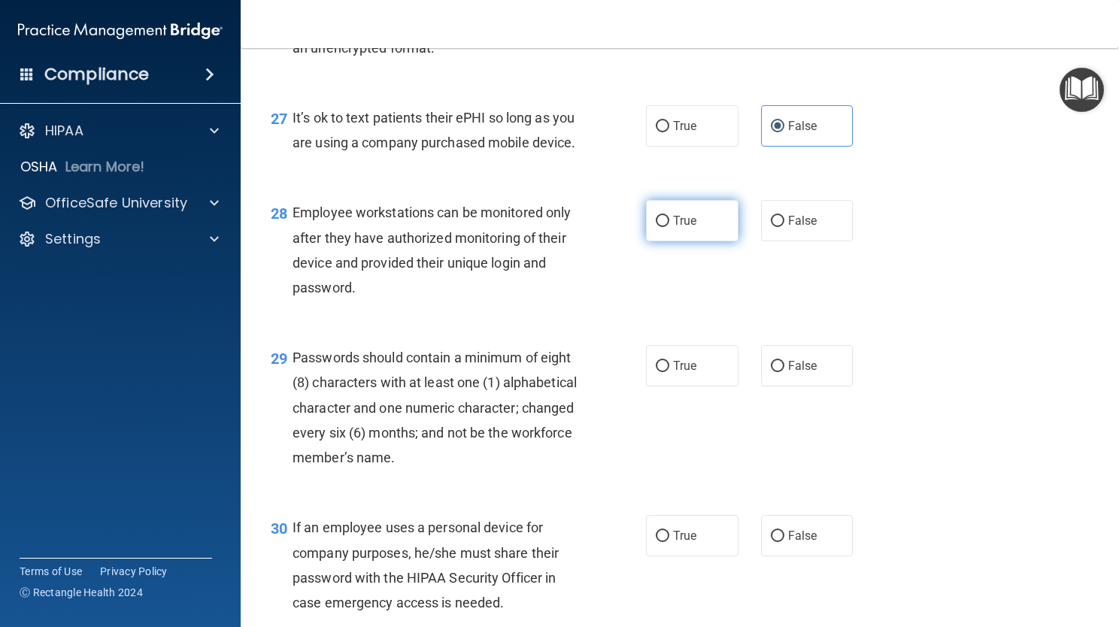
click at [692, 241] on label "True" at bounding box center [692, 220] width 93 height 41
click at [670, 227] on input "True" at bounding box center [663, 221] width 14 height 11
radio input "true"
click at [707, 387] on label "True" at bounding box center [692, 365] width 93 height 41
click at [670, 372] on input "True" at bounding box center [663, 366] width 14 height 11
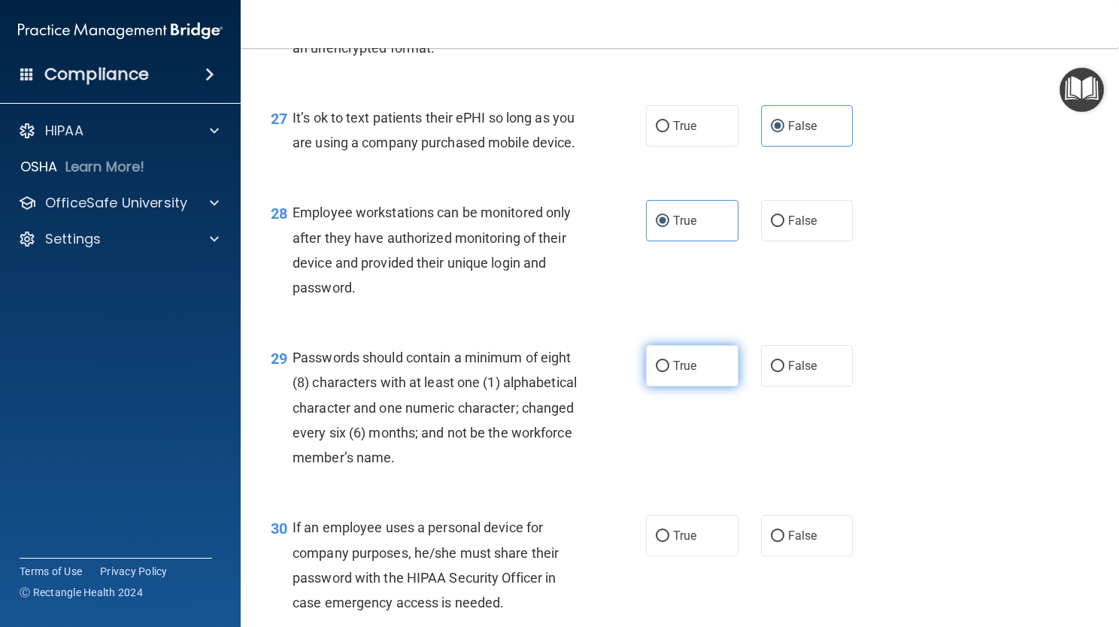
radio input "true"
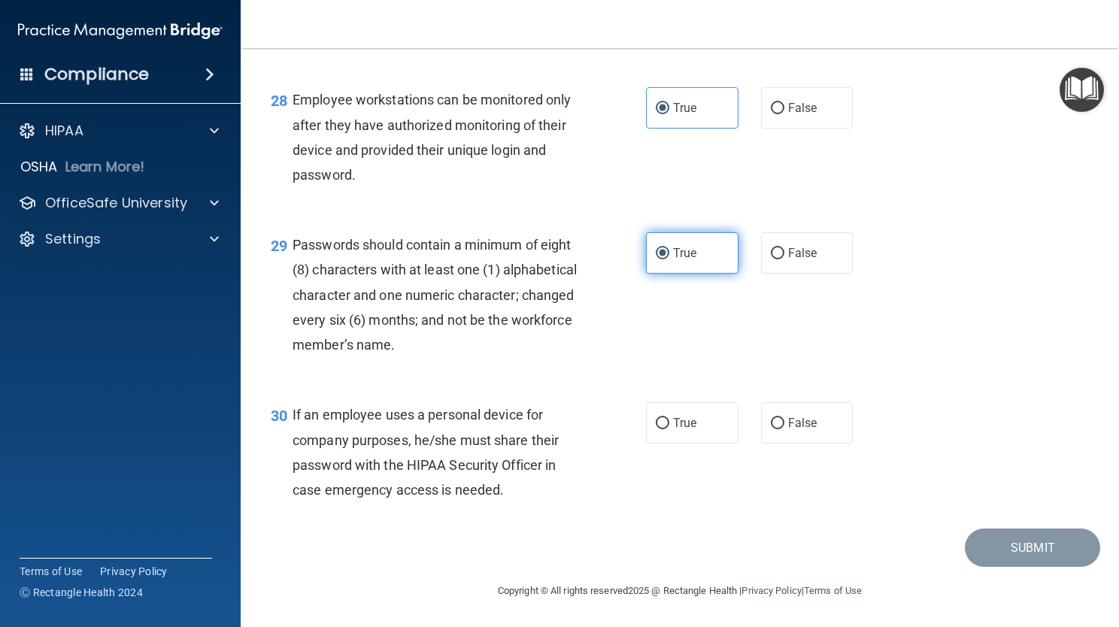
scroll to position [3974, 0]
click at [788, 430] on span "False" at bounding box center [802, 423] width 29 height 14
click at [785, 430] on input "False" at bounding box center [778, 423] width 14 height 11
radio input "true"
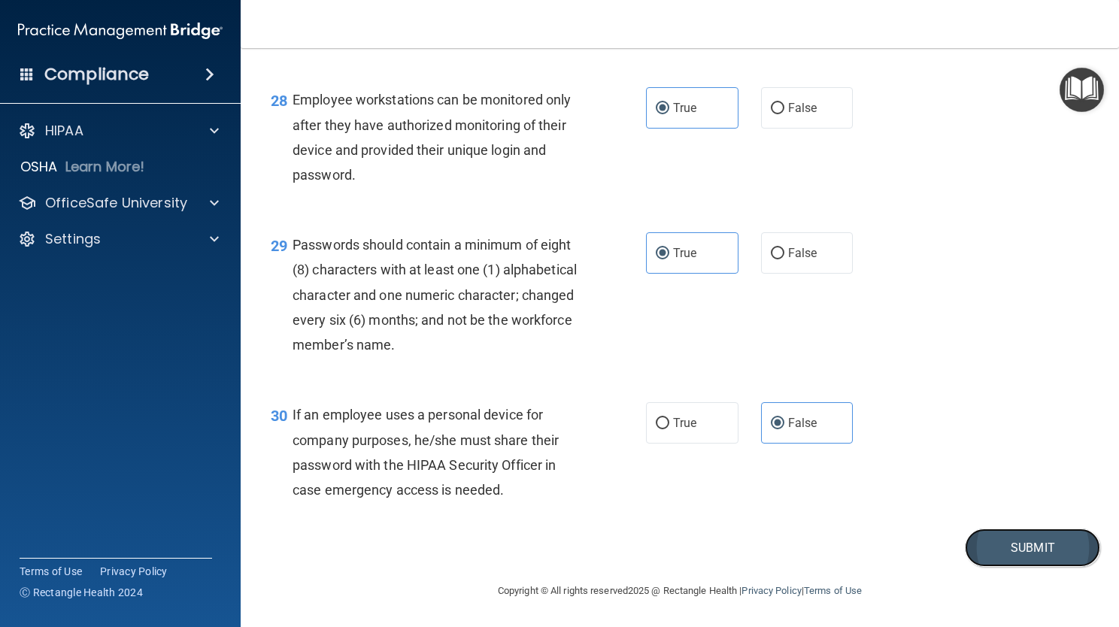
click at [1020, 536] on button "Submit" at bounding box center [1032, 548] width 135 height 38
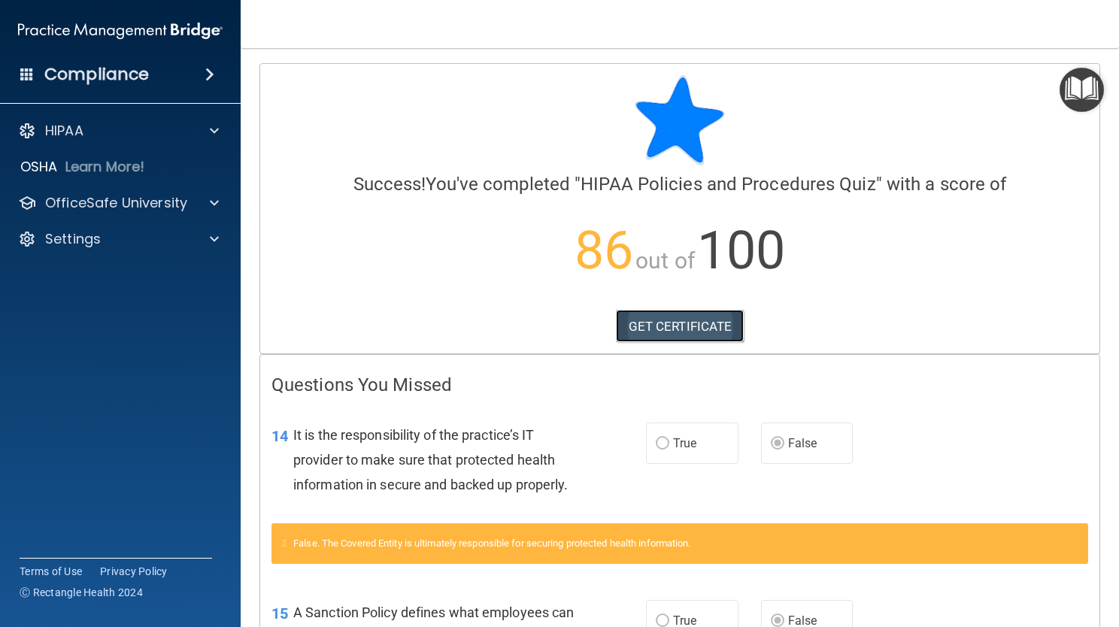
click at [624, 324] on link "GET CERTIFICATE" at bounding box center [680, 326] width 129 height 33
click at [129, 201] on p "OfficeSafe University" at bounding box center [116, 203] width 142 height 18
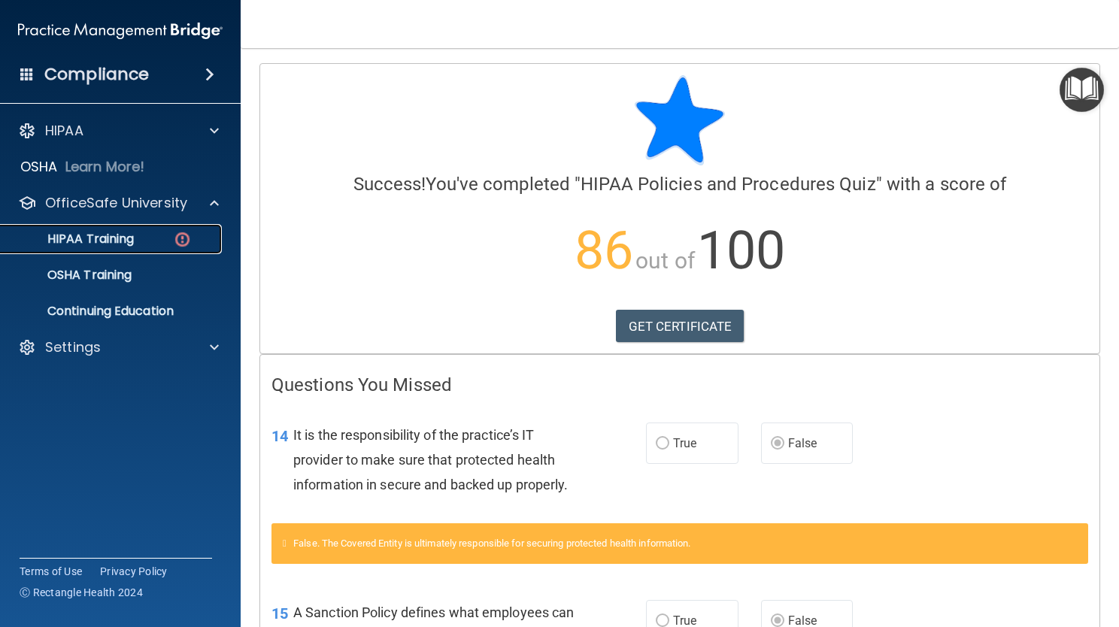
click at [126, 247] on p "HIPAA Training" at bounding box center [72, 239] width 124 height 15
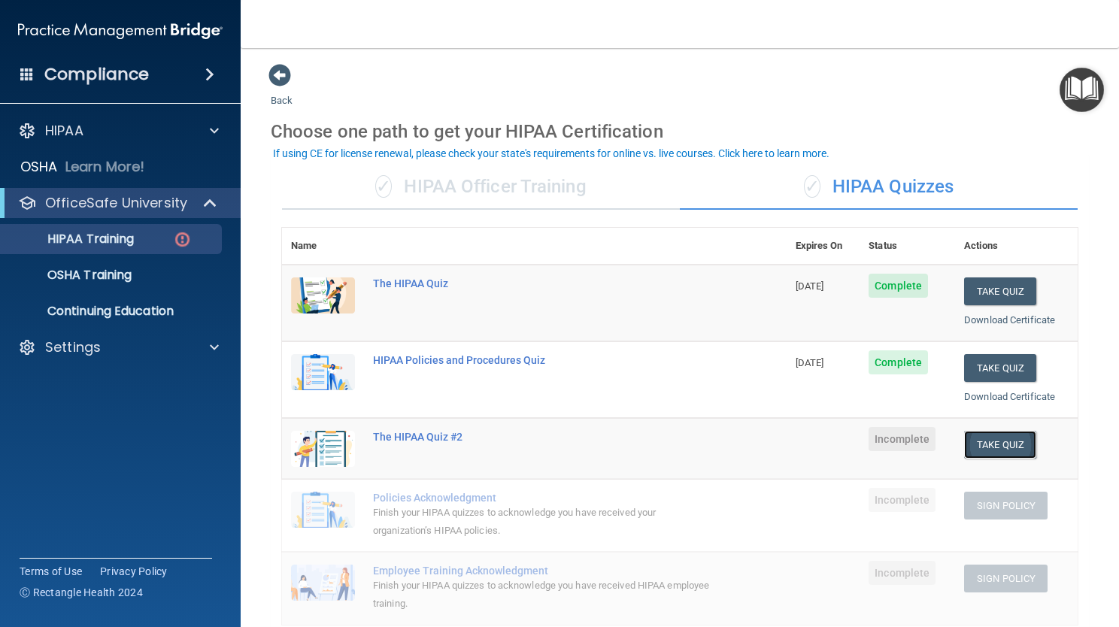
click at [984, 453] on button "Take Quiz" at bounding box center [1000, 445] width 72 height 28
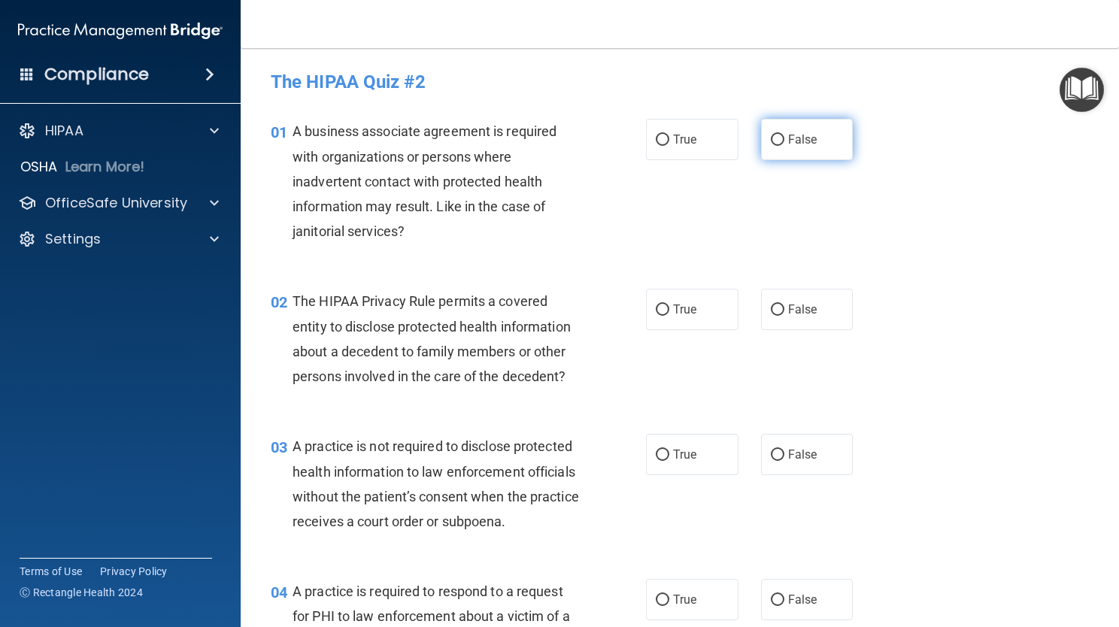
click at [794, 144] on span "False" at bounding box center [802, 139] width 29 height 14
click at [785, 144] on input "False" at bounding box center [778, 140] width 14 height 11
radio input "true"
click at [662, 308] on input "True" at bounding box center [663, 310] width 14 height 11
radio input "true"
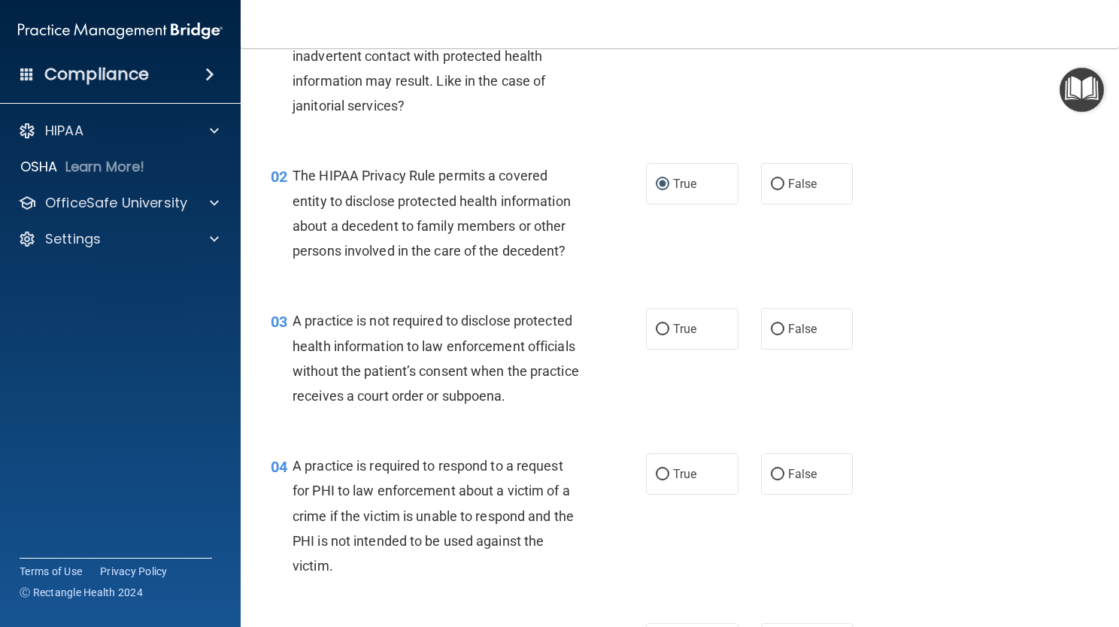
scroll to position [150, 0]
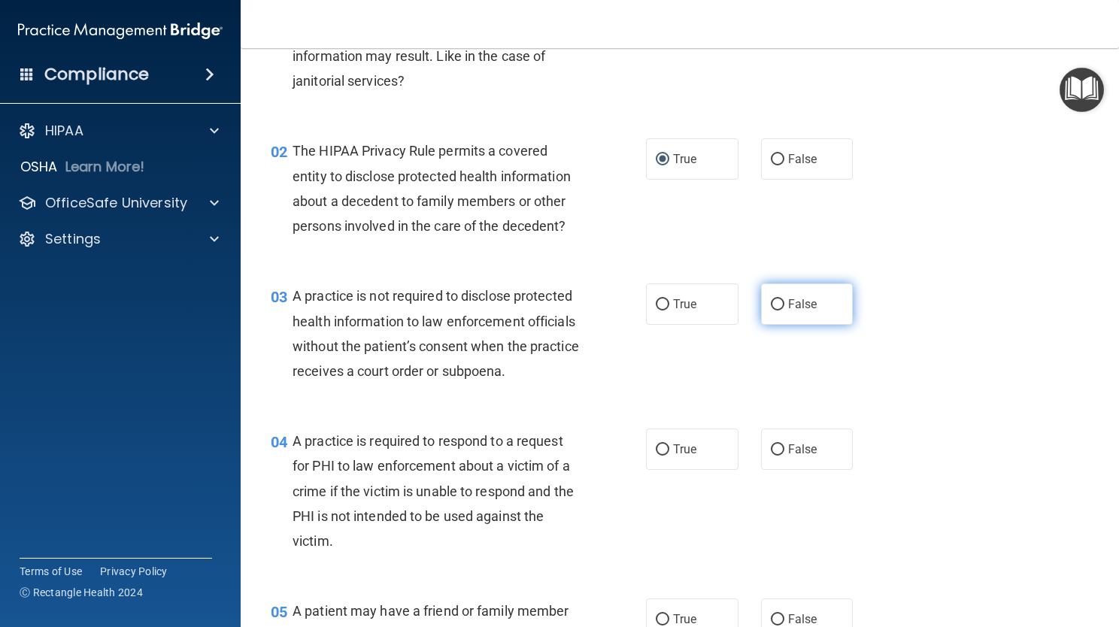
click at [768, 321] on label "False" at bounding box center [807, 304] width 93 height 41
click at [771, 311] on input "False" at bounding box center [778, 304] width 14 height 11
radio input "true"
drag, startPoint x: 665, startPoint y: 474, endPoint x: 673, endPoint y: 470, distance: 9.1
click at [673, 470] on label "True" at bounding box center [692, 449] width 93 height 41
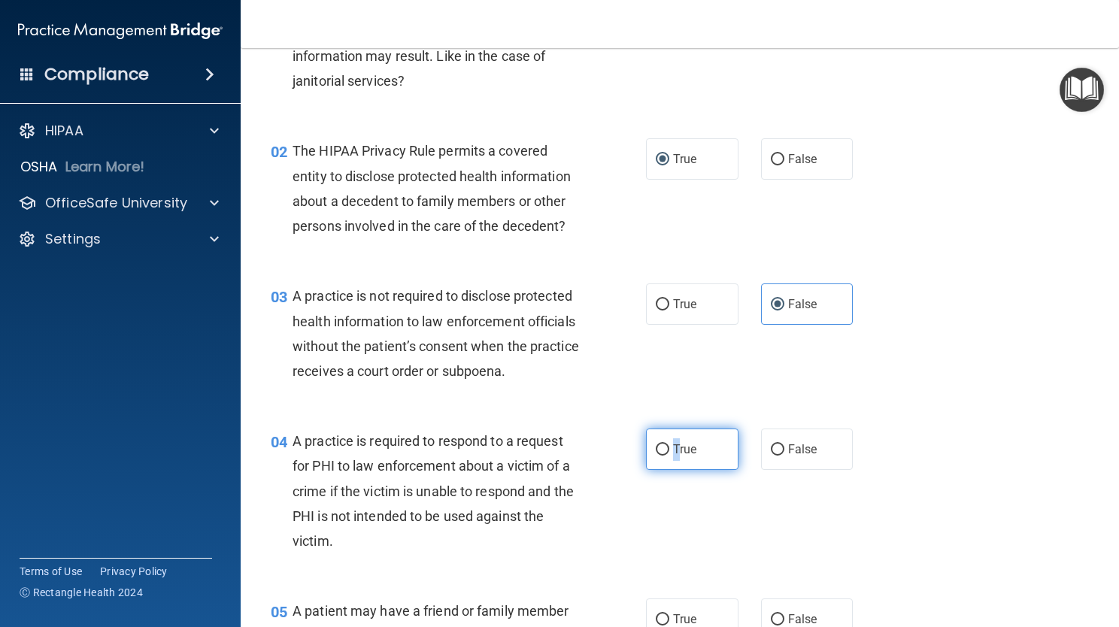
click at [661, 465] on label "True" at bounding box center [692, 449] width 93 height 41
click at [661, 456] on input "True" at bounding box center [663, 450] width 14 height 11
radio input "true"
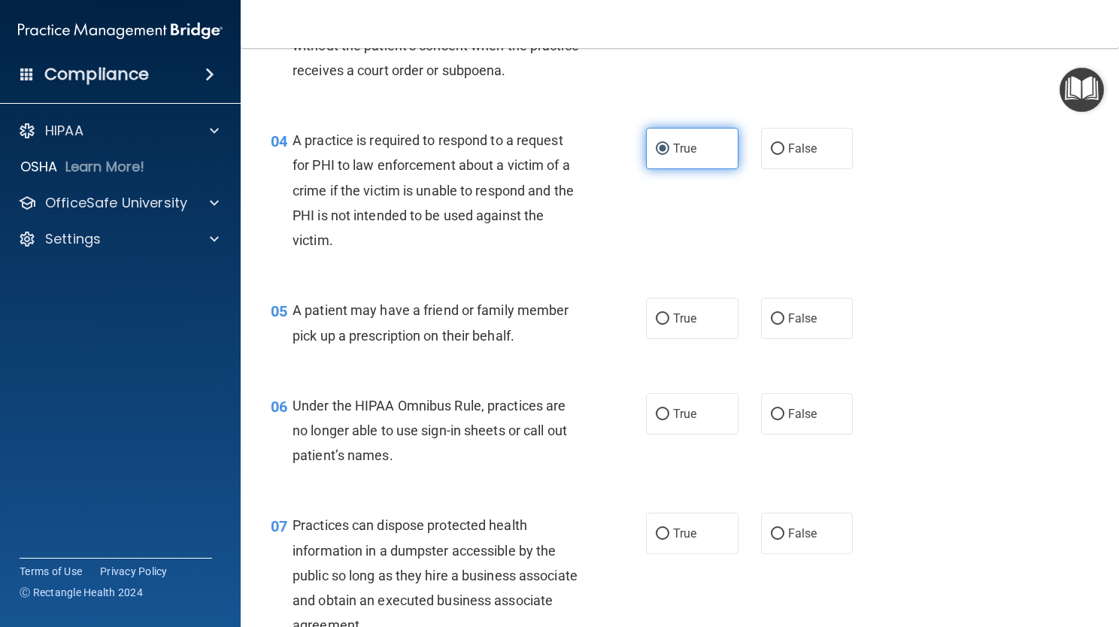
scroll to position [481, 0]
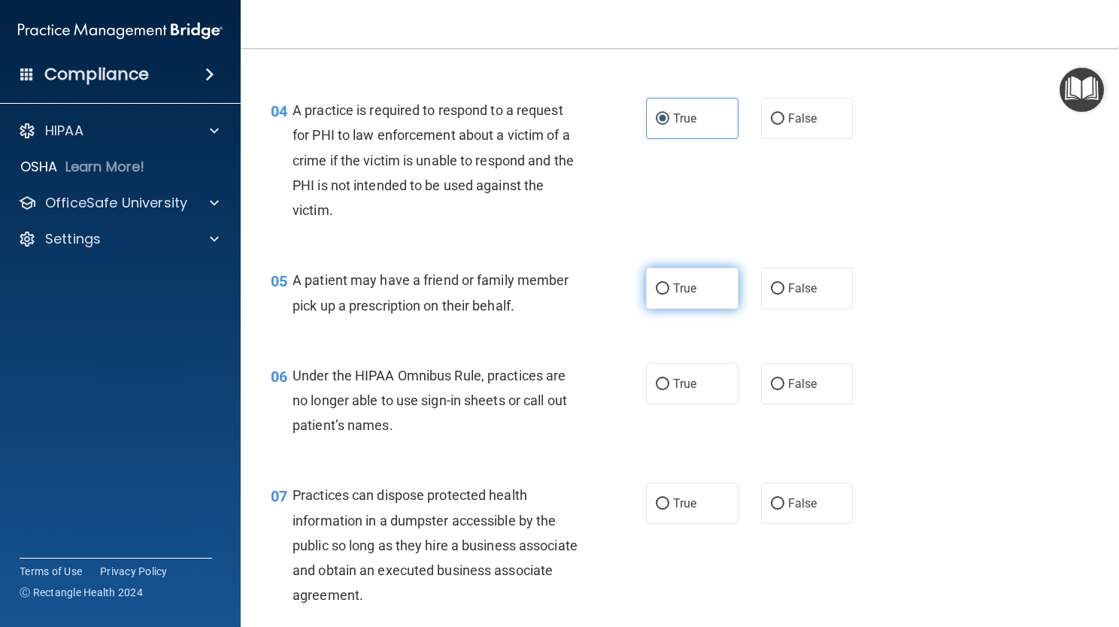
click at [681, 309] on label "True" at bounding box center [692, 288] width 93 height 41
click at [670, 295] on input "True" at bounding box center [663, 289] width 14 height 11
radio input "true"
click at [463, 513] on span "Practices can dispose protected health information in a dumpster accessible by …" at bounding box center [435, 546] width 285 height 116
click at [828, 384] on div "06 Under the HIPAA Omnibus Rule, practices are no longer able to use sign-in sh…" at bounding box center [680, 405] width 841 height 120
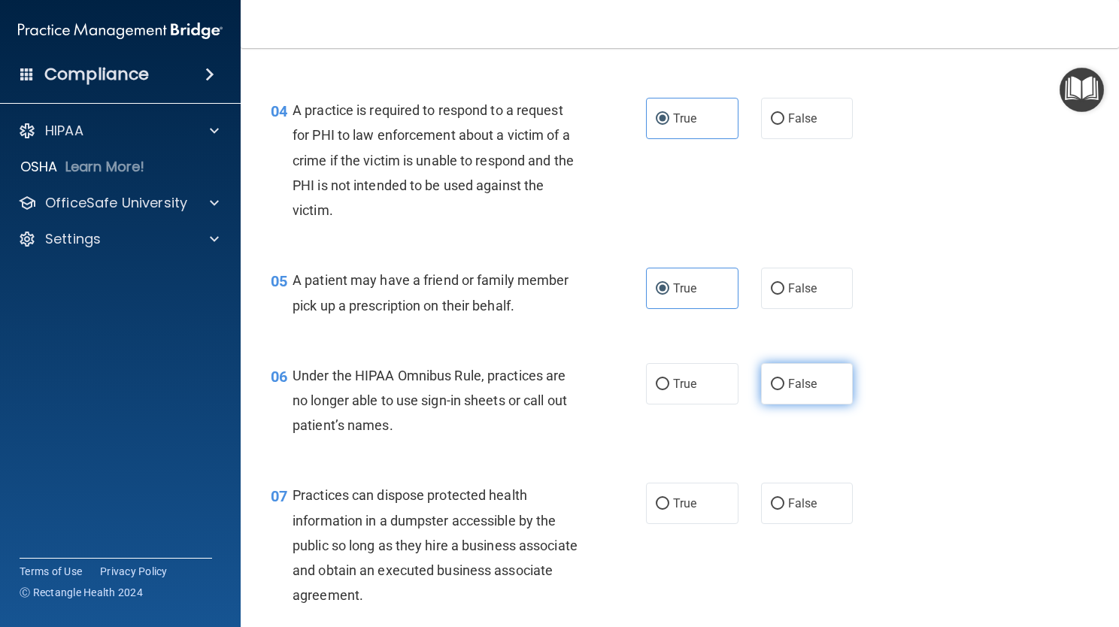
click at [810, 405] on label "False" at bounding box center [807, 383] width 93 height 41
click at [785, 390] on input "False" at bounding box center [778, 384] width 14 height 11
radio input "true"
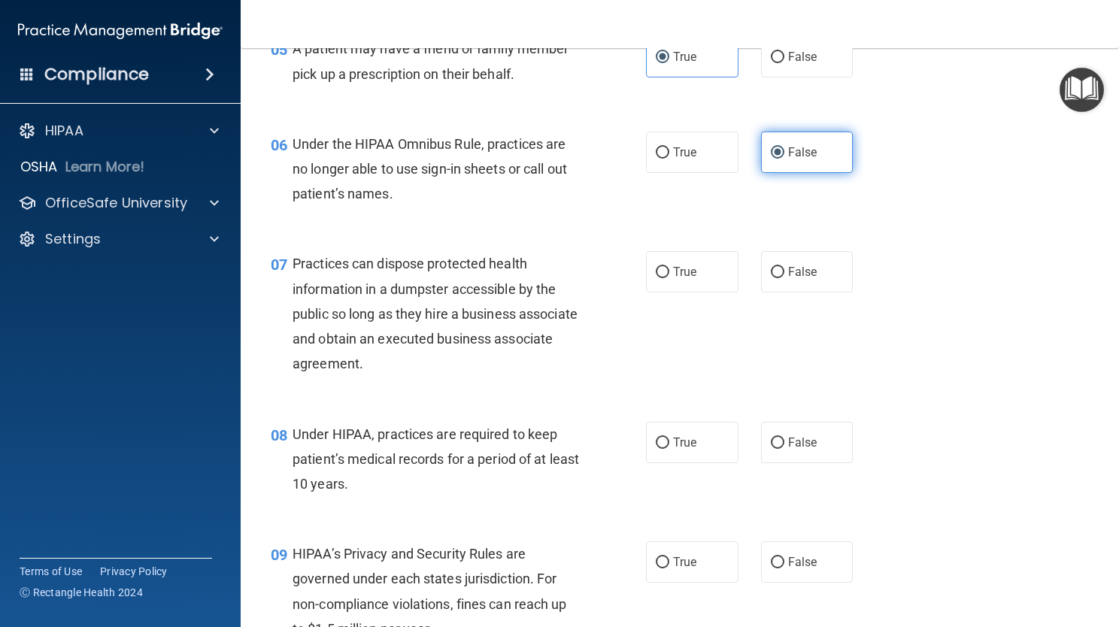
scroll to position [752, 0]
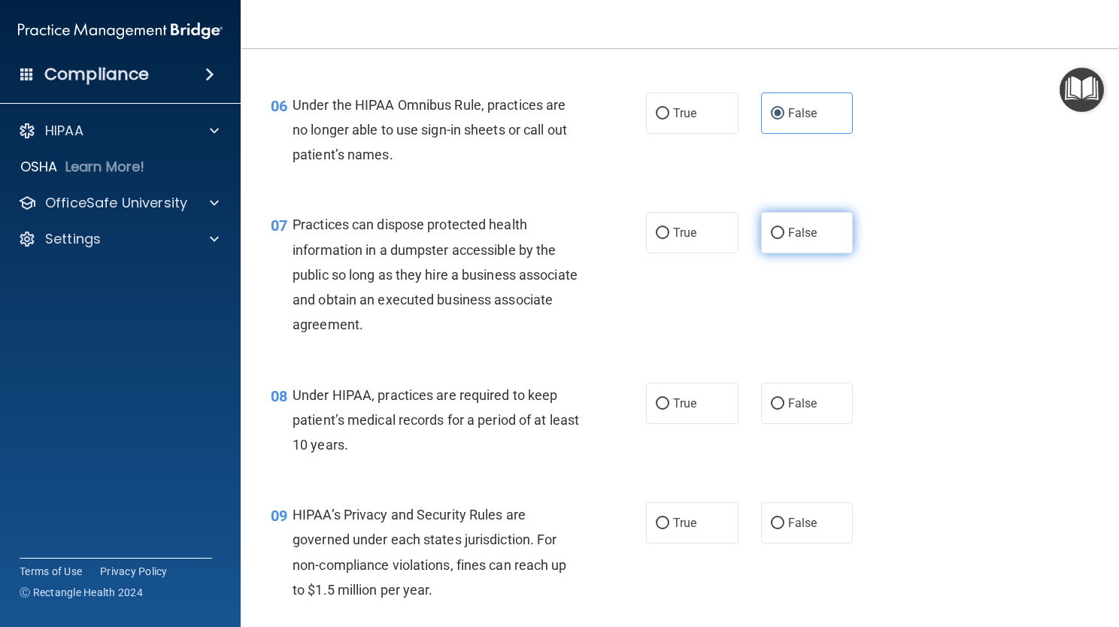
click at [761, 254] on label "False" at bounding box center [807, 232] width 93 height 41
click at [771, 239] on input "False" at bounding box center [778, 233] width 14 height 11
radio input "true"
click at [676, 411] on span "True" at bounding box center [684, 403] width 23 height 14
click at [670, 410] on input "True" at bounding box center [663, 404] width 14 height 11
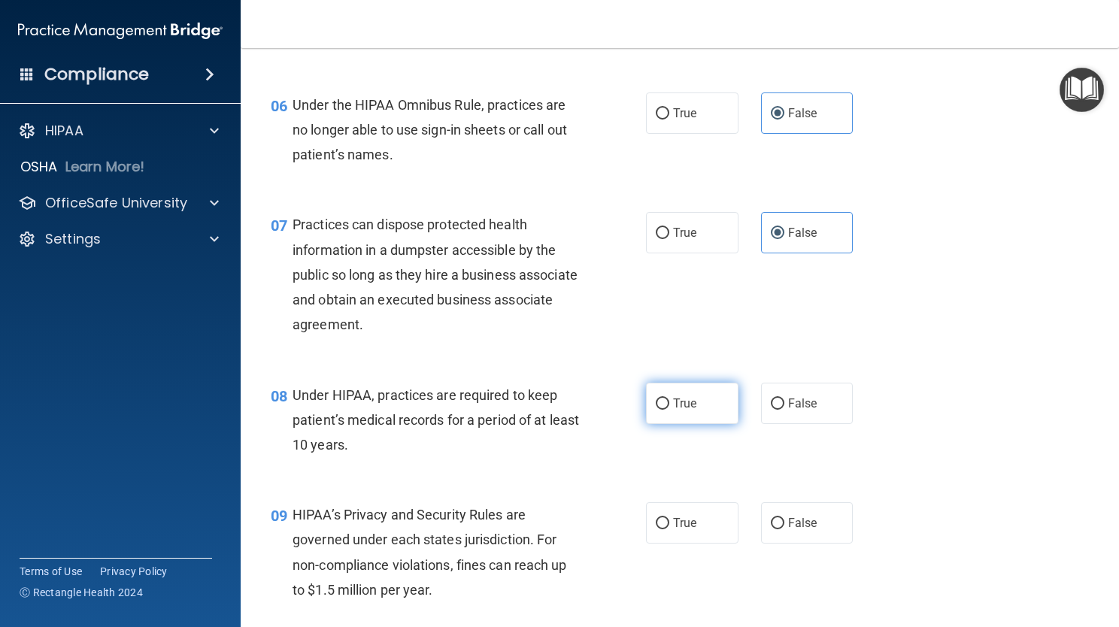
radio input "true"
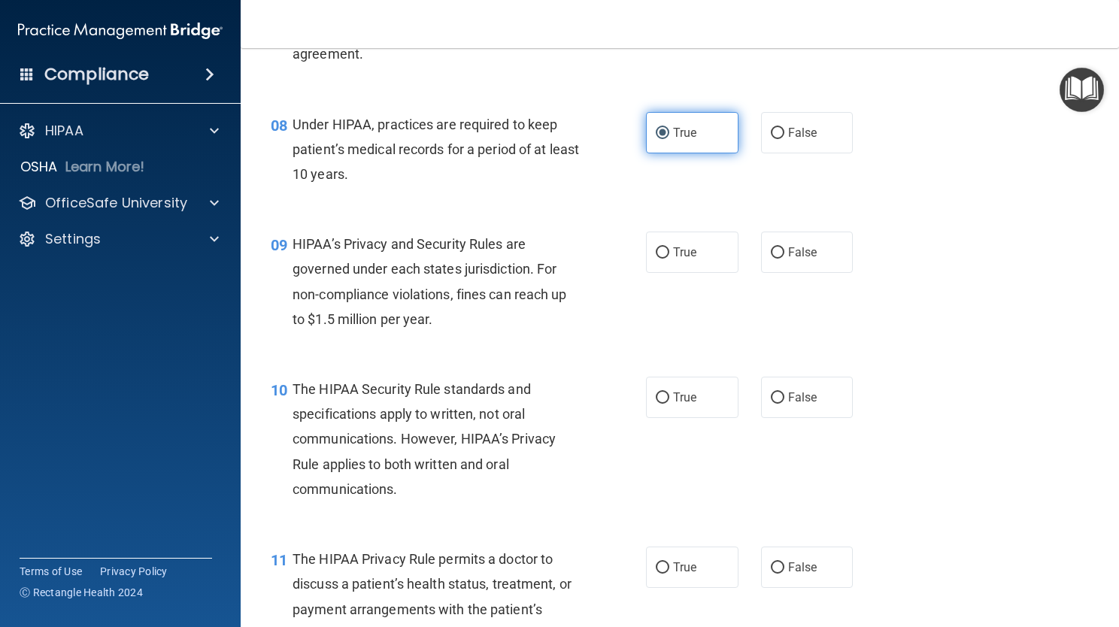
scroll to position [1053, 0]
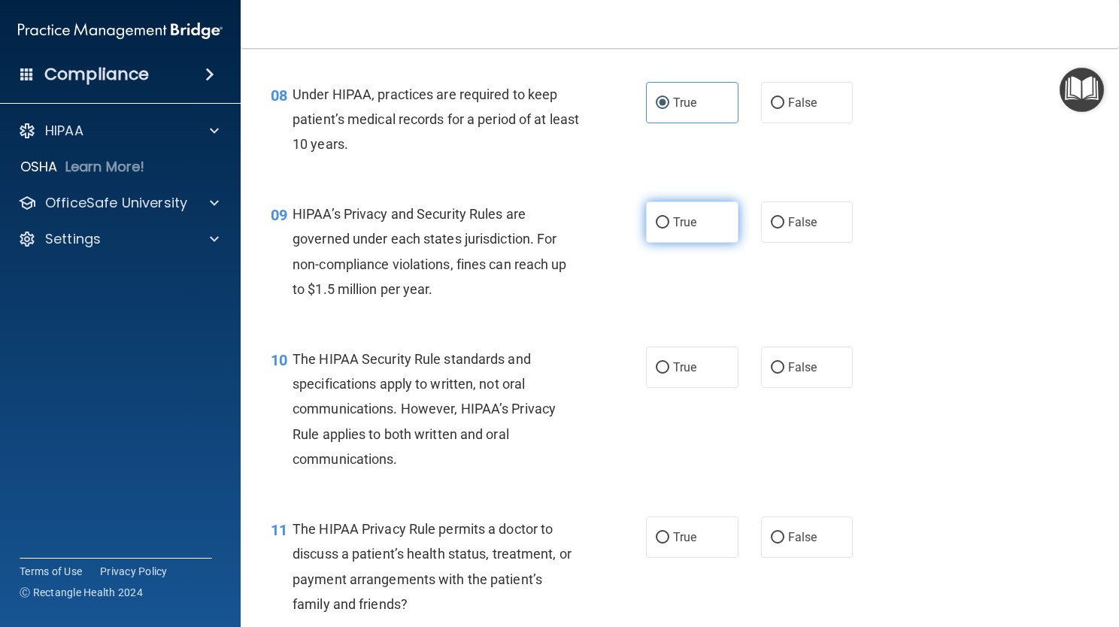
click at [684, 229] on label "True" at bounding box center [692, 222] width 93 height 41
click at [670, 229] on input "True" at bounding box center [663, 222] width 14 height 11
radio input "true"
click at [463, 409] on span "The HIPAA Security Rule standards and specifications apply to written, not oral…" at bounding box center [424, 409] width 263 height 116
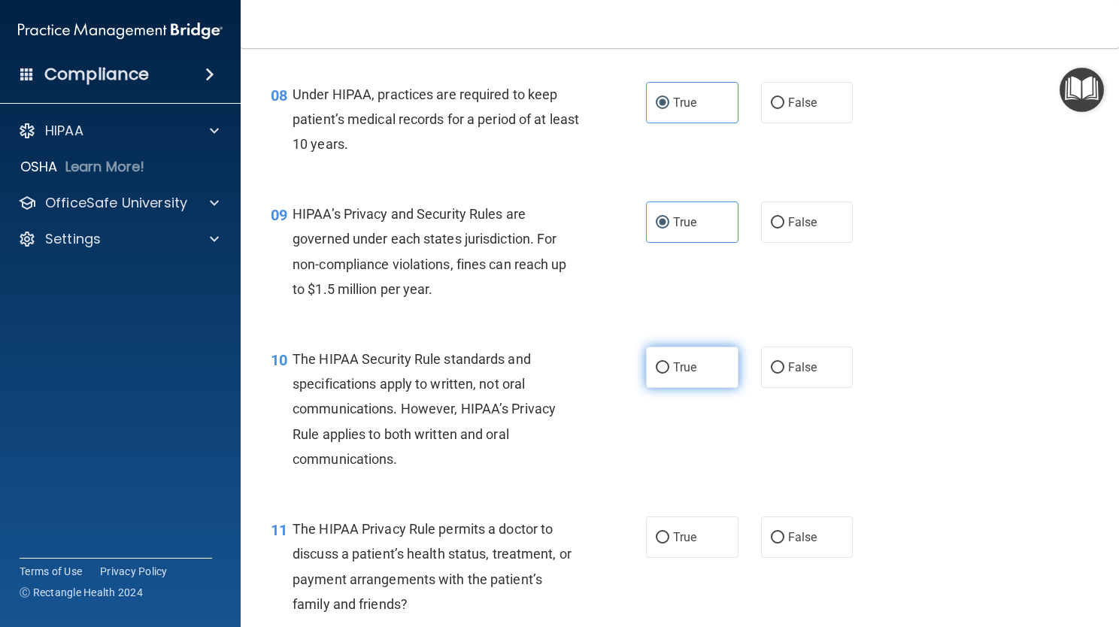
click at [682, 375] on span "True" at bounding box center [684, 367] width 23 height 14
click at [670, 374] on input "True" at bounding box center [663, 368] width 14 height 11
radio input "true"
click at [682, 375] on span "True" at bounding box center [684, 367] width 23 height 14
click at [670, 374] on input "True" at bounding box center [663, 368] width 14 height 11
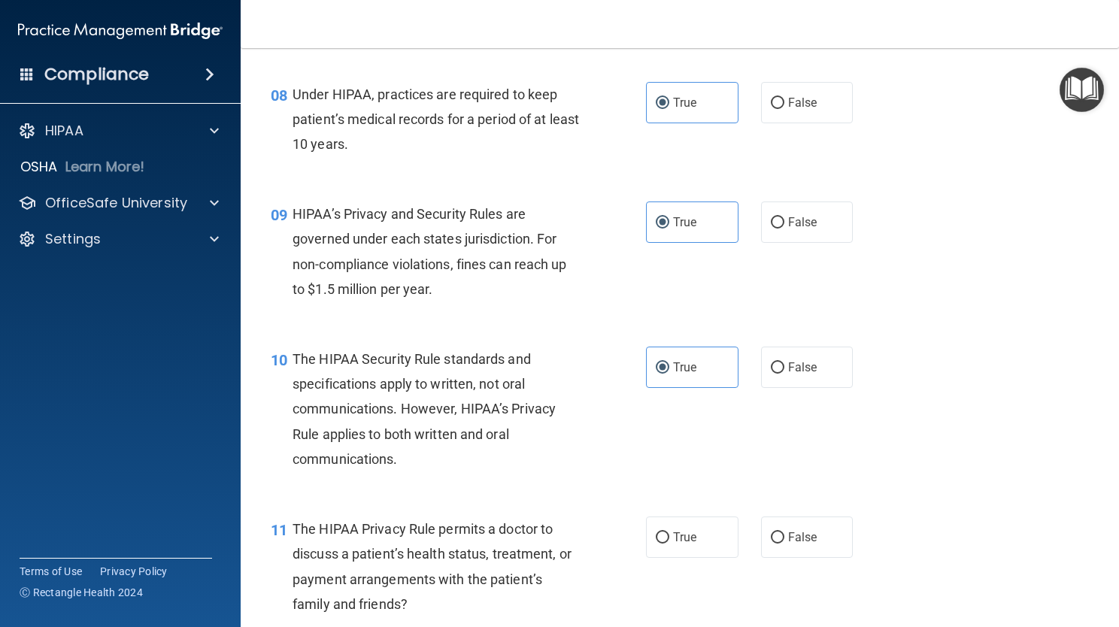
click at [689, 456] on div "10 The HIPAA Security Rule standards and specifications apply to written, not o…" at bounding box center [680, 413] width 841 height 170
click at [1092, 411] on main "- The HIPAA Quiz #2 This quiz doesn’t expire until . Are you sure you want to t…" at bounding box center [680, 337] width 879 height 579
click at [1077, 381] on div "10 The HIPAA Security Rule standards and specifications apply to written, not o…" at bounding box center [680, 413] width 841 height 170
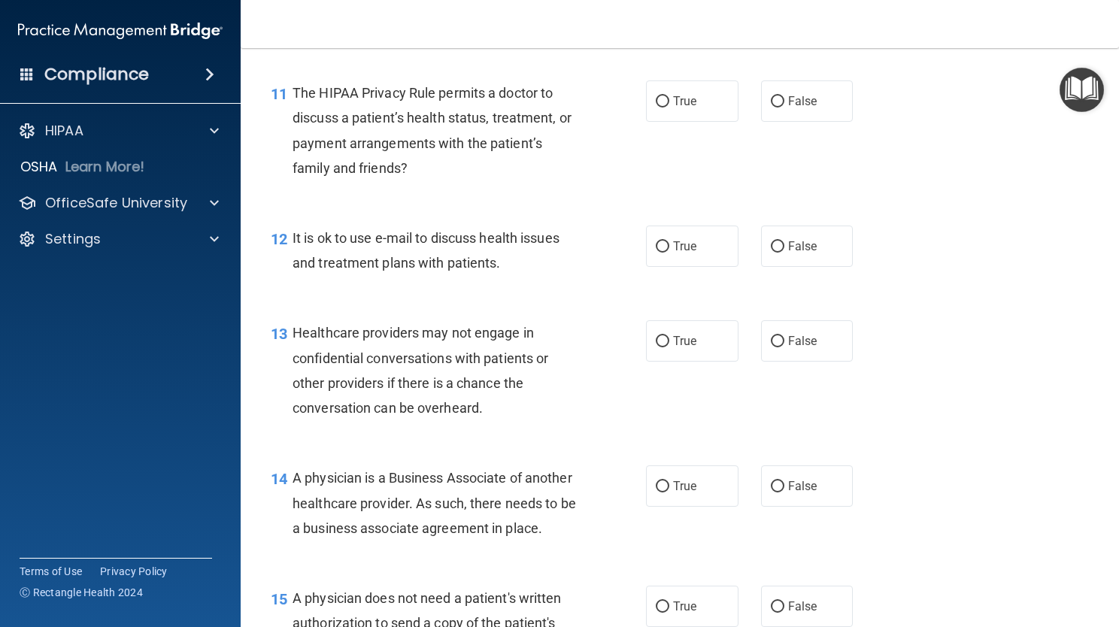
scroll to position [1499, 0]
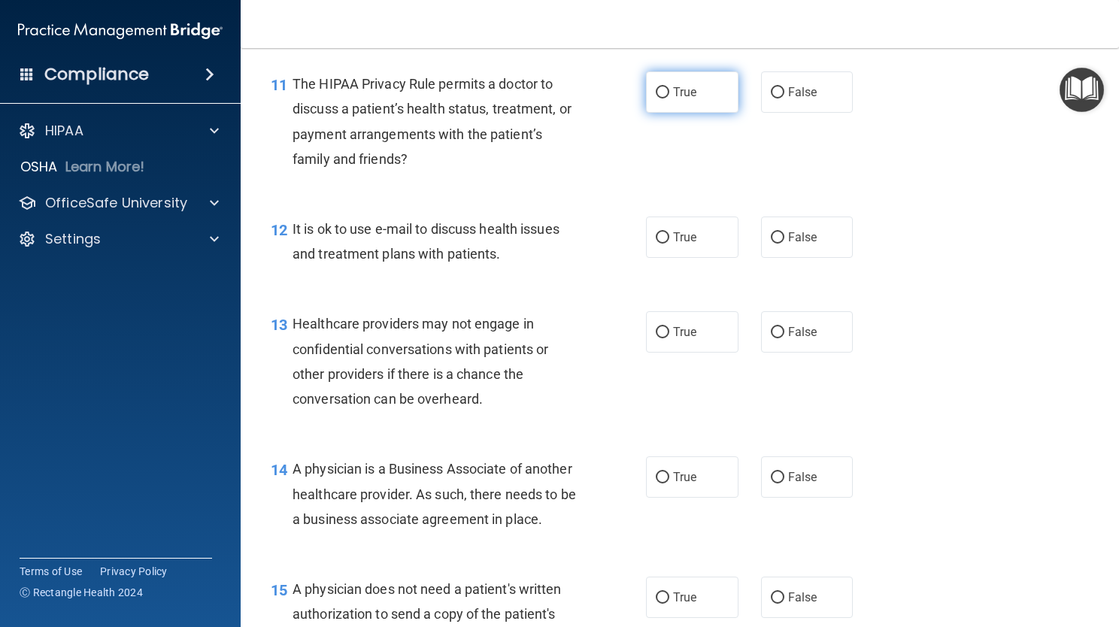
click at [681, 113] on label "True" at bounding box center [692, 91] width 93 height 41
click at [670, 99] on input "True" at bounding box center [663, 92] width 14 height 11
radio input "true"
click at [648, 258] on label "True" at bounding box center [692, 237] width 93 height 41
click at [656, 244] on input "True" at bounding box center [663, 237] width 14 height 11
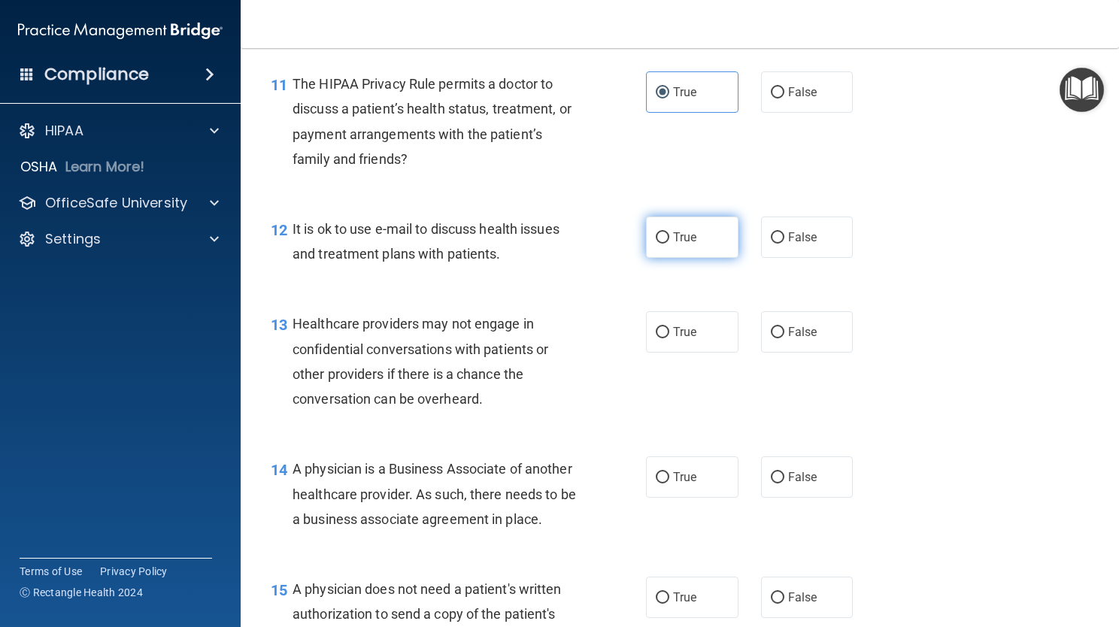
radio input "true"
click at [682, 353] on label "True" at bounding box center [692, 331] width 93 height 41
click at [670, 339] on input "True" at bounding box center [663, 332] width 14 height 11
radio input "true"
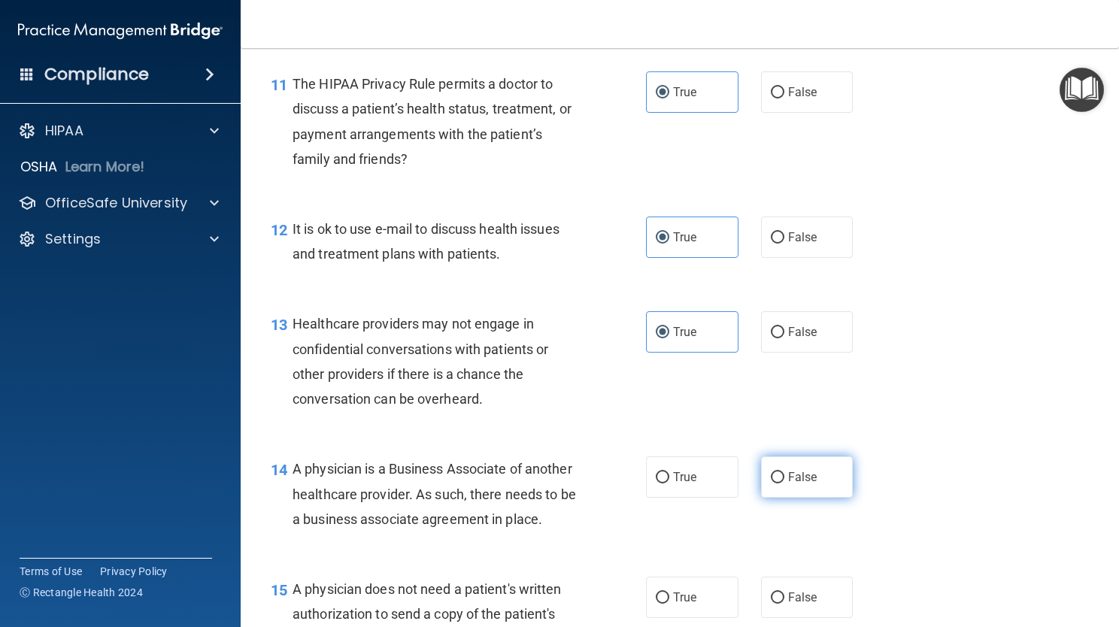
click at [799, 498] on label "False" at bounding box center [807, 477] width 93 height 41
click at [785, 484] on input "False" at bounding box center [778, 477] width 14 height 11
radio input "true"
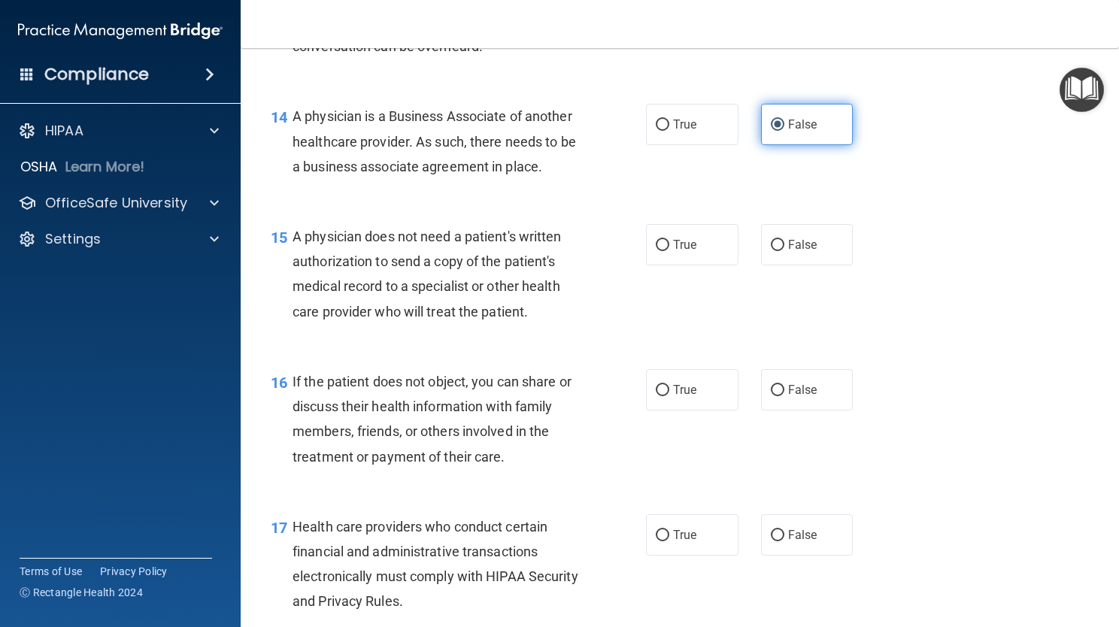
scroll to position [1860, 0]
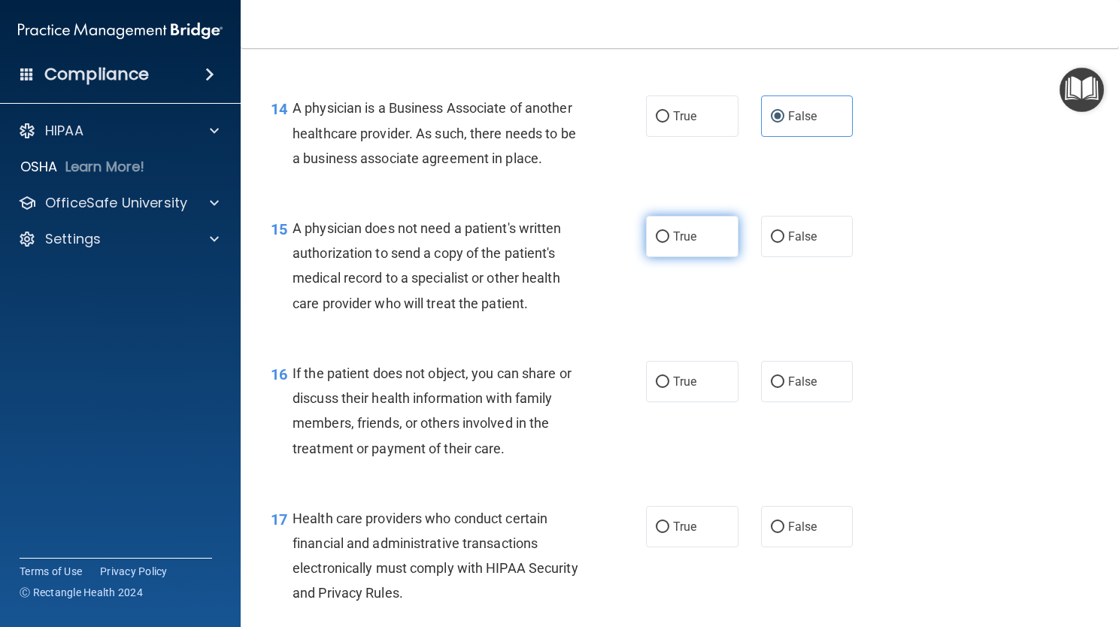
click at [667, 257] on label "True" at bounding box center [692, 236] width 93 height 41
click at [667, 243] on input "True" at bounding box center [663, 237] width 14 height 11
radio input "true"
click at [656, 388] on input "True" at bounding box center [663, 382] width 14 height 11
radio input "true"
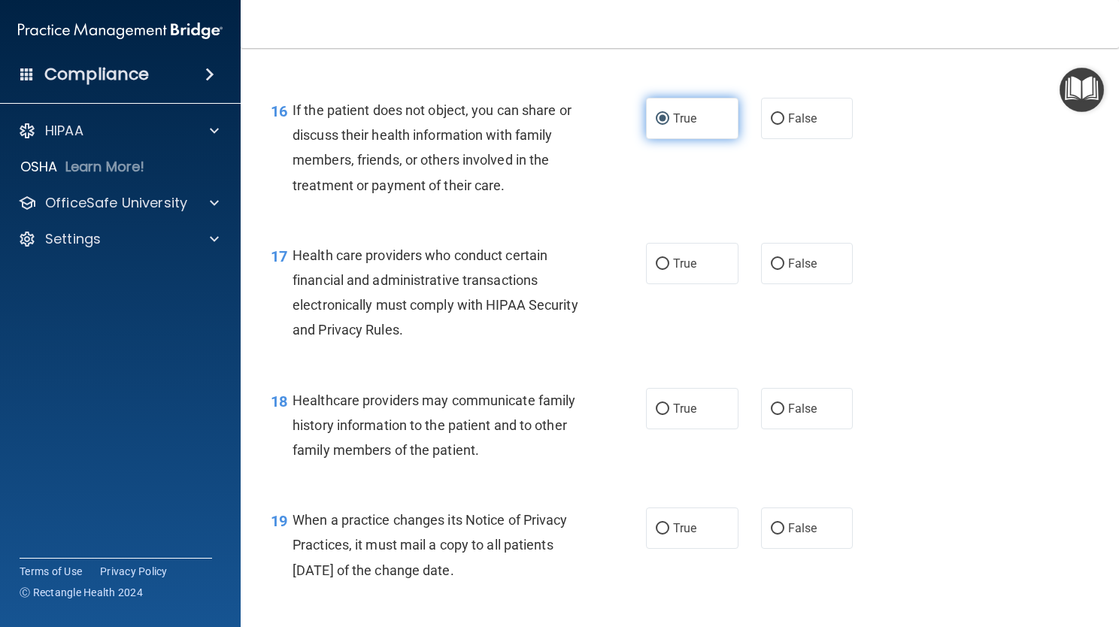
scroll to position [2131, 0]
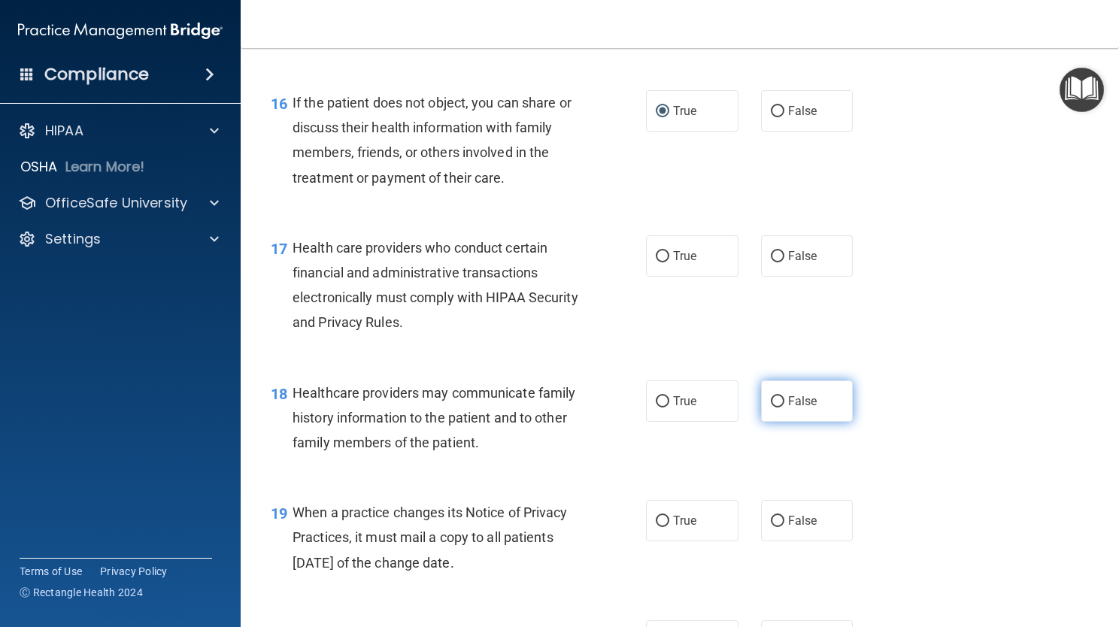
click at [798, 409] on span "False" at bounding box center [802, 401] width 29 height 14
click at [785, 408] on input "False" at bounding box center [778, 401] width 14 height 11
radio input "true"
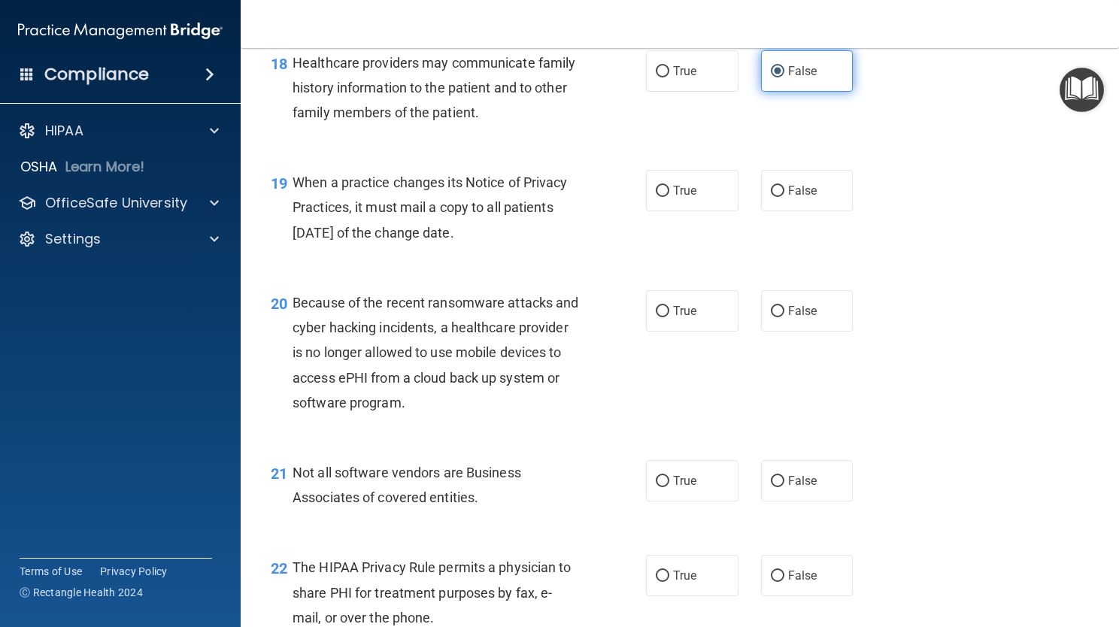
scroll to position [2462, 0]
click at [788, 211] on label "False" at bounding box center [807, 189] width 93 height 41
click at [785, 196] on input "False" at bounding box center [778, 190] width 14 height 11
radio input "true"
click at [772, 331] on label "False" at bounding box center [807, 310] width 93 height 41
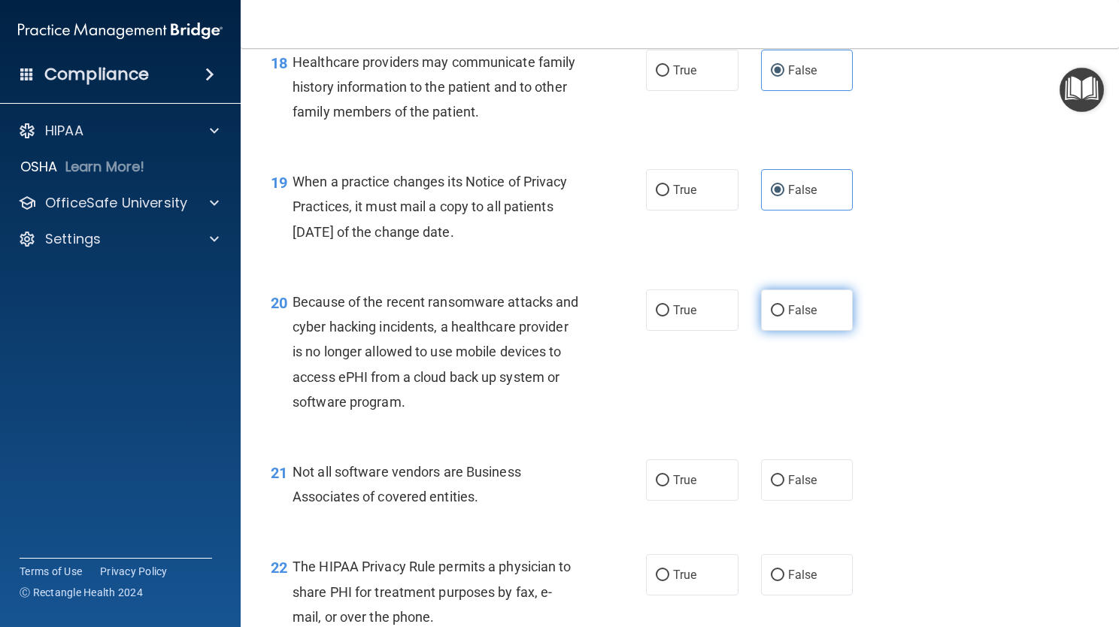
click at [772, 317] on input "False" at bounding box center [778, 310] width 14 height 11
radio input "true"
click at [698, 501] on label "True" at bounding box center [692, 480] width 93 height 41
click at [670, 487] on input "True" at bounding box center [663, 480] width 14 height 11
radio input "true"
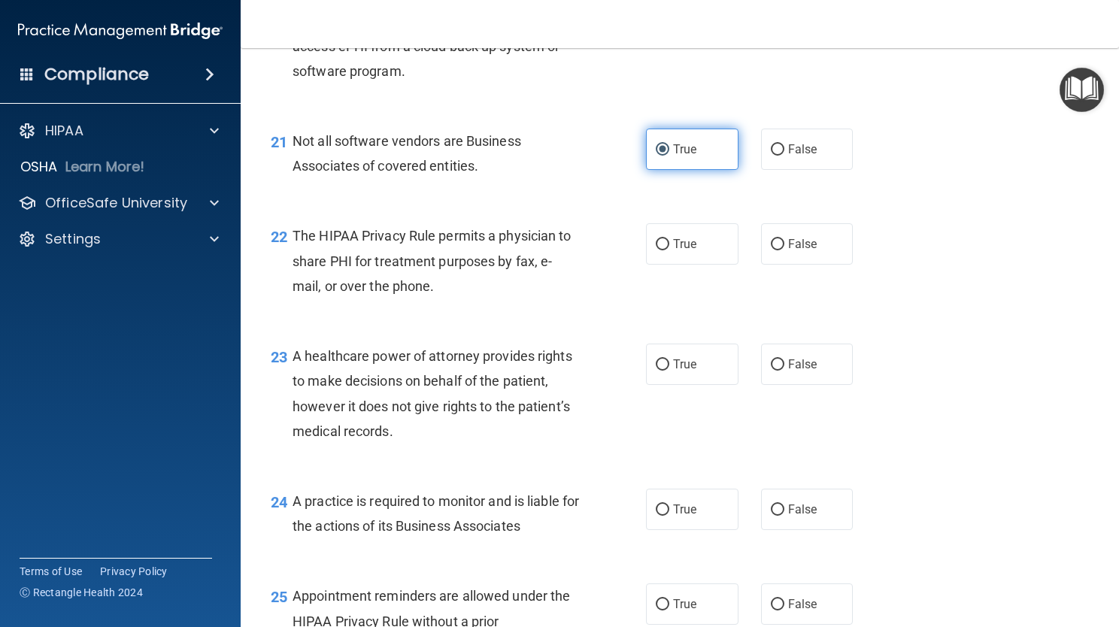
scroll to position [2823, 0]
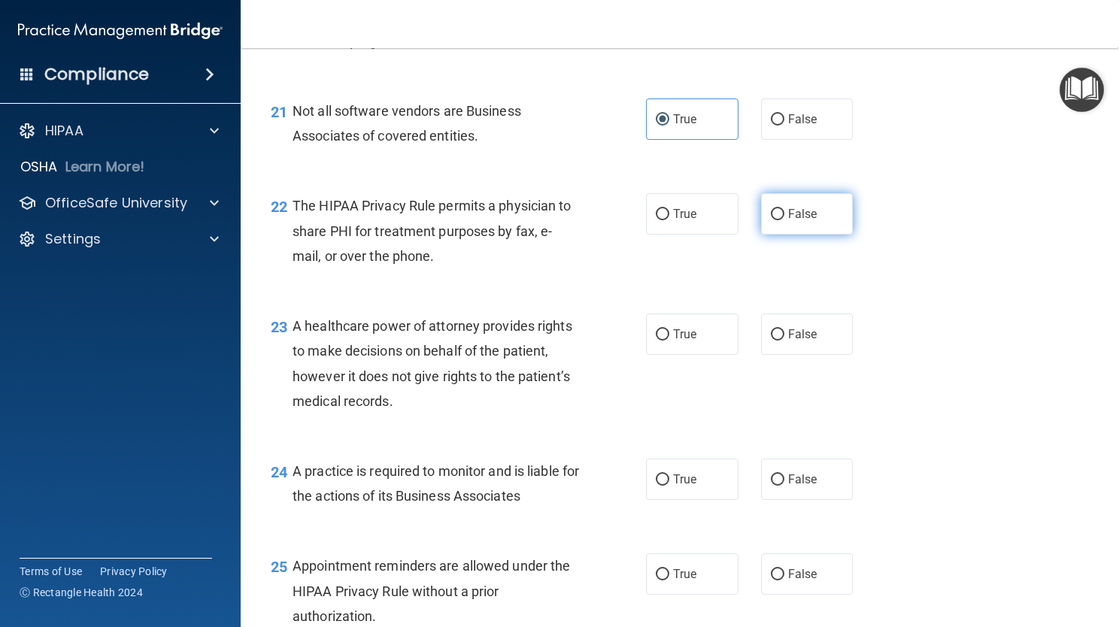
click at [791, 235] on label "False" at bounding box center [807, 213] width 93 height 41
click at [785, 220] on input "False" at bounding box center [778, 214] width 14 height 11
radio input "true"
click at [672, 355] on label "True" at bounding box center [692, 334] width 93 height 41
click at [670, 341] on input "True" at bounding box center [663, 335] width 14 height 11
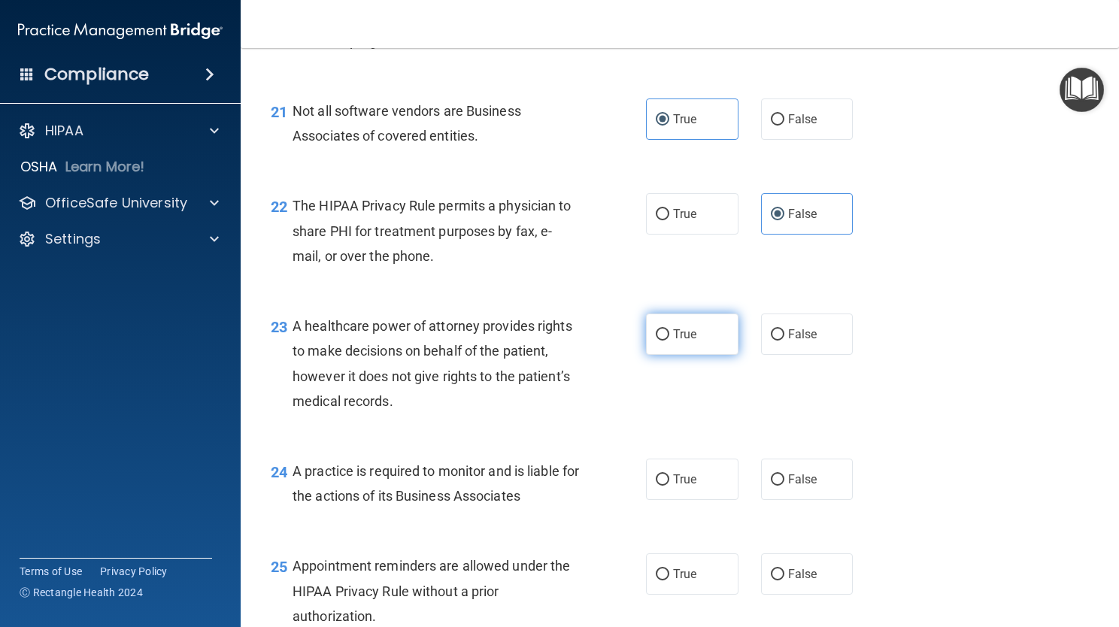
radio input "true"
click at [729, 500] on label "True" at bounding box center [692, 479] width 93 height 41
click at [670, 486] on input "True" at bounding box center [663, 480] width 14 height 11
radio input "true"
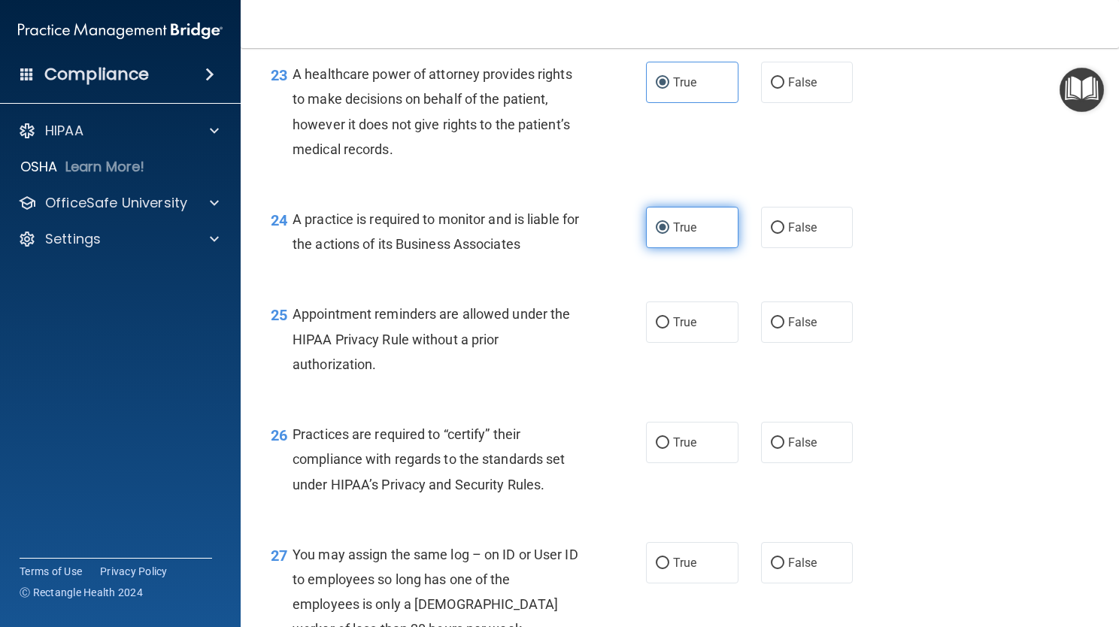
scroll to position [3094, 0]
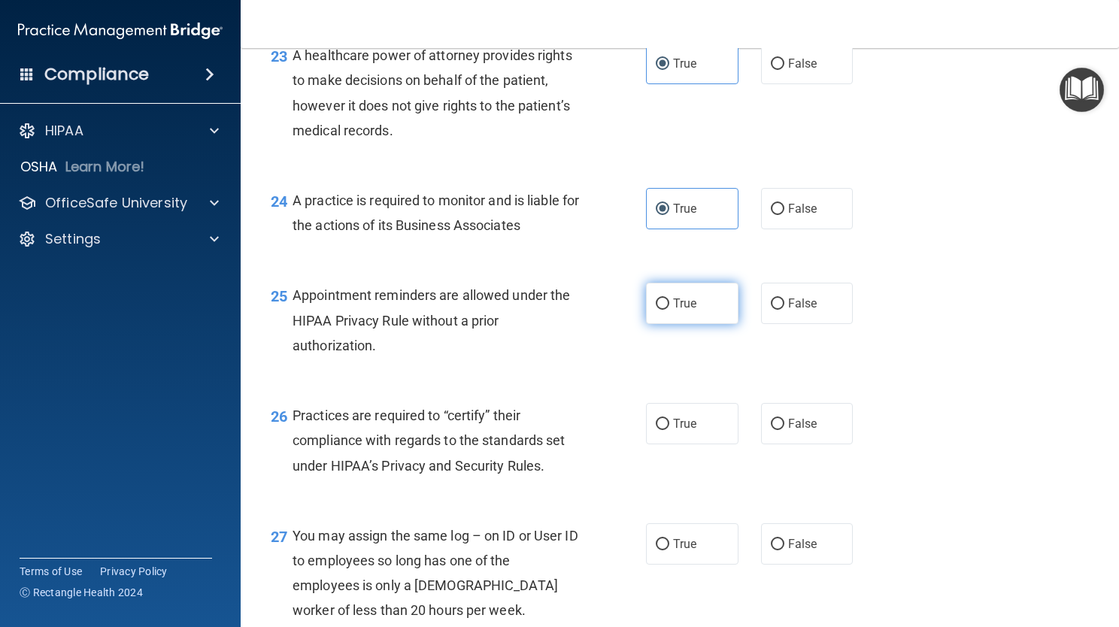
click at [658, 310] on input "True" at bounding box center [663, 304] width 14 height 11
radio input "true"
click at [686, 431] on span "True" at bounding box center [684, 424] width 23 height 14
click at [670, 430] on input "True" at bounding box center [663, 424] width 14 height 11
radio input "true"
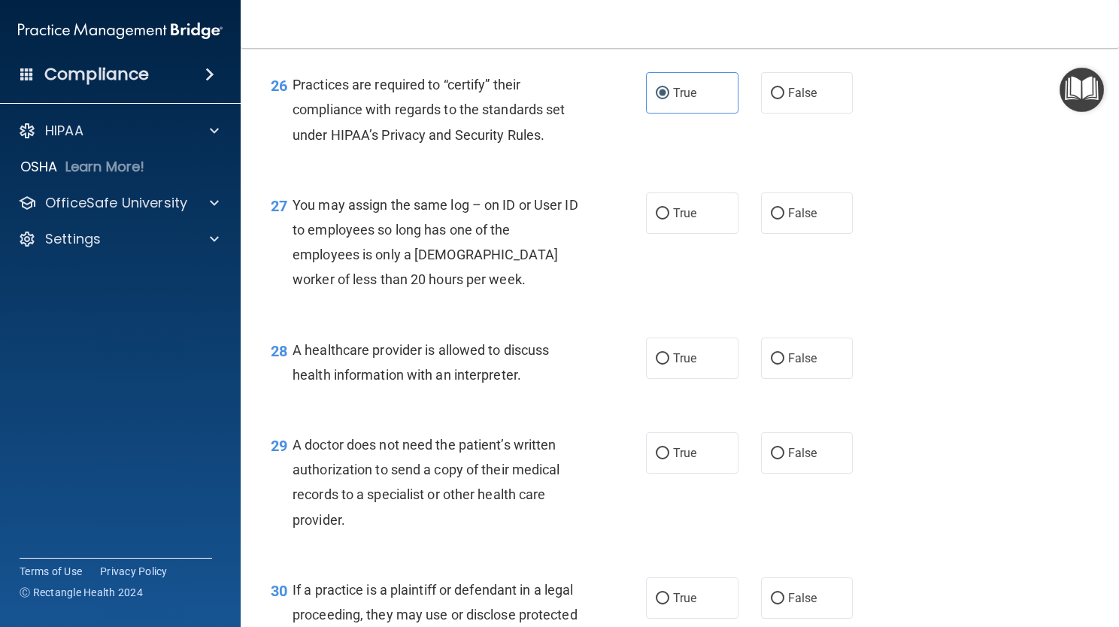
scroll to position [3455, 0]
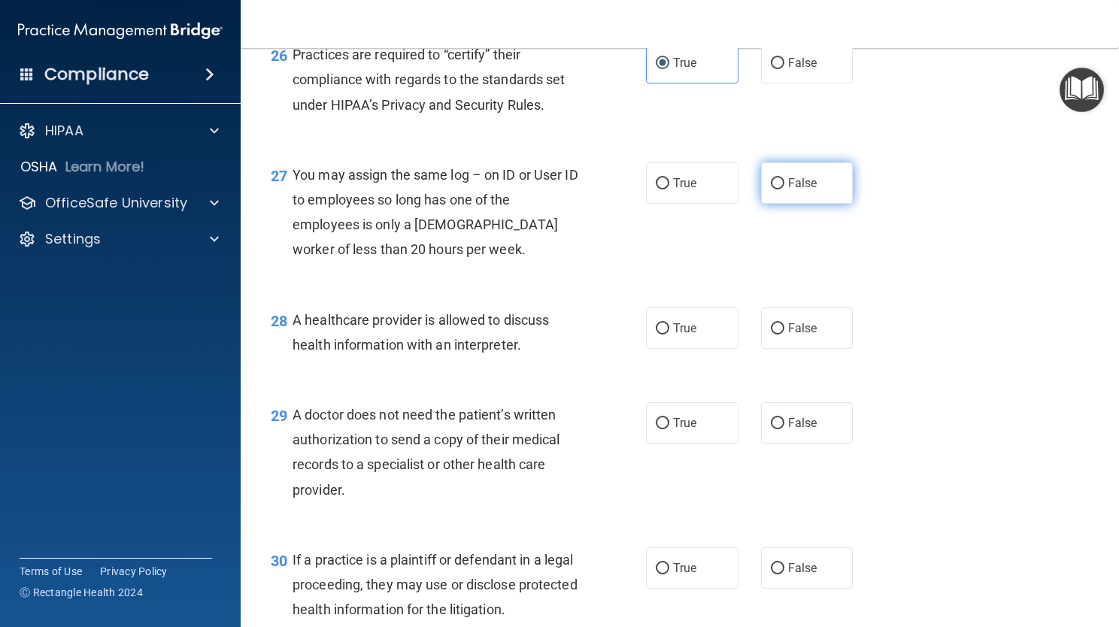
click at [780, 204] on label "False" at bounding box center [807, 183] width 93 height 41
click at [780, 190] on input "False" at bounding box center [778, 183] width 14 height 11
radio input "true"
click at [653, 349] on label "True" at bounding box center [692, 328] width 93 height 41
click at [656, 335] on input "True" at bounding box center [663, 329] width 14 height 11
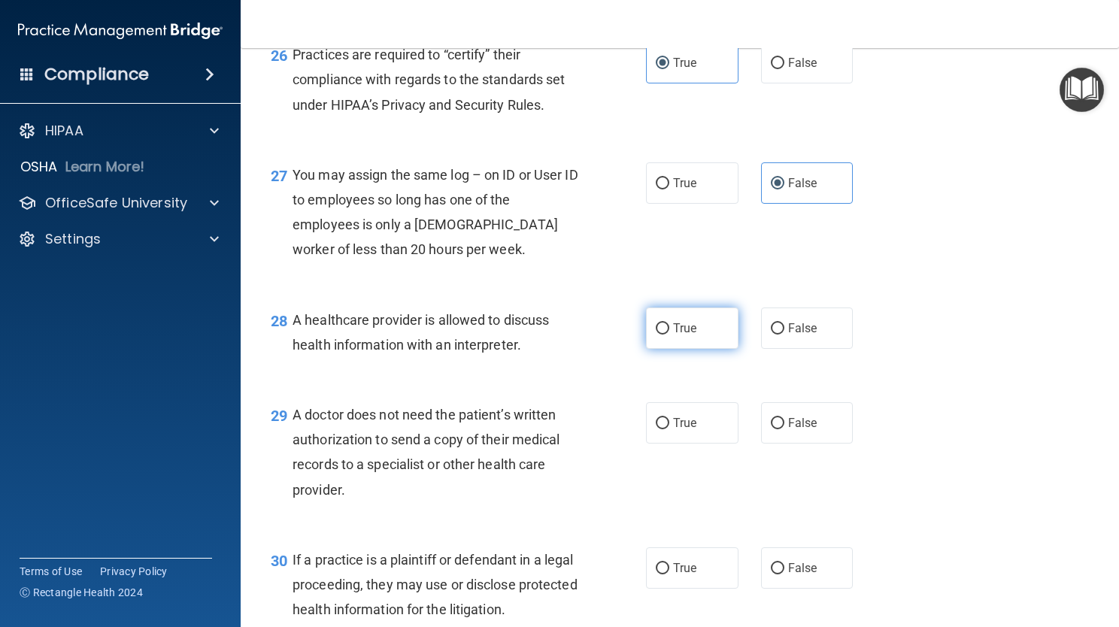
radio input "true"
click at [664, 450] on div "29 A doctor does not need the patient’s written authorization to send a copy of…" at bounding box center [680, 456] width 841 height 145
click at [664, 444] on label "True" at bounding box center [692, 422] width 93 height 41
click at [664, 430] on input "True" at bounding box center [663, 423] width 14 height 11
radio input "true"
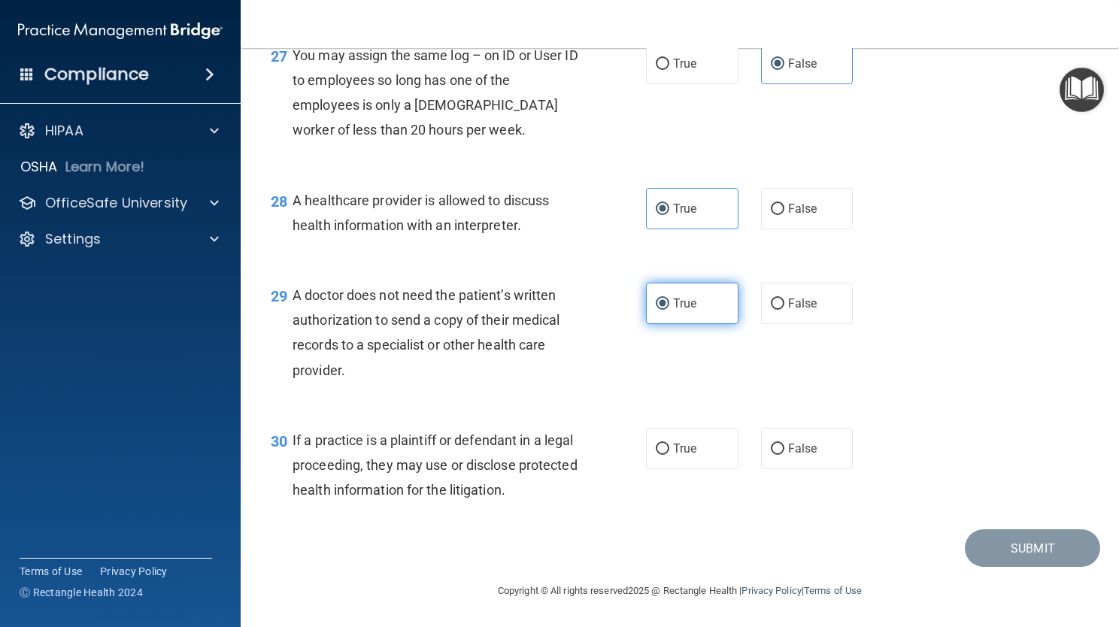
scroll to position [3624, 0]
click at [654, 467] on label "True" at bounding box center [692, 448] width 93 height 41
click at [656, 455] on input "True" at bounding box center [663, 449] width 14 height 11
radio input "true"
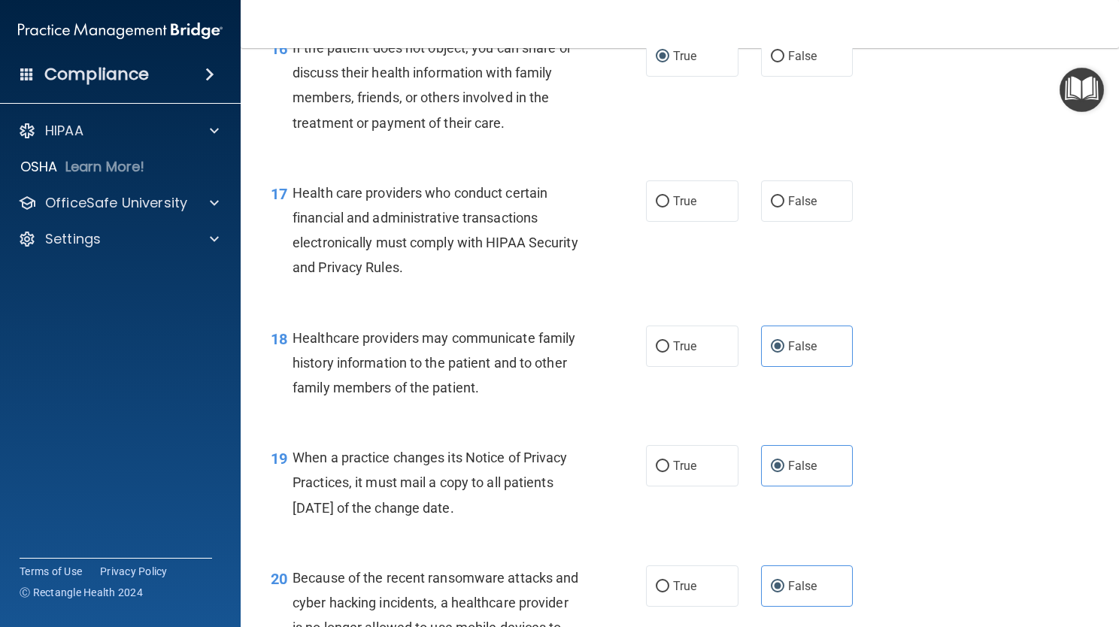
scroll to position [2144, 0]
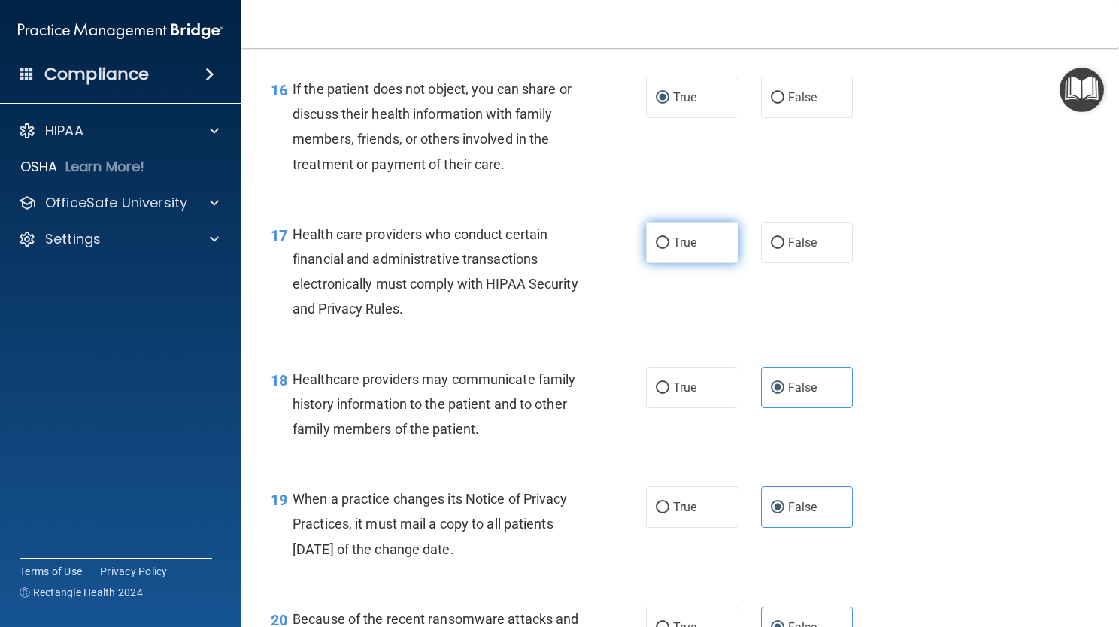
click at [682, 263] on label "True" at bounding box center [692, 242] width 93 height 41
click at [670, 249] on input "True" at bounding box center [663, 243] width 14 height 11
radio input "true"
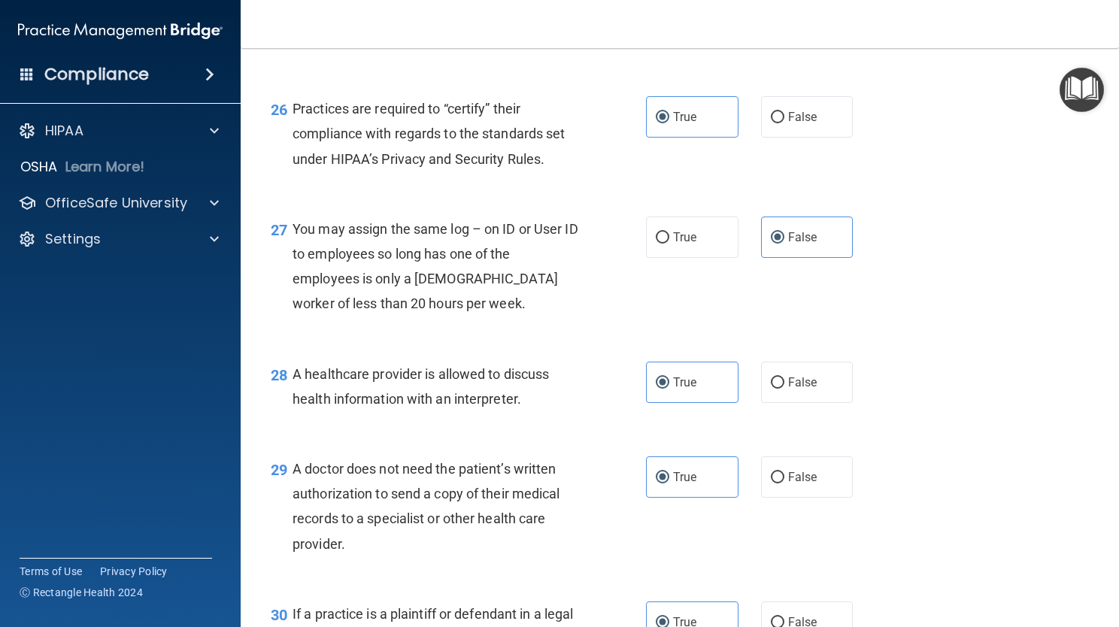
scroll to position [3624, 0]
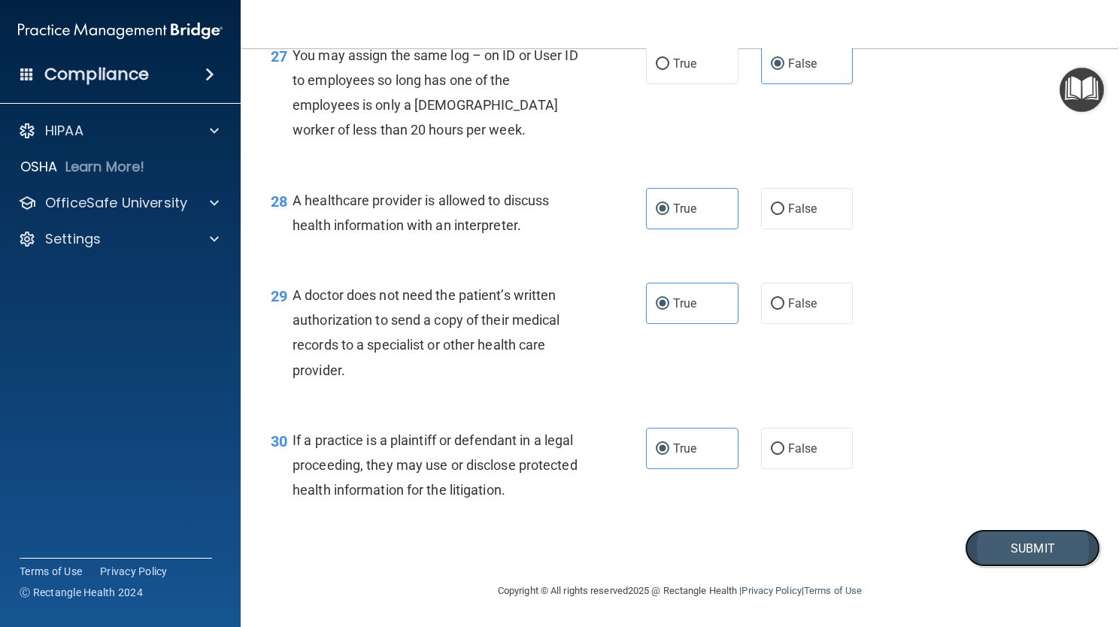
click at [1037, 545] on button "Submit" at bounding box center [1032, 549] width 135 height 38
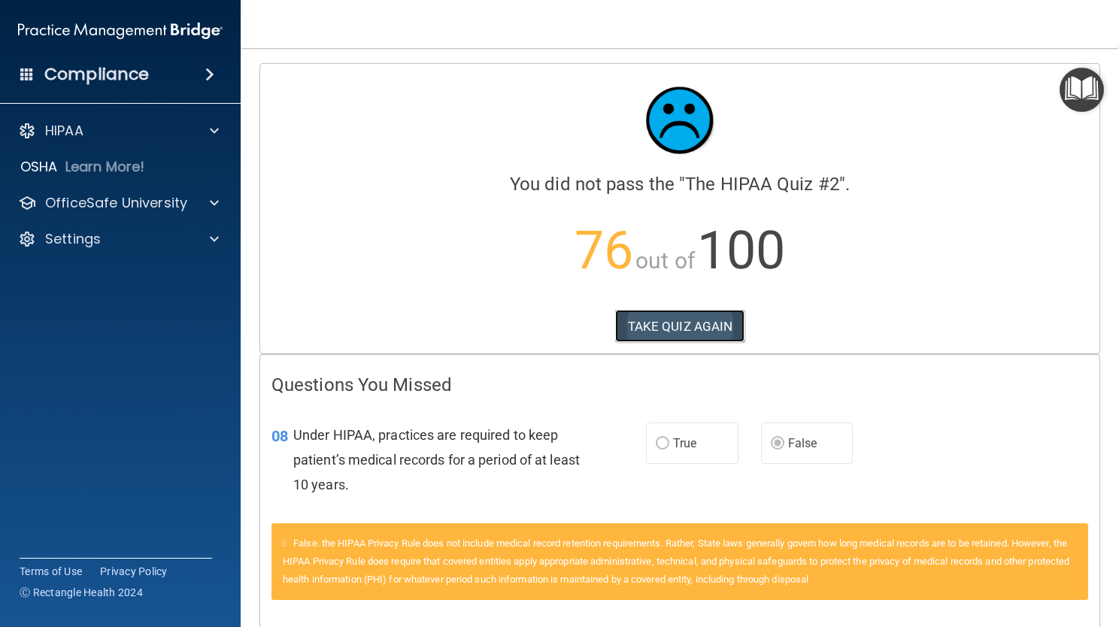
click at [671, 328] on button "TAKE QUIZ AGAIN" at bounding box center [680, 326] width 130 height 33
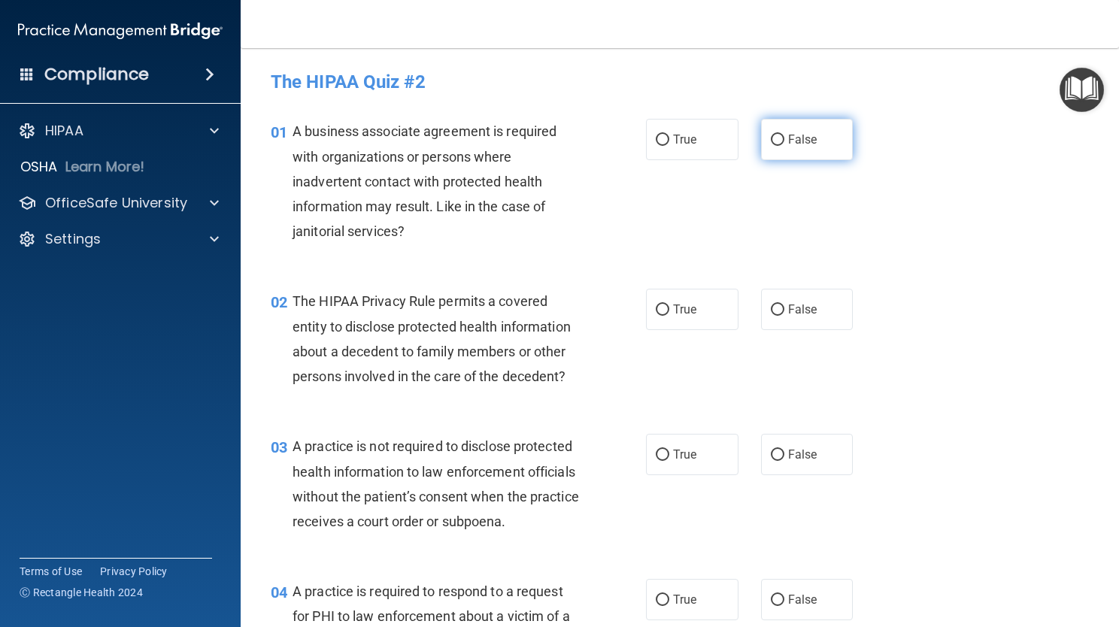
click at [764, 155] on label "False" at bounding box center [807, 139] width 93 height 41
click at [771, 146] on input "False" at bounding box center [778, 140] width 14 height 11
radio input "true"
click at [656, 309] on input "True" at bounding box center [663, 310] width 14 height 11
radio input "true"
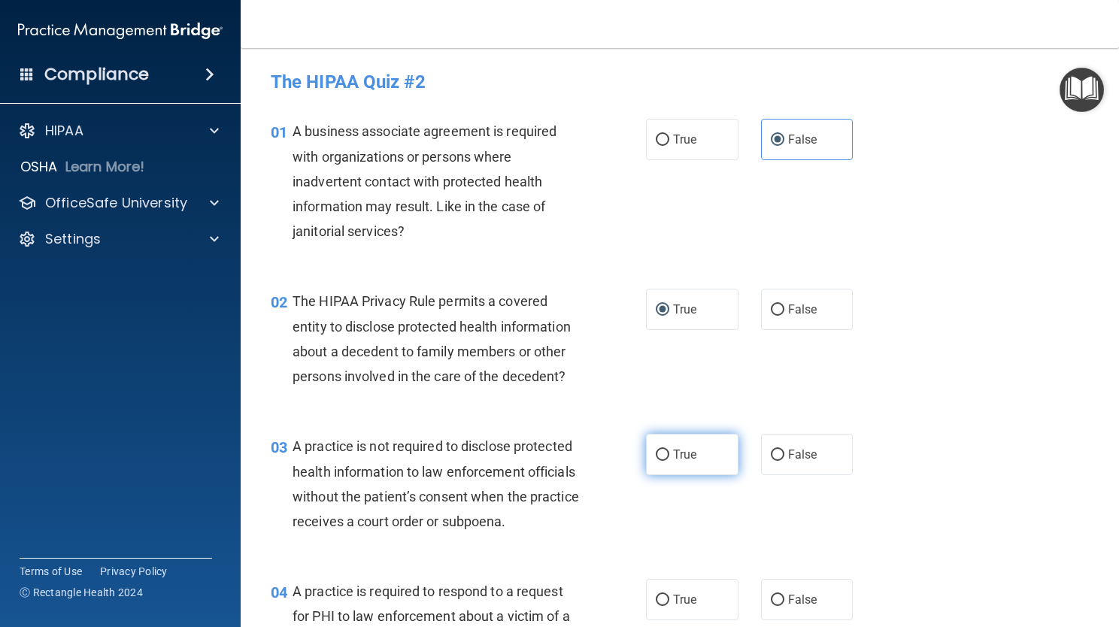
click at [683, 442] on label "True" at bounding box center [692, 454] width 93 height 41
click at [670, 450] on input "True" at bounding box center [663, 455] width 14 height 11
radio input "true"
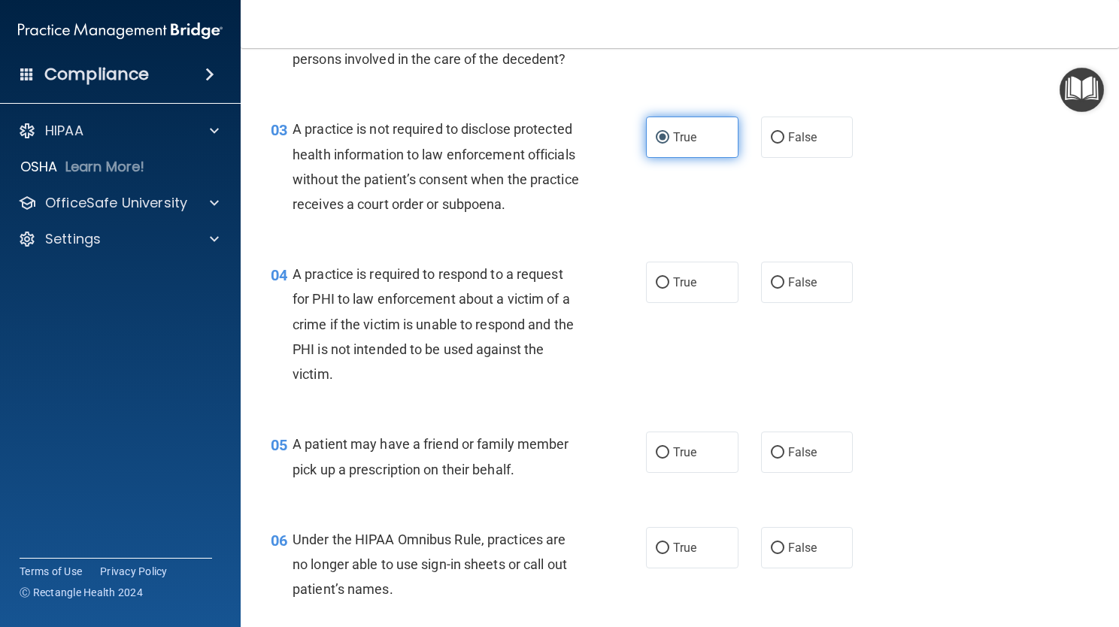
scroll to position [361, 0]
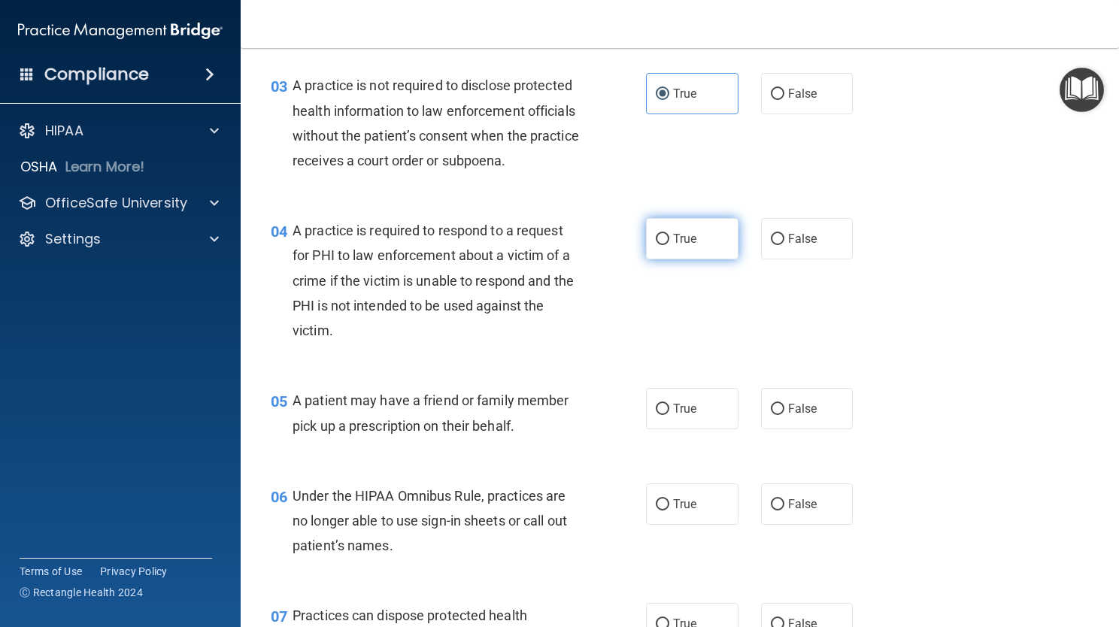
click at [676, 246] on span "True" at bounding box center [684, 239] width 23 height 14
click at [670, 245] on input "True" at bounding box center [663, 239] width 14 height 11
radio input "true"
click at [673, 416] on span "True" at bounding box center [684, 409] width 23 height 14
click at [668, 415] on input "True" at bounding box center [663, 409] width 14 height 11
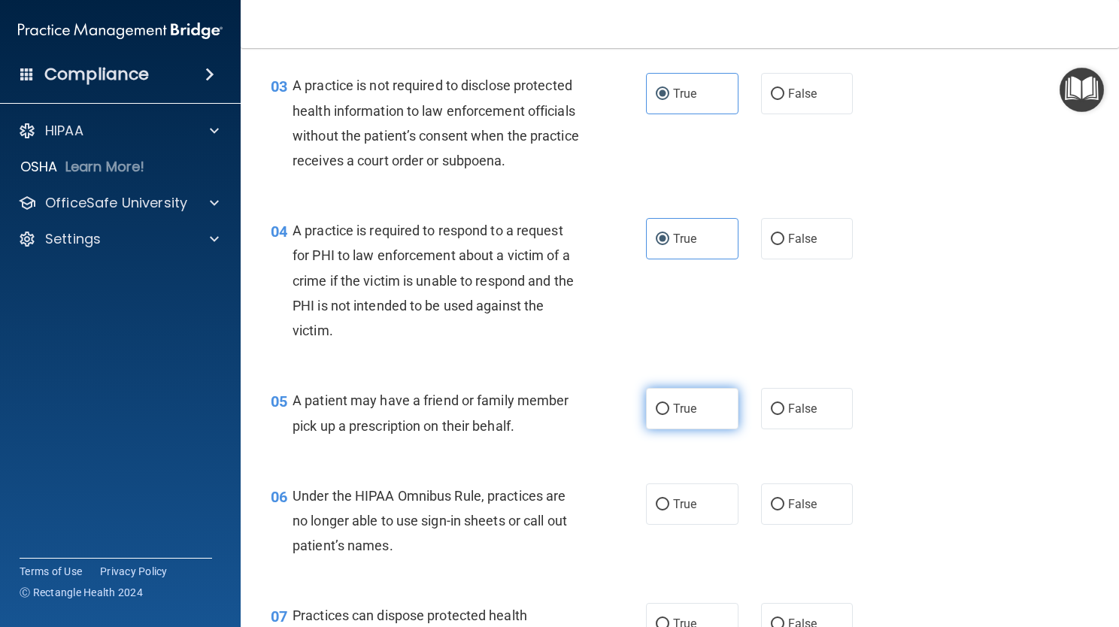
radio input "true"
click at [783, 514] on label "False" at bounding box center [807, 504] width 93 height 41
click at [783, 511] on input "False" at bounding box center [778, 505] width 14 height 11
radio input "true"
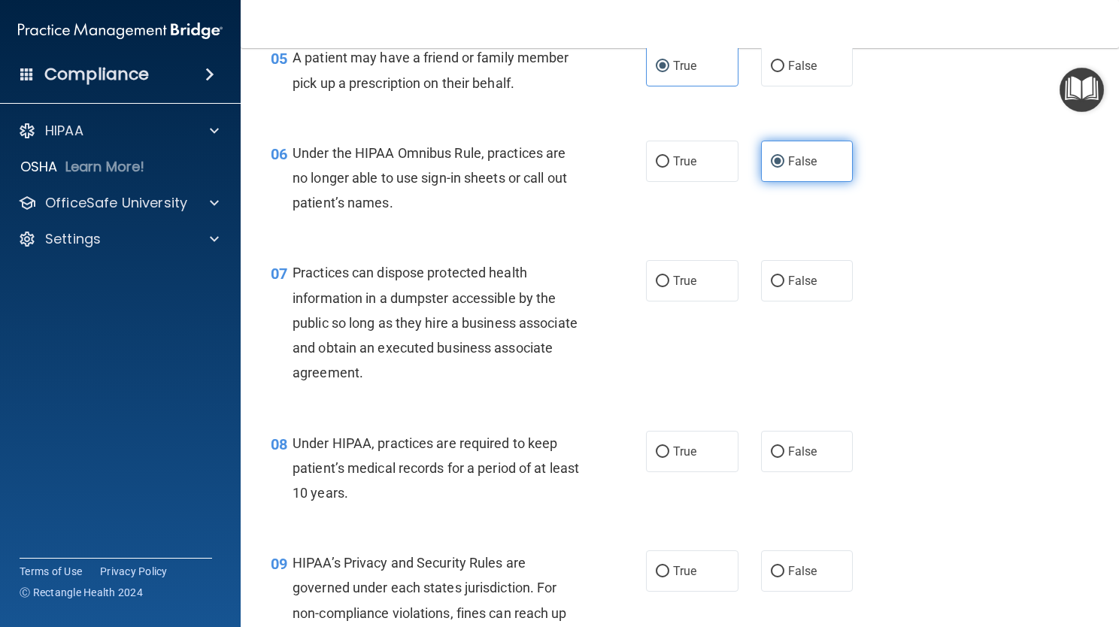
scroll to position [722, 0]
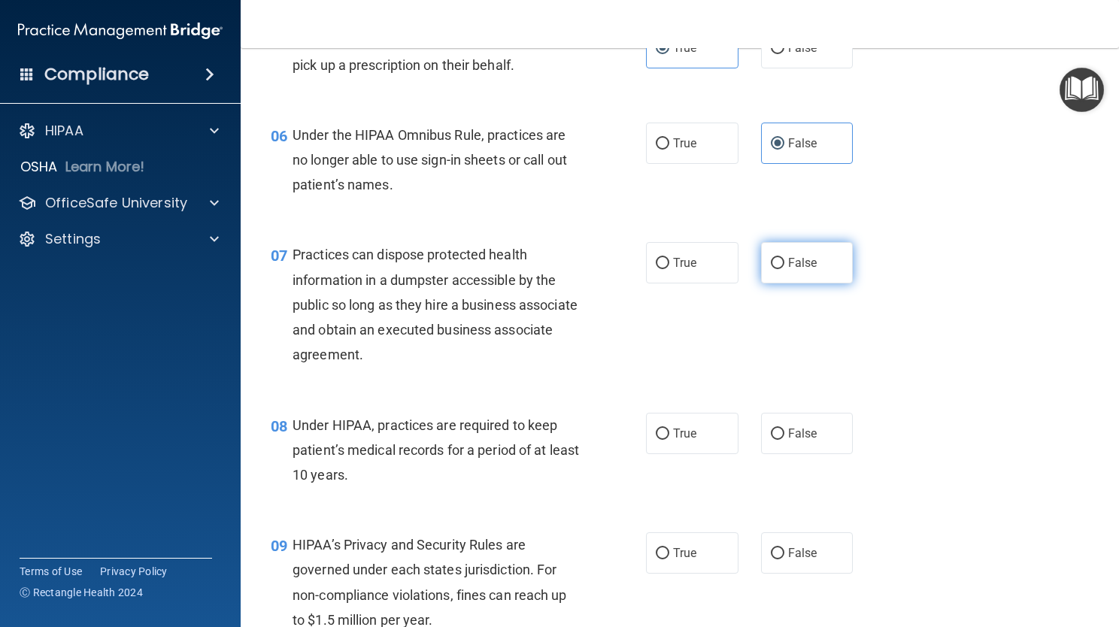
click at [791, 284] on label "False" at bounding box center [807, 262] width 93 height 41
click at [785, 269] on input "False" at bounding box center [778, 263] width 14 height 11
radio input "true"
click at [776, 447] on label "False" at bounding box center [807, 433] width 93 height 41
click at [776, 440] on input "False" at bounding box center [778, 434] width 14 height 11
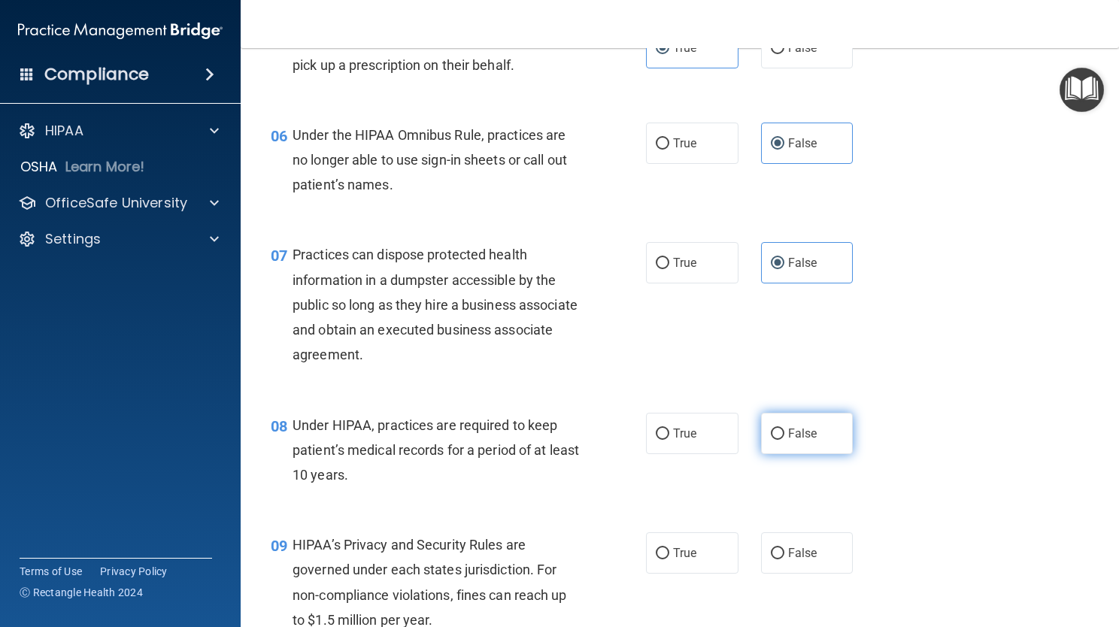
radio input "true"
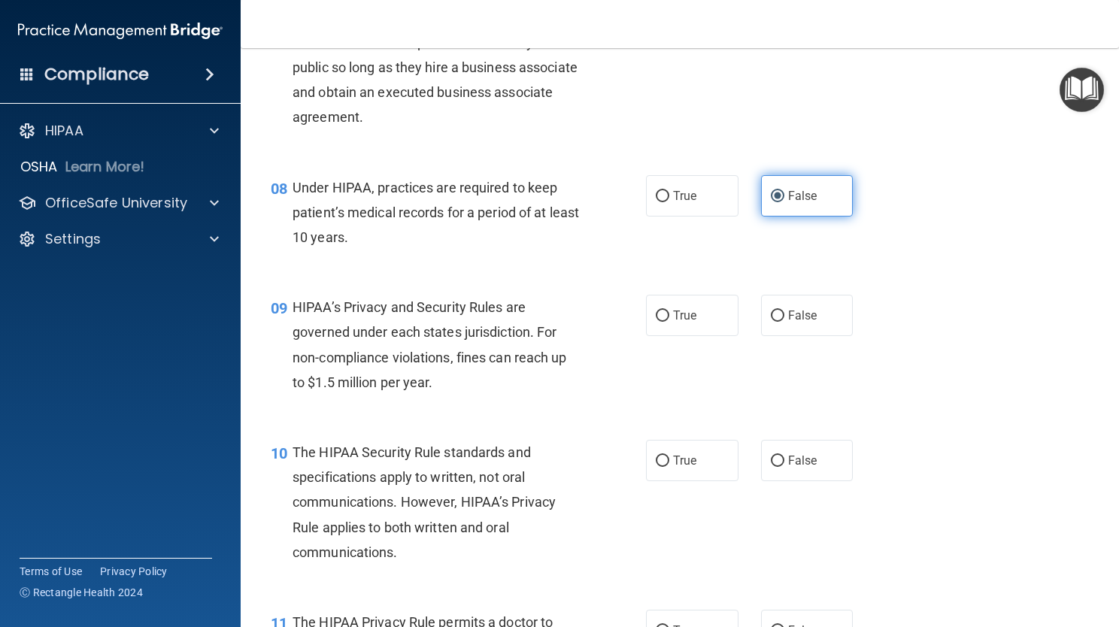
scroll to position [963, 0]
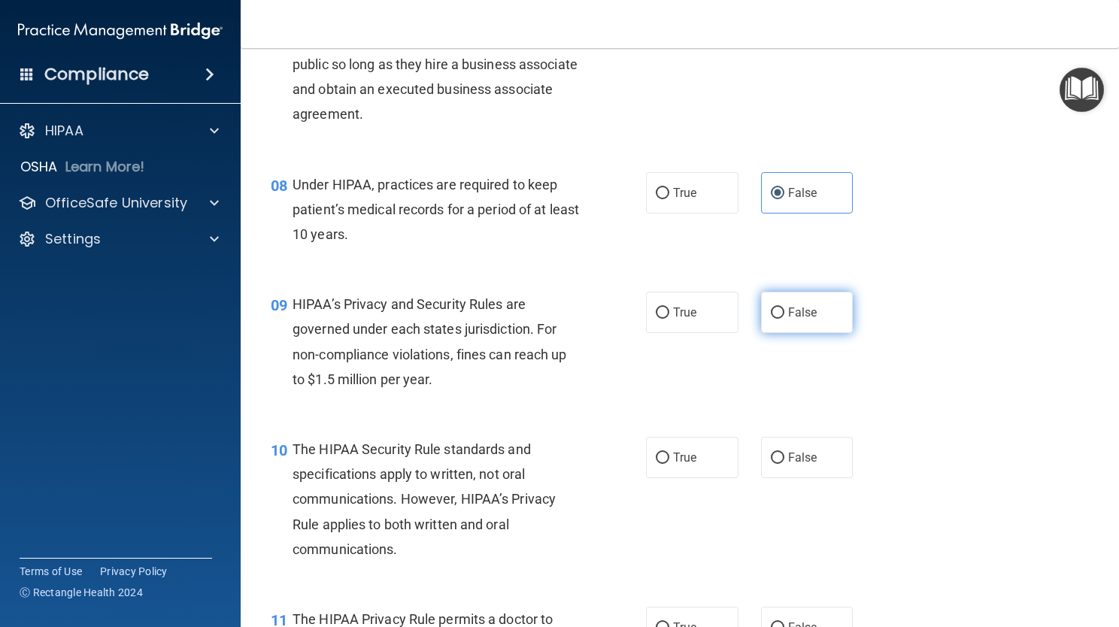
click at [796, 320] on span "False" at bounding box center [802, 312] width 29 height 14
click at [785, 319] on input "False" at bounding box center [778, 313] width 14 height 11
radio input "true"
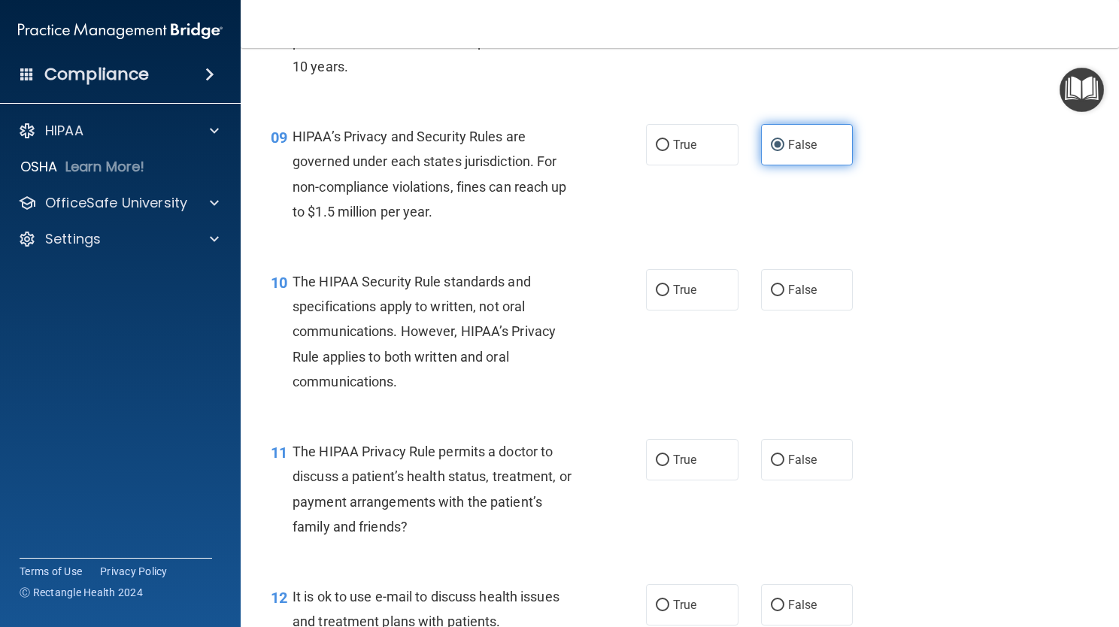
scroll to position [1174, 0]
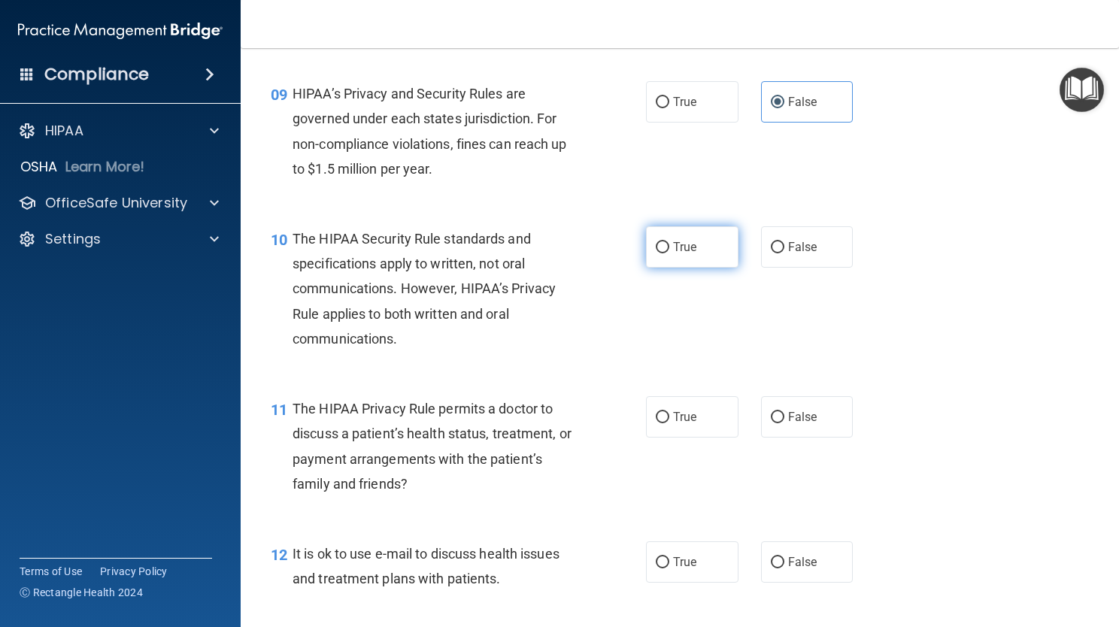
click at [692, 268] on label "True" at bounding box center [692, 246] width 93 height 41
click at [670, 254] on input "True" at bounding box center [663, 247] width 14 height 11
radio input "true"
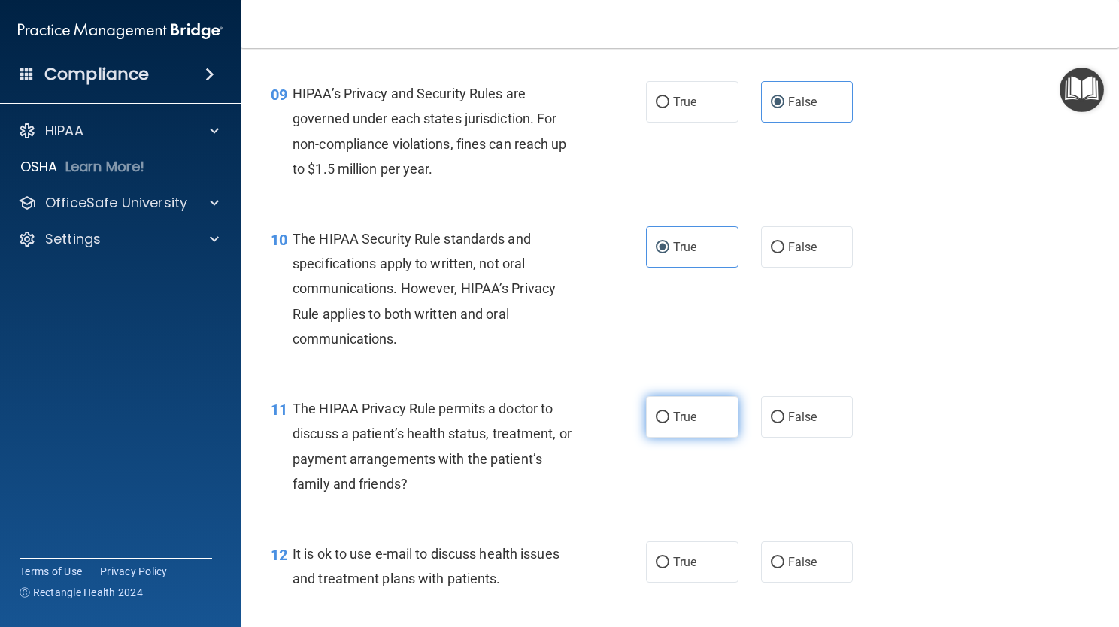
click at [682, 433] on label "True" at bounding box center [692, 416] width 93 height 41
click at [670, 424] on input "True" at bounding box center [663, 417] width 14 height 11
radio input "true"
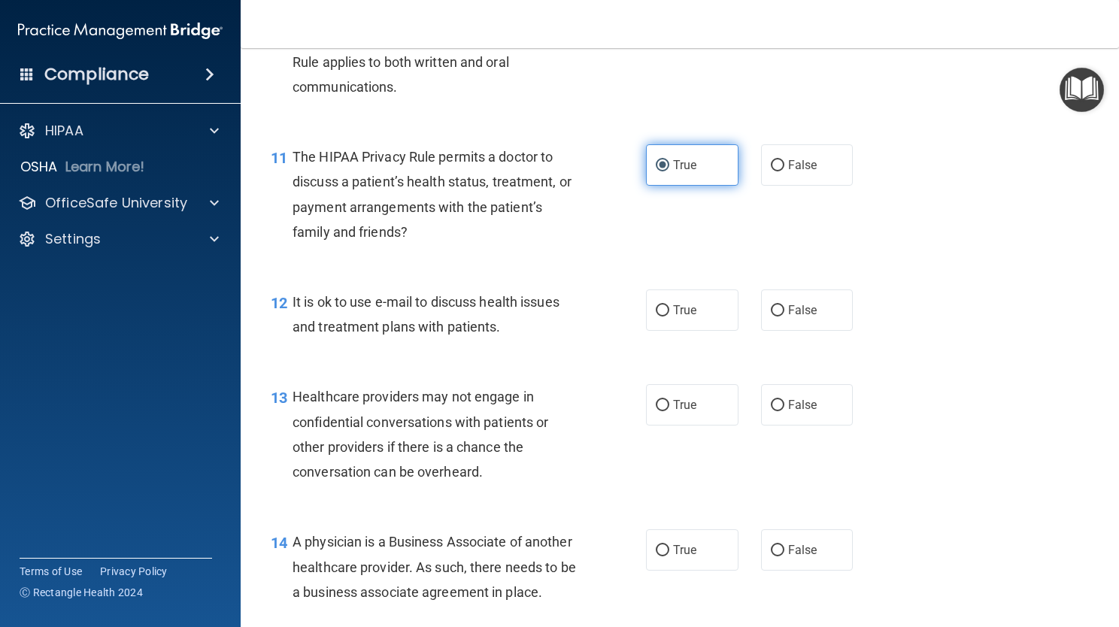
scroll to position [1444, 0]
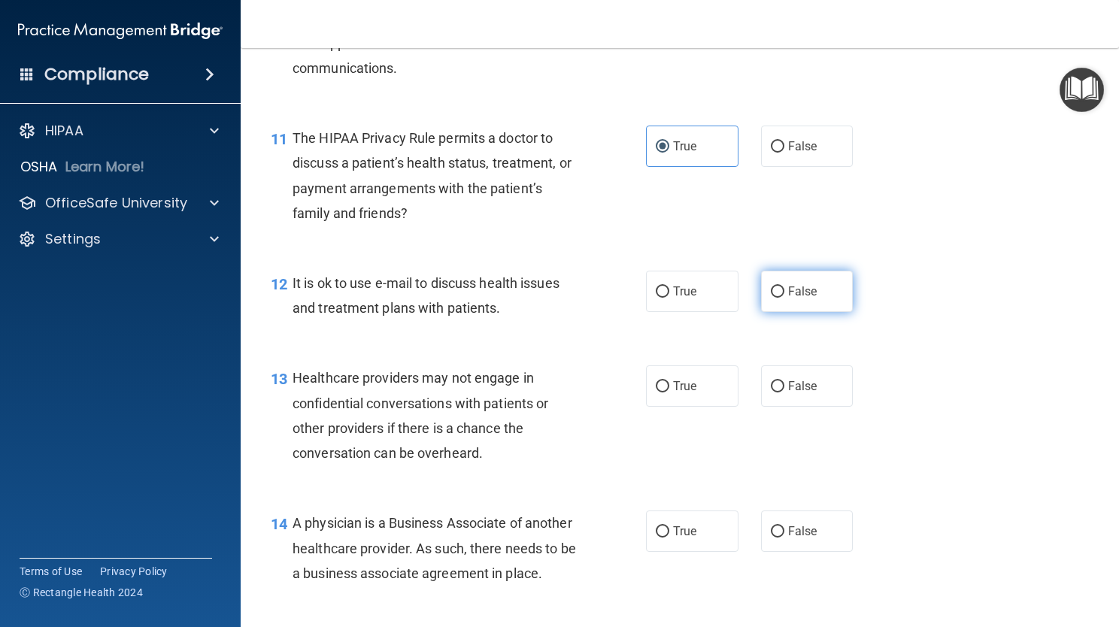
click at [801, 299] on span "False" at bounding box center [802, 291] width 29 height 14
click at [785, 298] on input "False" at bounding box center [778, 292] width 14 height 11
radio input "true"
click at [787, 407] on label "False" at bounding box center [807, 386] width 93 height 41
click at [785, 393] on input "False" at bounding box center [778, 386] width 14 height 11
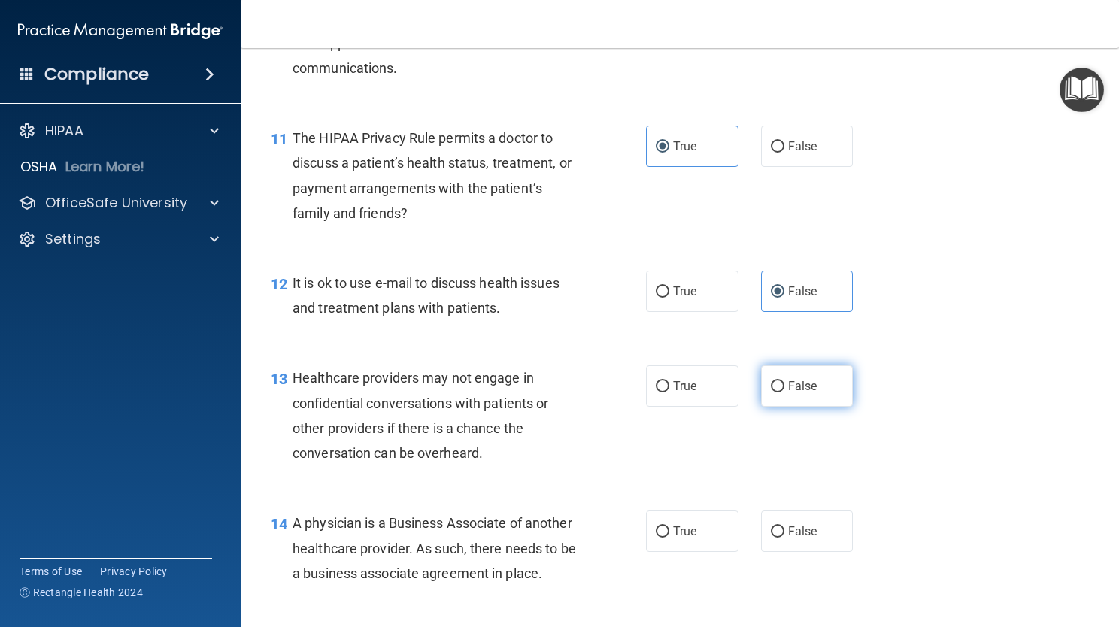
radio input "true"
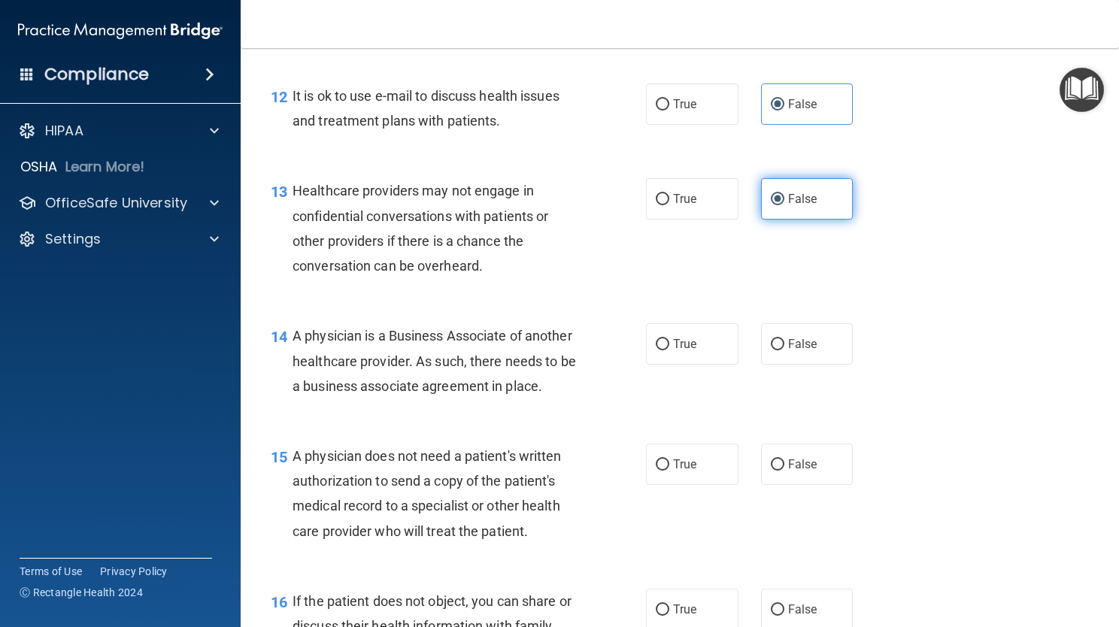
scroll to position [1655, 0]
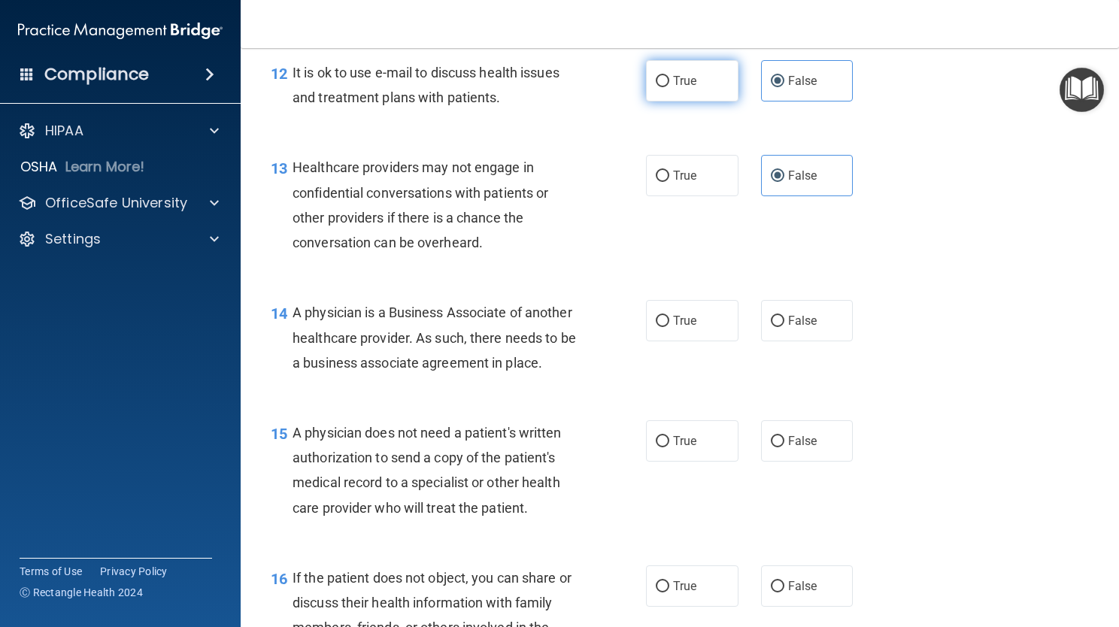
click at [689, 88] on span "True" at bounding box center [684, 81] width 23 height 14
click at [670, 87] on input "True" at bounding box center [663, 81] width 14 height 11
radio input "true"
radio input "false"
click at [803, 333] on label "False" at bounding box center [807, 320] width 93 height 41
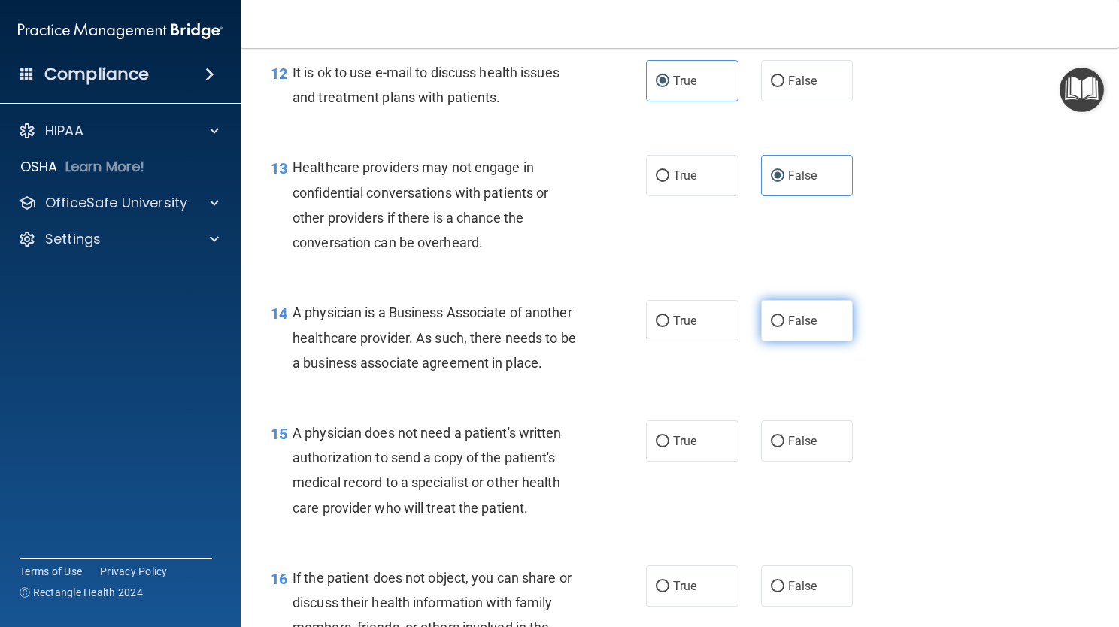
click at [785, 327] on input "False" at bounding box center [778, 321] width 14 height 11
radio input "true"
click at [681, 448] on span "True" at bounding box center [684, 441] width 23 height 14
click at [670, 448] on input "True" at bounding box center [663, 441] width 14 height 11
radio input "true"
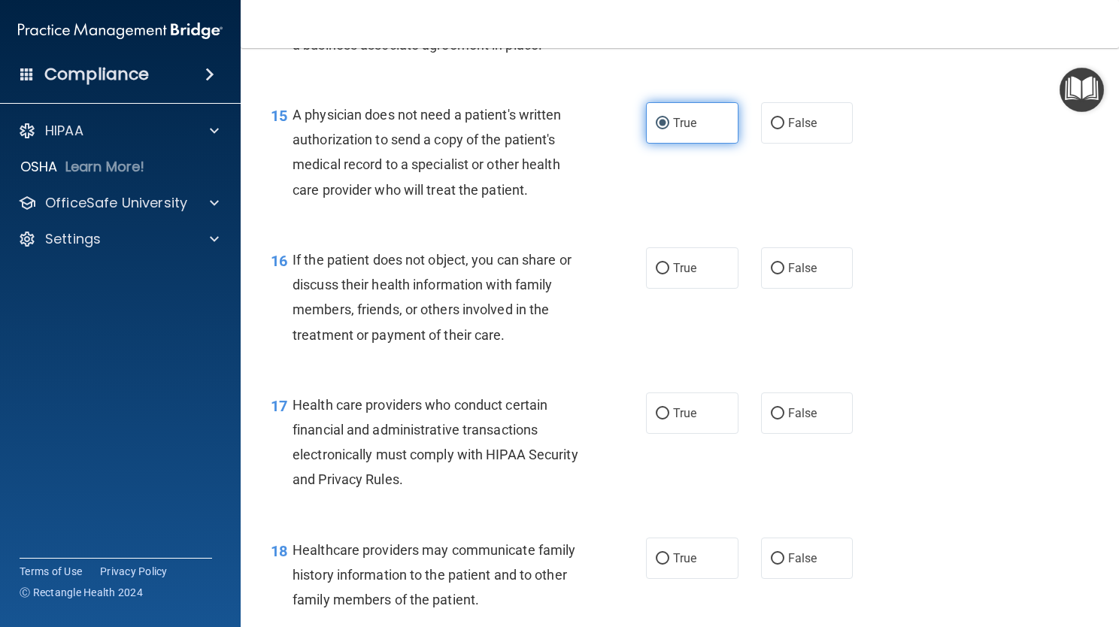
scroll to position [1986, 0]
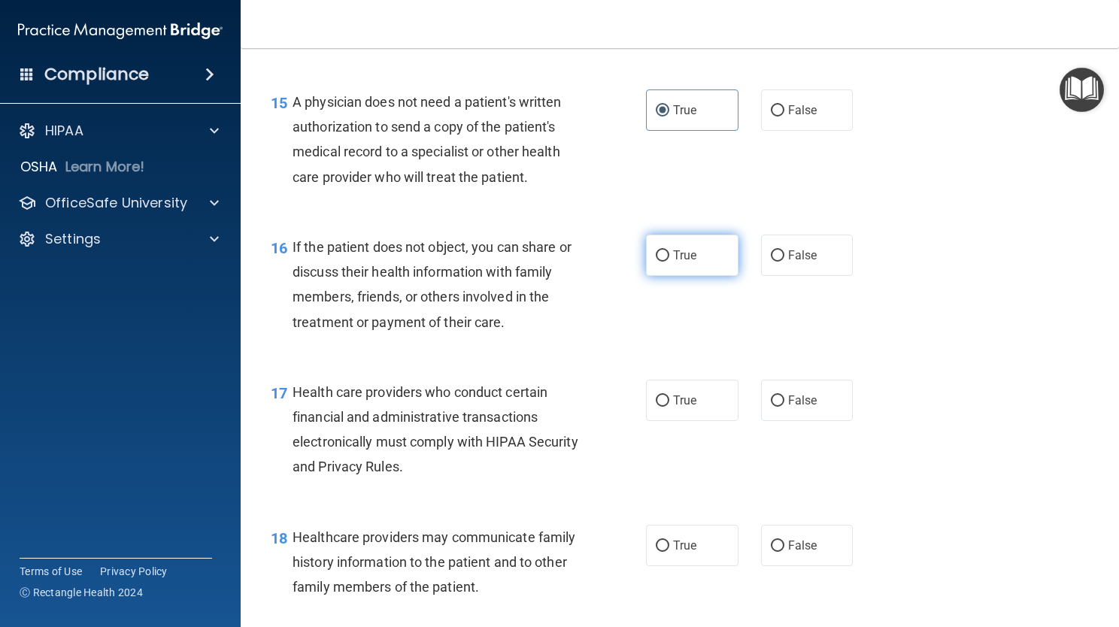
click at [670, 276] on label "True" at bounding box center [692, 255] width 93 height 41
click at [670, 262] on input "True" at bounding box center [663, 256] width 14 height 11
radio input "true"
click at [658, 421] on label "True" at bounding box center [692, 400] width 93 height 41
click at [658, 407] on input "True" at bounding box center [663, 401] width 14 height 11
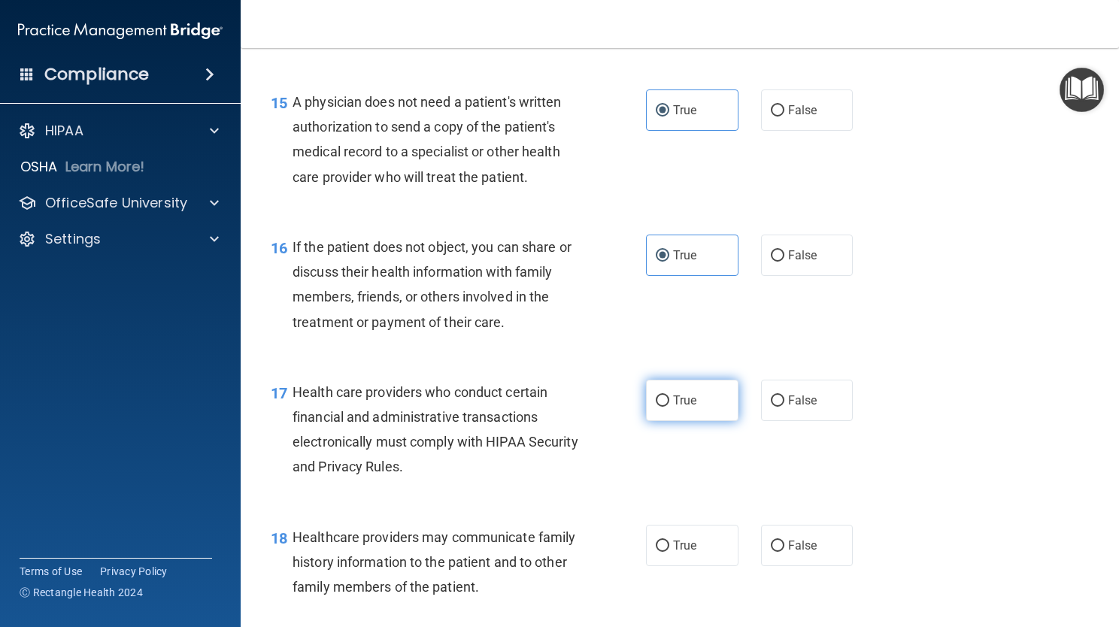
radio input "true"
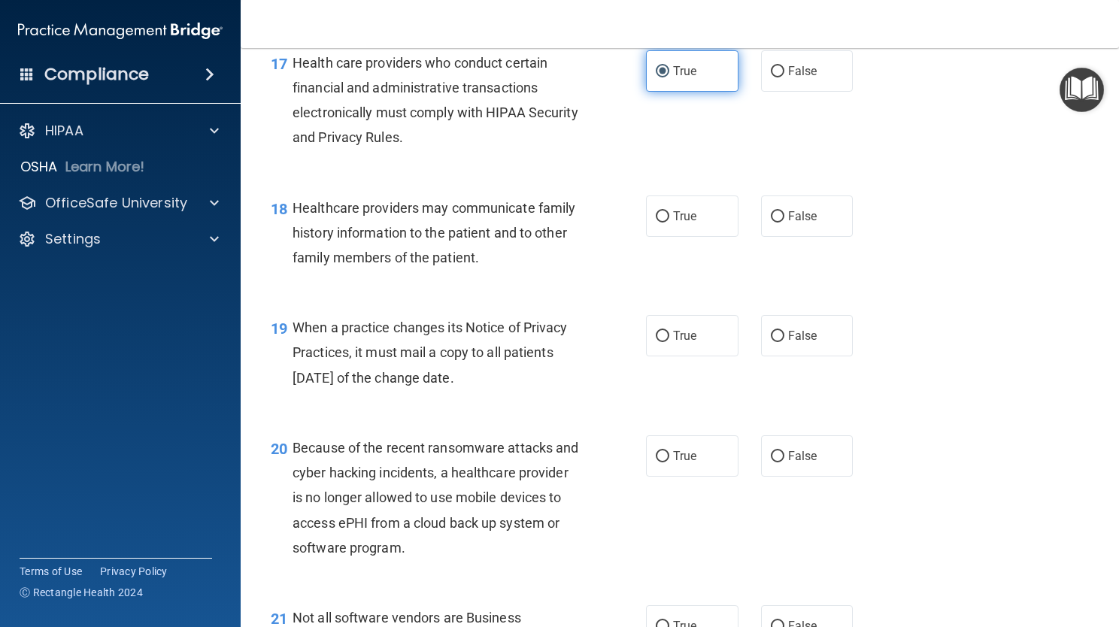
scroll to position [2317, 0]
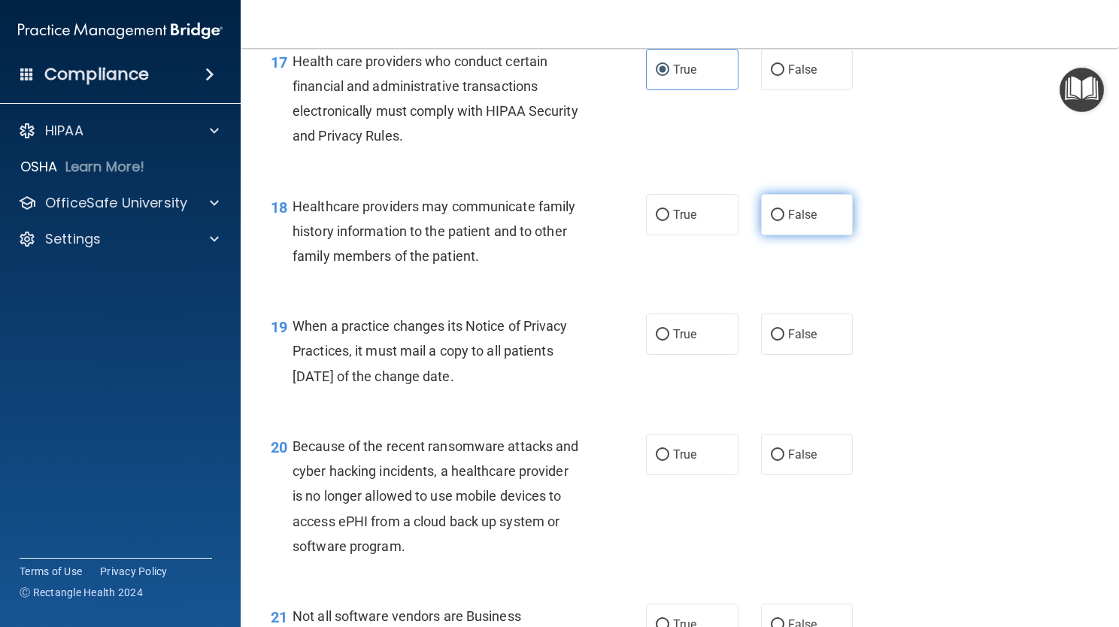
click at [791, 222] on span "False" at bounding box center [802, 215] width 29 height 14
click at [785, 221] on input "False" at bounding box center [778, 215] width 14 height 11
radio input "true"
click at [797, 355] on label "False" at bounding box center [807, 334] width 93 height 41
click at [785, 341] on input "False" at bounding box center [778, 335] width 14 height 11
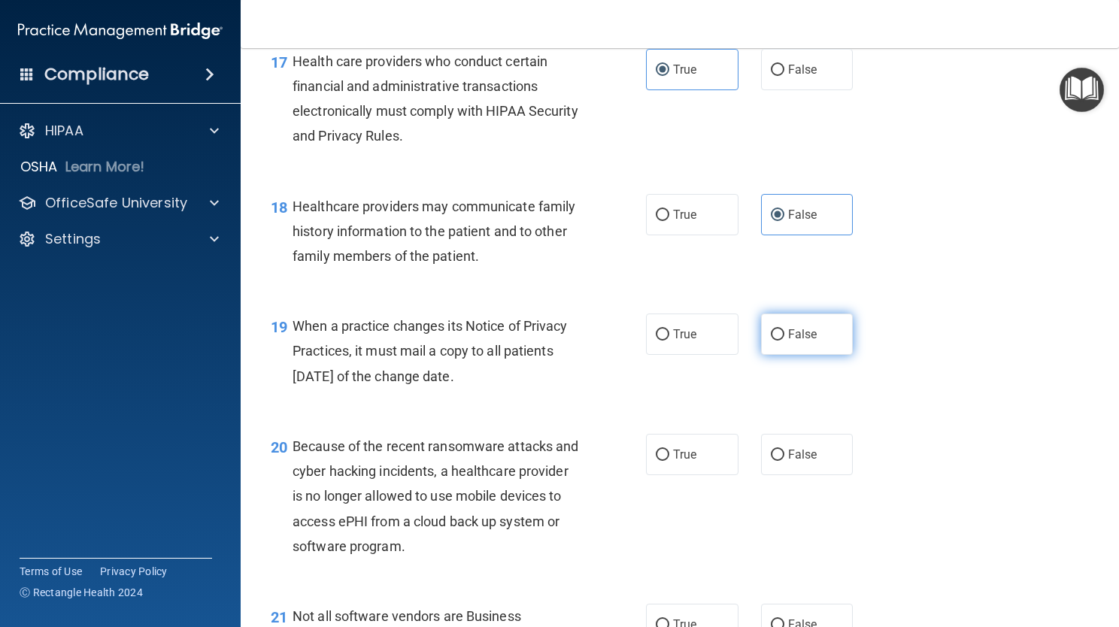
radio input "true"
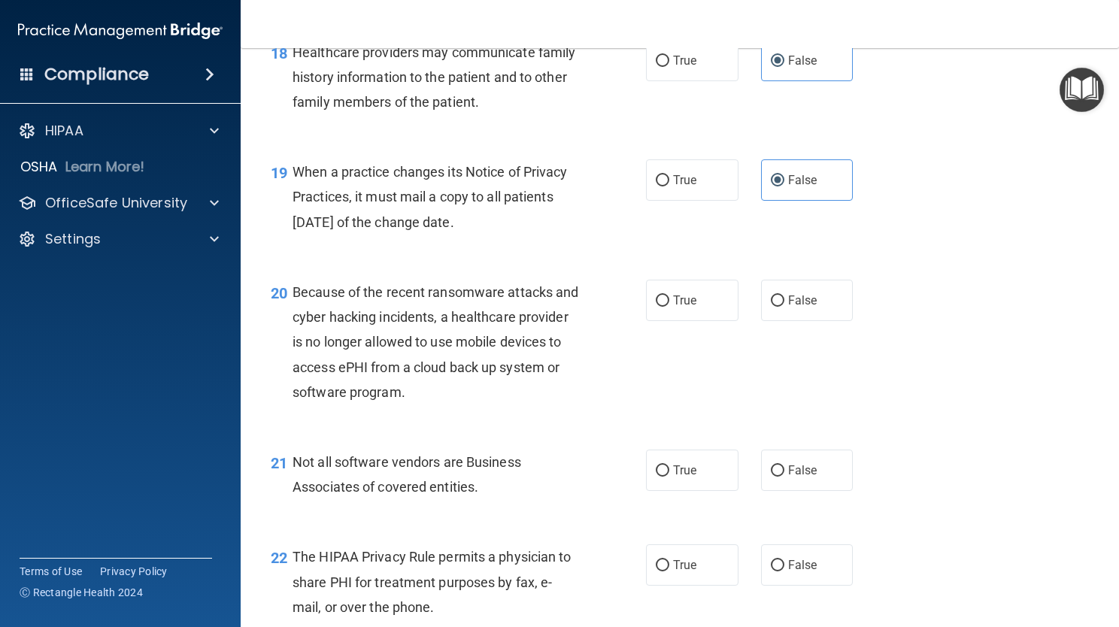
scroll to position [2498, 0]
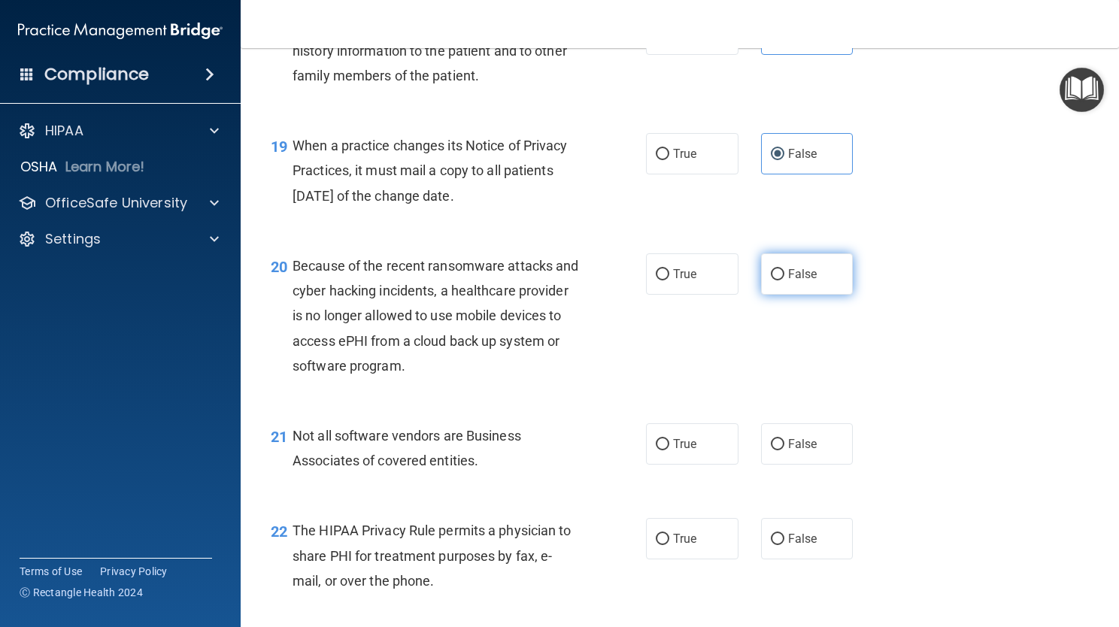
click at [803, 295] on label "False" at bounding box center [807, 274] width 93 height 41
click at [785, 281] on input "False" at bounding box center [778, 274] width 14 height 11
radio input "true"
click at [691, 465] on label "True" at bounding box center [692, 444] width 93 height 41
click at [670, 451] on input "True" at bounding box center [663, 444] width 14 height 11
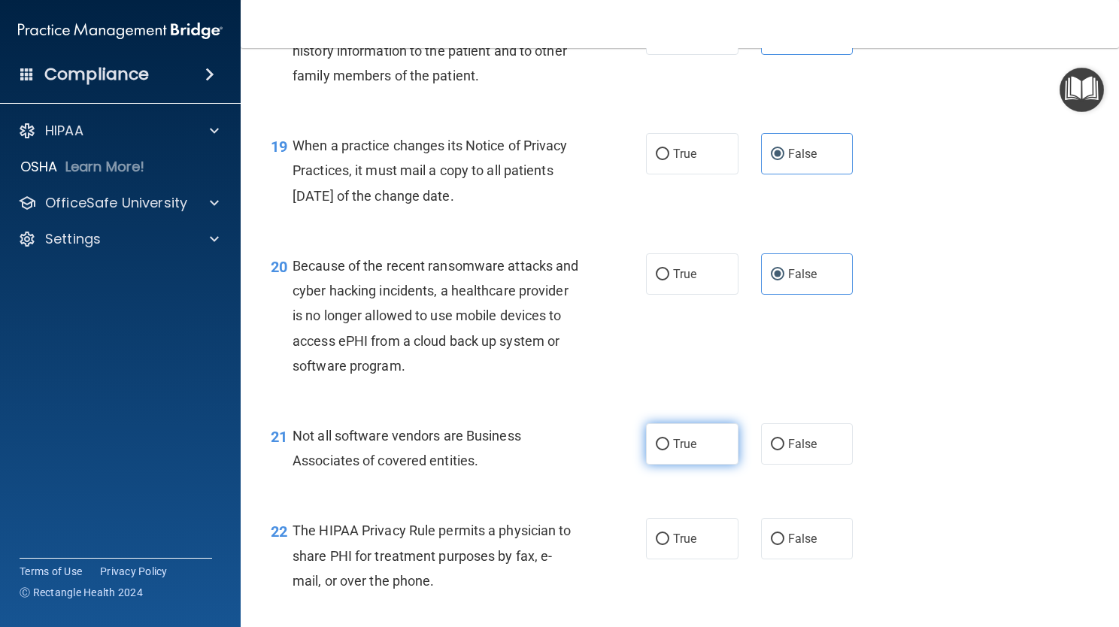
radio input "true"
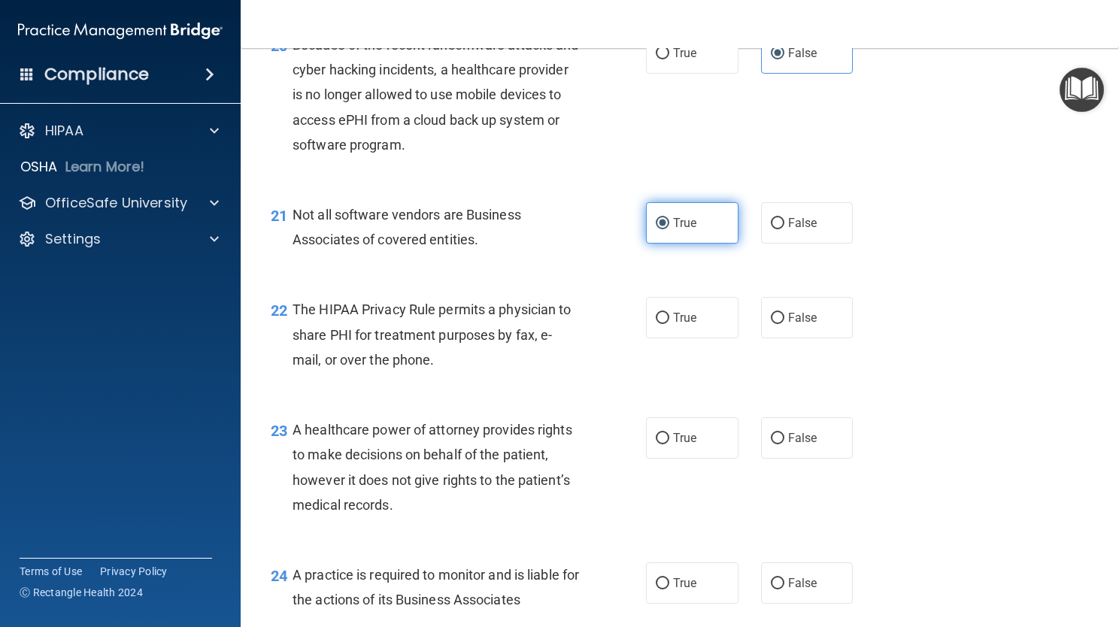
scroll to position [2769, 0]
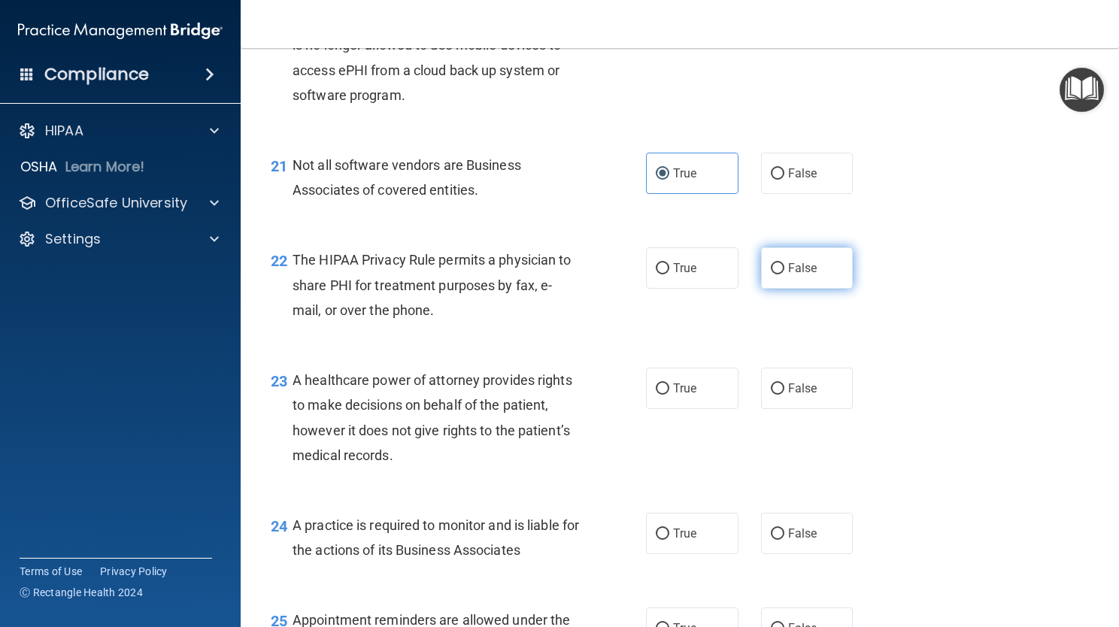
click at [807, 289] on label "False" at bounding box center [807, 268] width 93 height 41
click at [785, 275] on input "False" at bounding box center [778, 268] width 14 height 11
radio input "true"
click at [673, 396] on span "True" at bounding box center [684, 388] width 23 height 14
click at [670, 395] on input "True" at bounding box center [663, 389] width 14 height 11
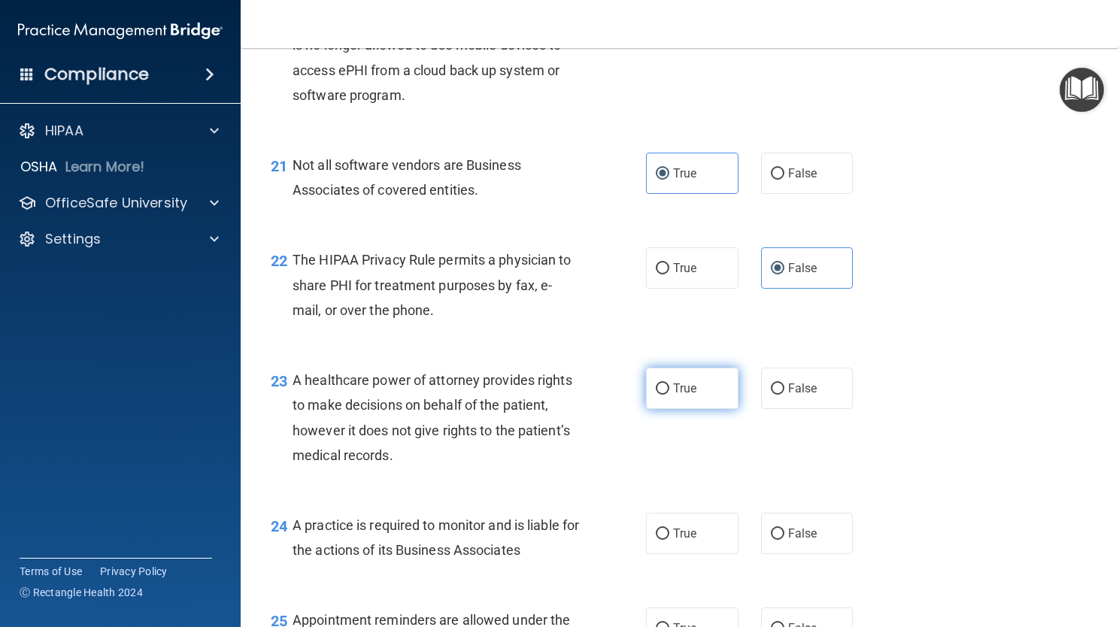
radio input "true"
click at [771, 395] on input "False" at bounding box center [778, 389] width 14 height 11
radio input "true"
radio input "false"
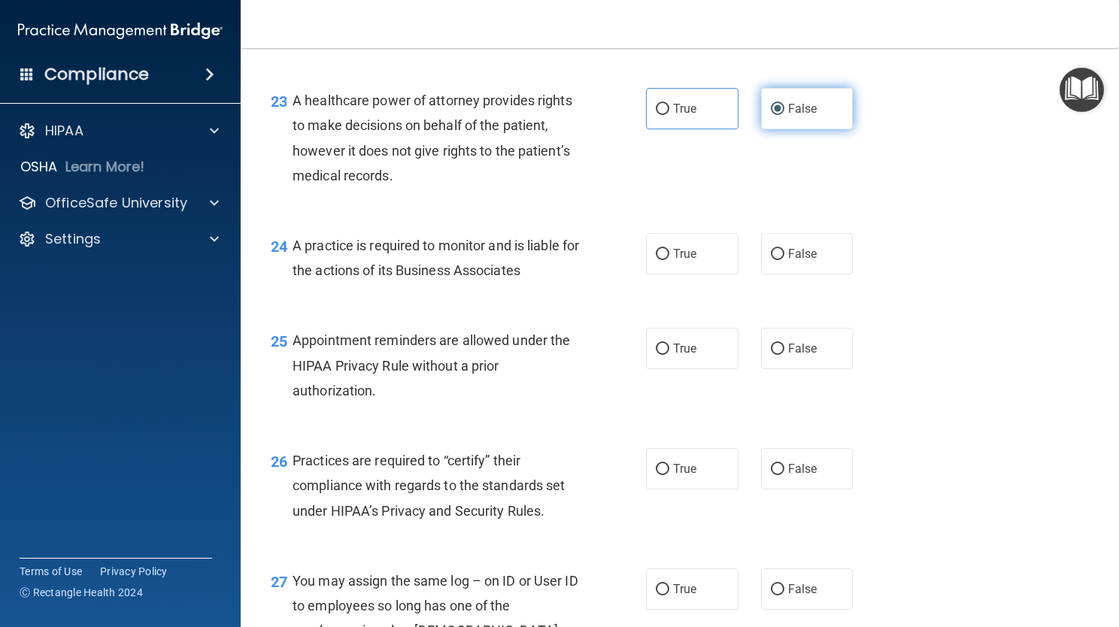
scroll to position [3070, 0]
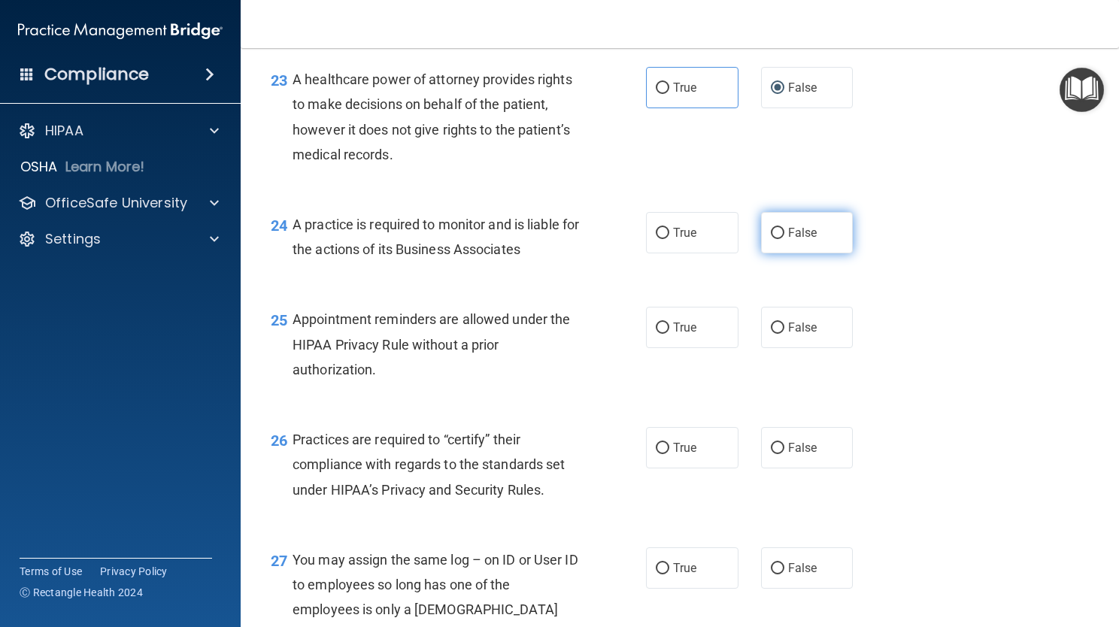
click at [785, 254] on label "False" at bounding box center [807, 232] width 93 height 41
click at [785, 239] on input "False" at bounding box center [778, 233] width 14 height 11
radio input "true"
click at [694, 348] on label "True" at bounding box center [692, 327] width 93 height 41
click at [670, 334] on input "True" at bounding box center [663, 328] width 14 height 11
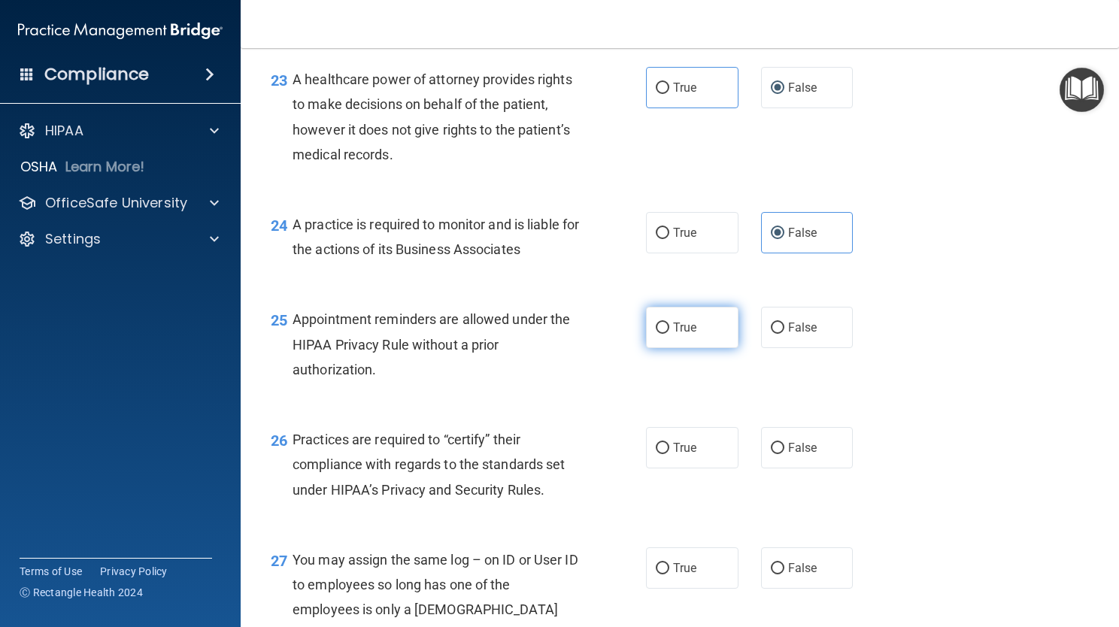
radio input "true"
click at [674, 455] on span "True" at bounding box center [684, 448] width 23 height 14
click at [670, 454] on input "True" at bounding box center [663, 448] width 14 height 11
radio input "true"
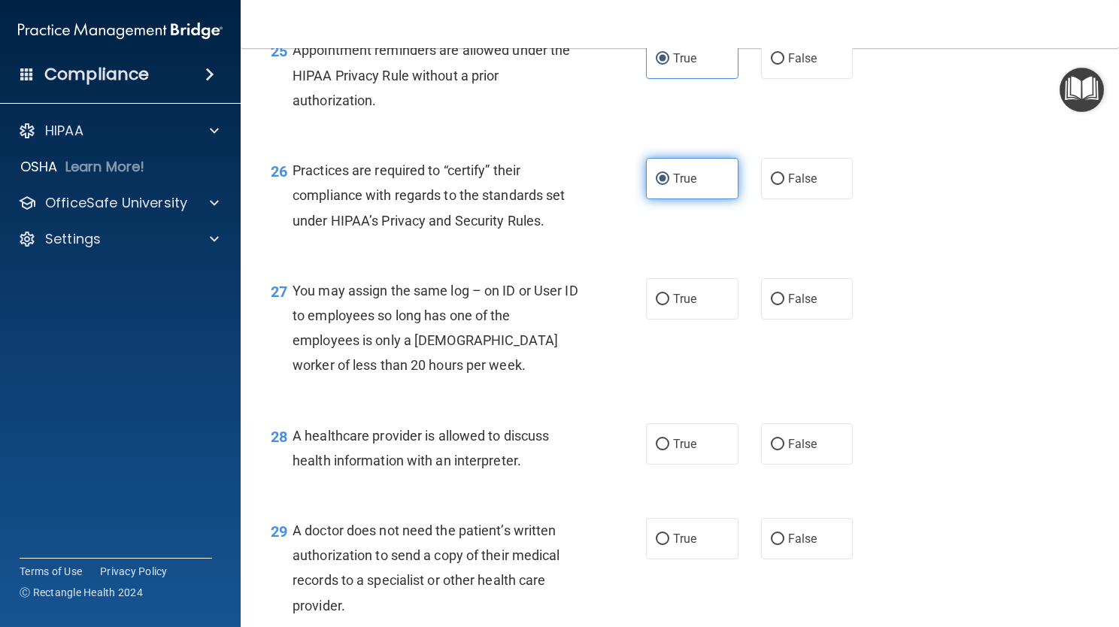
scroll to position [3340, 0]
click at [775, 318] on label "False" at bounding box center [807, 297] width 93 height 41
click at [775, 304] on input "False" at bounding box center [778, 298] width 14 height 11
radio input "true"
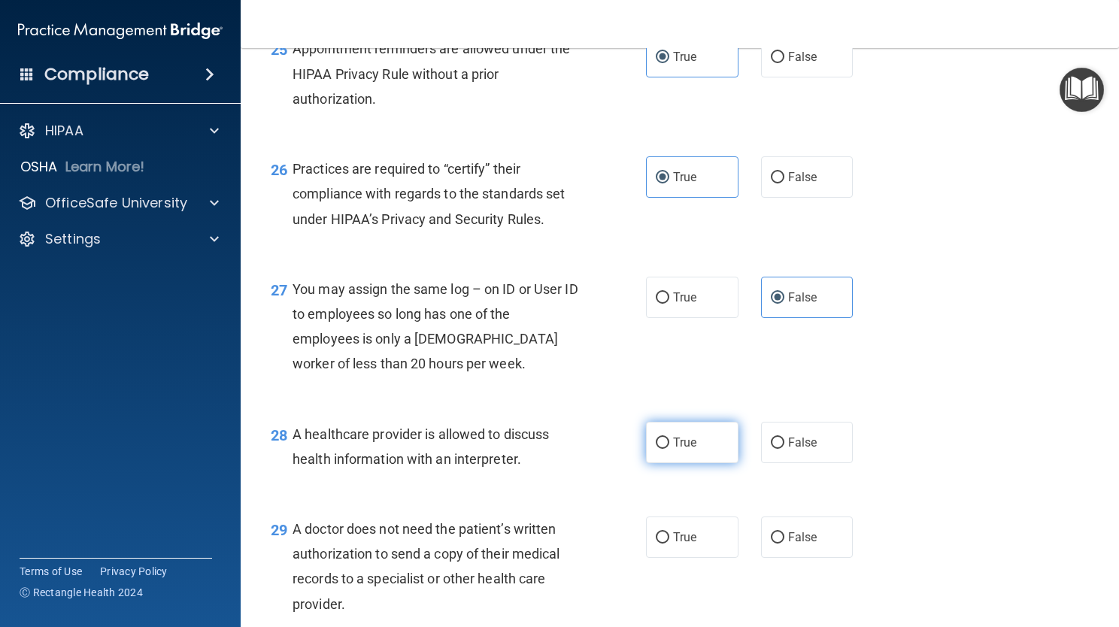
click at [670, 463] on label "True" at bounding box center [692, 442] width 93 height 41
click at [670, 449] on input "True" at bounding box center [663, 443] width 14 height 11
radio input "true"
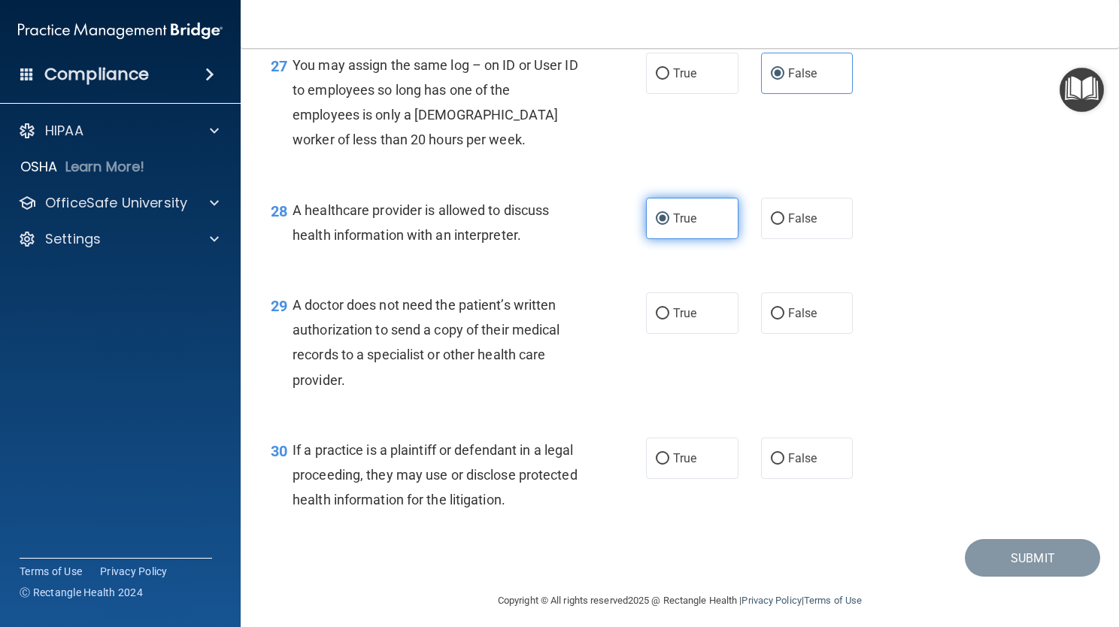
scroll to position [3581, 0]
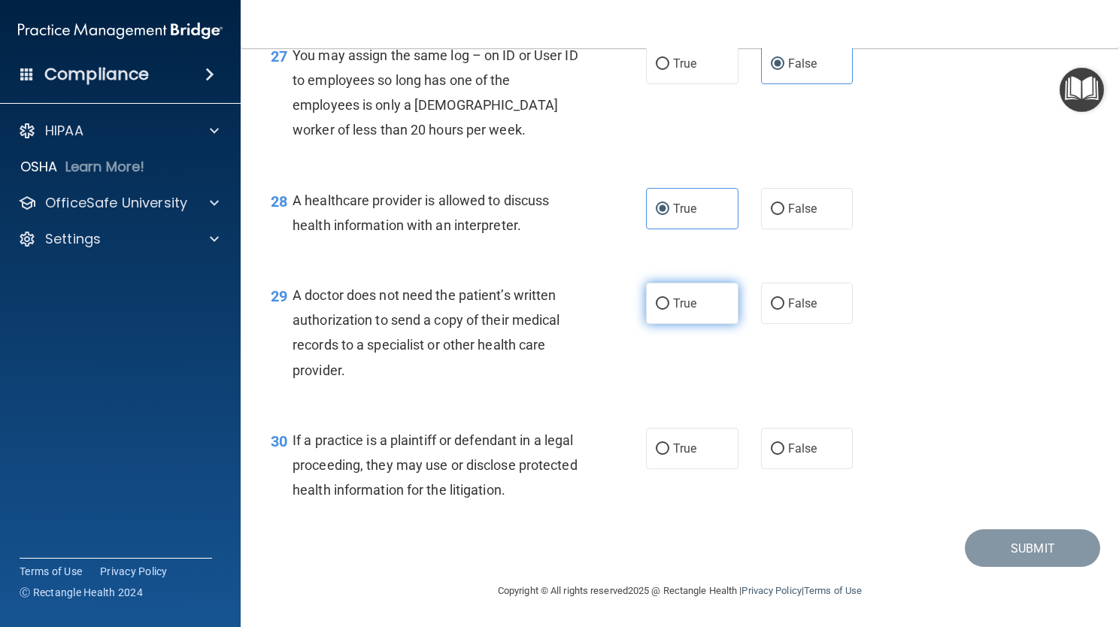
click at [679, 324] on label "True" at bounding box center [692, 303] width 93 height 41
click at [670, 310] on input "True" at bounding box center [663, 304] width 14 height 11
radio input "true"
click at [703, 469] on label "True" at bounding box center [692, 448] width 93 height 41
click at [670, 455] on input "True" at bounding box center [663, 449] width 14 height 11
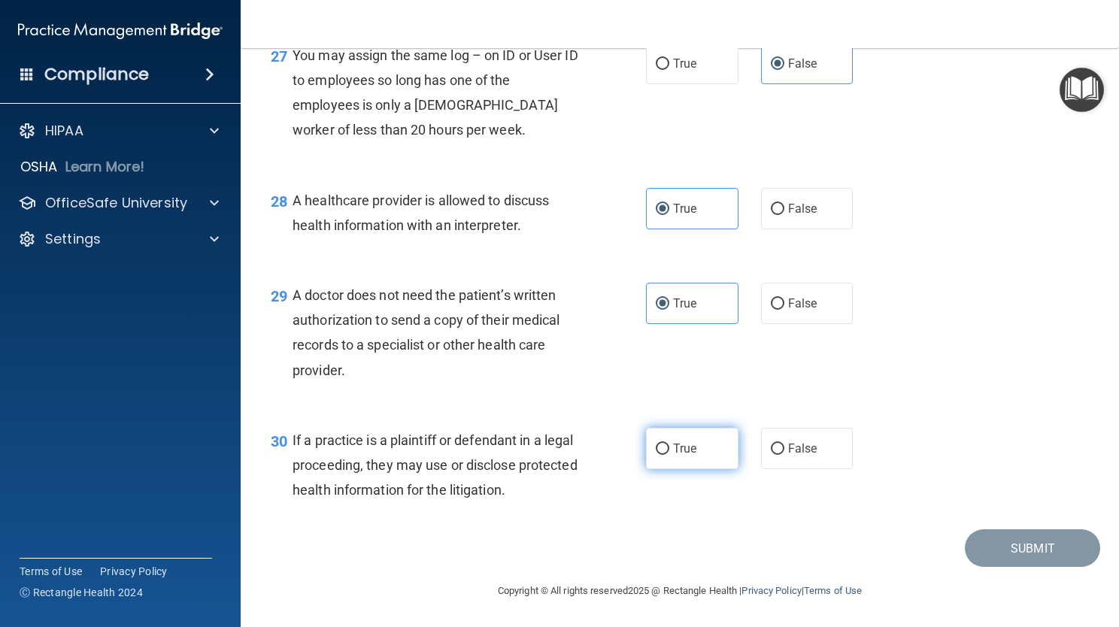
radio input "true"
click at [1011, 568] on button "Submit" at bounding box center [1032, 549] width 135 height 38
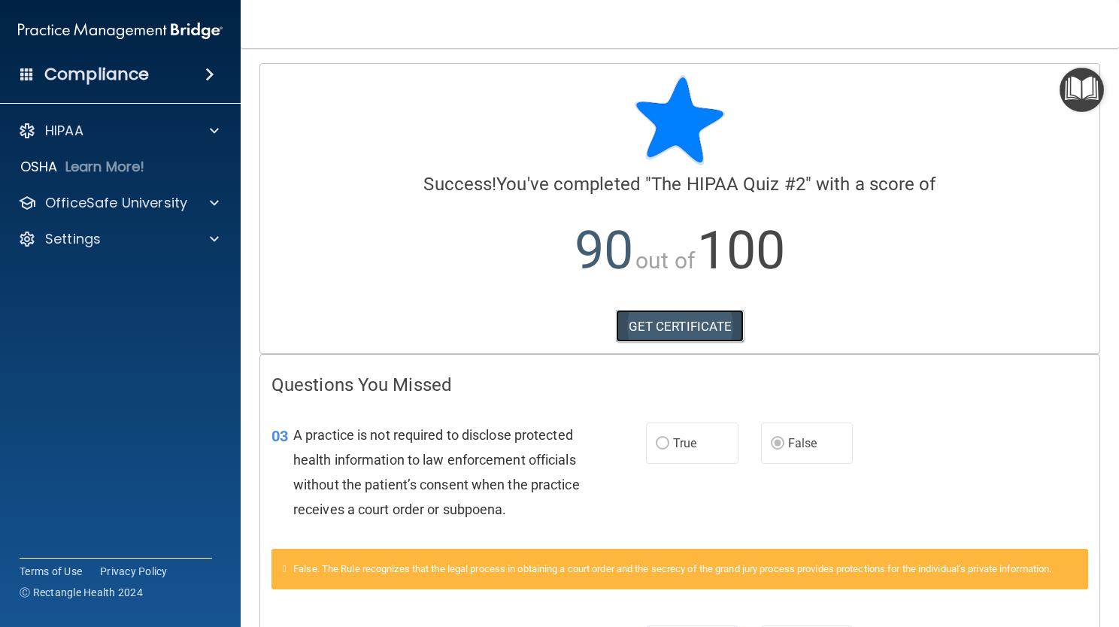
click at [694, 316] on link "GET CERTIFICATE" at bounding box center [680, 326] width 129 height 33
click at [108, 194] on p "OfficeSafe University" at bounding box center [116, 203] width 142 height 18
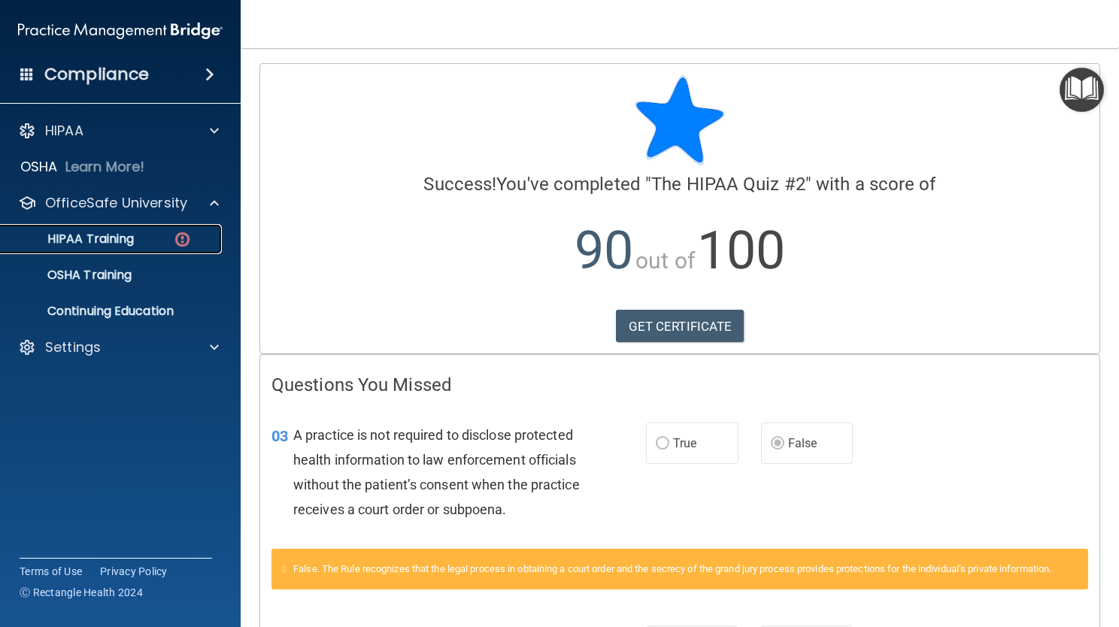
click at [105, 244] on p "HIPAA Training" at bounding box center [72, 239] width 124 height 15
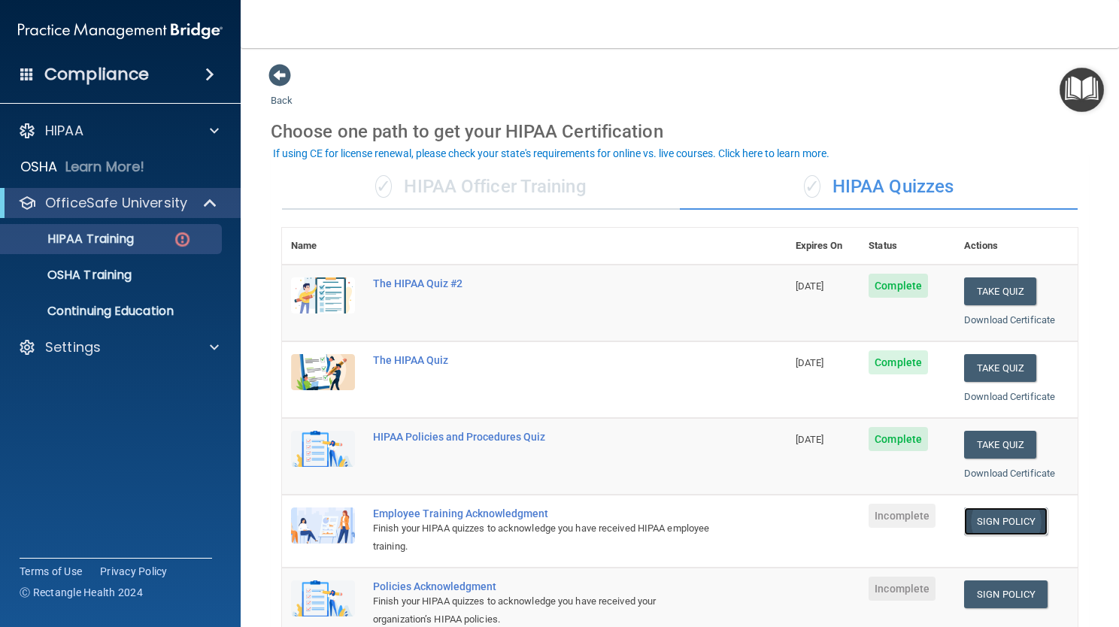
click at [992, 522] on link "Sign Policy" at bounding box center [1006, 522] width 84 height 28
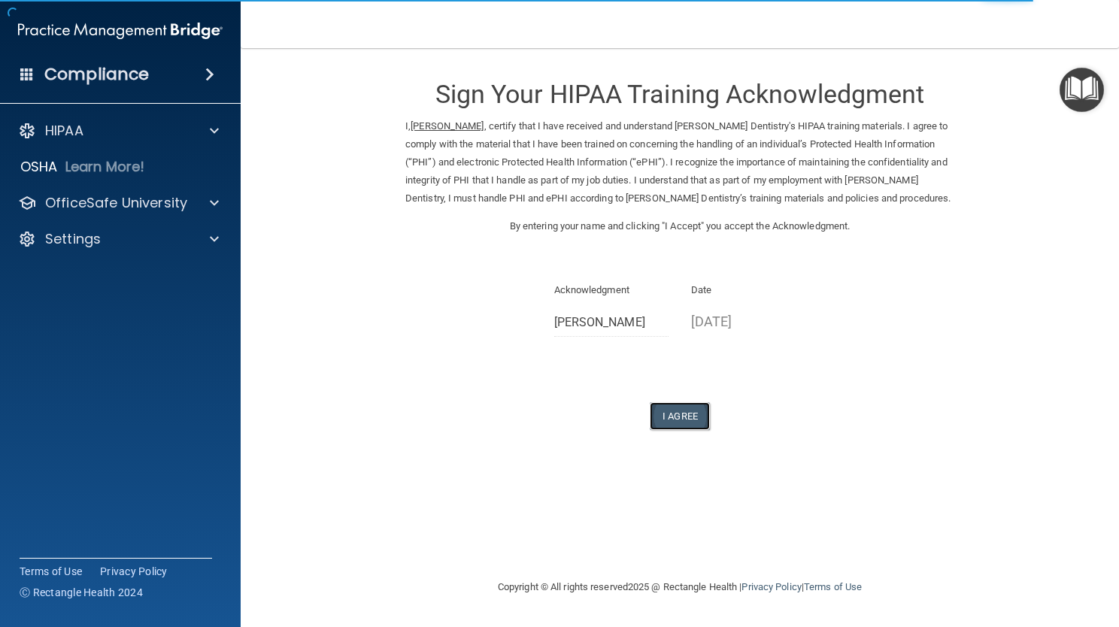
drag, startPoint x: 700, startPoint y: 412, endPoint x: 658, endPoint y: 422, distance: 42.7
click at [658, 422] on button "I Agree" at bounding box center [680, 416] width 60 height 28
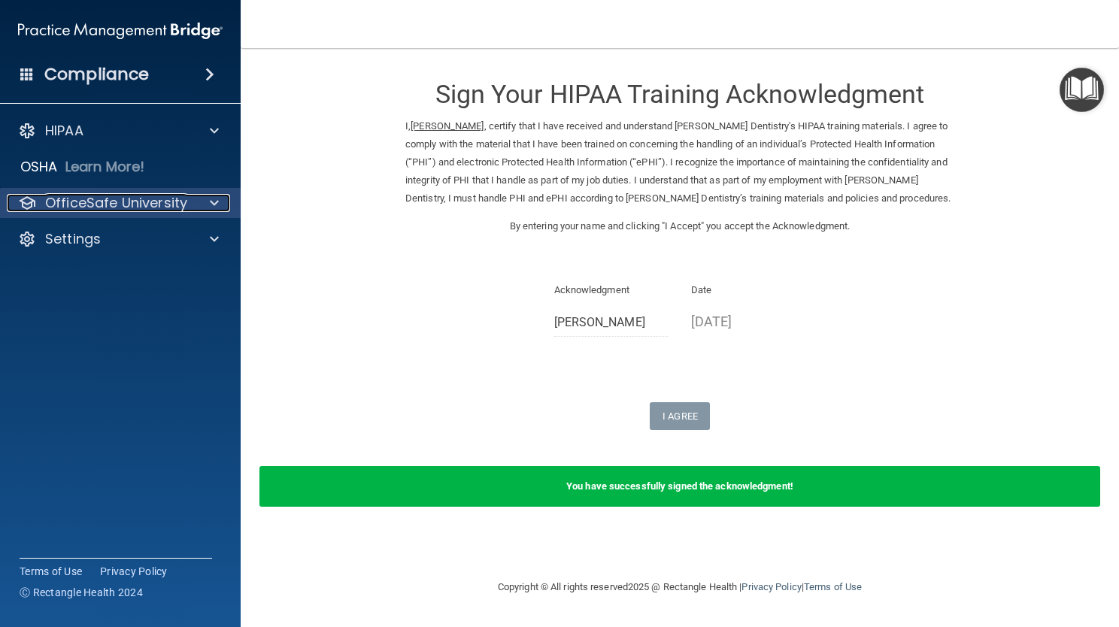
click at [216, 209] on span at bounding box center [214, 203] width 9 height 18
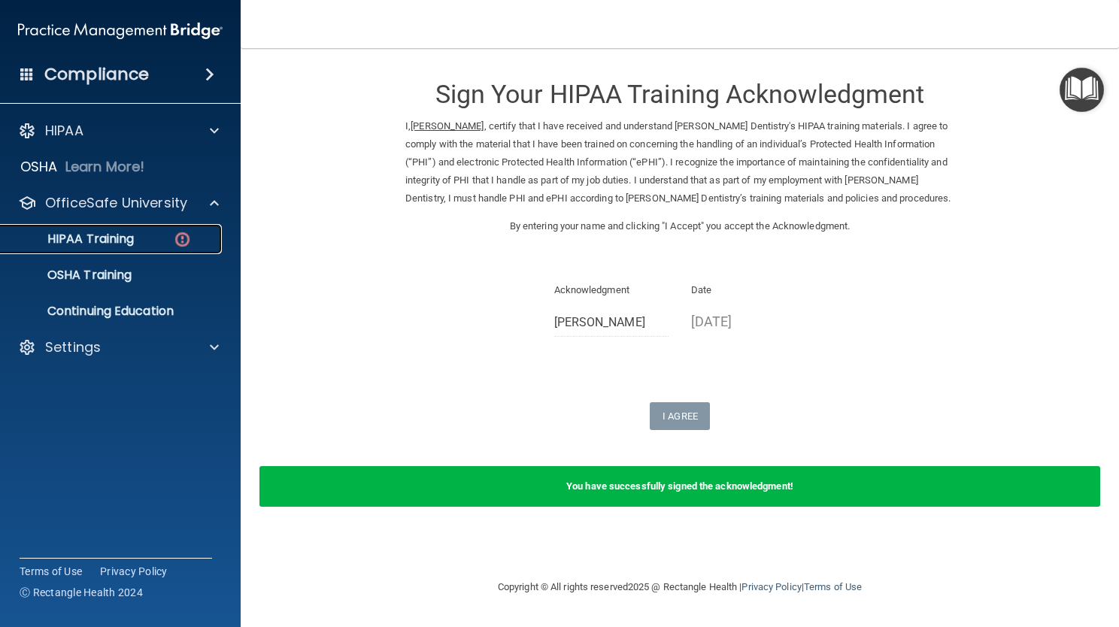
click at [171, 250] on link "HIPAA Training" at bounding box center [103, 239] width 237 height 30
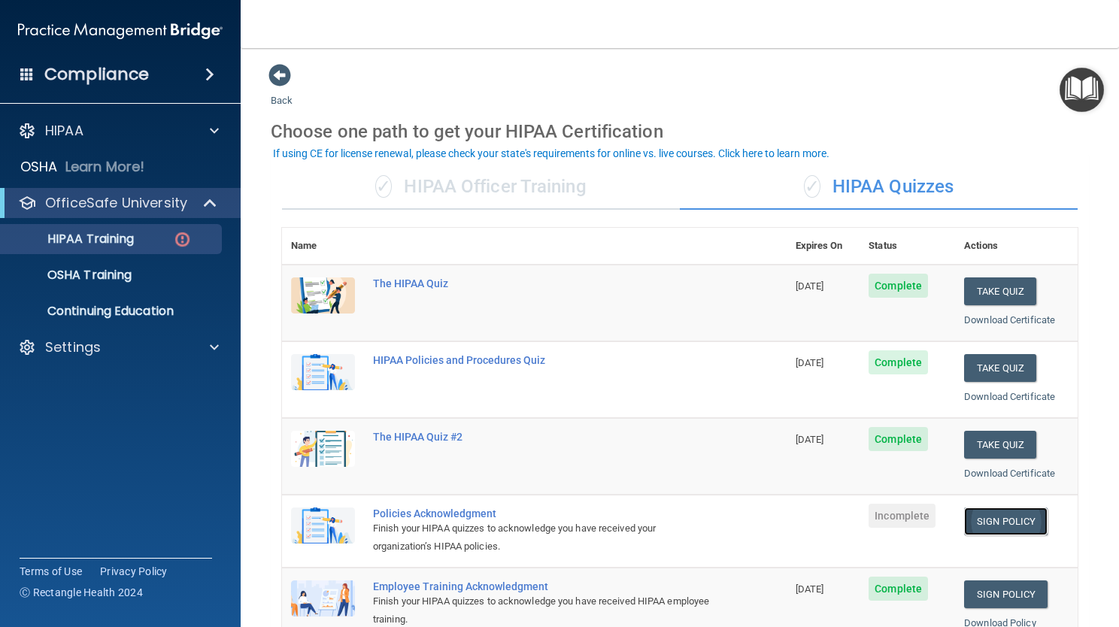
click at [998, 512] on link "Sign Policy" at bounding box center [1006, 522] width 84 height 28
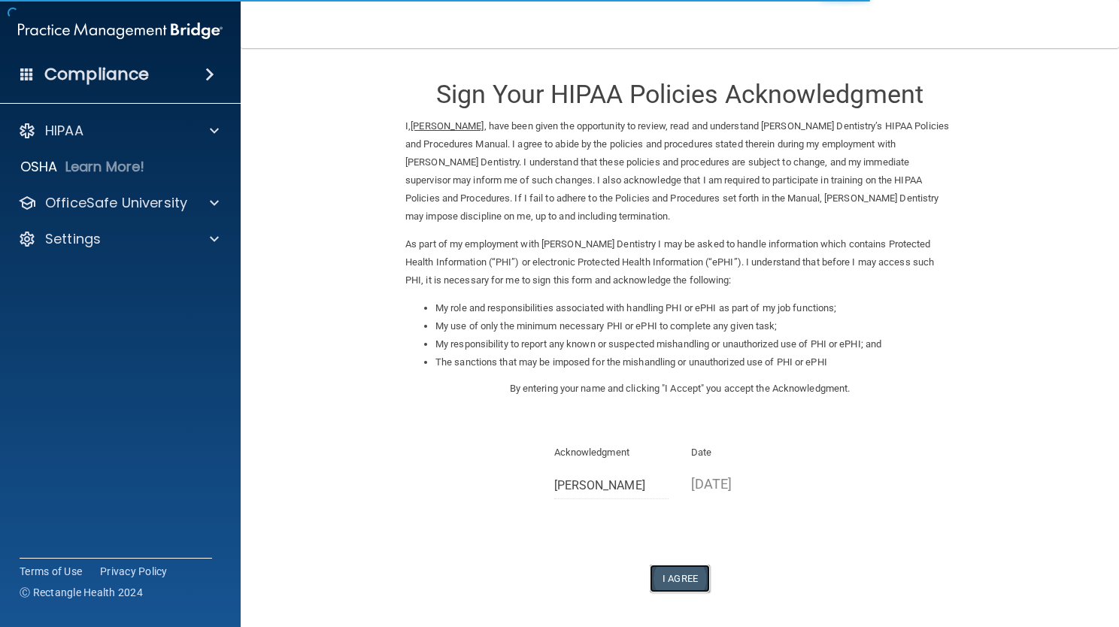
click at [671, 575] on button "I Agree" at bounding box center [680, 579] width 60 height 28
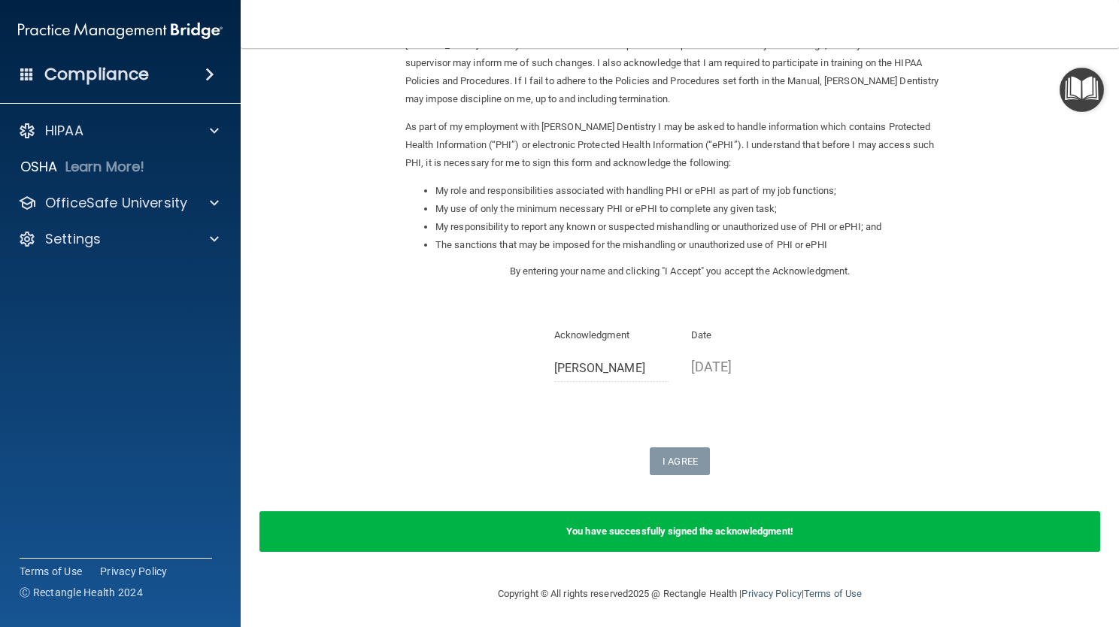
scroll to position [120, 0]
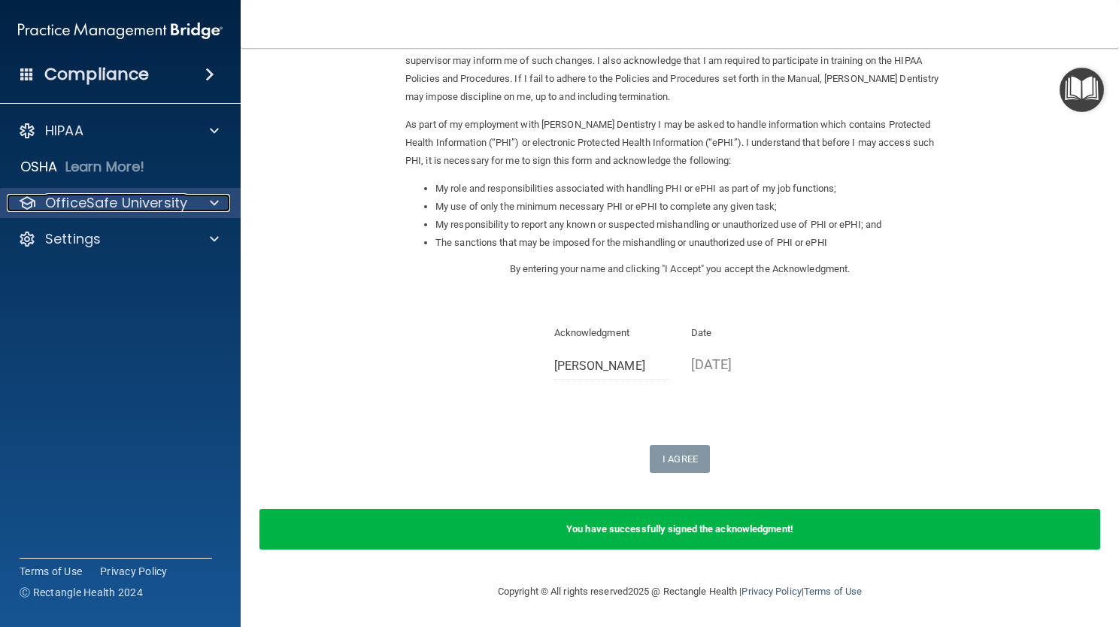
click at [114, 200] on p "OfficeSafe University" at bounding box center [116, 203] width 142 height 18
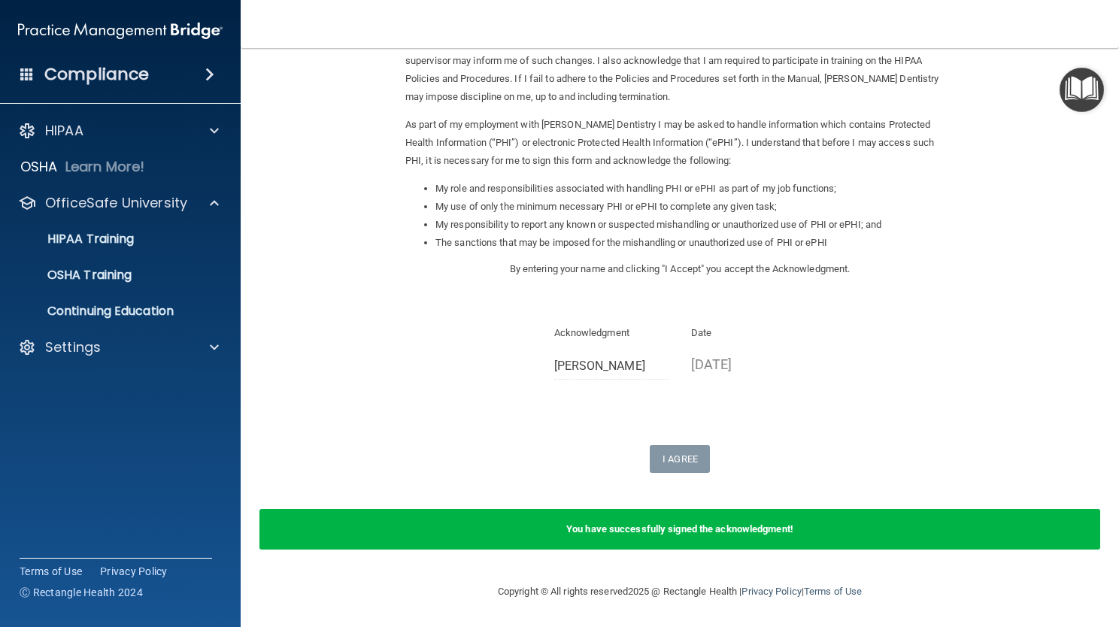
click at [360, 220] on form "Sign Your HIPAA Policies Acknowledgment I, Melissa Warren , have been given the…" at bounding box center [680, 256] width 819 height 624
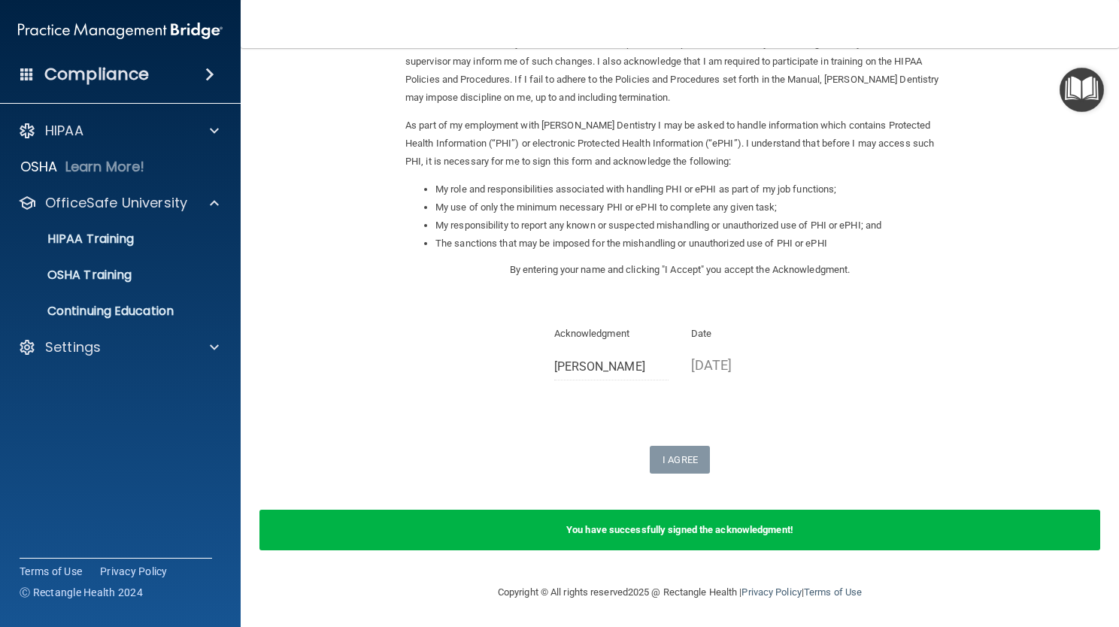
scroll to position [0, 0]
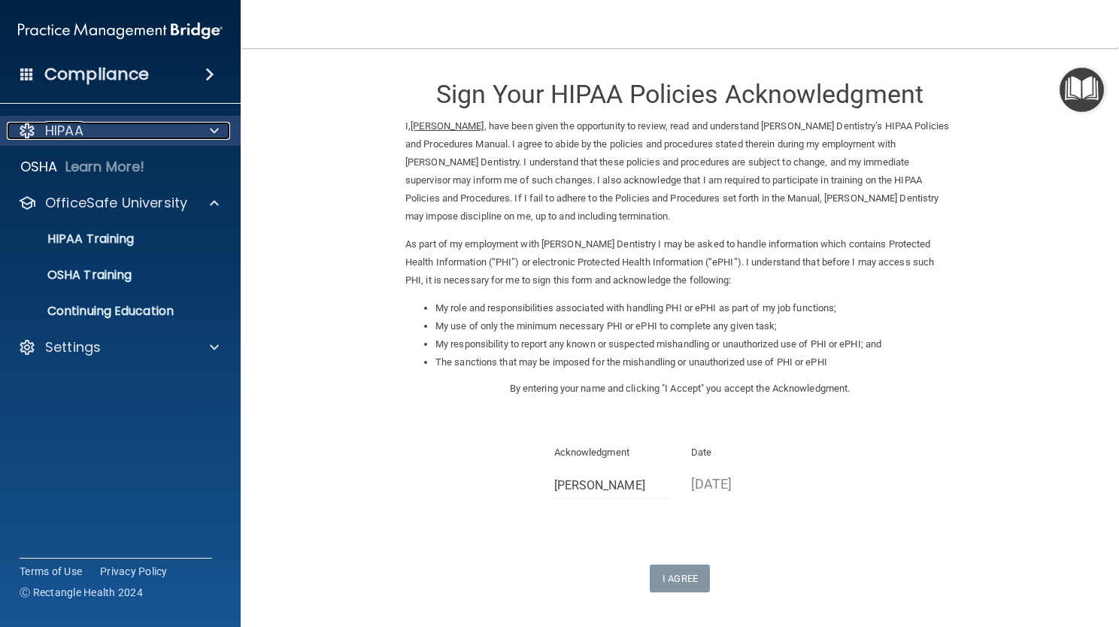
click at [71, 135] on p "HIPAA" at bounding box center [64, 131] width 38 height 18
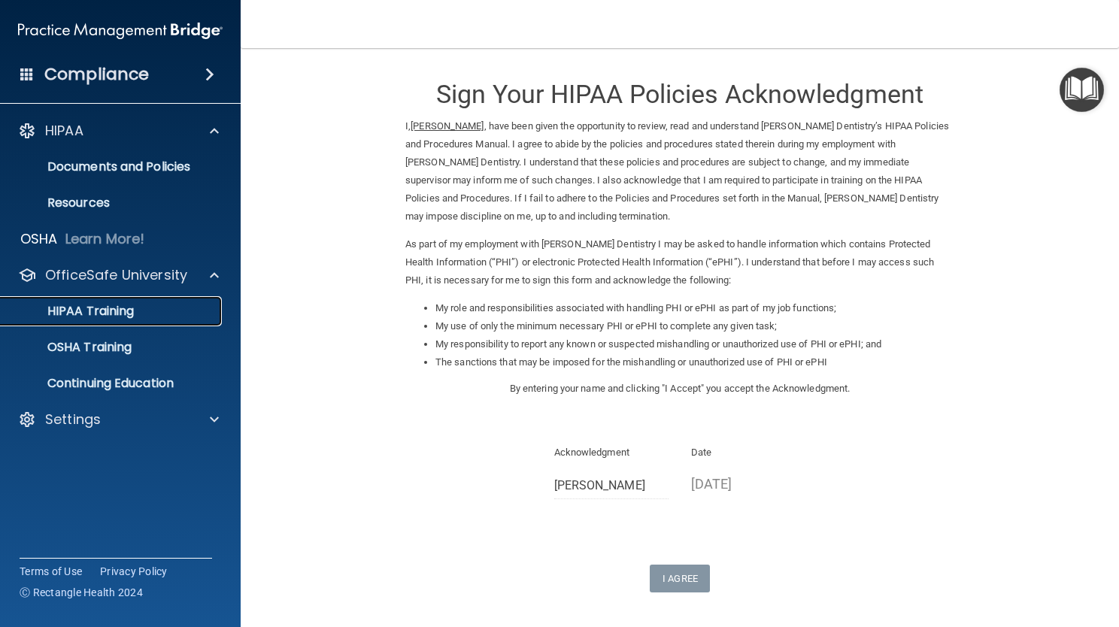
click at [129, 305] on p "HIPAA Training" at bounding box center [72, 311] width 124 height 15
